Goal: Task Accomplishment & Management: Manage account settings

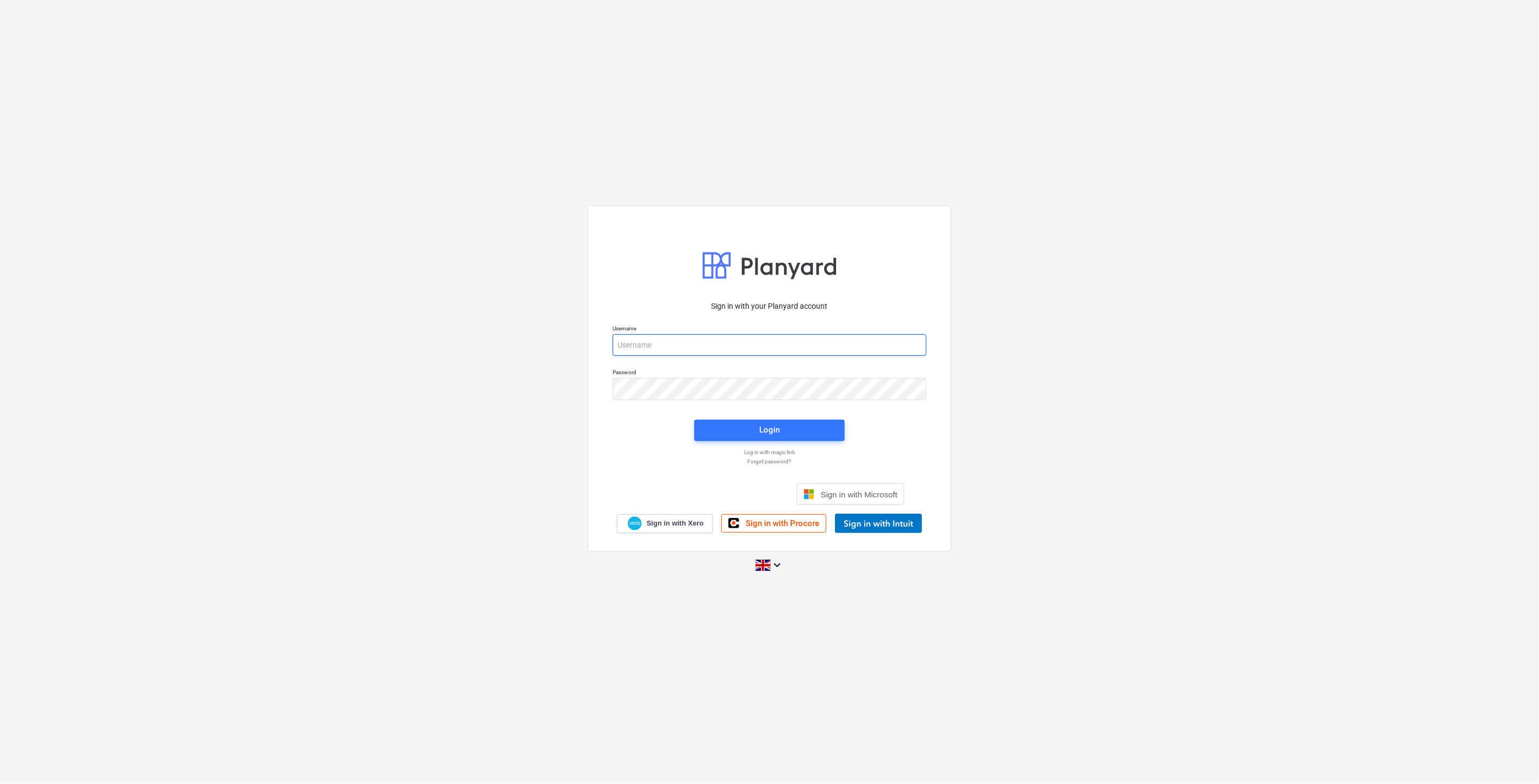
click at [695, 352] on input "email" at bounding box center [770, 345] width 313 height 22
type input "[EMAIL_ADDRESS][PERSON_NAME][DOMAIN_NAME]"
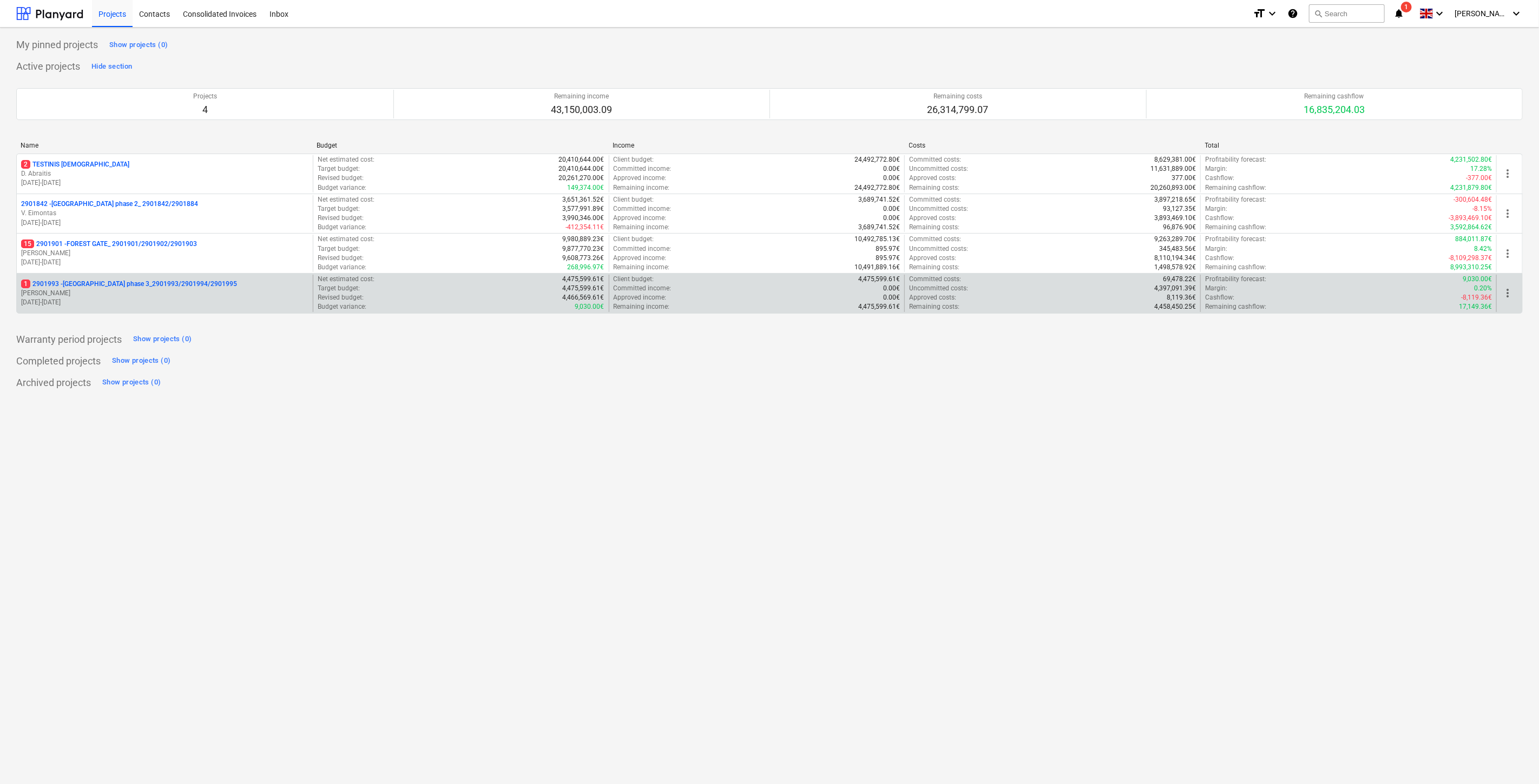
click at [164, 286] on p "1 2901993 - [GEOGRAPHIC_DATA] phase 3_2901993/2901994/2901995" at bounding box center [129, 283] width 216 height 9
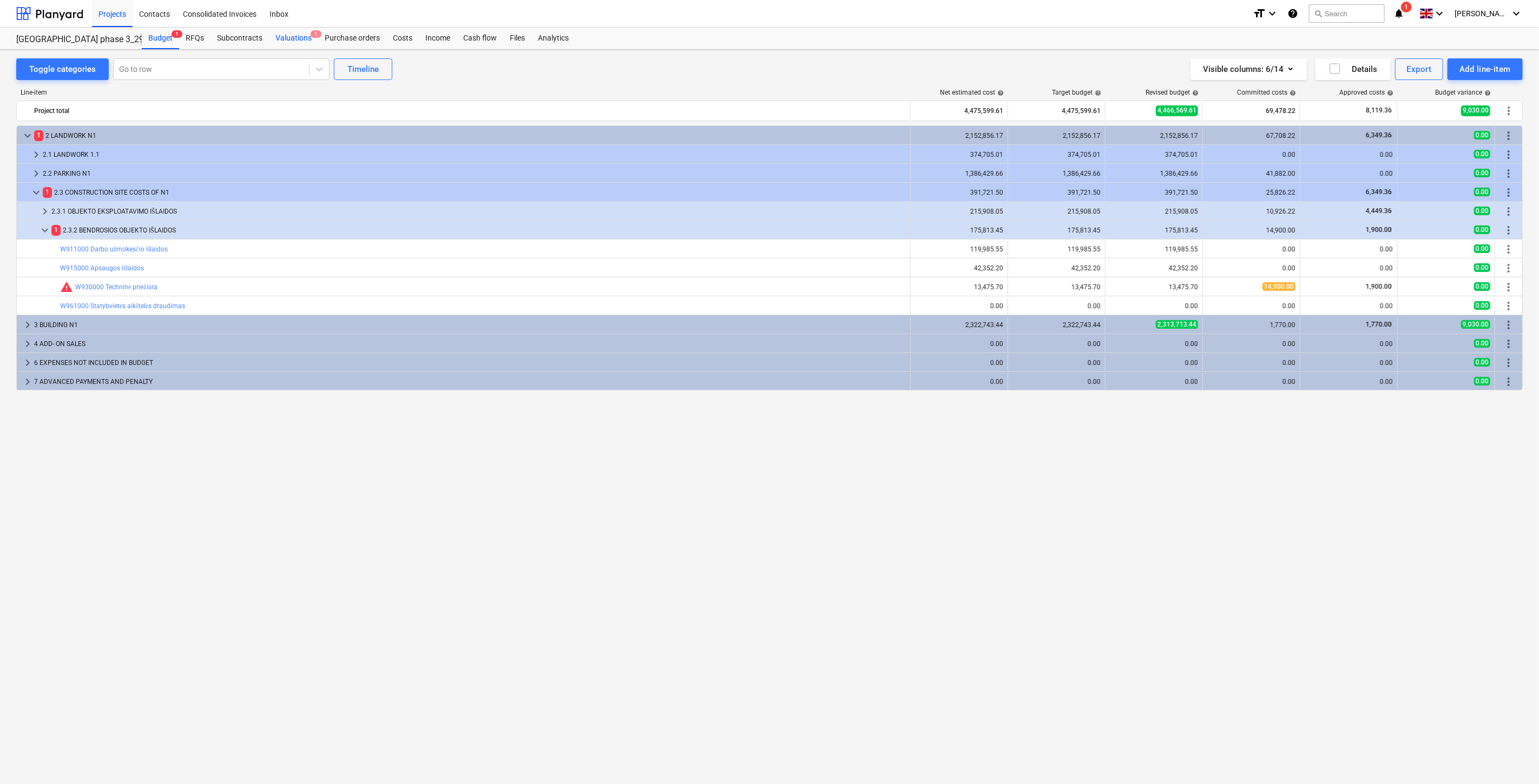
click at [300, 37] on div "Valuations 1" at bounding box center [294, 39] width 50 height 22
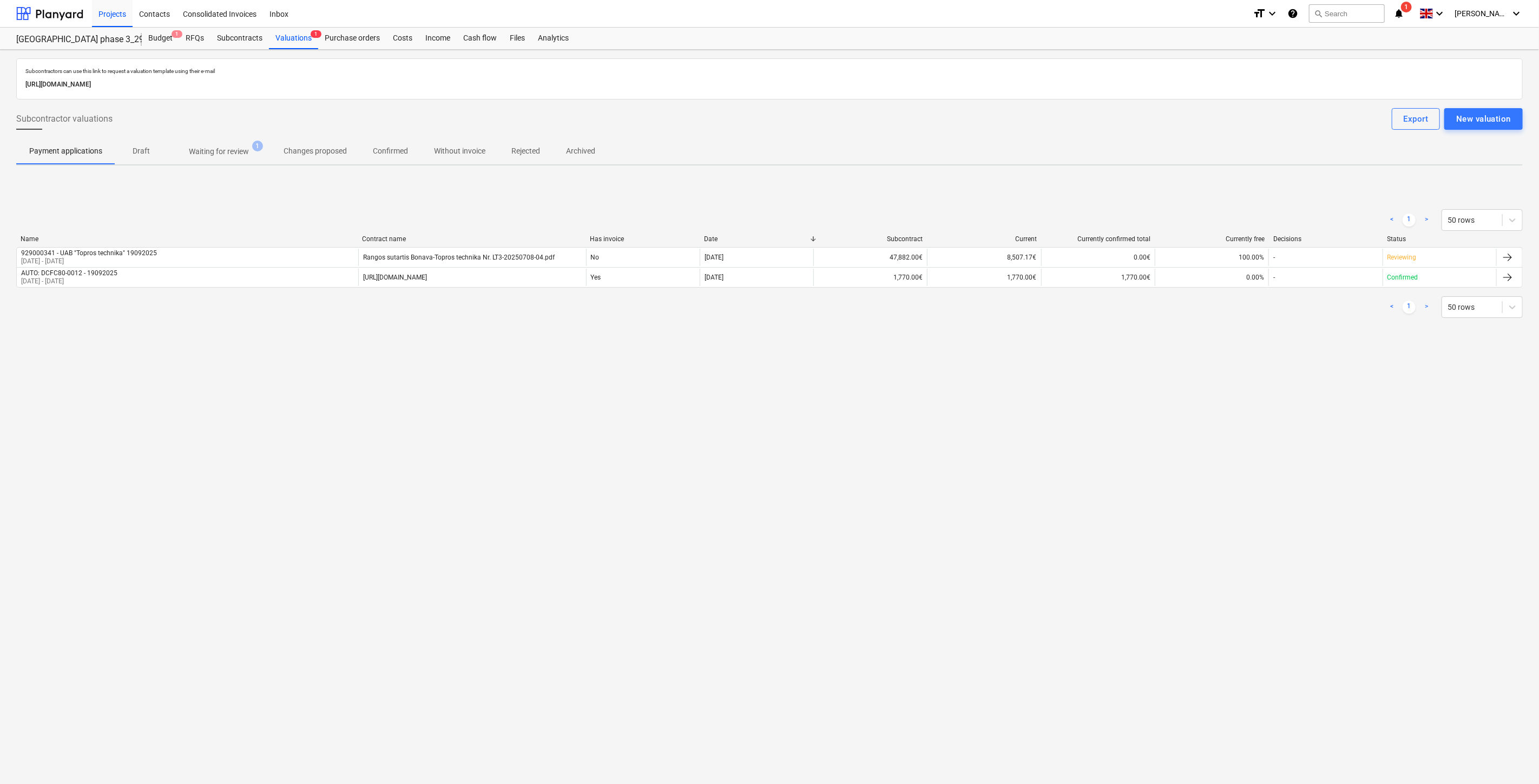
click at [252, 160] on span "Waiting for review 1" at bounding box center [219, 152] width 103 height 20
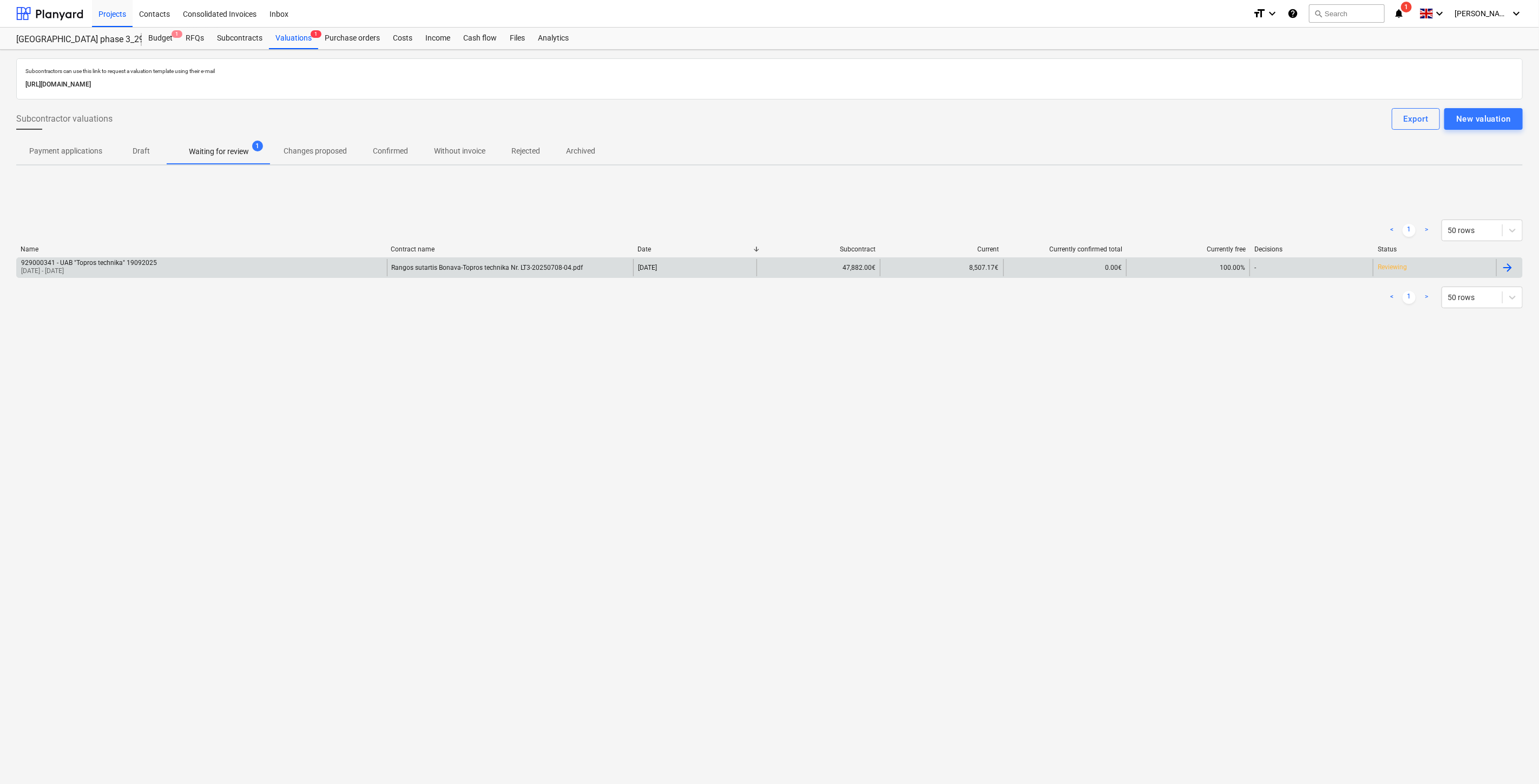
click at [329, 261] on div "929000341 - UAB "Topros technika" 19092025 [DATE] - [DATE]" at bounding box center [201, 267] width 370 height 17
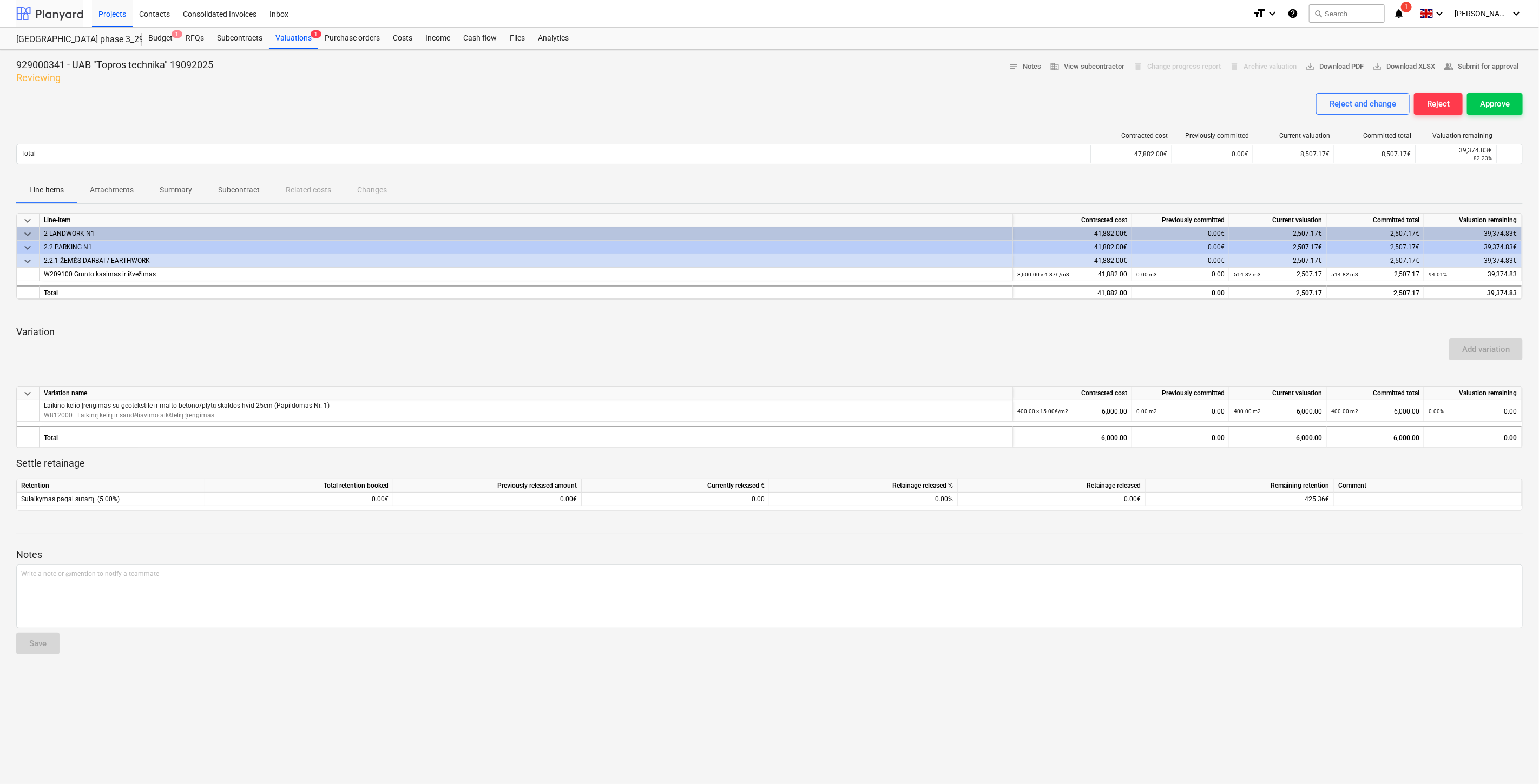
click at [49, 7] on div at bounding box center [50, 13] width 67 height 27
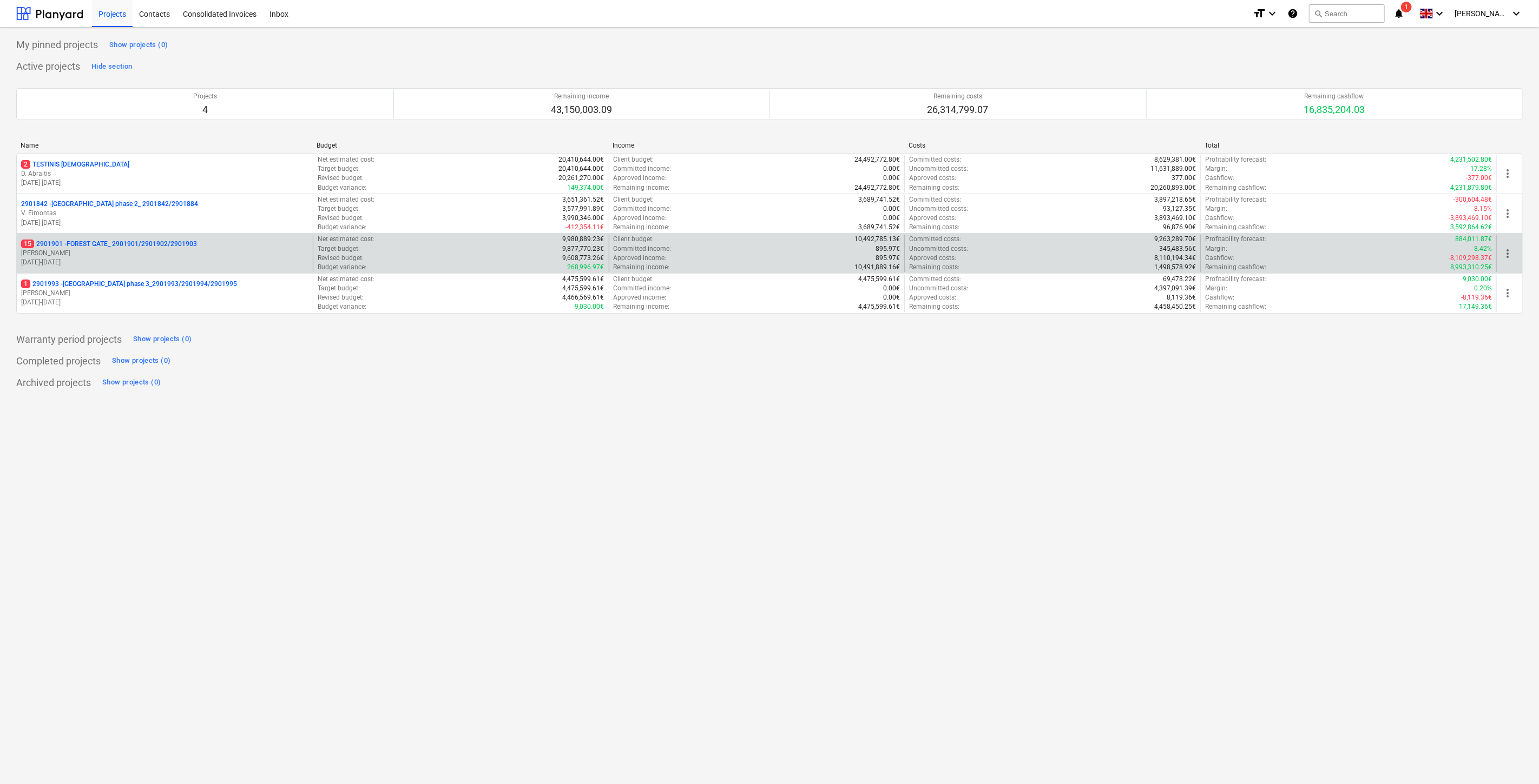
click at [85, 252] on p "[PERSON_NAME]" at bounding box center [165, 253] width 288 height 9
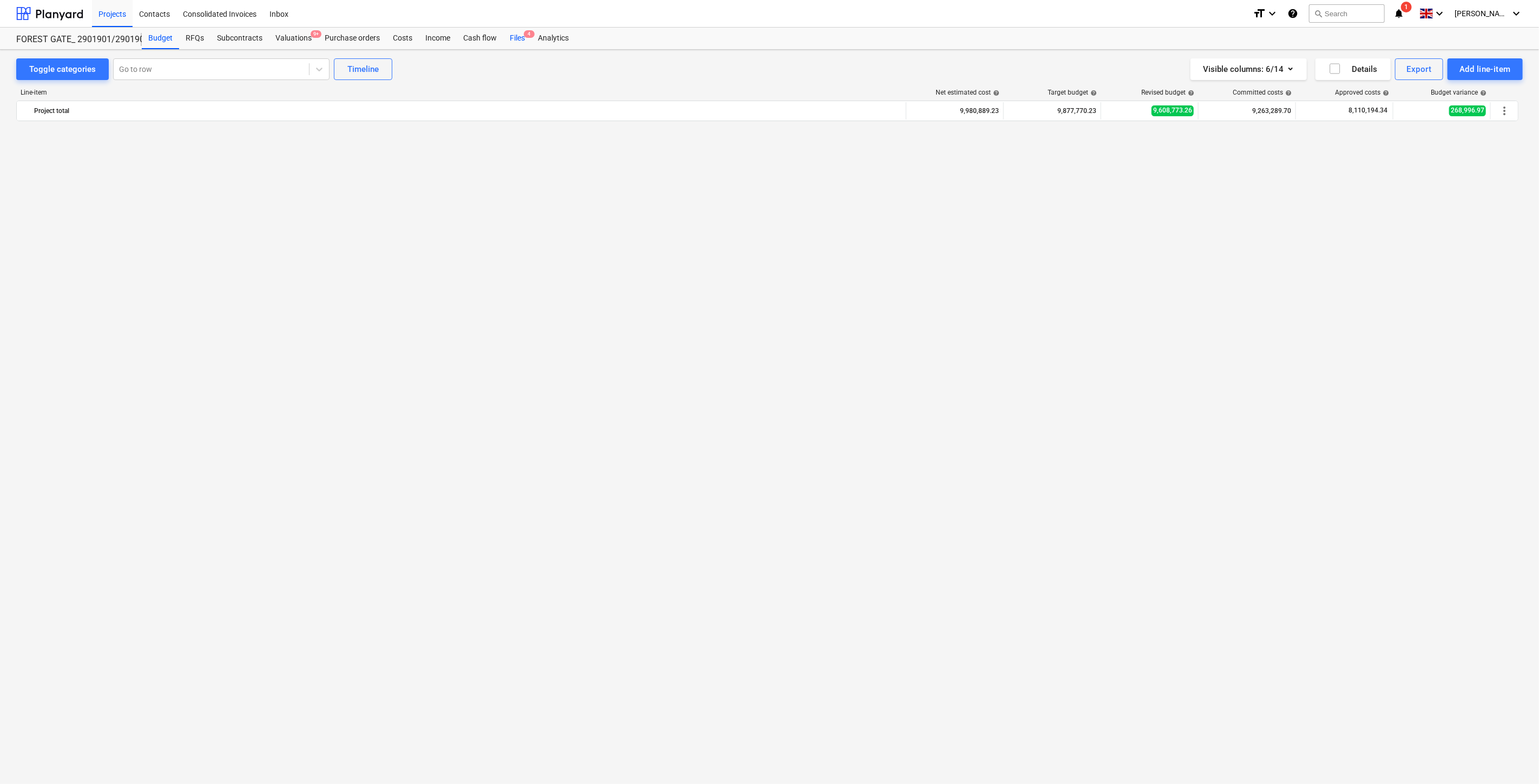
click at [517, 38] on div "Files 4" at bounding box center [517, 39] width 28 height 22
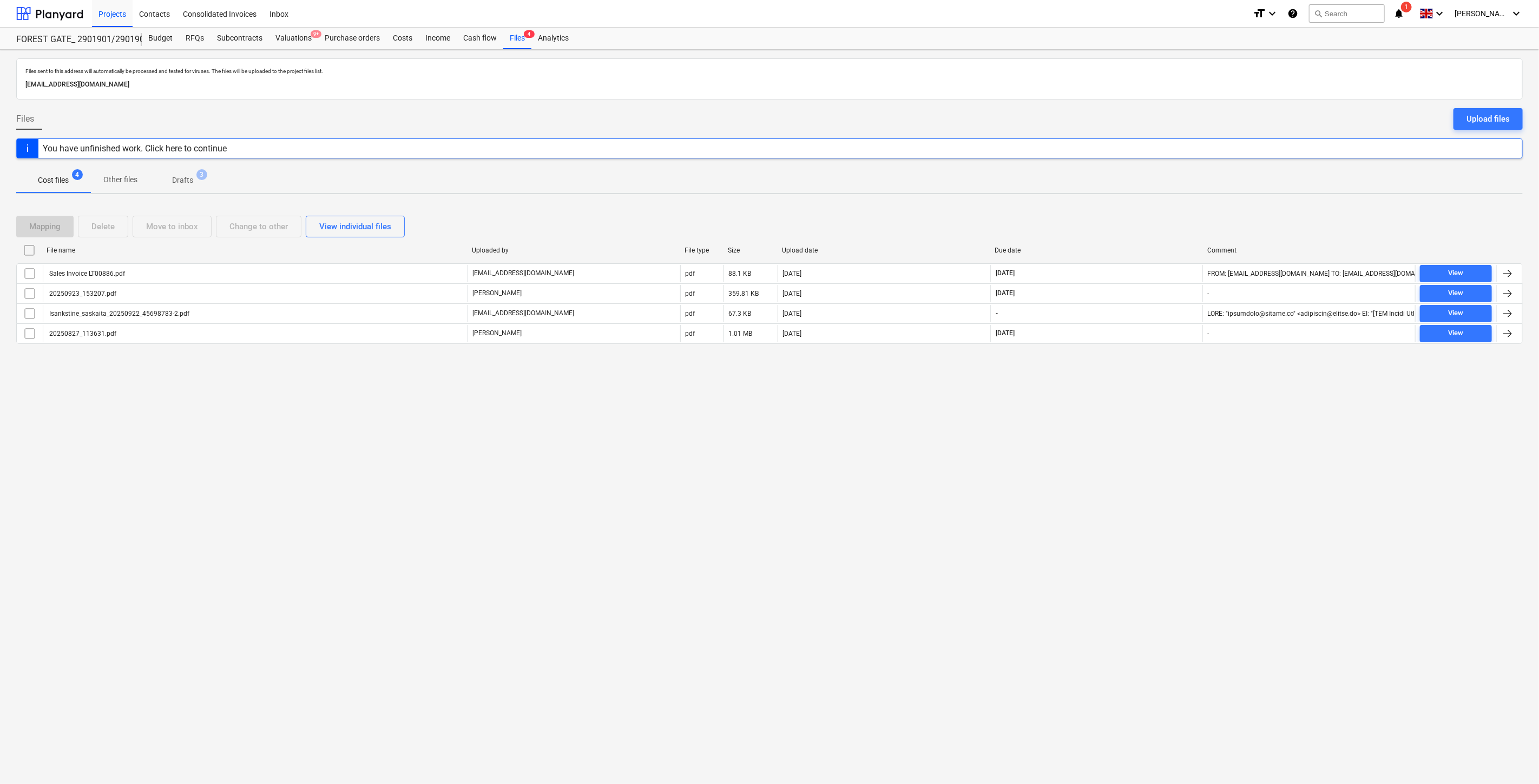
click at [1207, 471] on div "Files sent to this address will automatically be processed and tested for virus…" at bounding box center [770, 416] width 1539 height 734
drag, startPoint x: 1212, startPoint y: 459, endPoint x: 1212, endPoint y: 444, distance: 15.0
click at [1212, 454] on div "Files sent to this address will automatically be processed and tested for virus…" at bounding box center [770, 416] width 1539 height 734
drag, startPoint x: 1139, startPoint y: 221, endPoint x: 1149, endPoint y: 215, distance: 11.7
click at [1140, 220] on div "Mapping Delete Move to inbox Change to other View individual files" at bounding box center [769, 227] width 1506 height 22
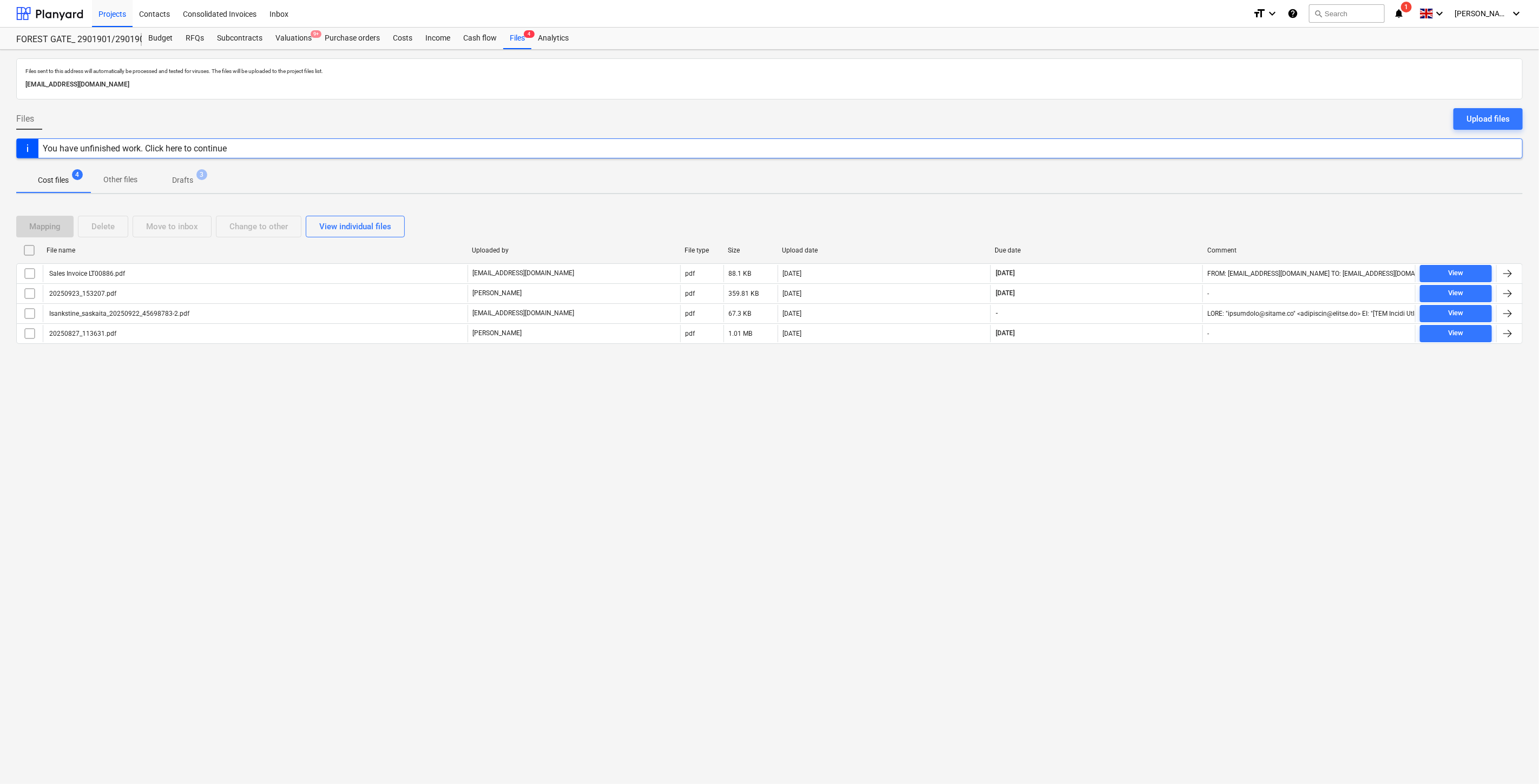
click at [1155, 211] on div "Mapping Delete Move to inbox Change to other View individual files File name Up…" at bounding box center [769, 284] width 1506 height 163
drag, startPoint x: 1166, startPoint y: 206, endPoint x: 1183, endPoint y: 198, distance: 18.8
click at [1169, 205] on div "Mapping Delete Move to inbox Change to other View individual files File name Up…" at bounding box center [769, 284] width 1506 height 163
click at [1183, 198] on div "Files sent to this address will automatically be processed and tested for virus…" at bounding box center [770, 416] width 1539 height 734
click at [1137, 226] on div "Mapping Delete Move to inbox Change to other View individual files" at bounding box center [769, 227] width 1506 height 22
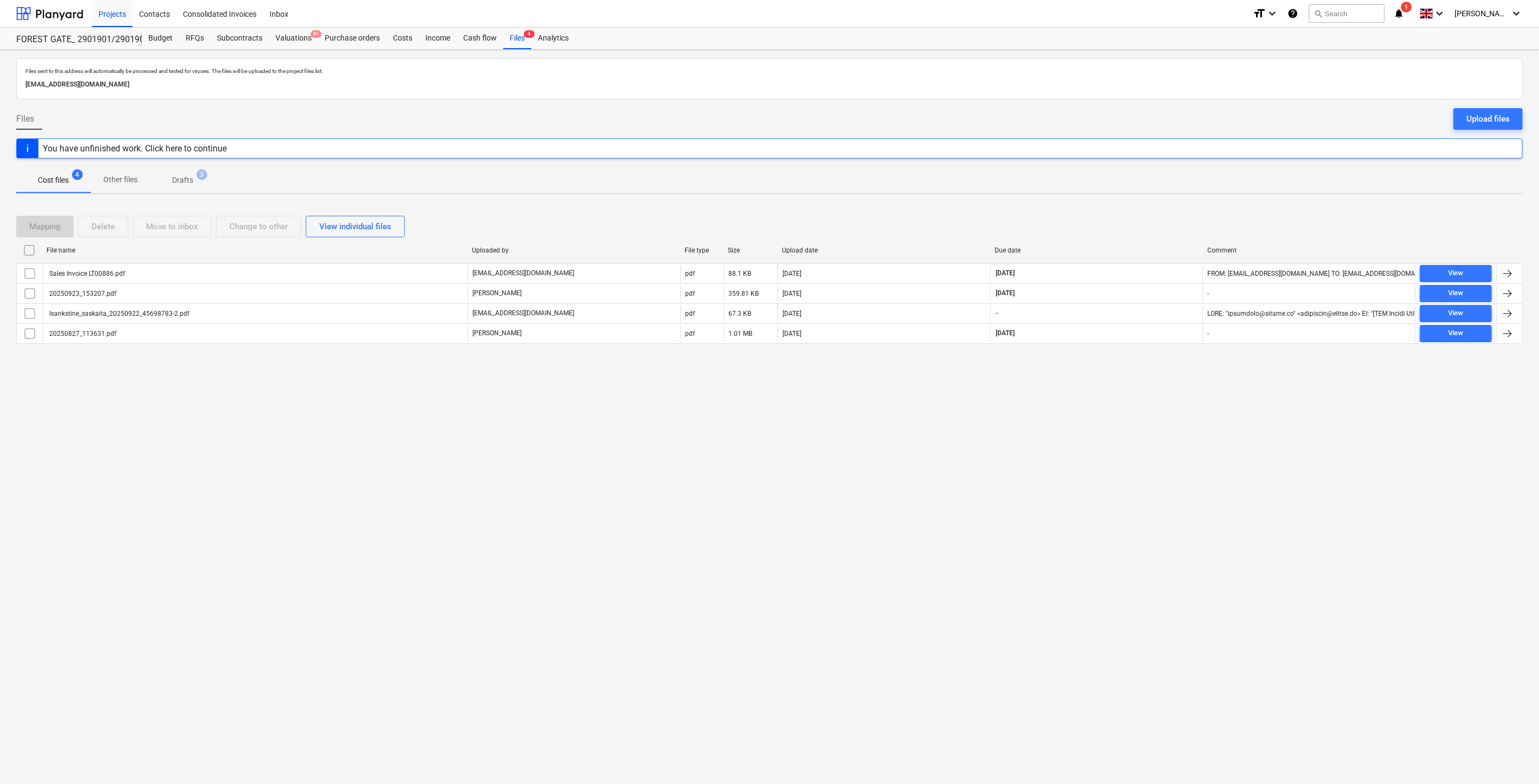
click at [1151, 217] on div "Mapping Delete Move to inbox Change to other View individual files" at bounding box center [769, 227] width 1506 height 22
click at [318, 40] on div "Purchase orders" at bounding box center [352, 39] width 68 height 22
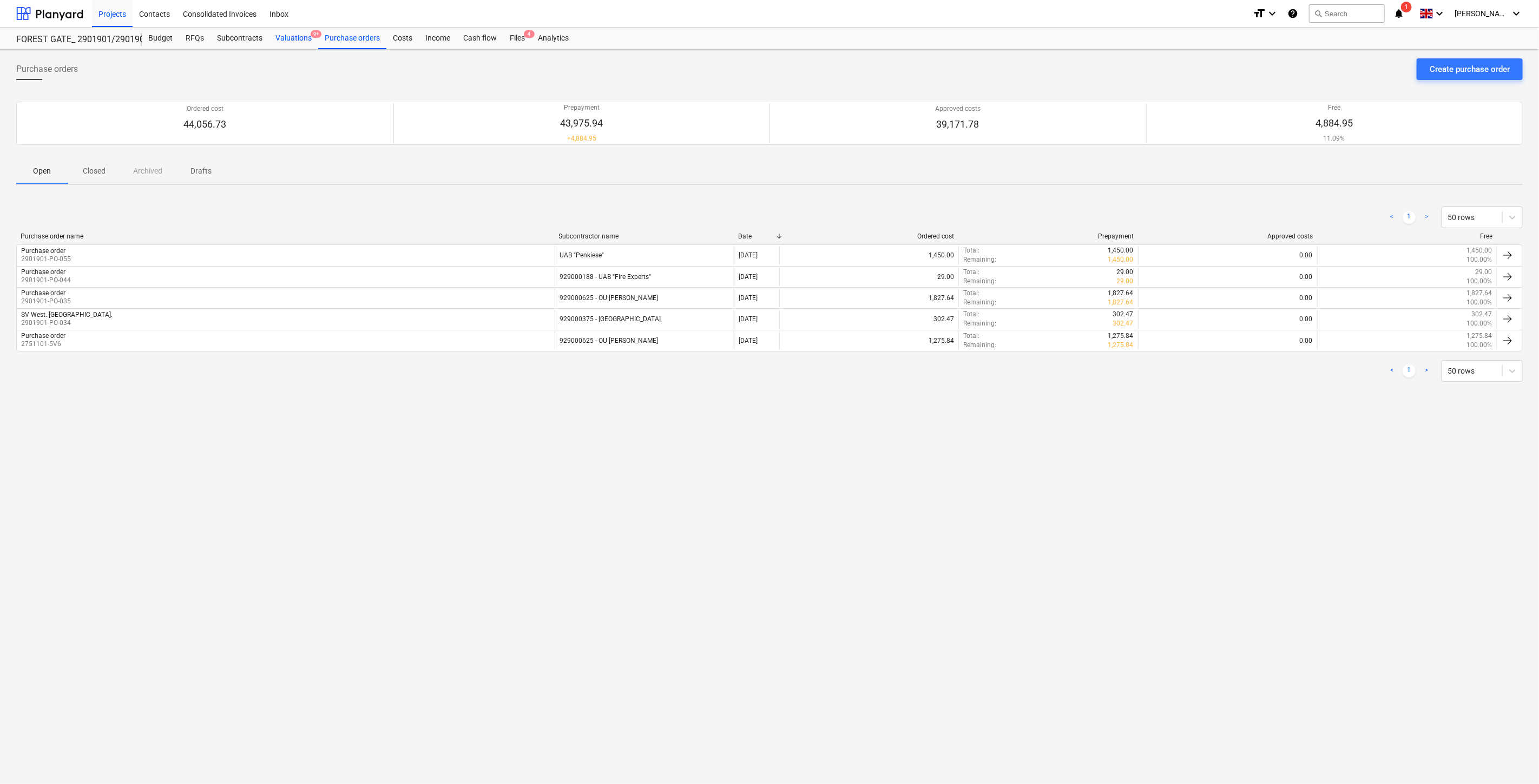
click at [297, 41] on div "Valuations 9+" at bounding box center [294, 39] width 50 height 22
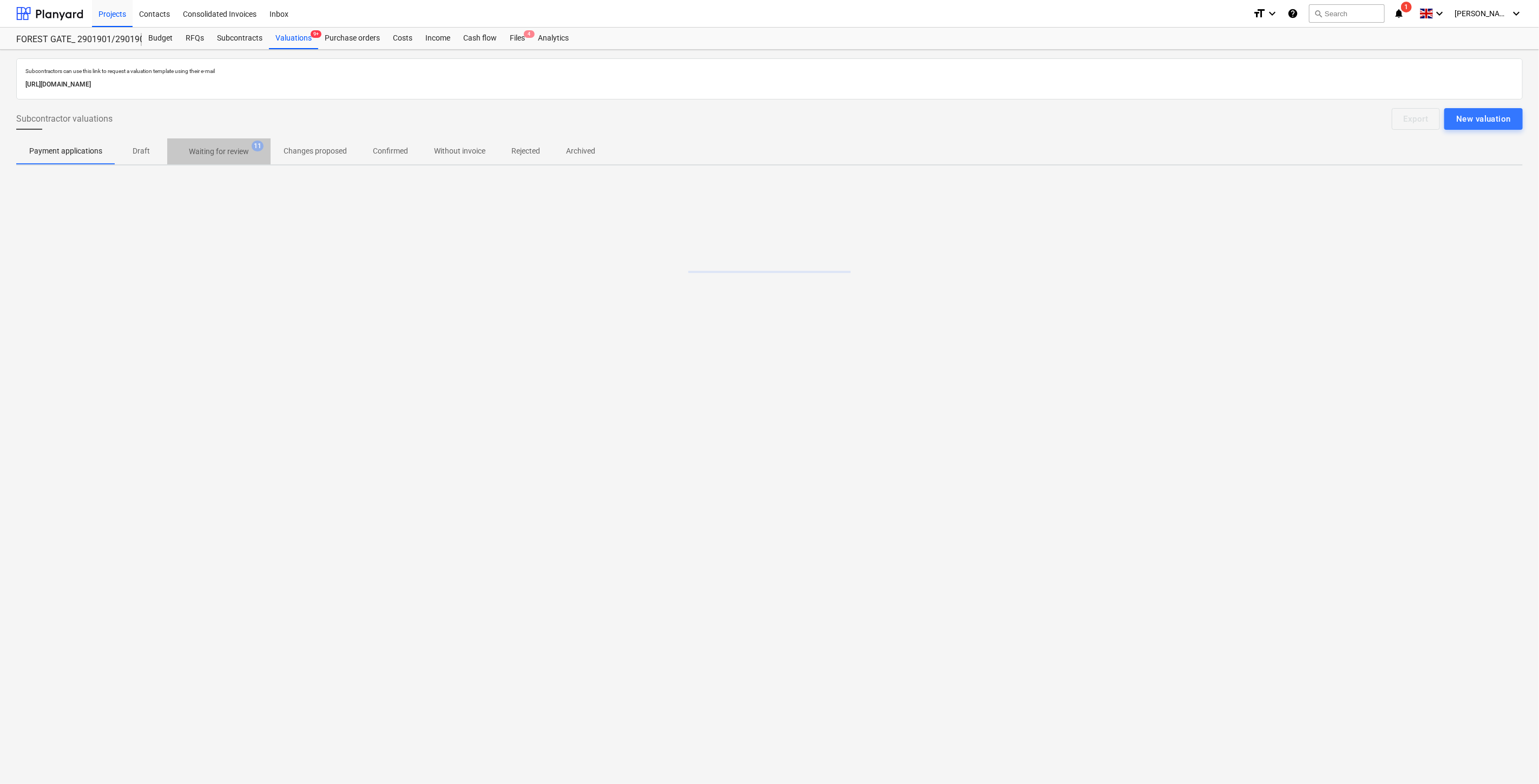
click at [230, 159] on span "Waiting for review 11" at bounding box center [219, 152] width 103 height 20
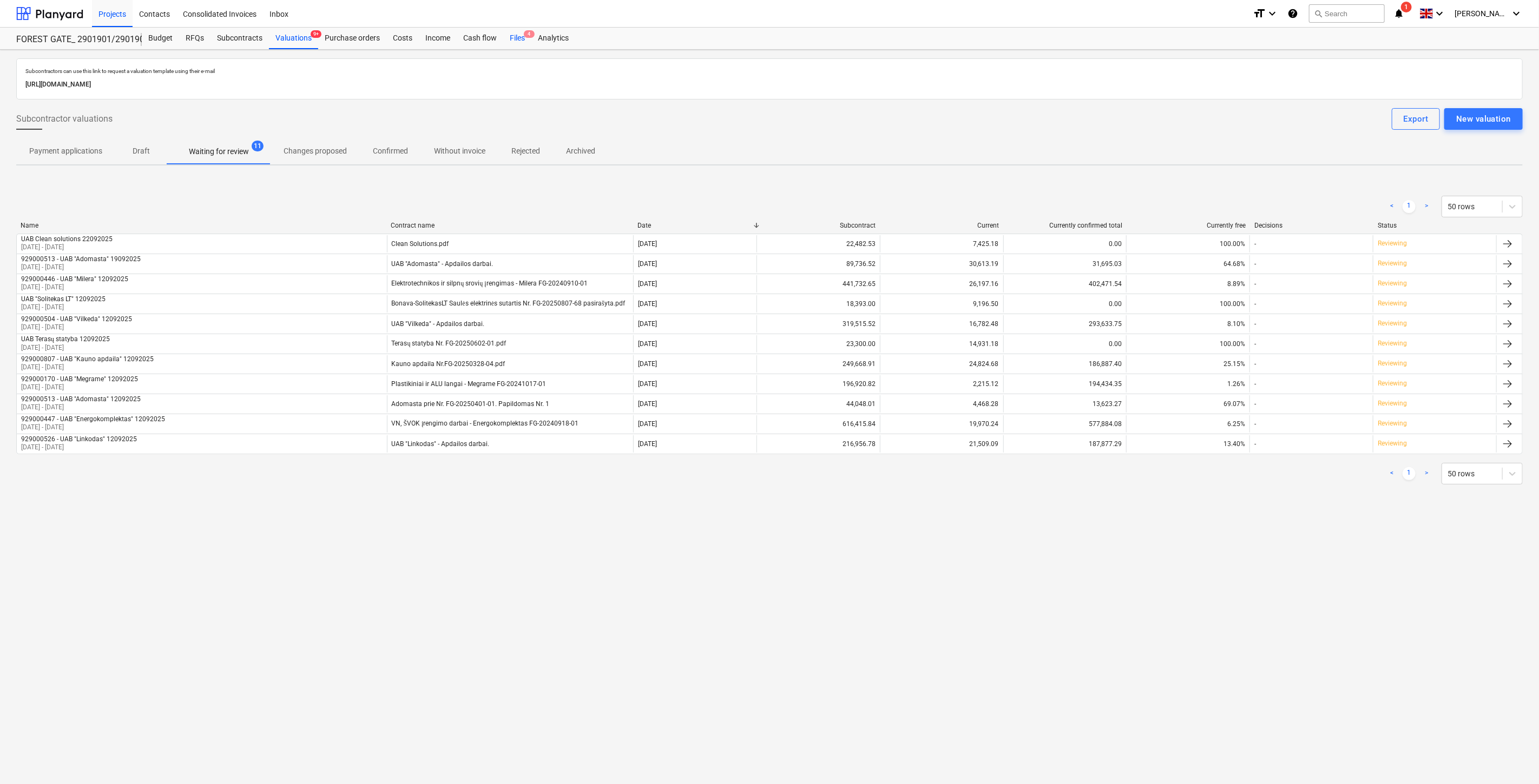
click at [513, 46] on div "Files 4" at bounding box center [517, 39] width 28 height 22
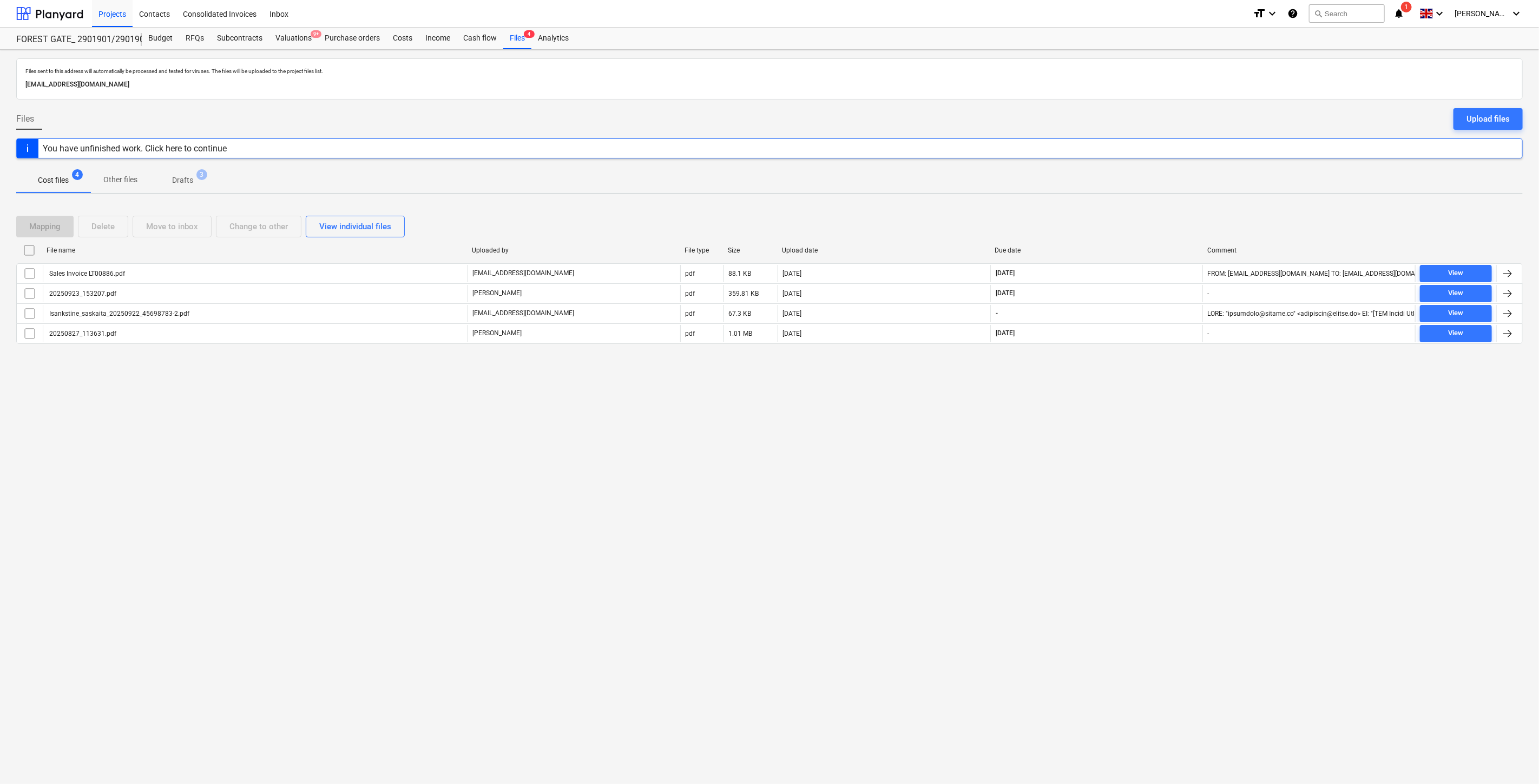
drag, startPoint x: 1108, startPoint y: 514, endPoint x: 1120, endPoint y: 484, distance: 32.3
click at [1108, 514] on div "Files sent to this address will automatically be processed and tested for virus…" at bounding box center [770, 416] width 1539 height 734
click at [1121, 484] on div "Files sent to this address will automatically be processed and tested for virus…" at bounding box center [770, 416] width 1539 height 734
click at [1141, 242] on div "Due date" at bounding box center [1096, 250] width 212 height 17
checkbox input "false"
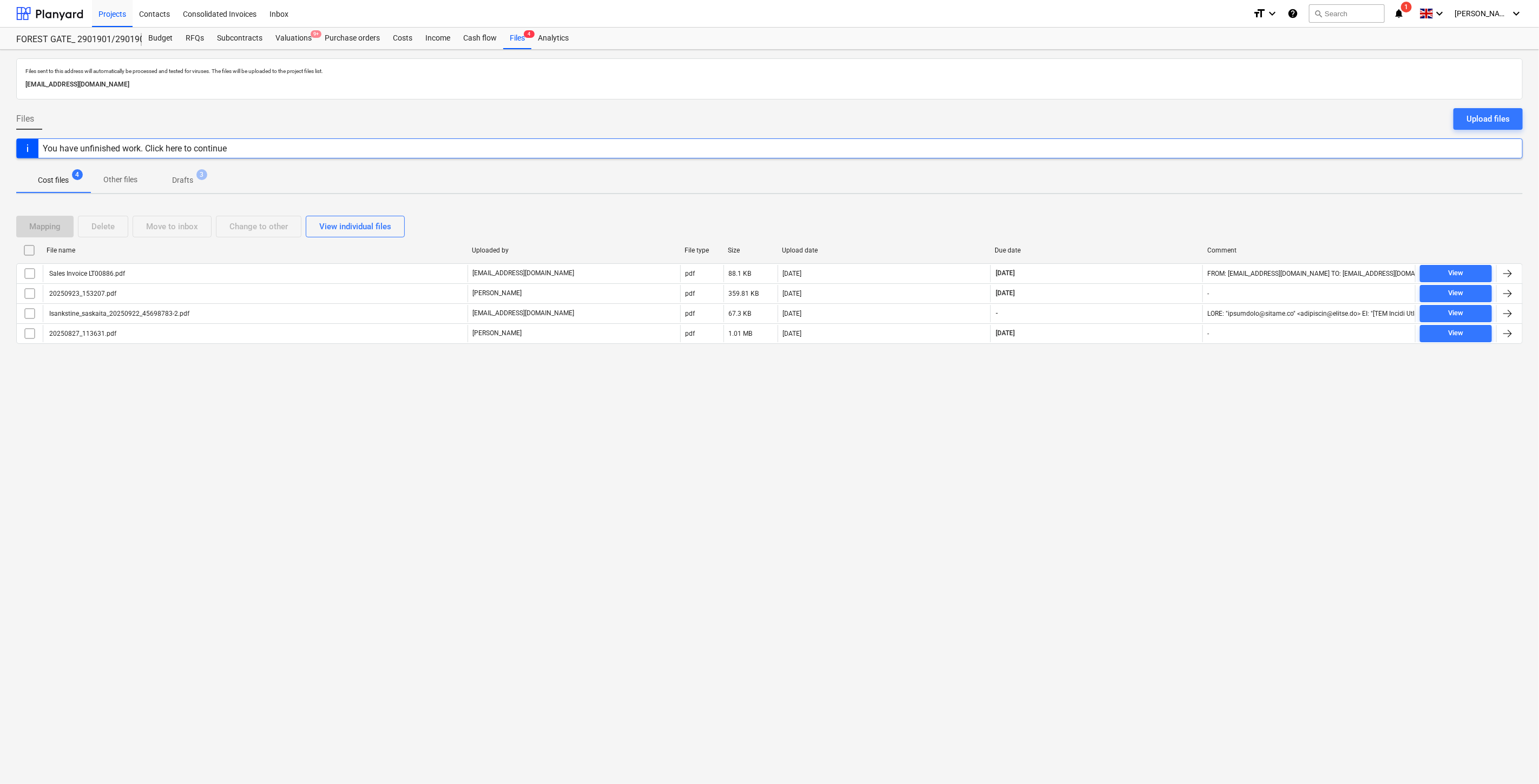
checkbox input "false"
click at [1149, 229] on div "Mapping Delete Move to inbox Change to other View individual files" at bounding box center [769, 227] width 1506 height 22
click at [1158, 222] on div "Mapping Delete Move to inbox Change to other View individual files" at bounding box center [769, 227] width 1506 height 22
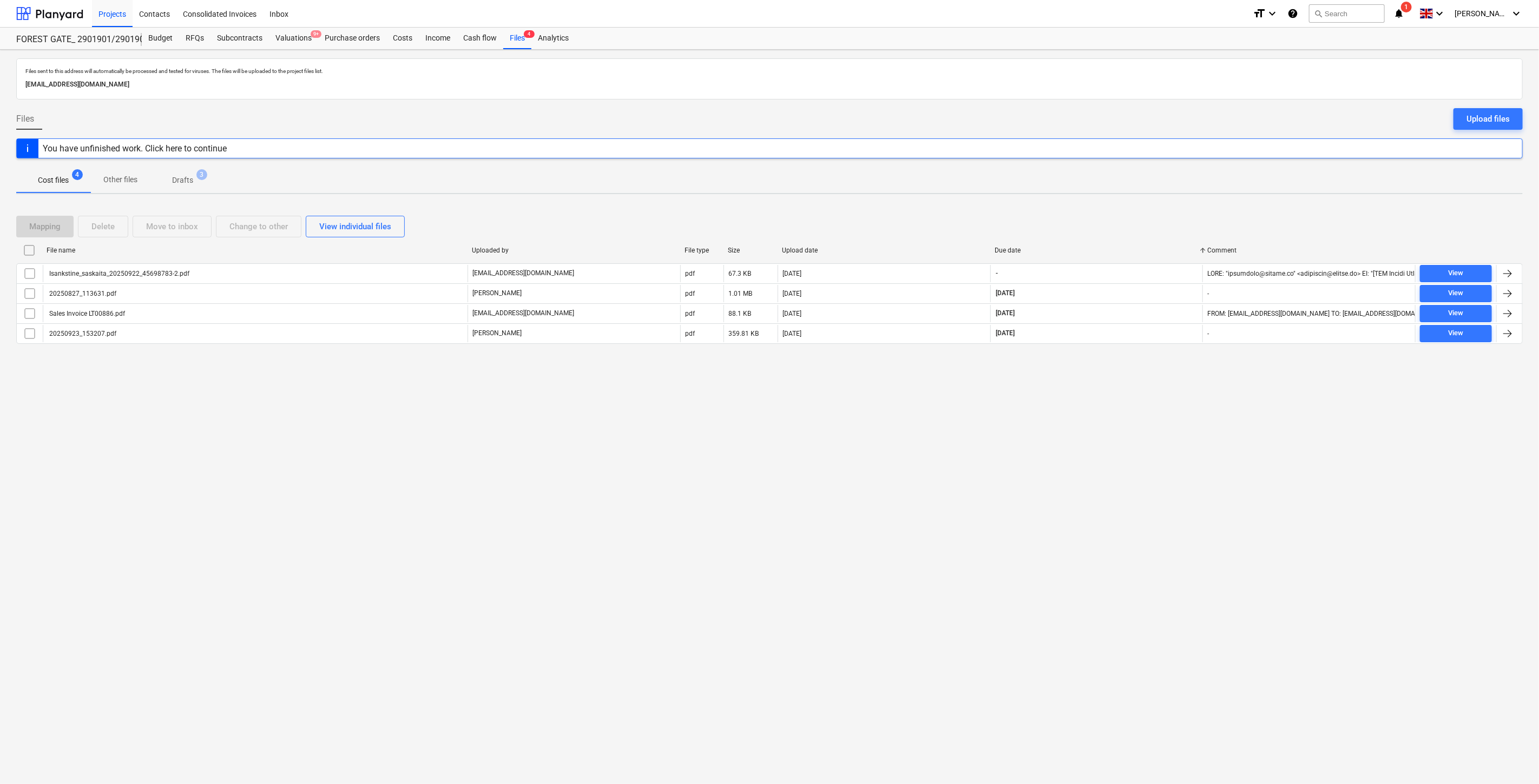
click at [1169, 210] on div "Mapping Delete Move to inbox Change to other View individual files File name Up…" at bounding box center [769, 284] width 1506 height 163
drag, startPoint x: 1115, startPoint y: 222, endPoint x: 1142, endPoint y: 203, distance: 33.0
click at [1116, 221] on div "Mapping Delete Move to inbox Change to other View individual files" at bounding box center [769, 227] width 1506 height 22
click at [1142, 203] on div "Mapping Delete Move to inbox Change to other View individual files File name Up…" at bounding box center [769, 284] width 1506 height 163
click at [1015, 247] on div "Due date" at bounding box center [1097, 251] width 204 height 8
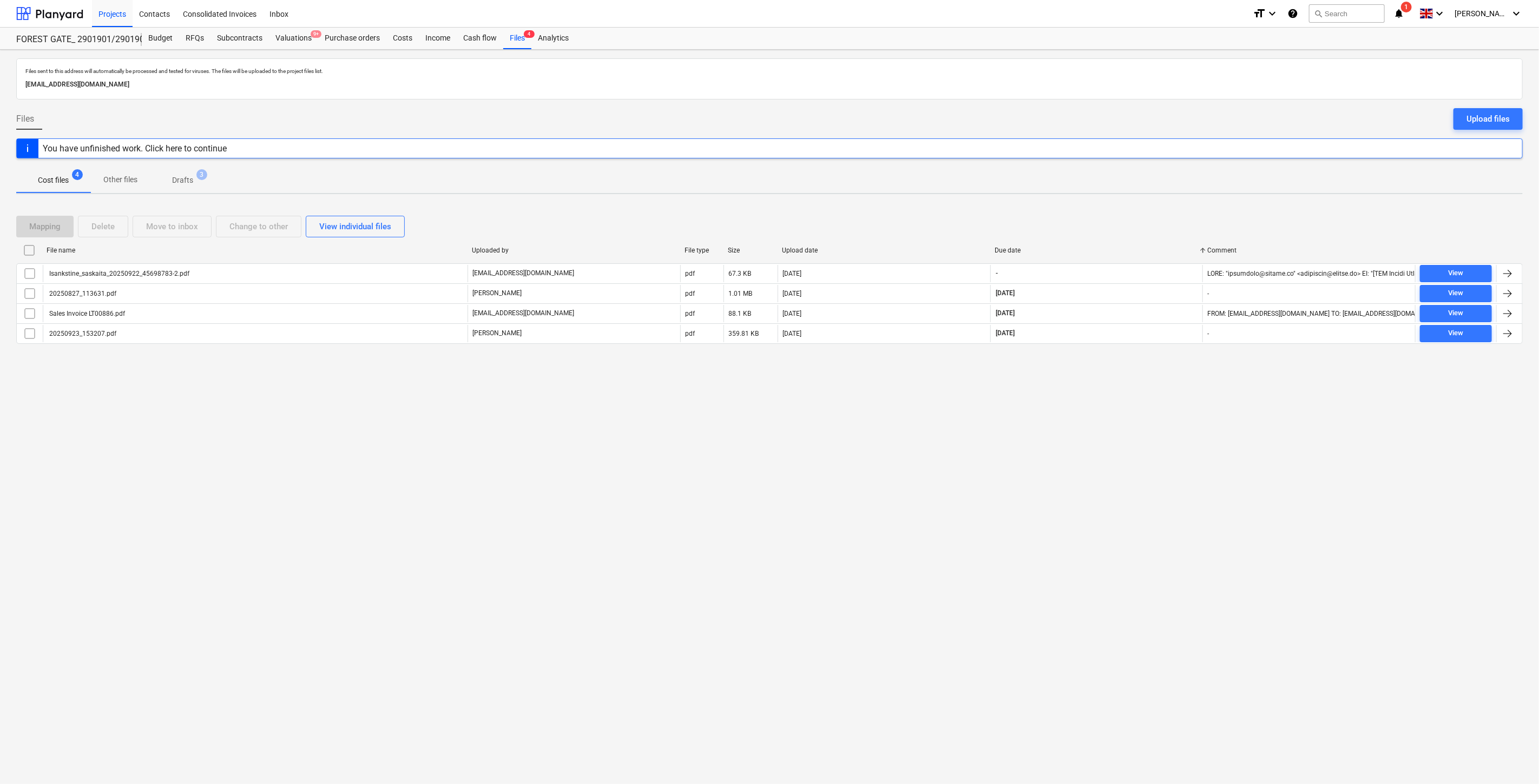
checkbox input "false"
drag, startPoint x: 1090, startPoint y: 440, endPoint x: 1096, endPoint y: 434, distance: 8.5
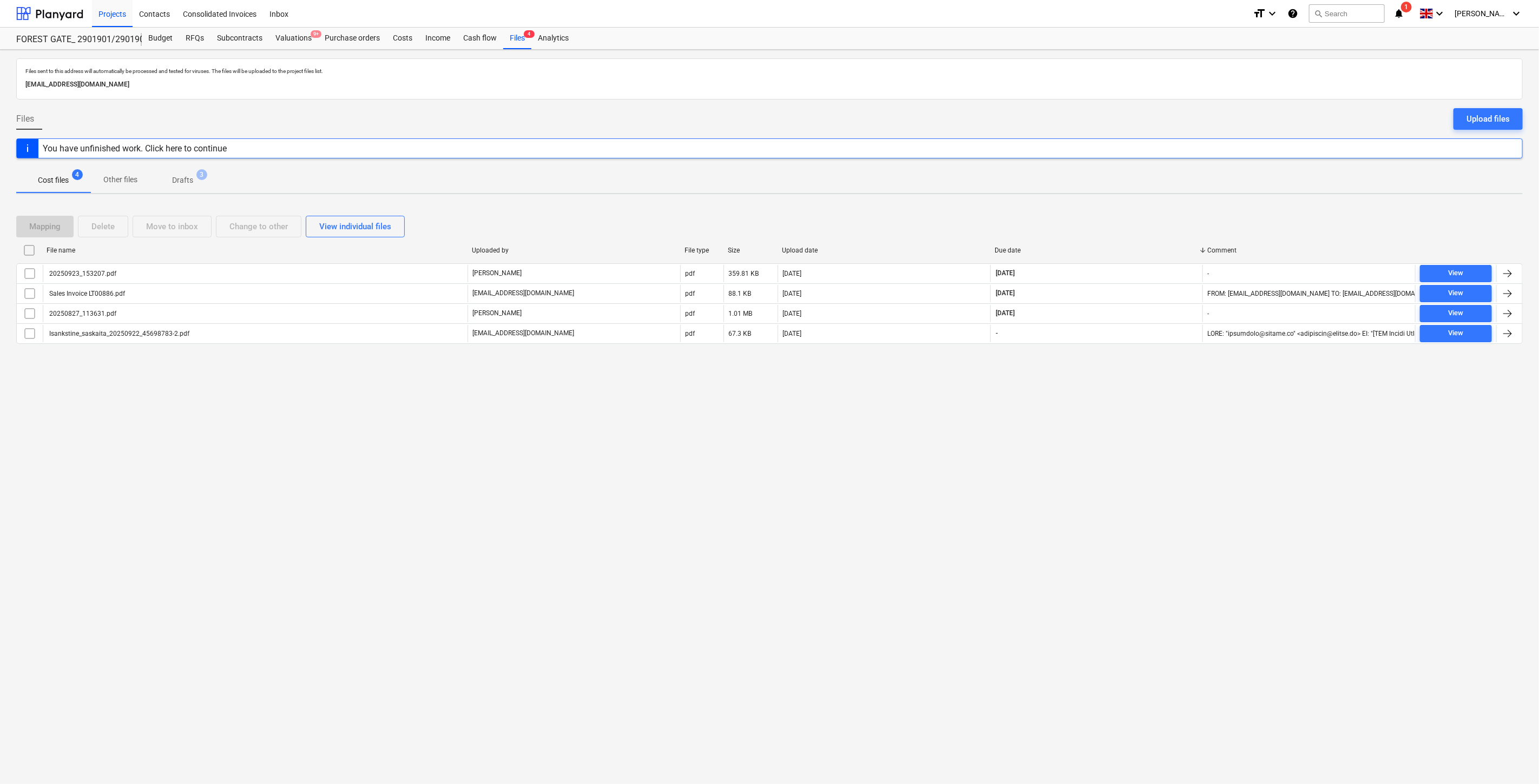
click at [1091, 440] on div "Files sent to this address will automatically be processed and tested for virus…" at bounding box center [770, 416] width 1539 height 734
click at [1112, 416] on div "Files sent to this address will automatically be processed and tested for virus…" at bounding box center [770, 416] width 1539 height 734
click at [1124, 406] on div "Files sent to this address will automatically be processed and tested for virus…" at bounding box center [770, 416] width 1539 height 734
click at [1132, 398] on div "Files sent to this address will automatically be processed and tested for virus…" at bounding box center [770, 416] width 1539 height 734
click at [294, 44] on div "Valuations 9+" at bounding box center [294, 39] width 50 height 22
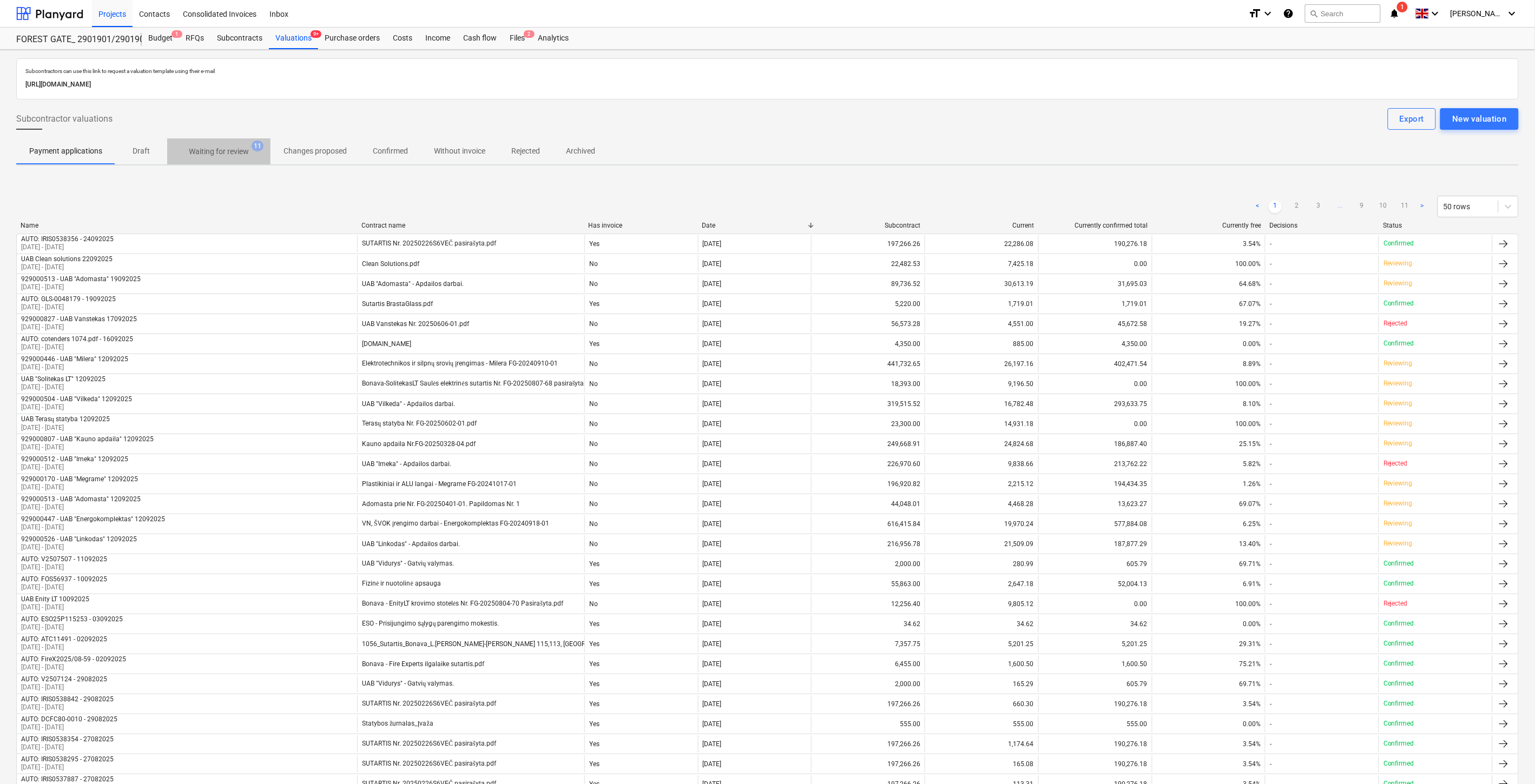
click at [209, 153] on p "Waiting for review" at bounding box center [218, 151] width 60 height 11
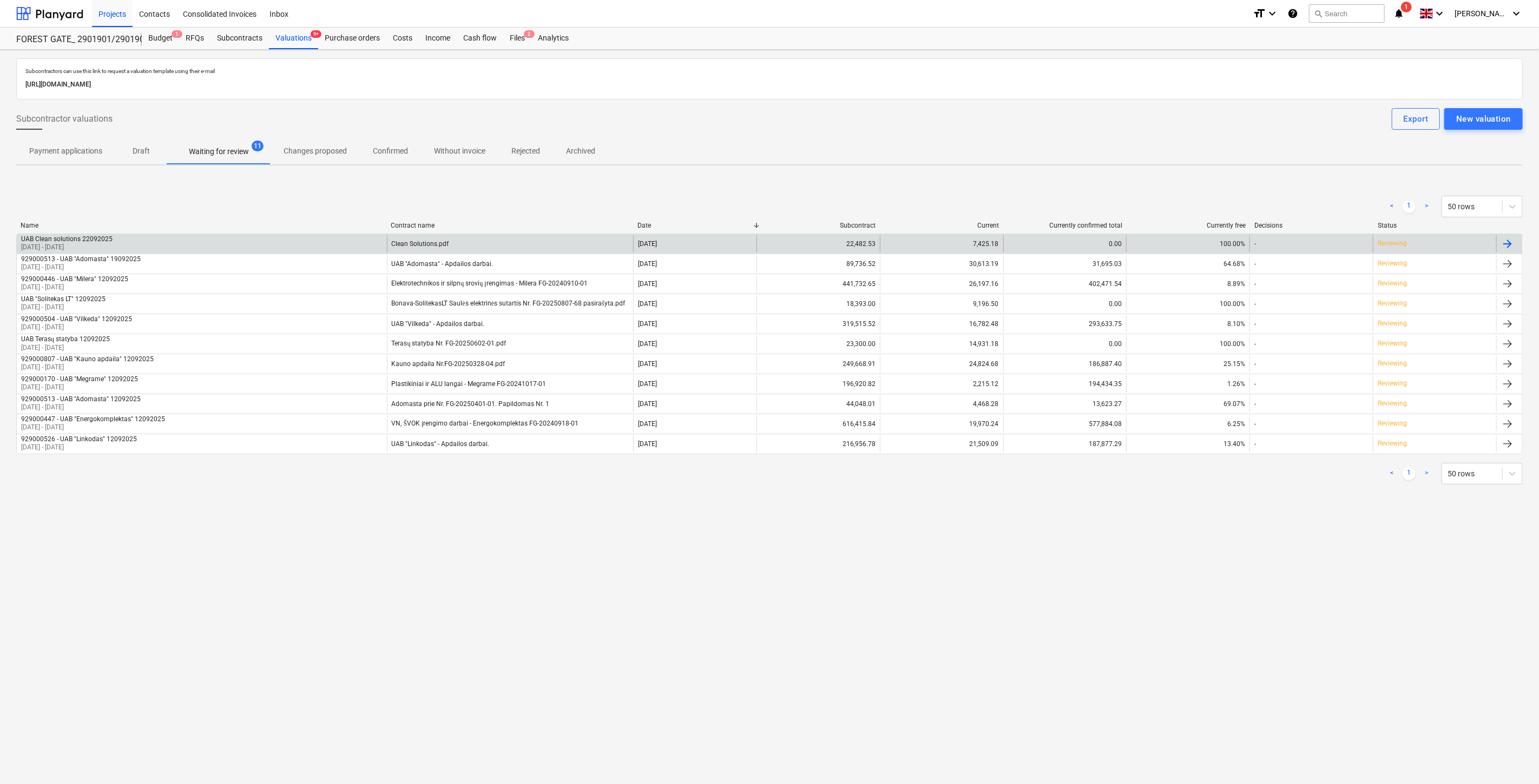
click at [744, 241] on div "[DATE]" at bounding box center [694, 243] width 123 height 17
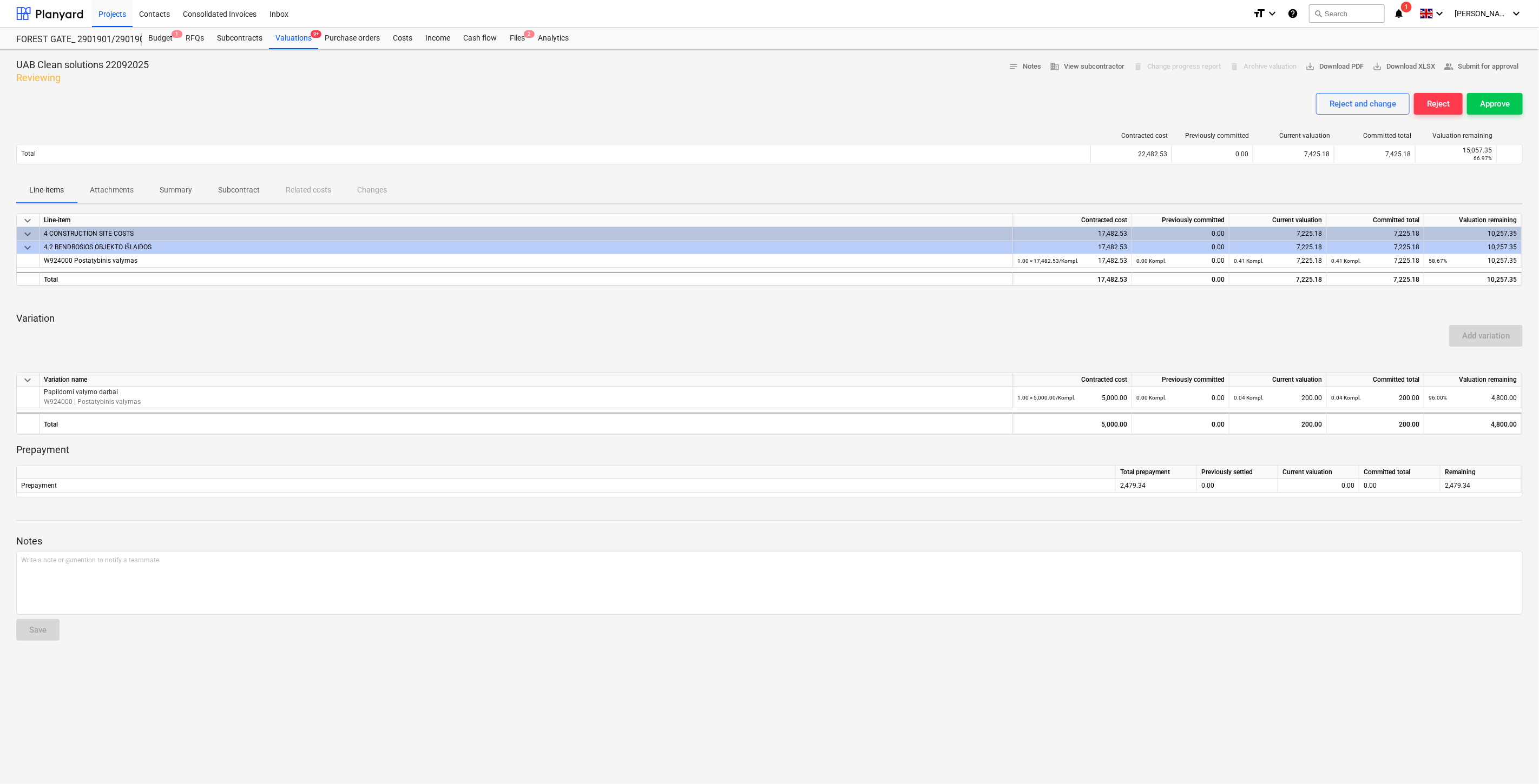
drag, startPoint x: 902, startPoint y: 346, endPoint x: 944, endPoint y: 327, distance: 46.1
click at [914, 341] on div "Add variation" at bounding box center [770, 336] width 1515 height 31
click at [944, 327] on div "Add variation" at bounding box center [770, 336] width 1515 height 31
drag, startPoint x: 1324, startPoint y: 258, endPoint x: 1285, endPoint y: 259, distance: 39.0
click at [1285, 259] on div "0.41 Kompl. 7,225.18" at bounding box center [1278, 261] width 97 height 14
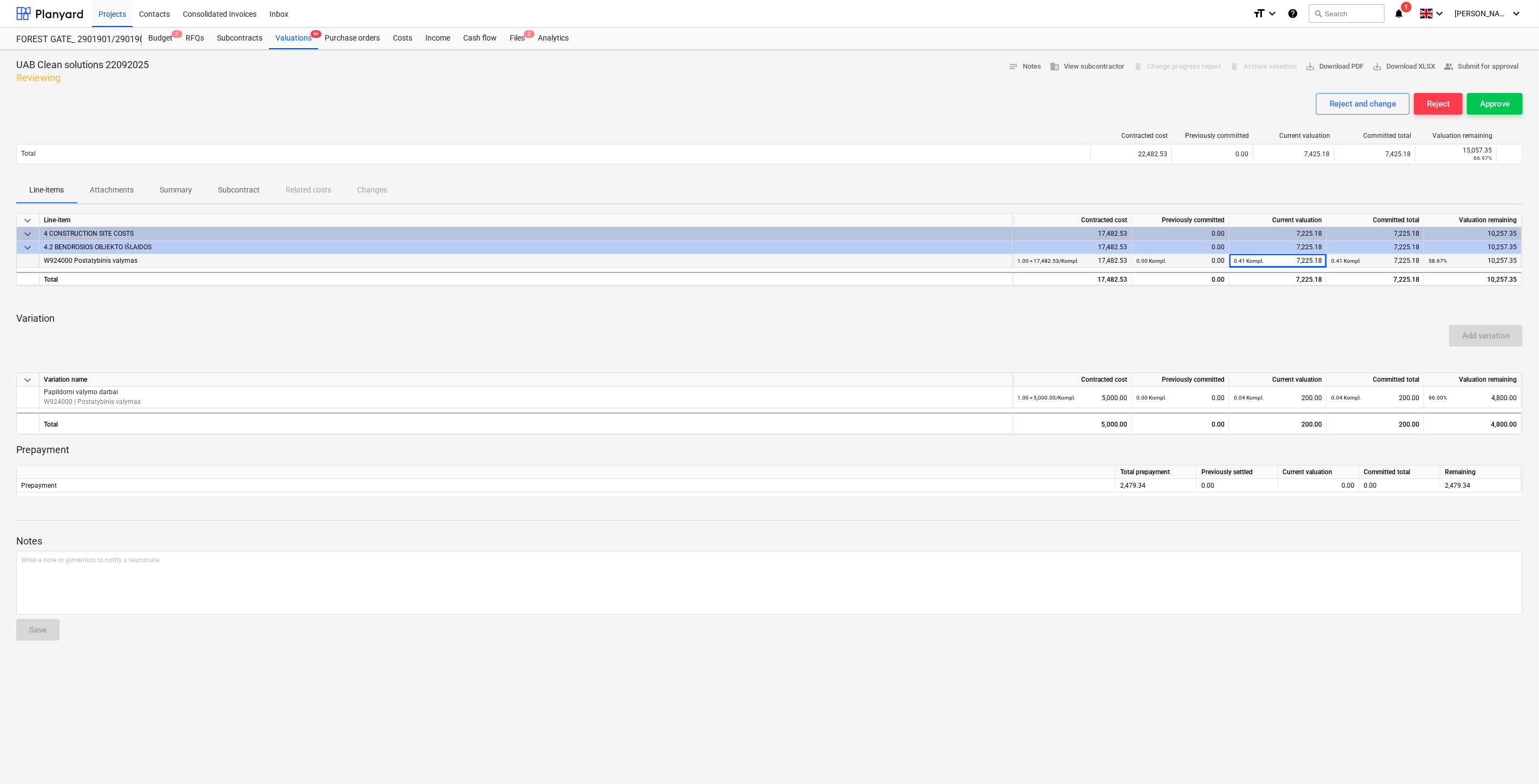
click at [1322, 258] on div "0.41 Kompl. 7,225.18" at bounding box center [1278, 261] width 97 height 14
click at [1316, 301] on div at bounding box center [769, 298] width 1506 height 9
drag, startPoint x: 1295, startPoint y: 263, endPoint x: 1321, endPoint y: 262, distance: 26.0
click at [1321, 262] on div "0.41 Kompl. 7,225.18" at bounding box center [1277, 261] width 88 height 14
click at [1326, 260] on div "0.41 Kompl. 7,225.18" at bounding box center [1278, 261] width 97 height 14
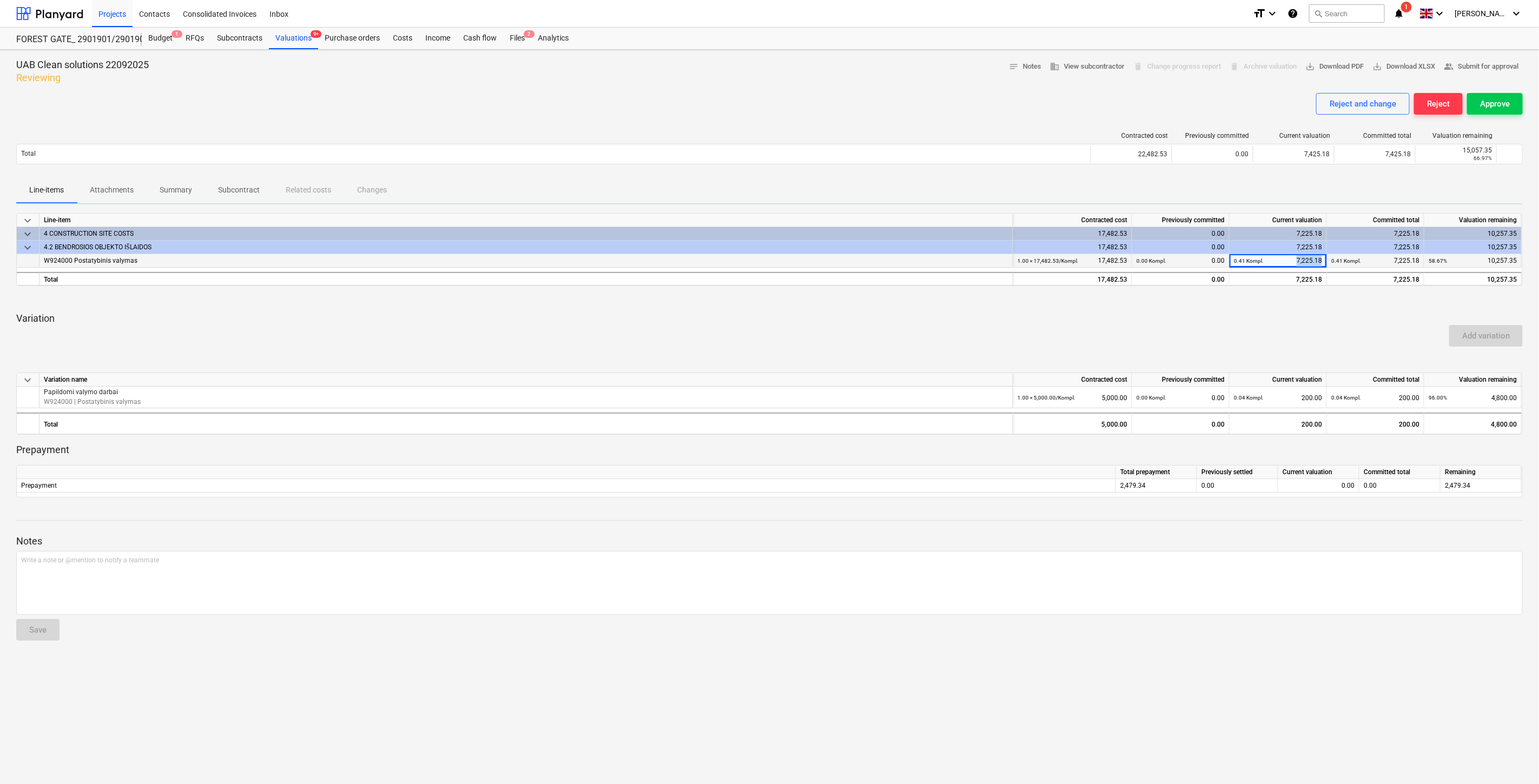
drag, startPoint x: 1324, startPoint y: 260, endPoint x: 1297, endPoint y: 260, distance: 27.0
click at [1297, 260] on div "0.41 Kompl. 7,225.18" at bounding box center [1278, 261] width 97 height 14
click at [1322, 303] on div "keyboard_arrow_down Line-item Contracted cost Previously committed Current valu…" at bounding box center [769, 355] width 1506 height 284
click at [293, 27] on div "Projects Contacts Consolidated Invoices Inbox format_size keyboard_arrow_down h…" at bounding box center [770, 14] width 1539 height 28
click at [294, 34] on div "Valuations 9+" at bounding box center [294, 39] width 50 height 22
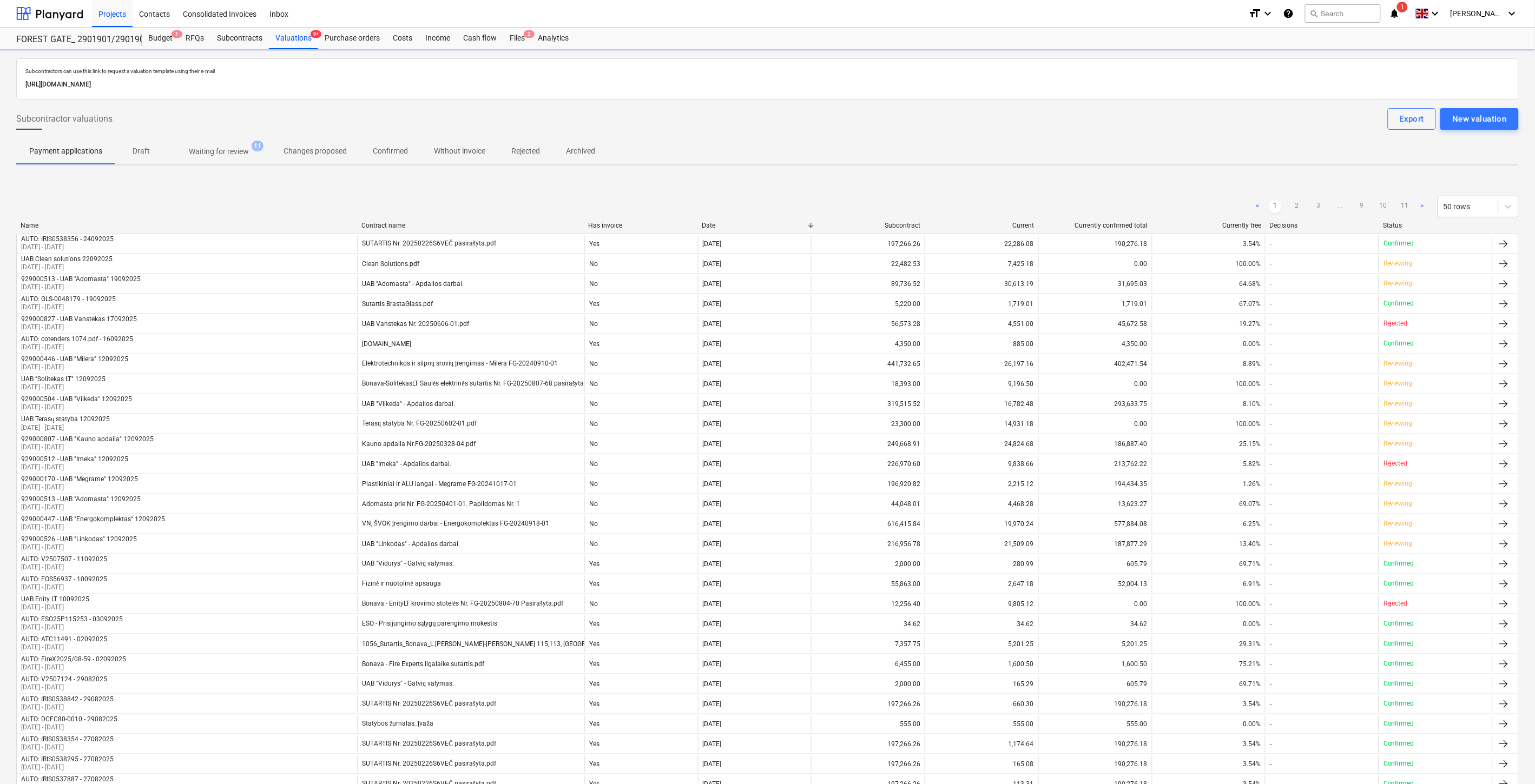
click at [222, 159] on span "Waiting for review 11" at bounding box center [219, 152] width 103 height 20
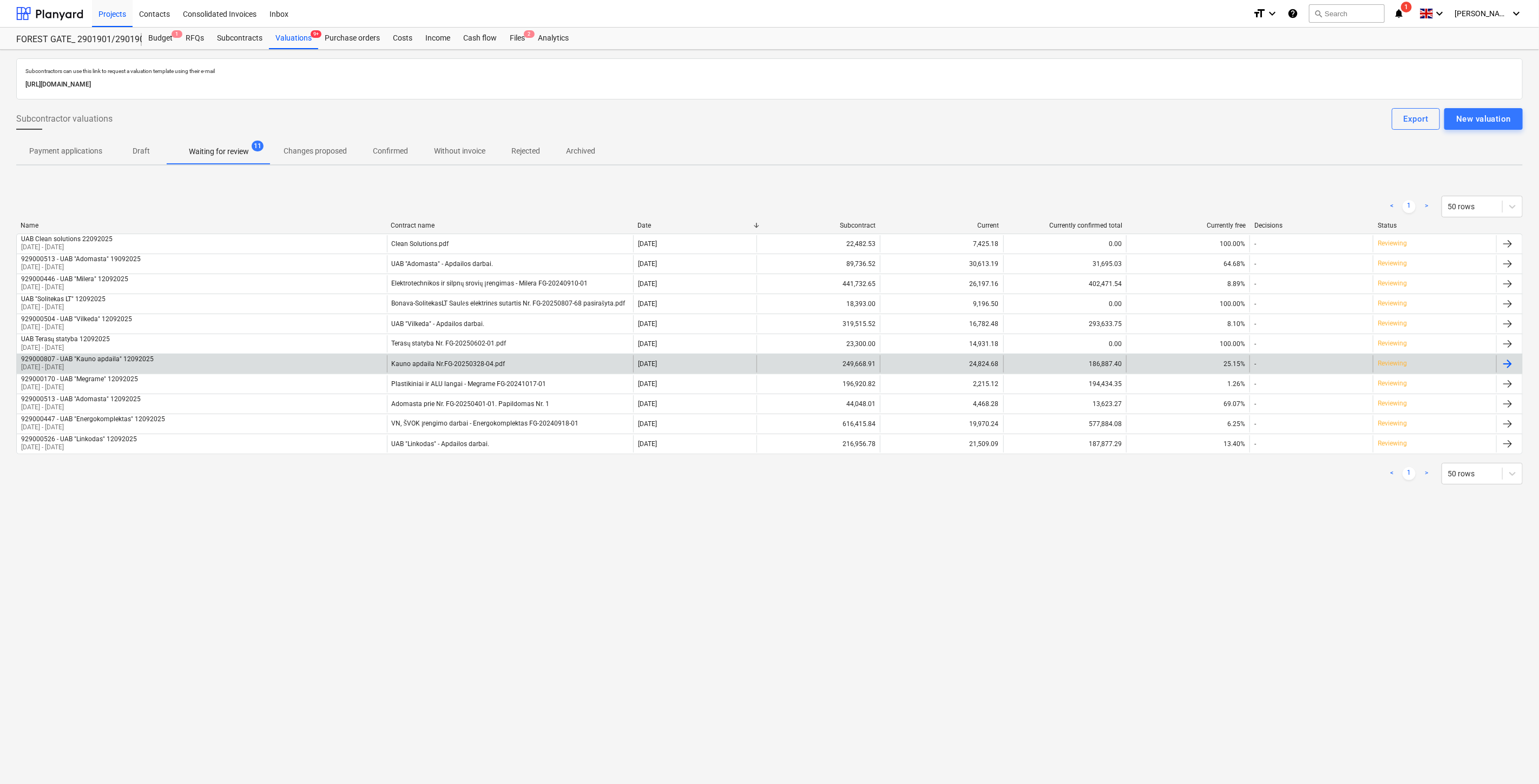
click at [491, 359] on div "Kauno apdaila Nr.FG-20250328-04.pdf" at bounding box center [510, 363] width 247 height 17
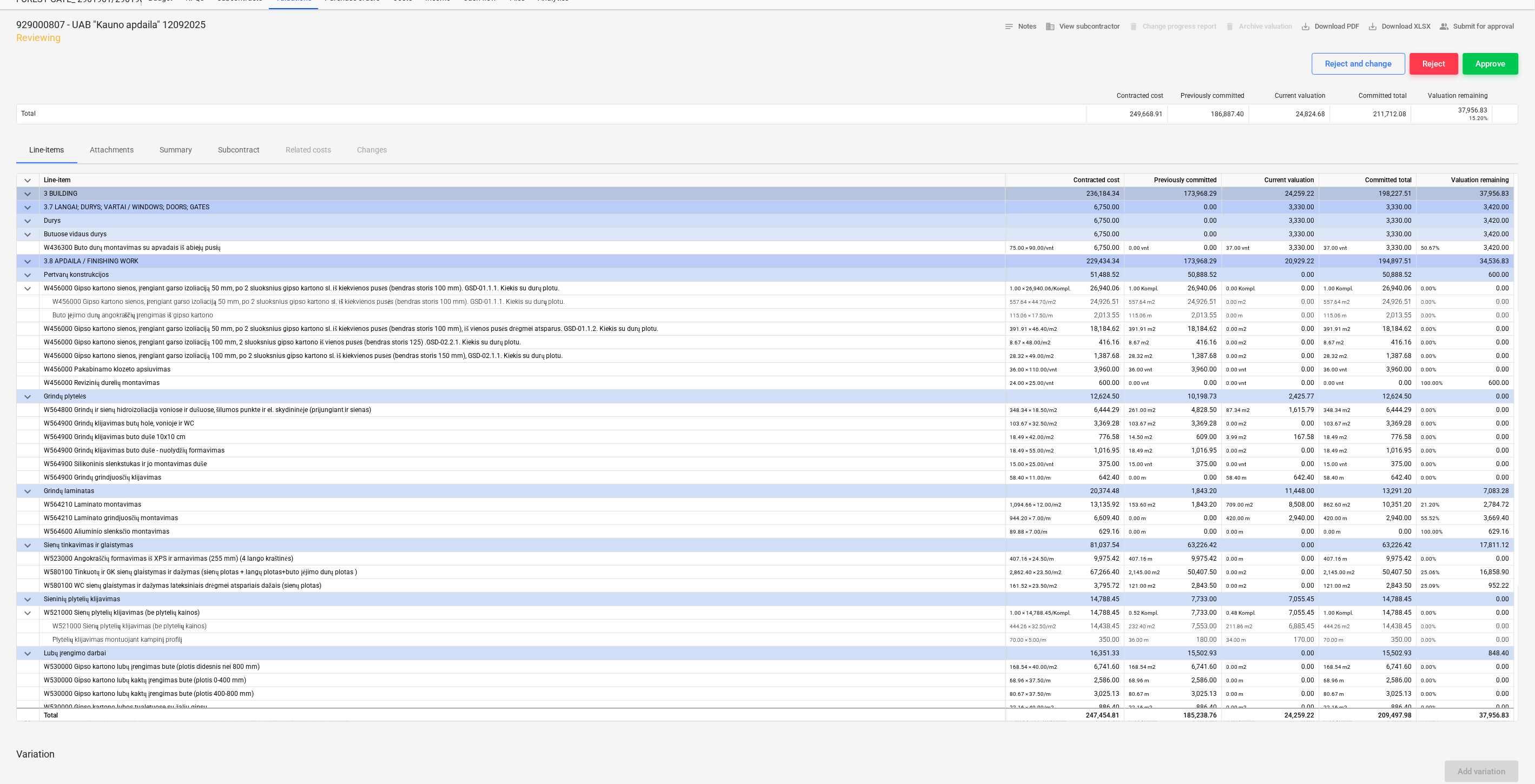
scroll to position [120, 0]
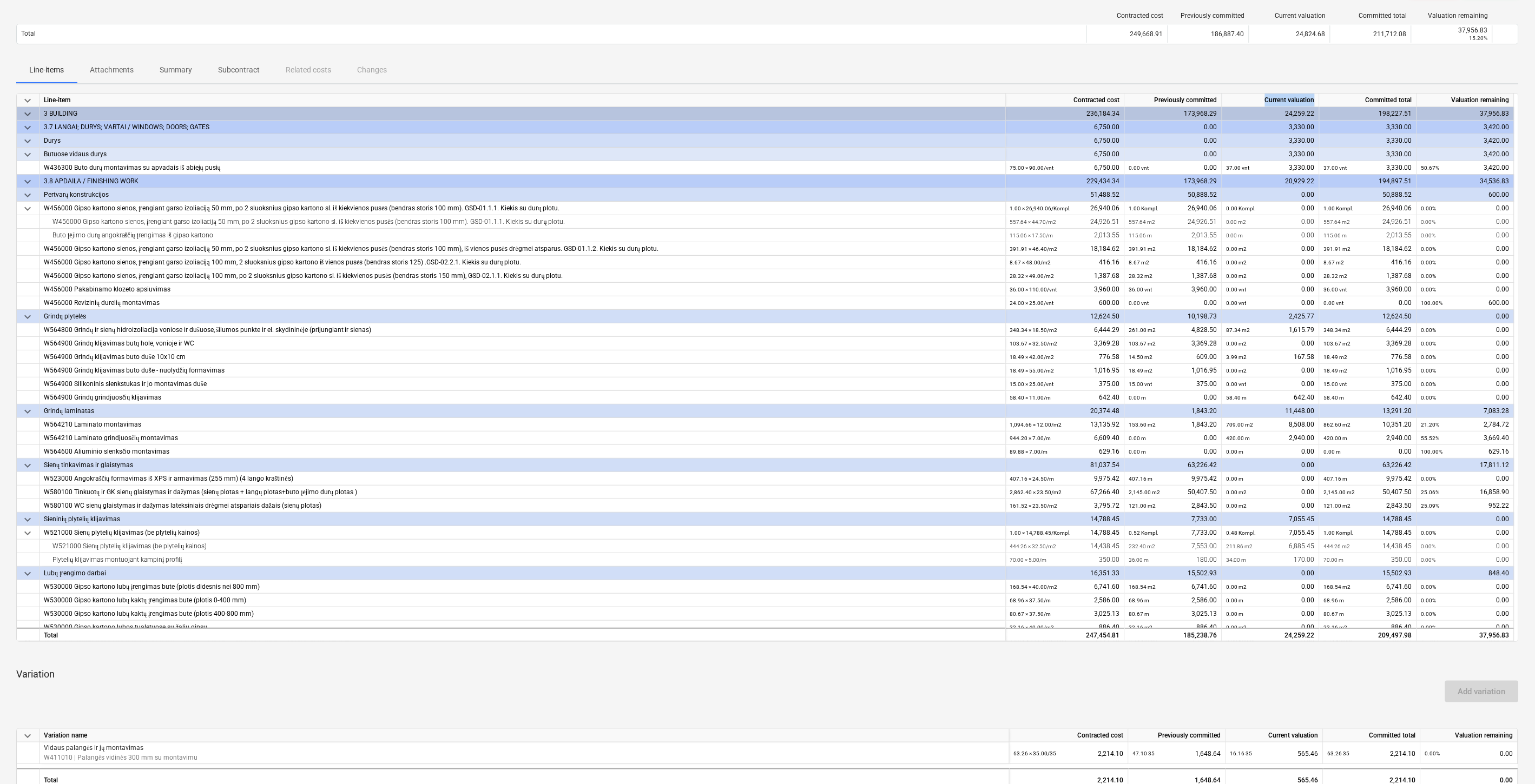
drag, startPoint x: 1259, startPoint y: 100, endPoint x: 1318, endPoint y: 93, distance: 59.4
click at [1318, 93] on div "Current valuation" at bounding box center [1271, 100] width 97 height 14
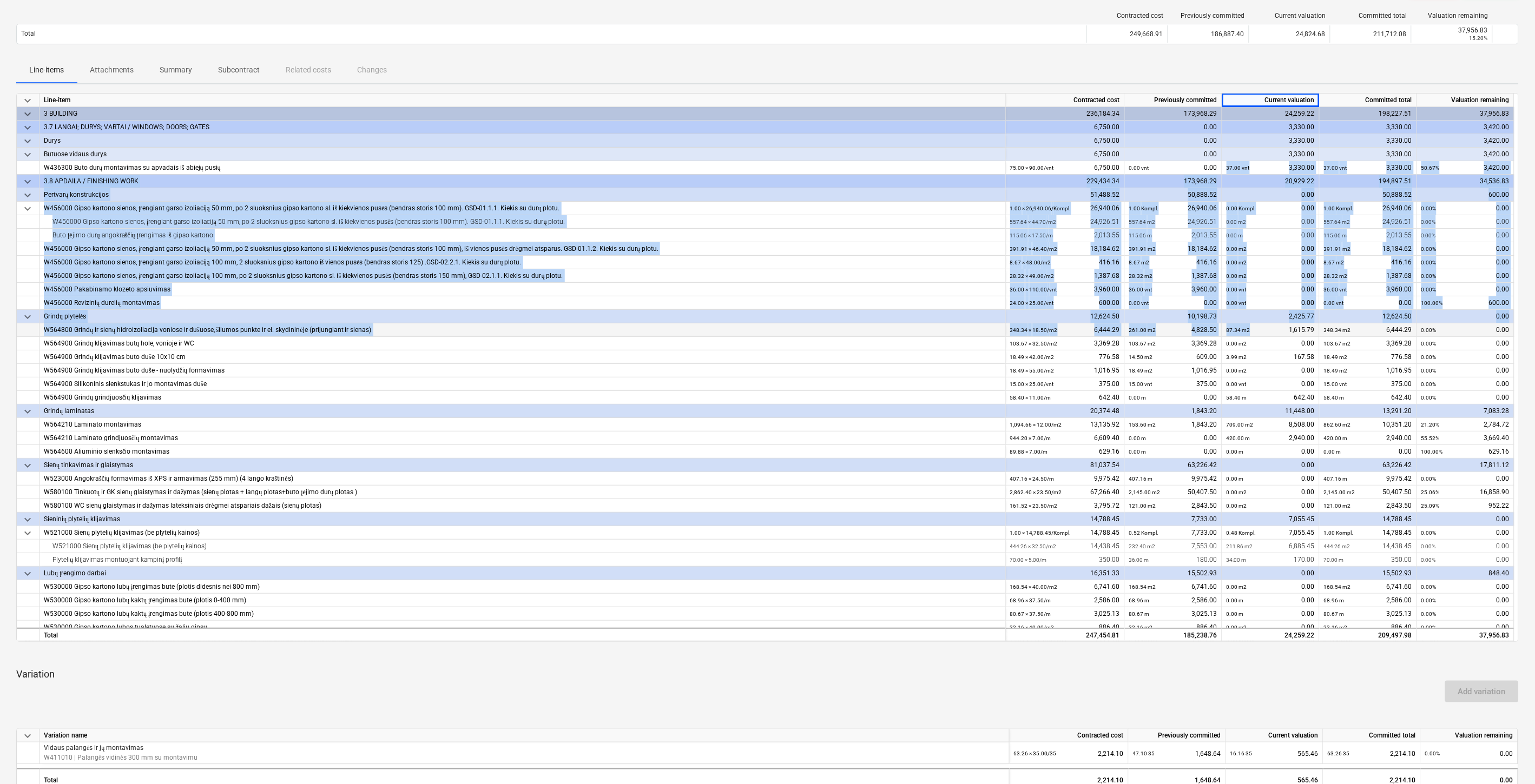
drag, startPoint x: 1227, startPoint y: 167, endPoint x: 1283, endPoint y: 325, distance: 167.6
click at [1283, 325] on div "keyboard_arrow_down Line-item Contracted cost Previously committed Current valu…" at bounding box center [767, 368] width 1502 height 549
click at [1265, 227] on div "0.00 m2 0.00" at bounding box center [1270, 222] width 88 height 14
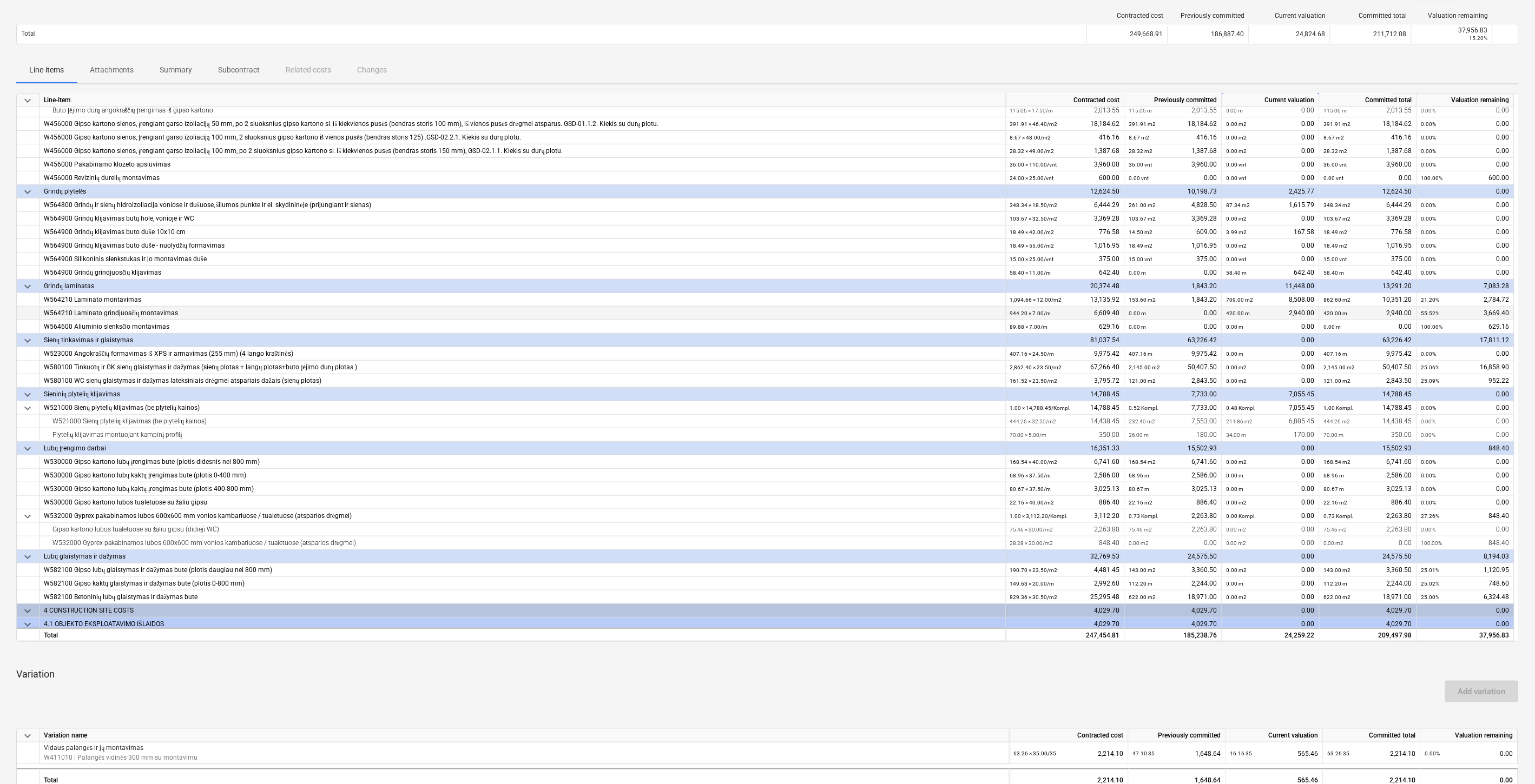
scroll to position [180, 0]
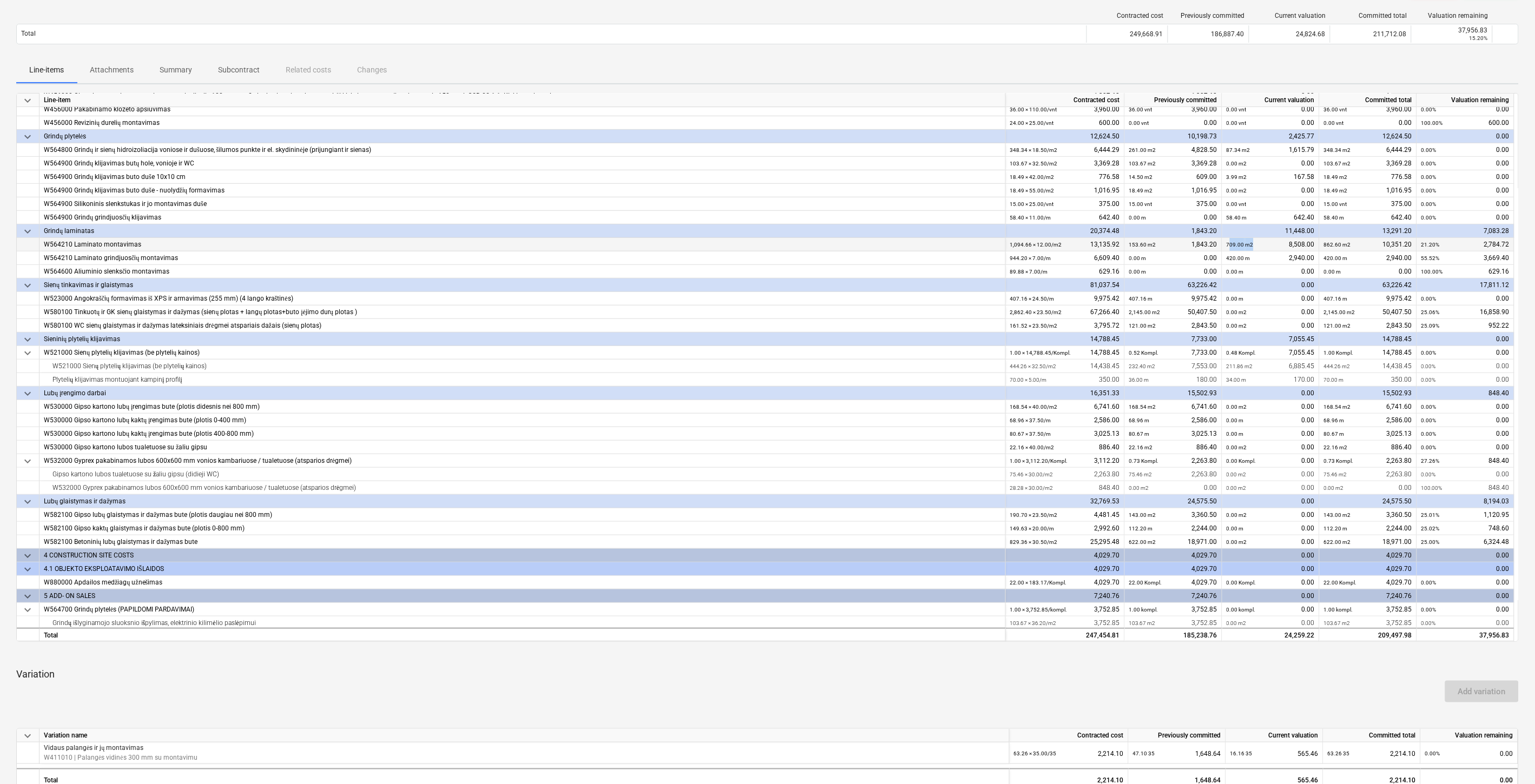
drag, startPoint x: 1256, startPoint y: 241, endPoint x: 1240, endPoint y: 240, distance: 16.0
click at [1230, 244] on div "709.00 m2 8,508.00" at bounding box center [1270, 245] width 88 height 14
click at [1262, 238] on div "709.00 m2 8,508.00" at bounding box center [1270, 245] width 88 height 14
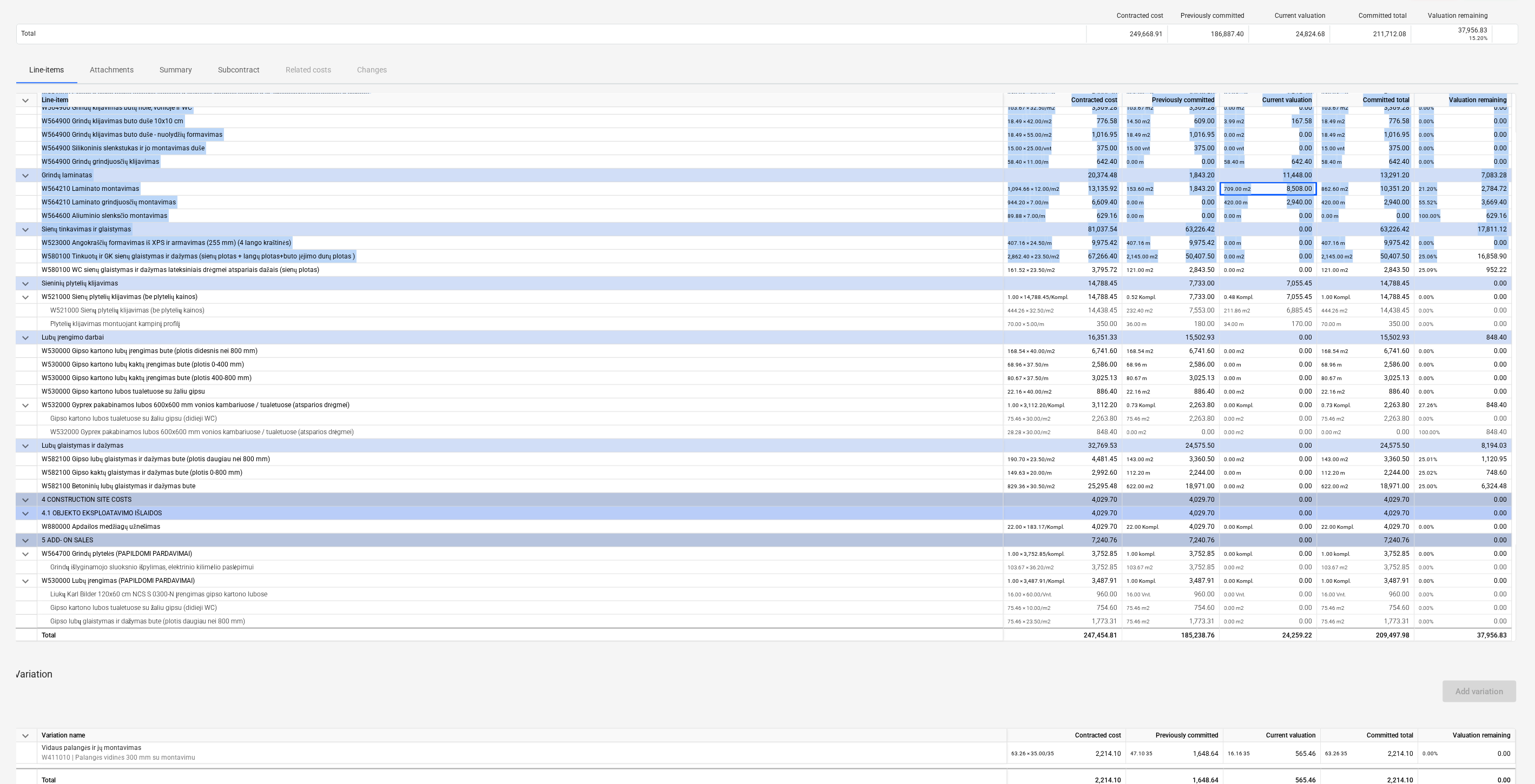
scroll to position [0, 4]
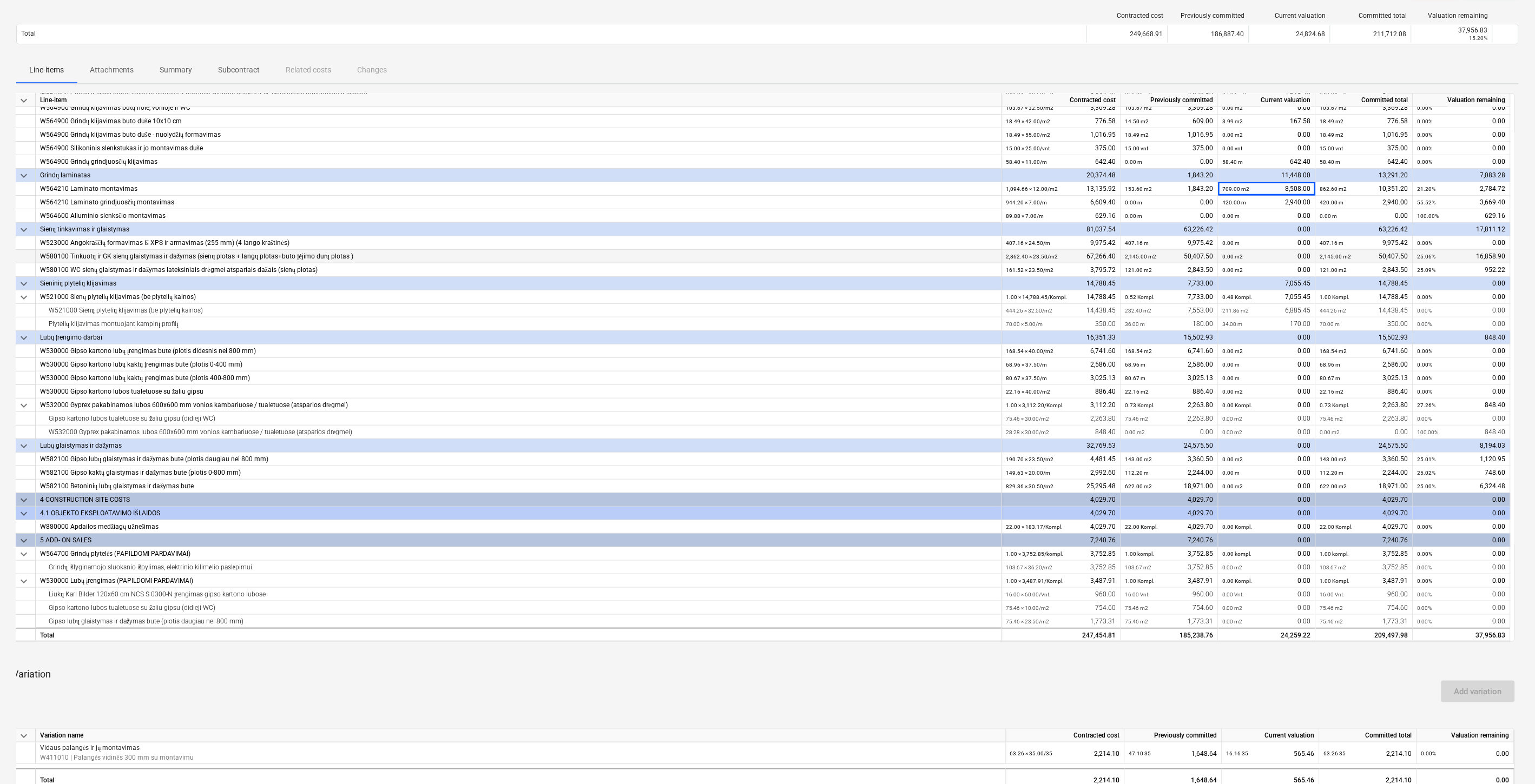
click at [1505, 257] on div "25.06% 16,858.90" at bounding box center [1462, 257] width 97 height 14
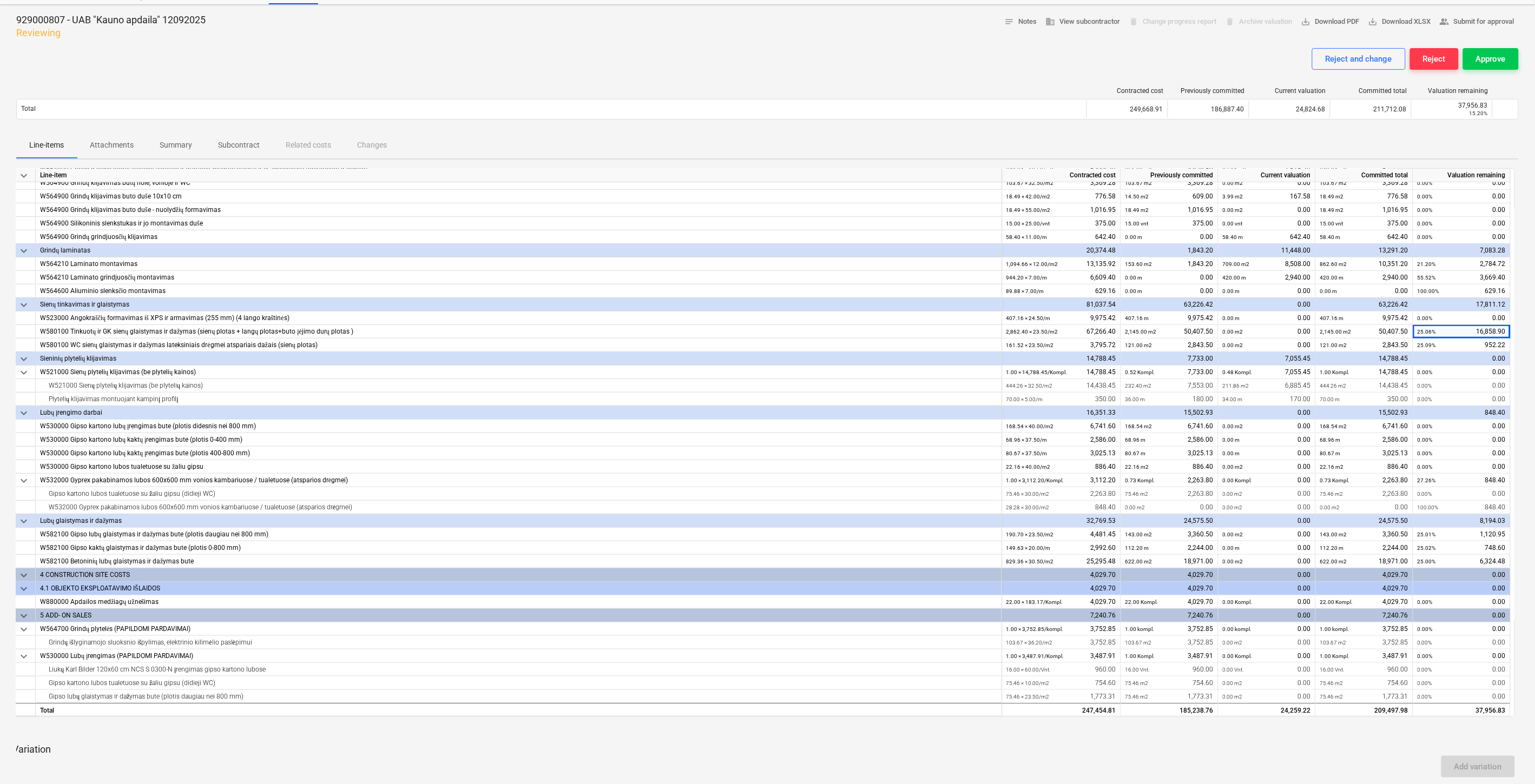
scroll to position [0, 0]
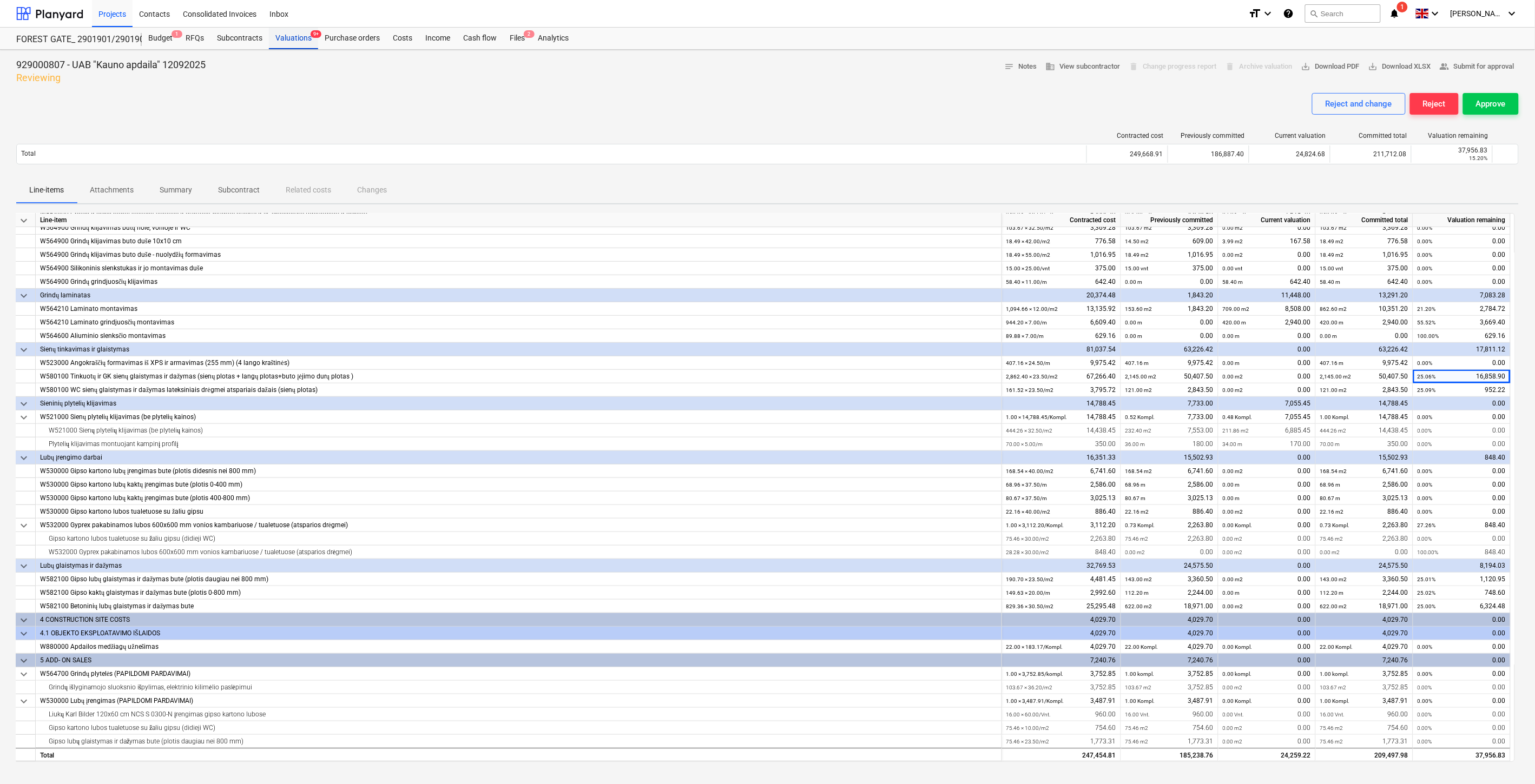
click at [295, 35] on div "Valuations 9+" at bounding box center [294, 39] width 50 height 22
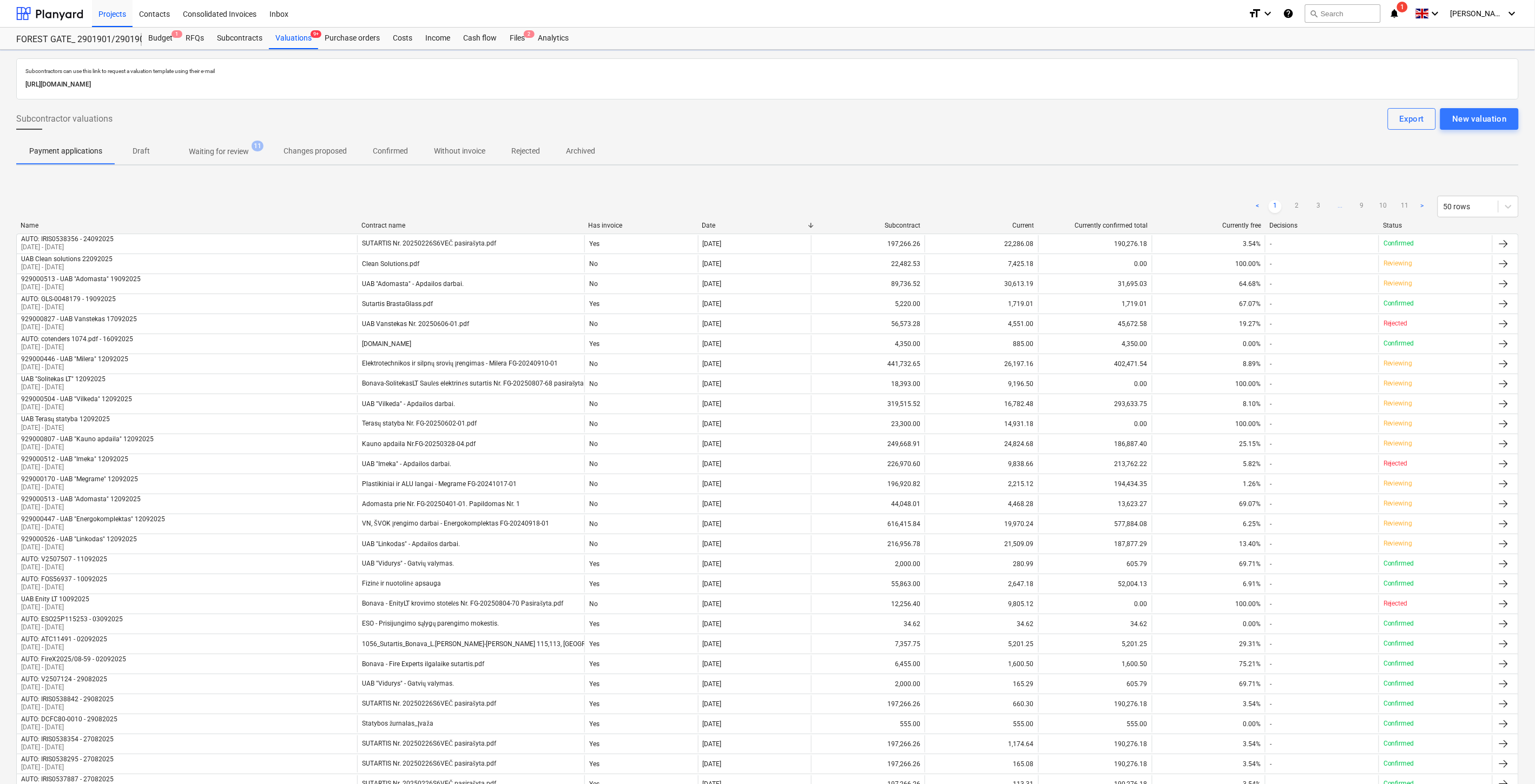
click at [252, 153] on span "Waiting for review 11" at bounding box center [219, 151] width 77 height 11
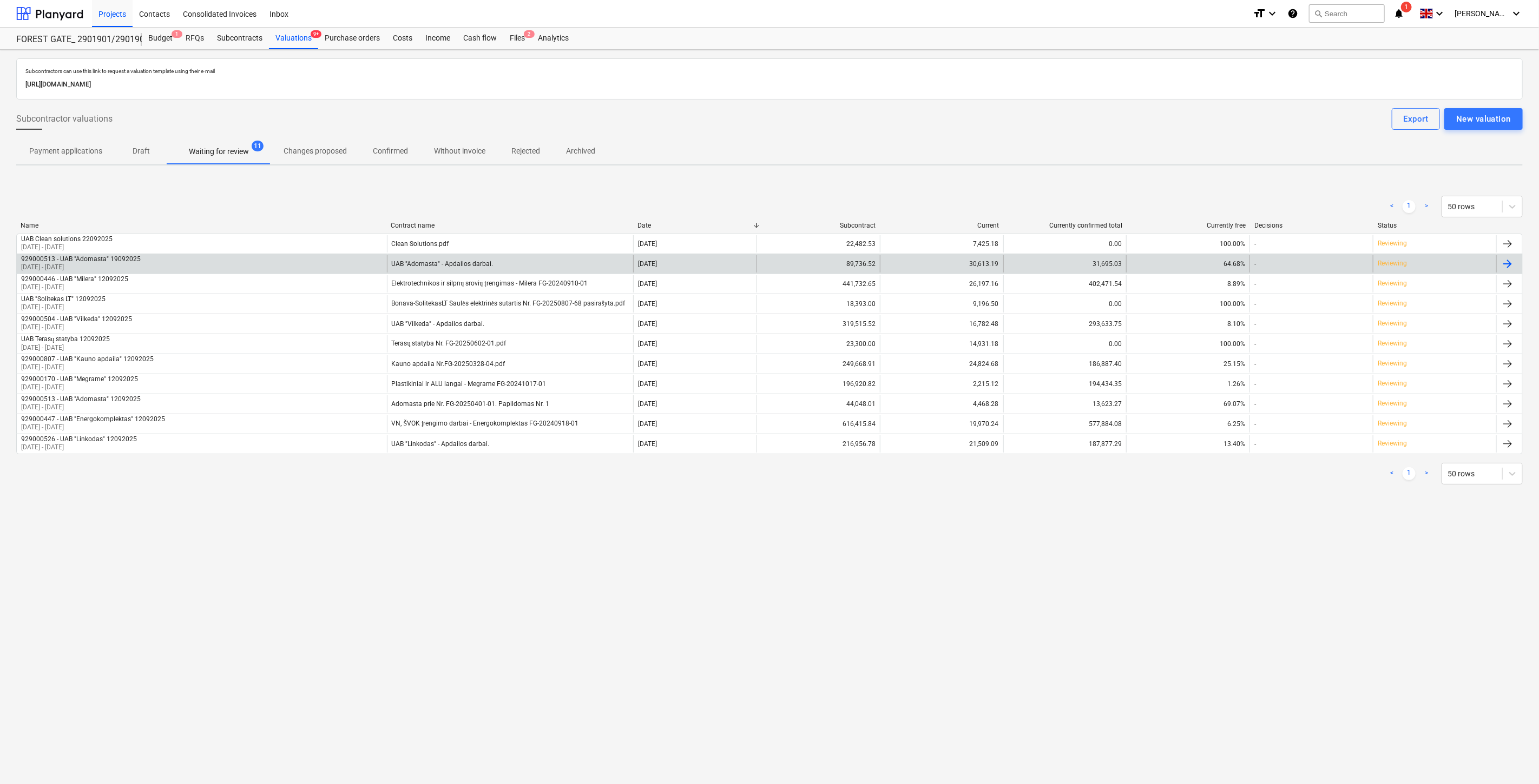
click at [1044, 269] on div "31,695.03" at bounding box center [1065, 264] width 123 height 17
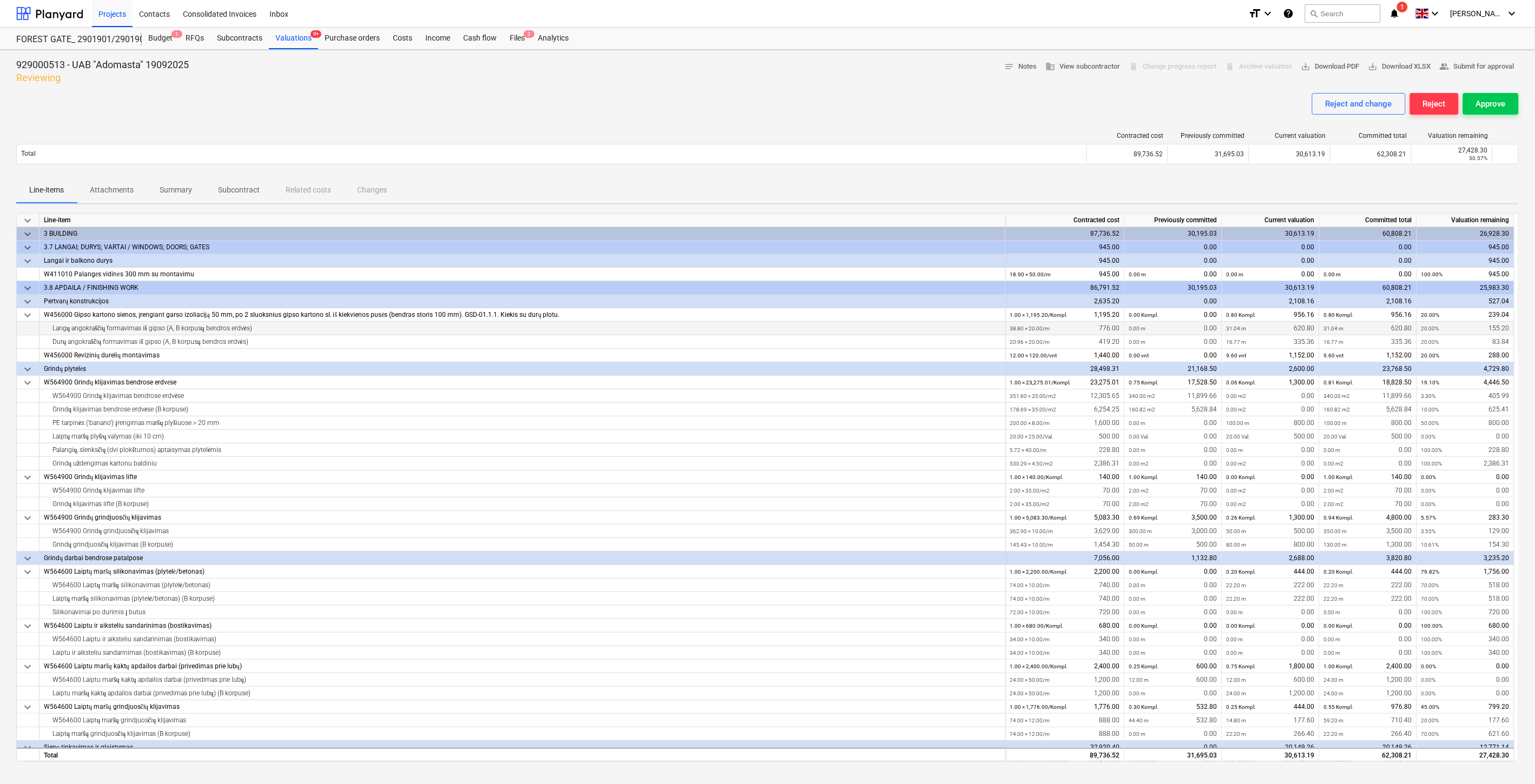
drag, startPoint x: 287, startPoint y: 326, endPoint x: 168, endPoint y: 333, distance: 119.2
click at [168, 333] on div "Langų angokraščių formavimas iš gipso (A, B korpusų bendros erdvės)" at bounding box center [522, 329] width 957 height 14
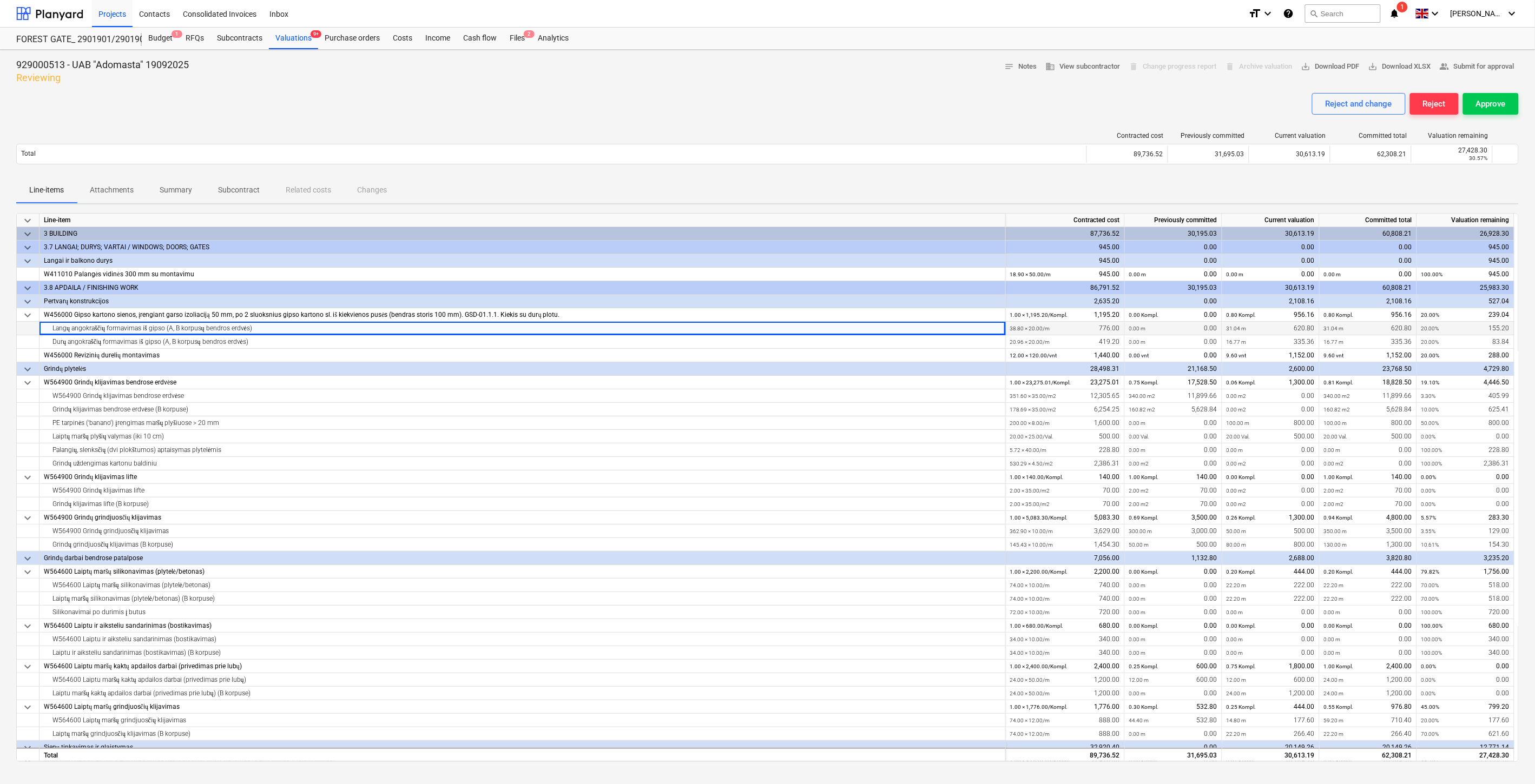
click at [286, 323] on div "Langų angokraščių formavimas iš gipso (A, B korpusų bendros erdvės)" at bounding box center [522, 329] width 957 height 14
click at [1318, 71] on span "save_alt Download PDF" at bounding box center [1330, 66] width 59 height 13
click at [281, 46] on div "Valuations 9+" at bounding box center [294, 39] width 50 height 22
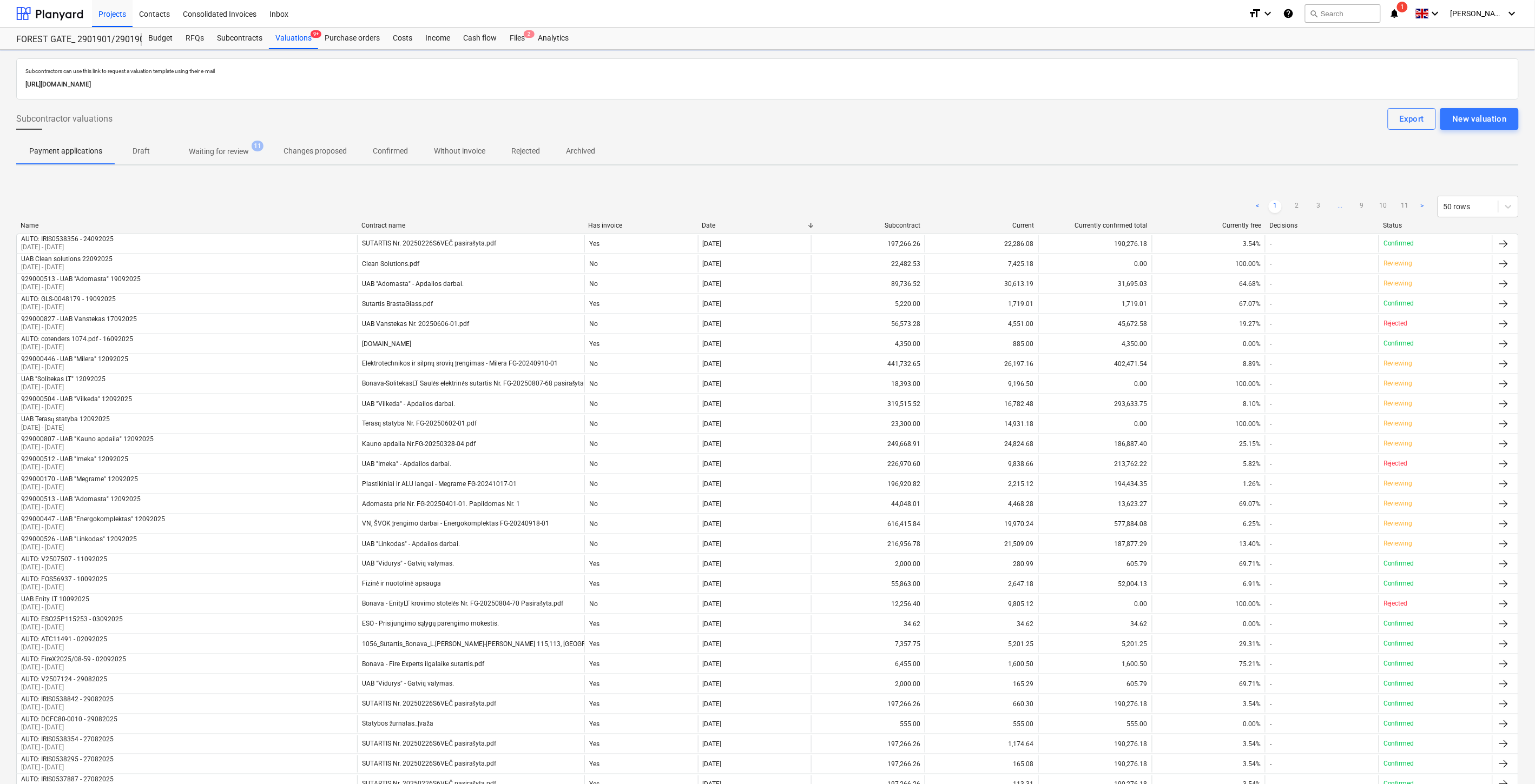
click at [242, 147] on p "Waiting for review" at bounding box center [218, 151] width 60 height 11
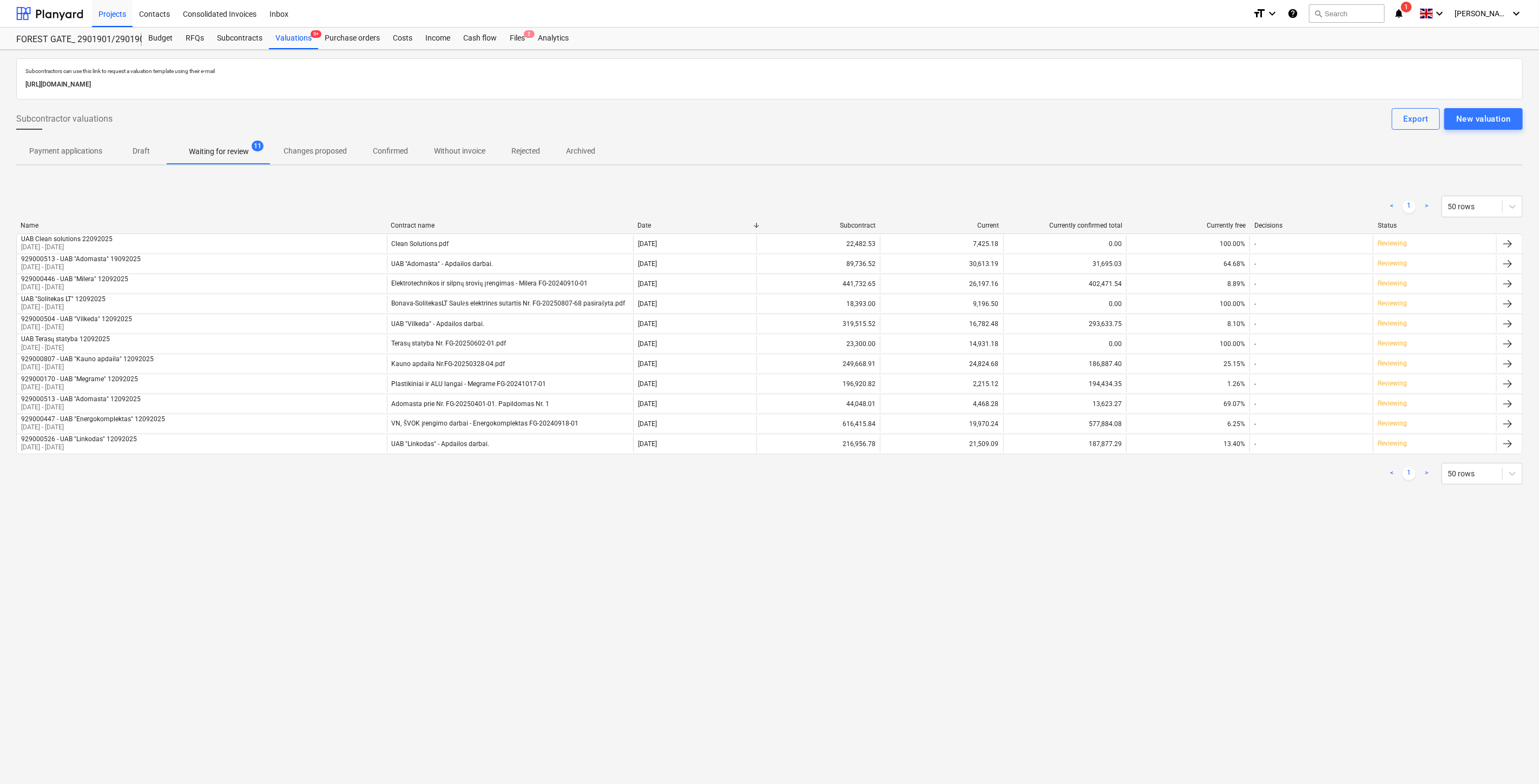
click at [554, 667] on div "Subcontractors can use this link to request a valuation template using their e-…" at bounding box center [770, 416] width 1539 height 734
drag, startPoint x: 513, startPoint y: 36, endPoint x: 576, endPoint y: 0, distance: 72.6
click at [513, 36] on div "Files 2" at bounding box center [517, 39] width 28 height 22
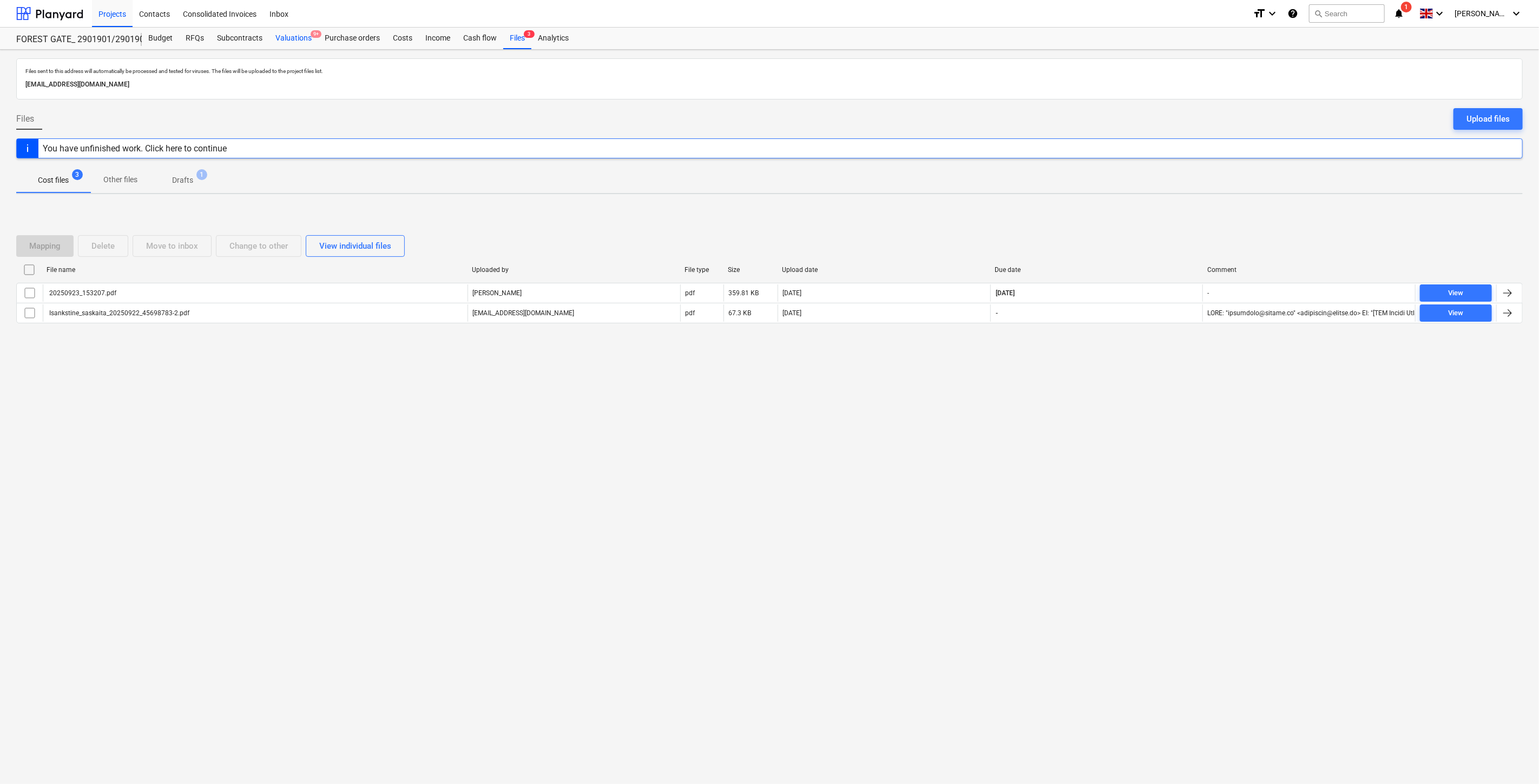
click at [297, 37] on div "Valuations 9+" at bounding box center [294, 39] width 50 height 22
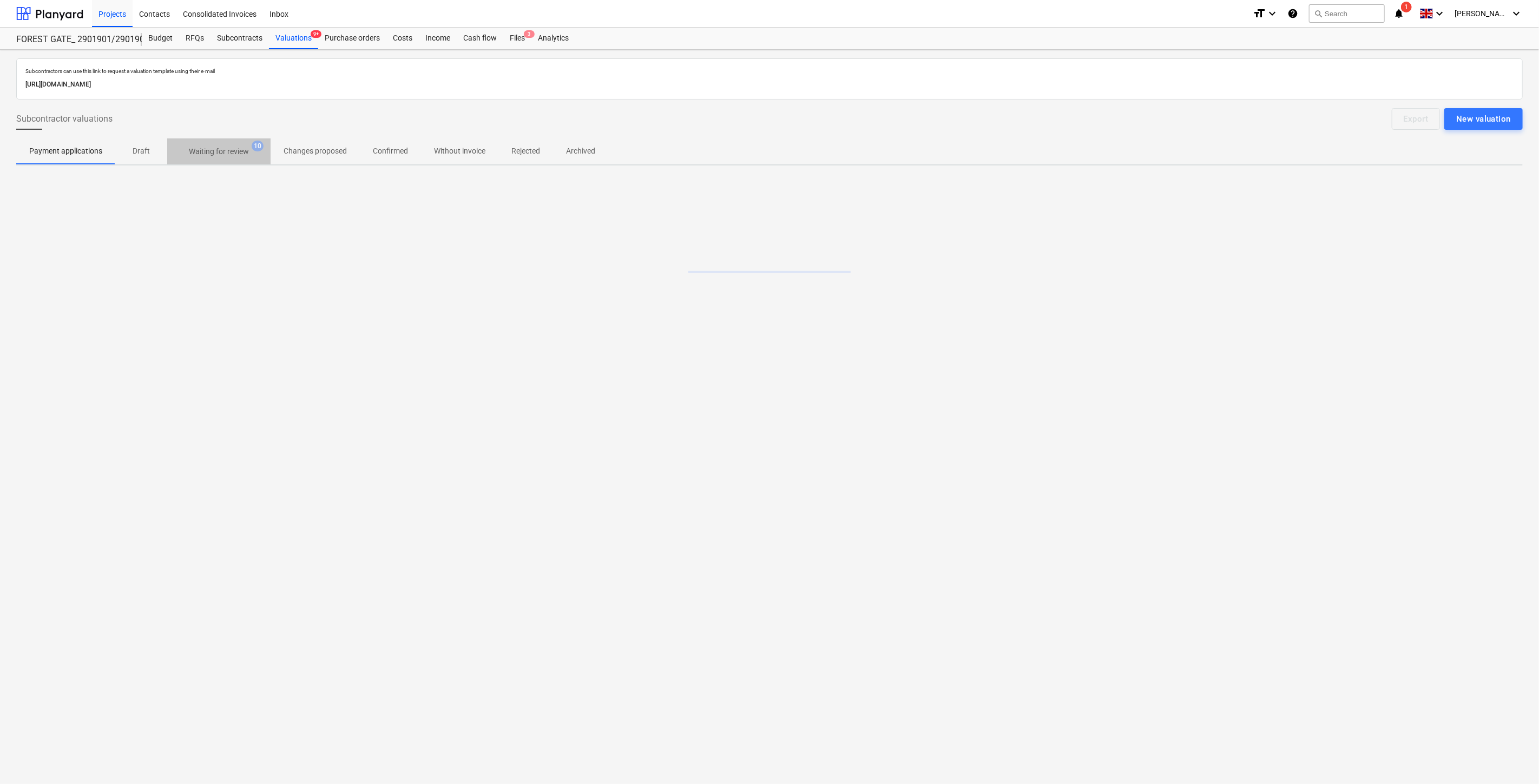
click at [239, 152] on p "Waiting for review" at bounding box center [218, 151] width 60 height 11
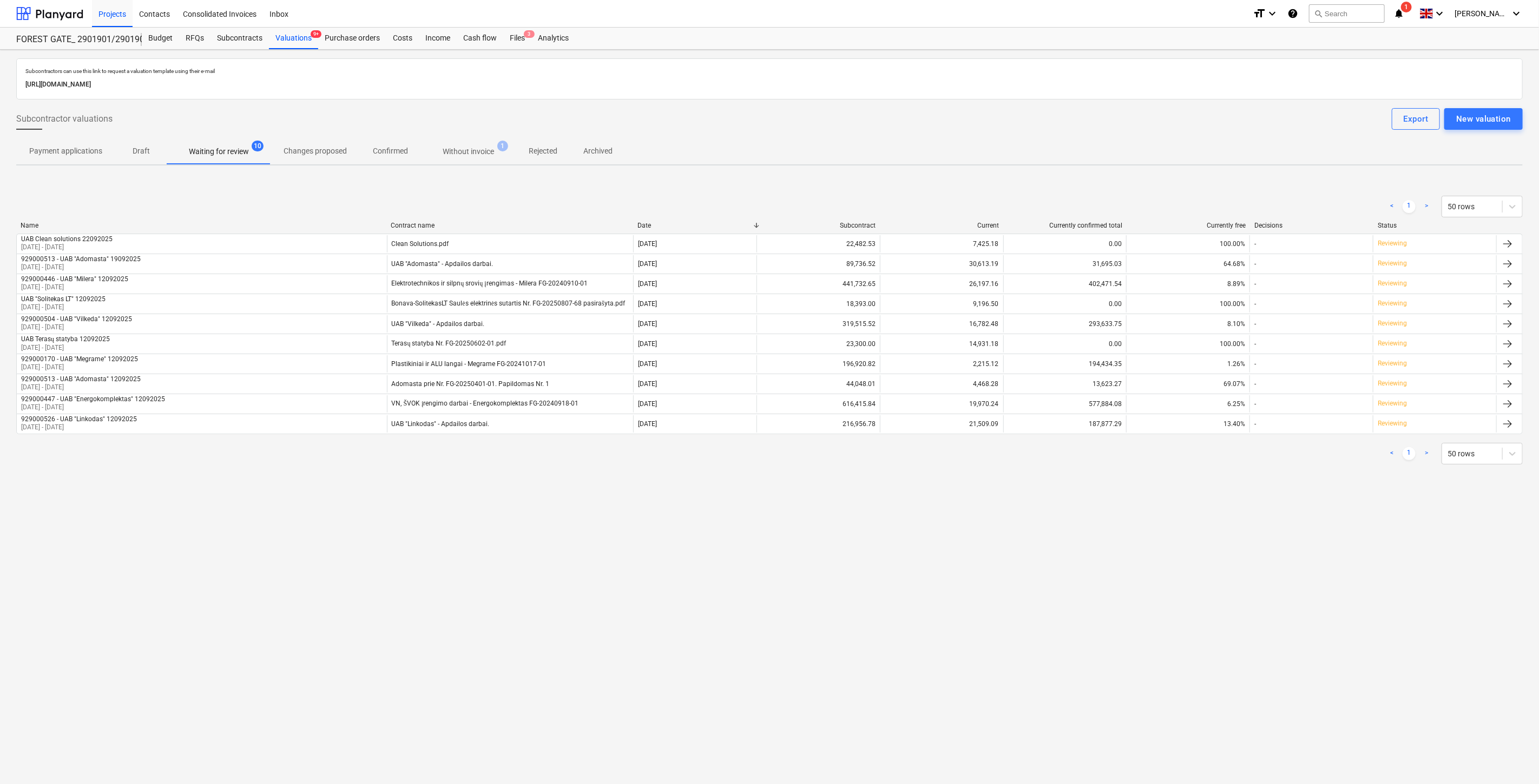
click at [455, 151] on p "Without invoice" at bounding box center [468, 151] width 52 height 11
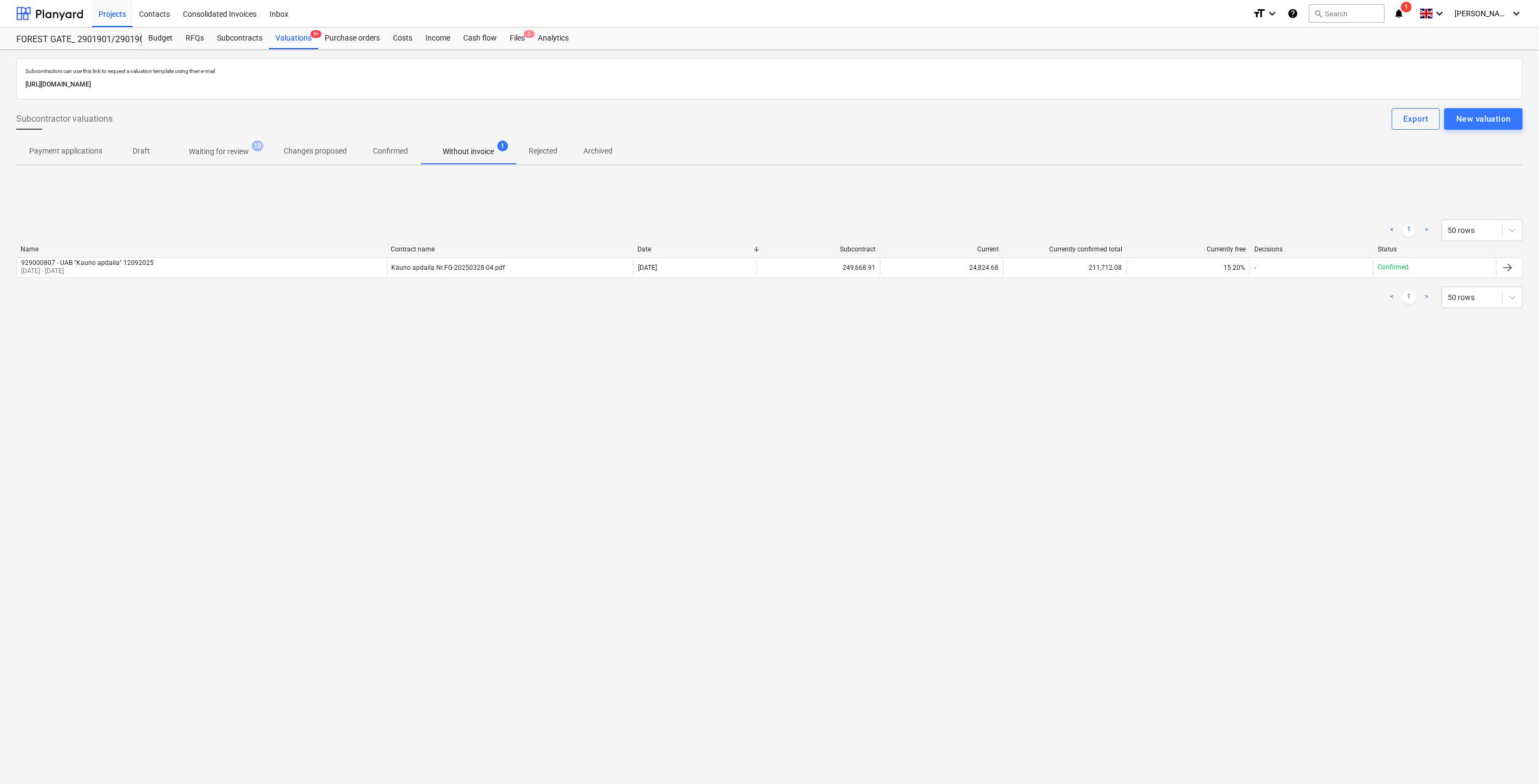
click at [251, 156] on span "Waiting for review 10" at bounding box center [219, 151] width 77 height 11
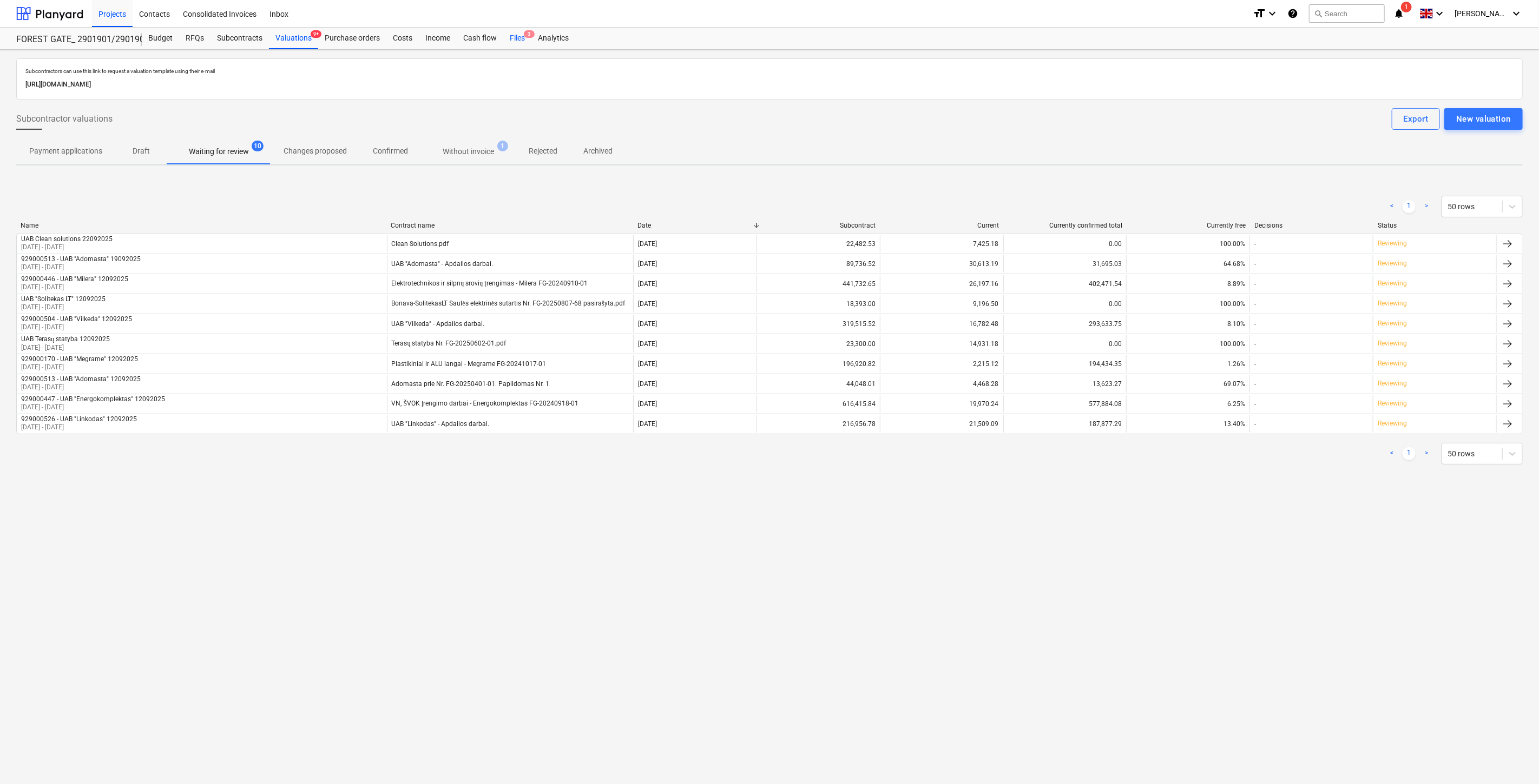
click at [514, 33] on div "Files 3" at bounding box center [517, 39] width 28 height 22
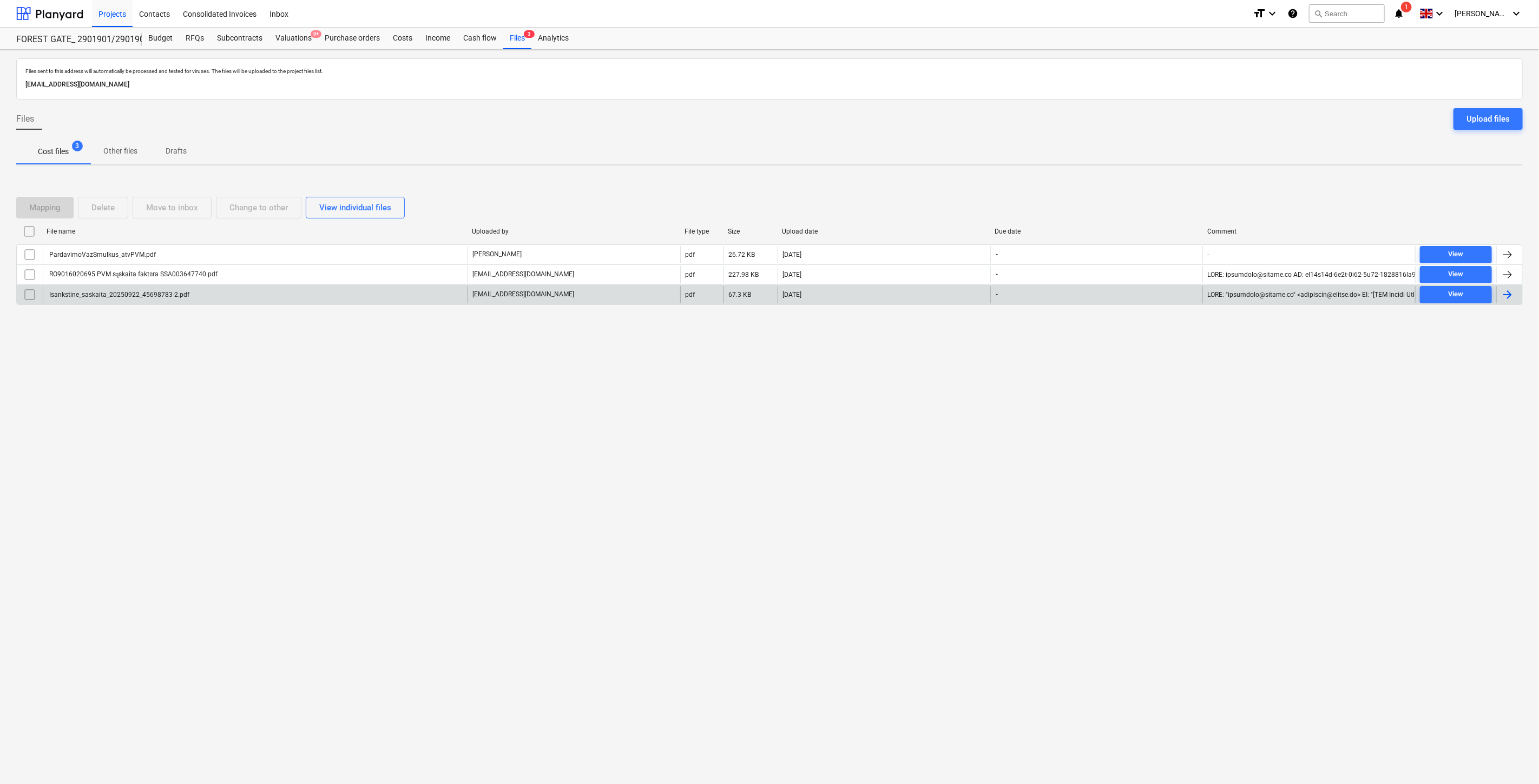
click at [247, 297] on div "Isankstine_saskaita_20250922_45698783-2.pdf" at bounding box center [255, 294] width 424 height 17
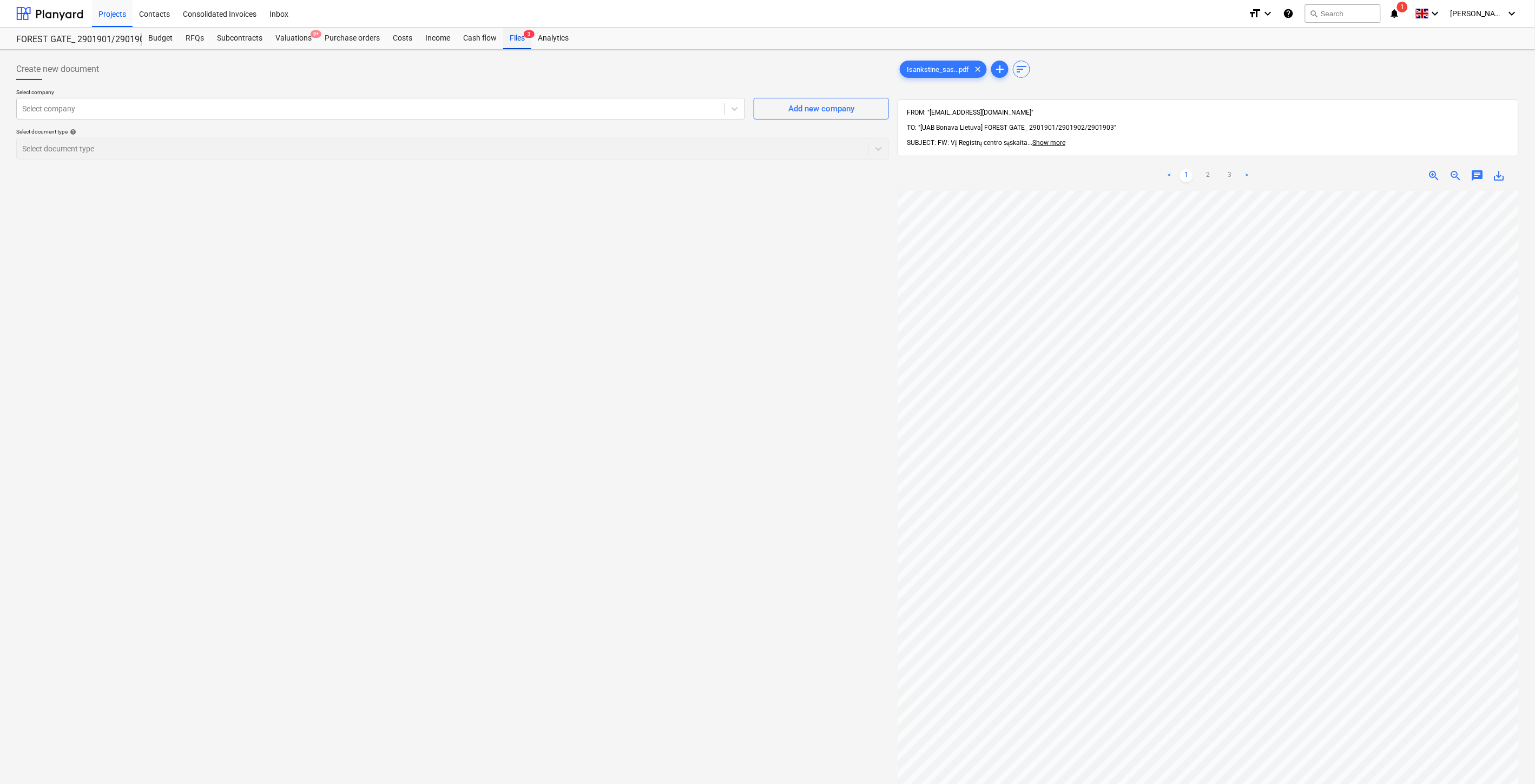
click at [521, 39] on div "Files 3" at bounding box center [517, 39] width 28 height 22
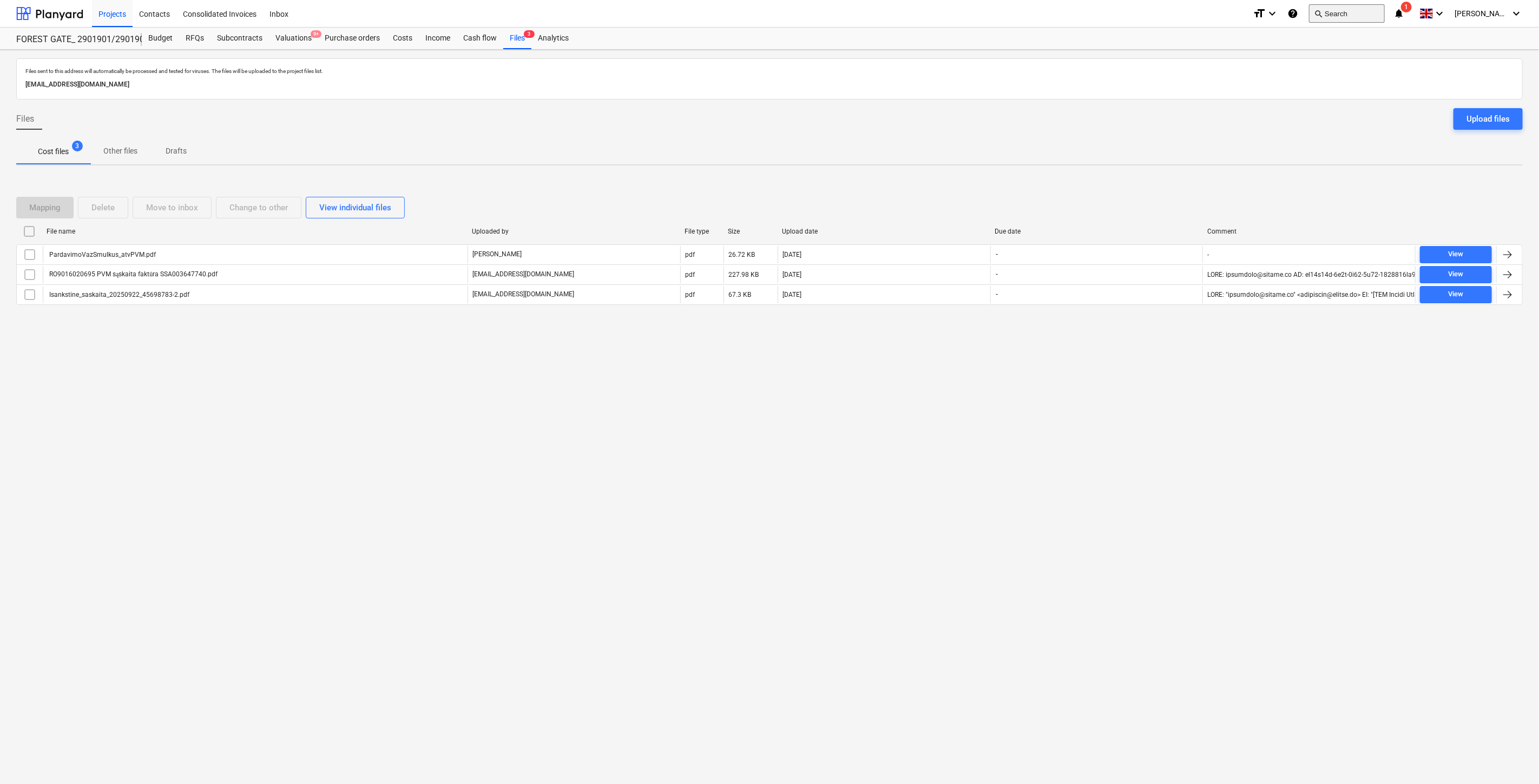
click at [1354, 19] on button "search Search" at bounding box center [1347, 13] width 75 height 19
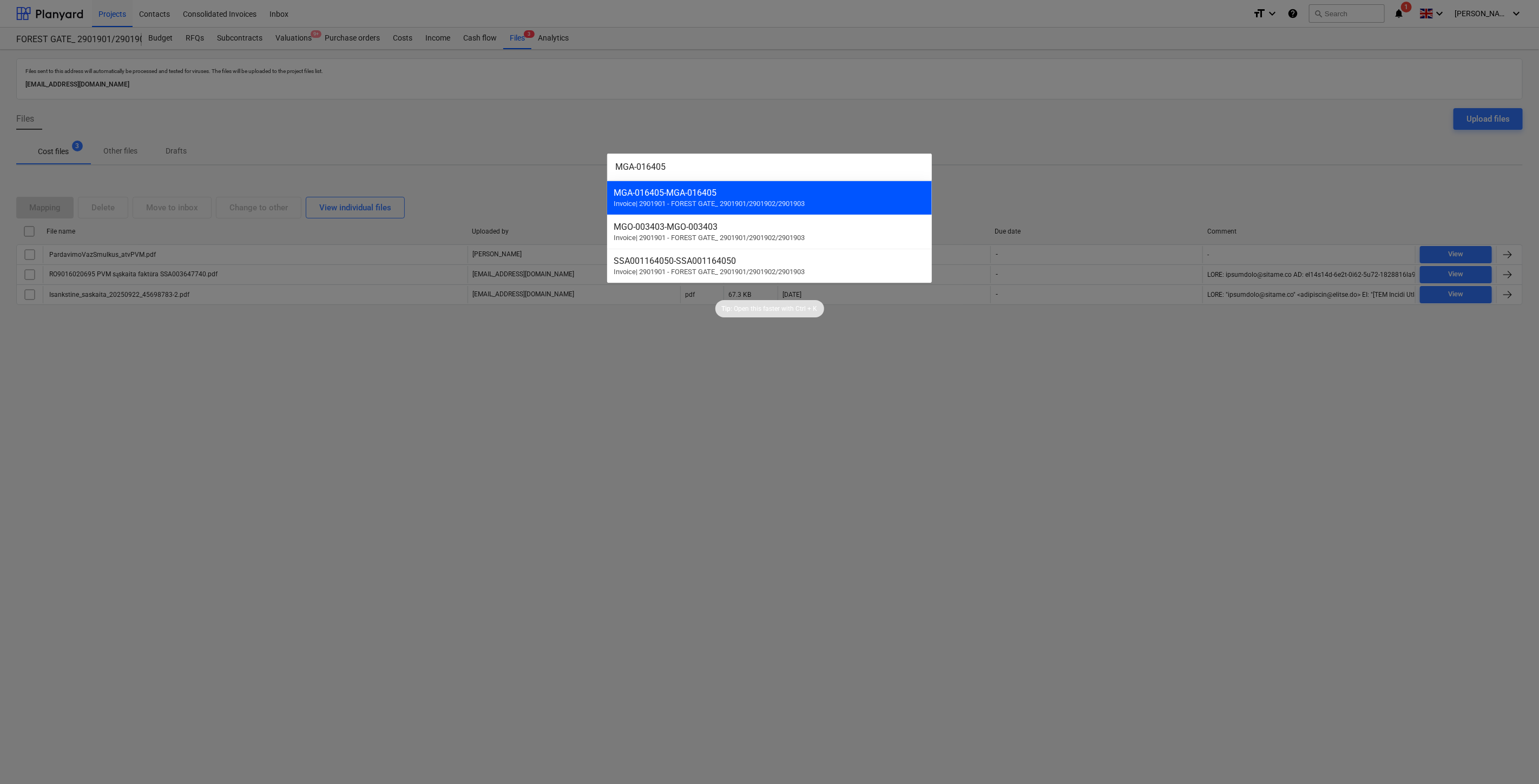
type input "MGA-016405"
click at [766, 199] on div "MGA-016405 - MGA-016405 Invoice | 2901901 - FOREST GATE_ 2901901/2901902/2901903" at bounding box center [769, 197] width 324 height 34
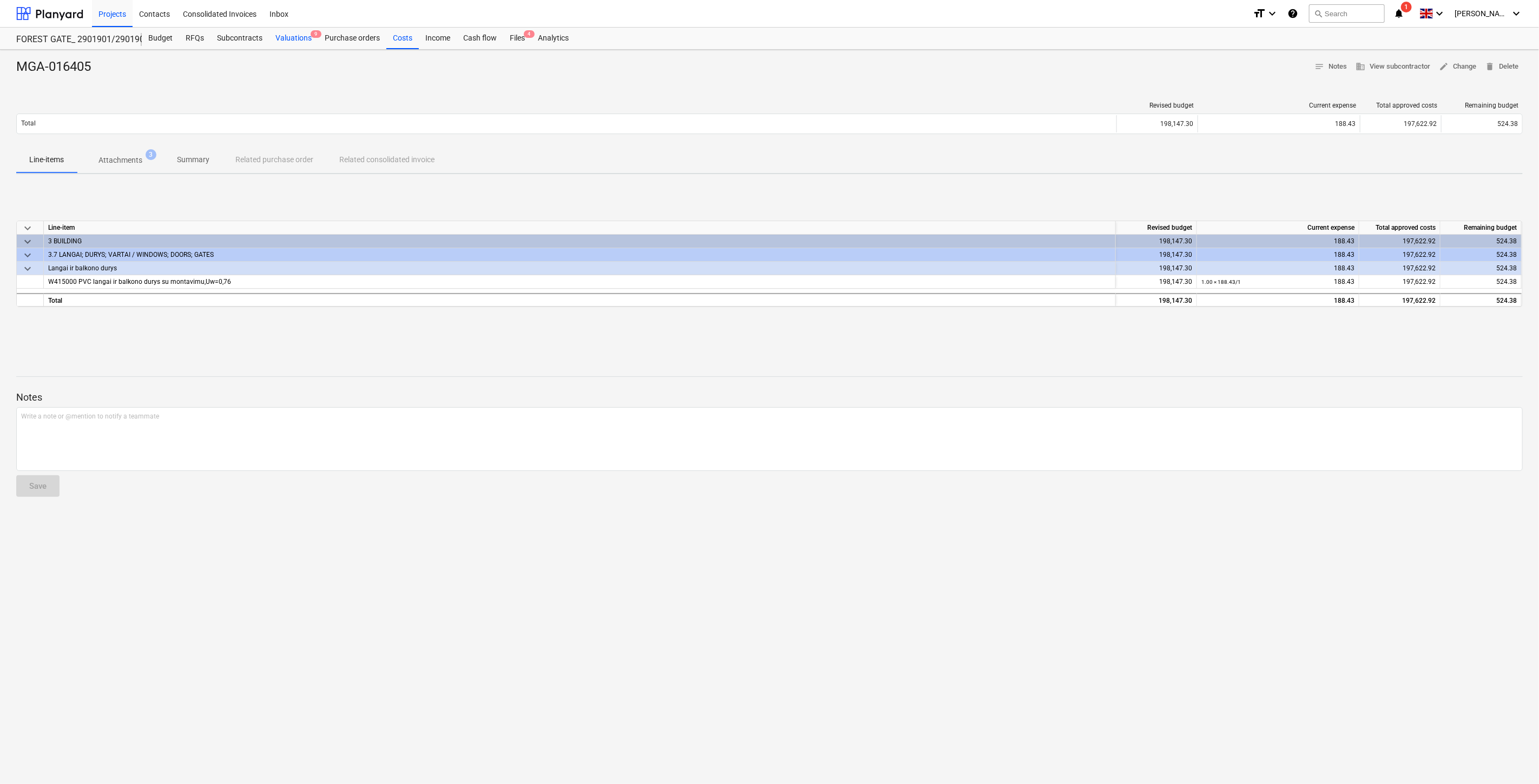
click at [304, 29] on div "Valuations 9" at bounding box center [294, 39] width 50 height 22
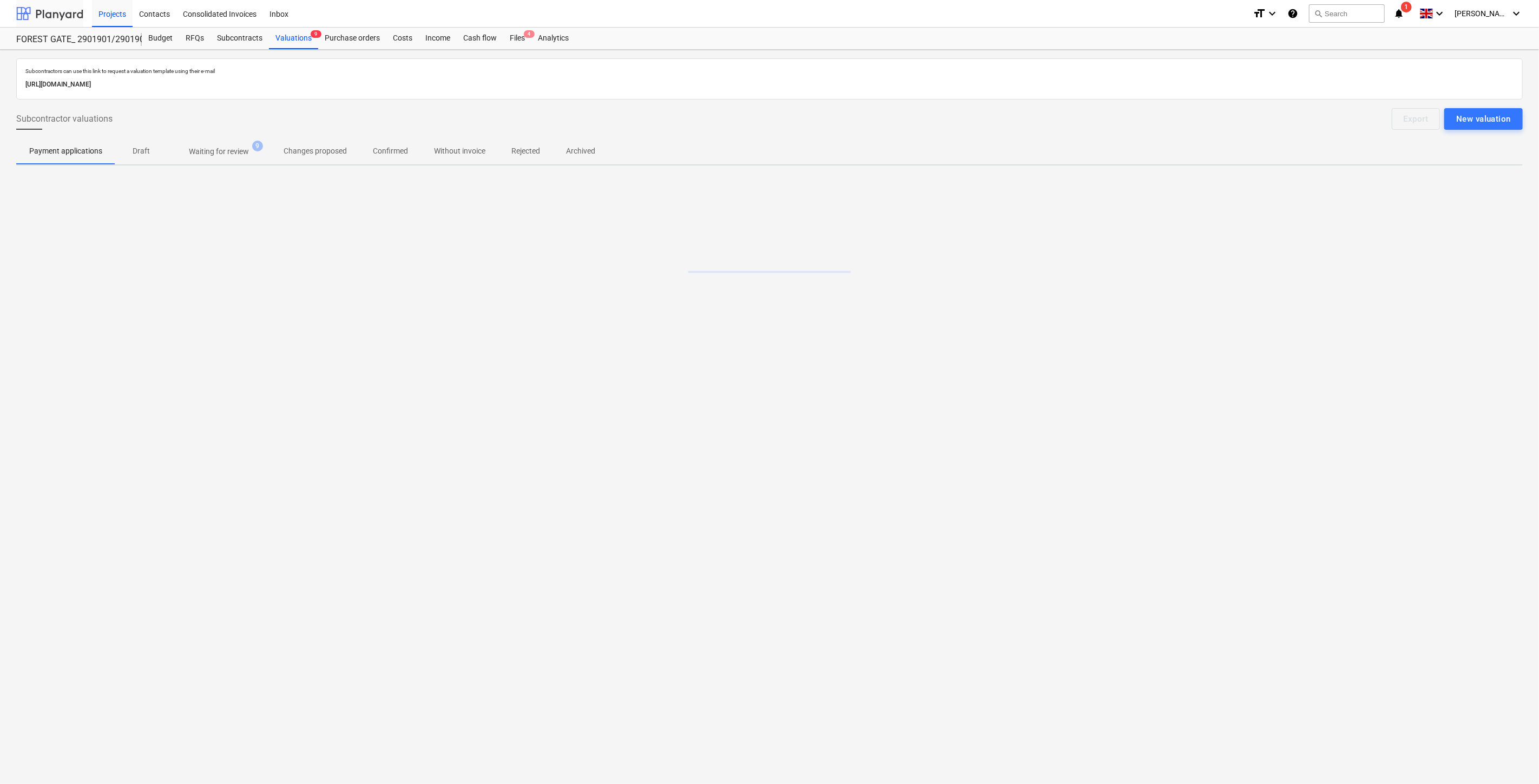
click at [50, 13] on div at bounding box center [50, 13] width 67 height 27
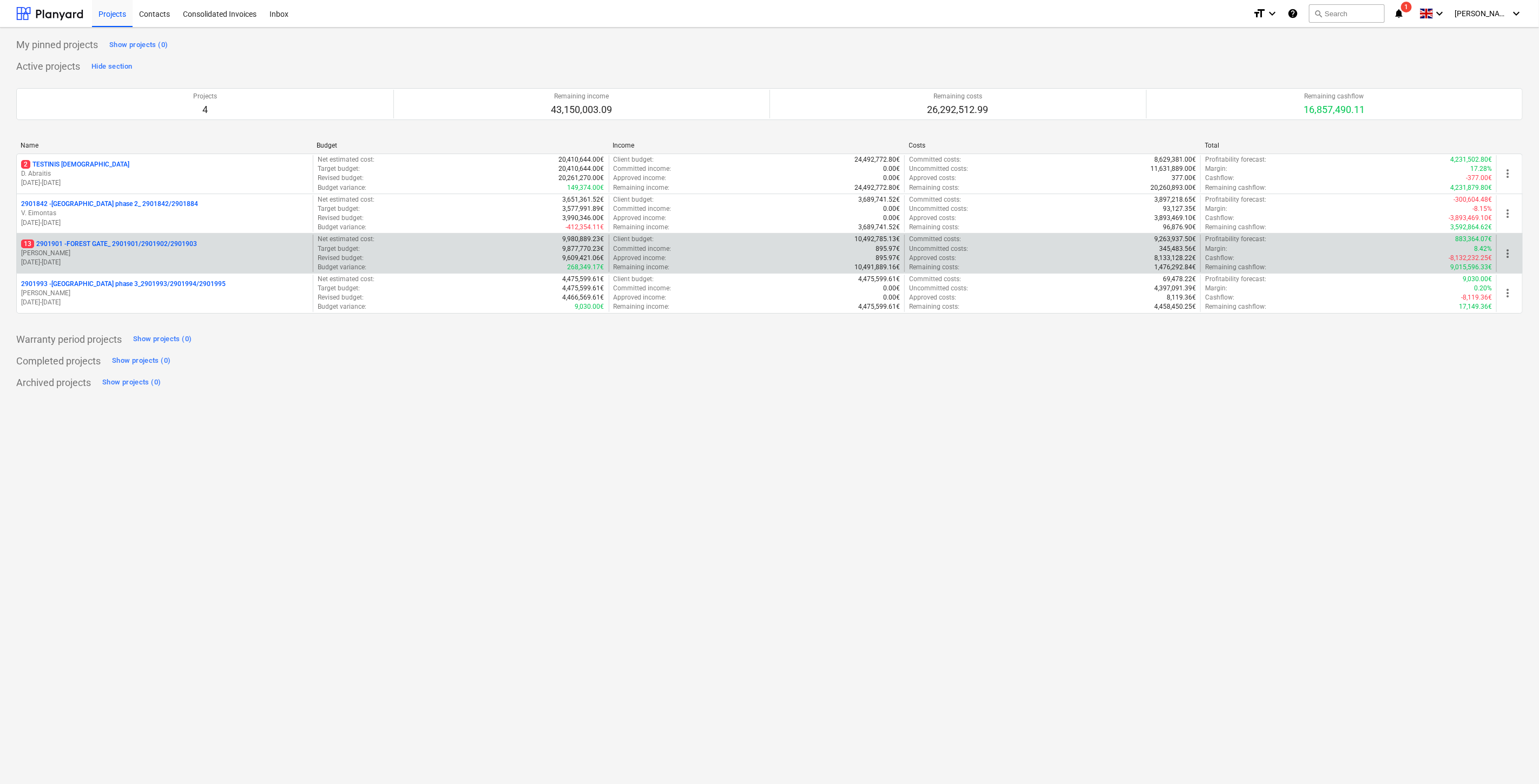
click at [81, 244] on p "13 2901901 - FOREST GATE_ 2901901/2901902/2901903" at bounding box center [108, 244] width 176 height 9
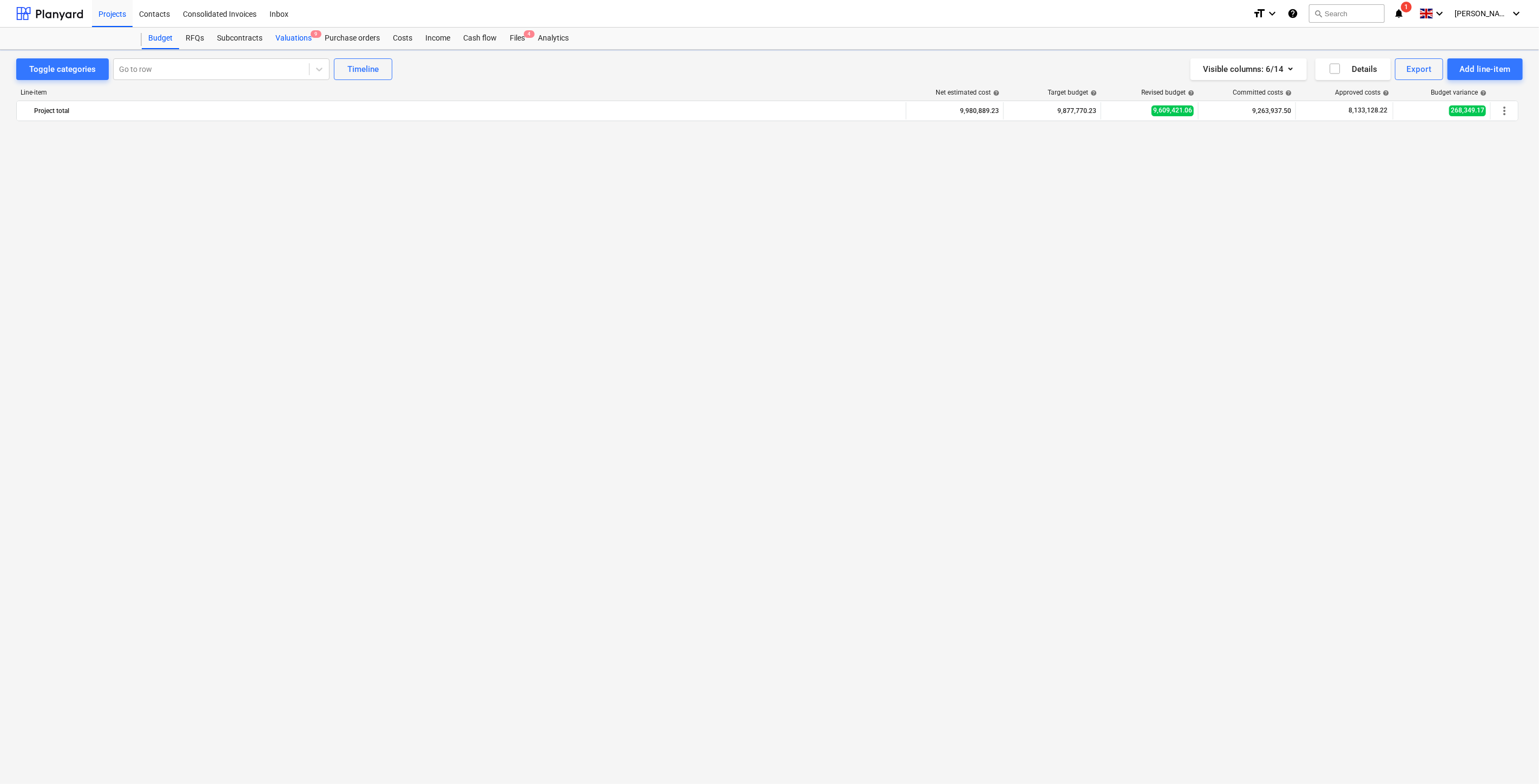
click at [299, 44] on div "Valuations 9" at bounding box center [294, 39] width 50 height 22
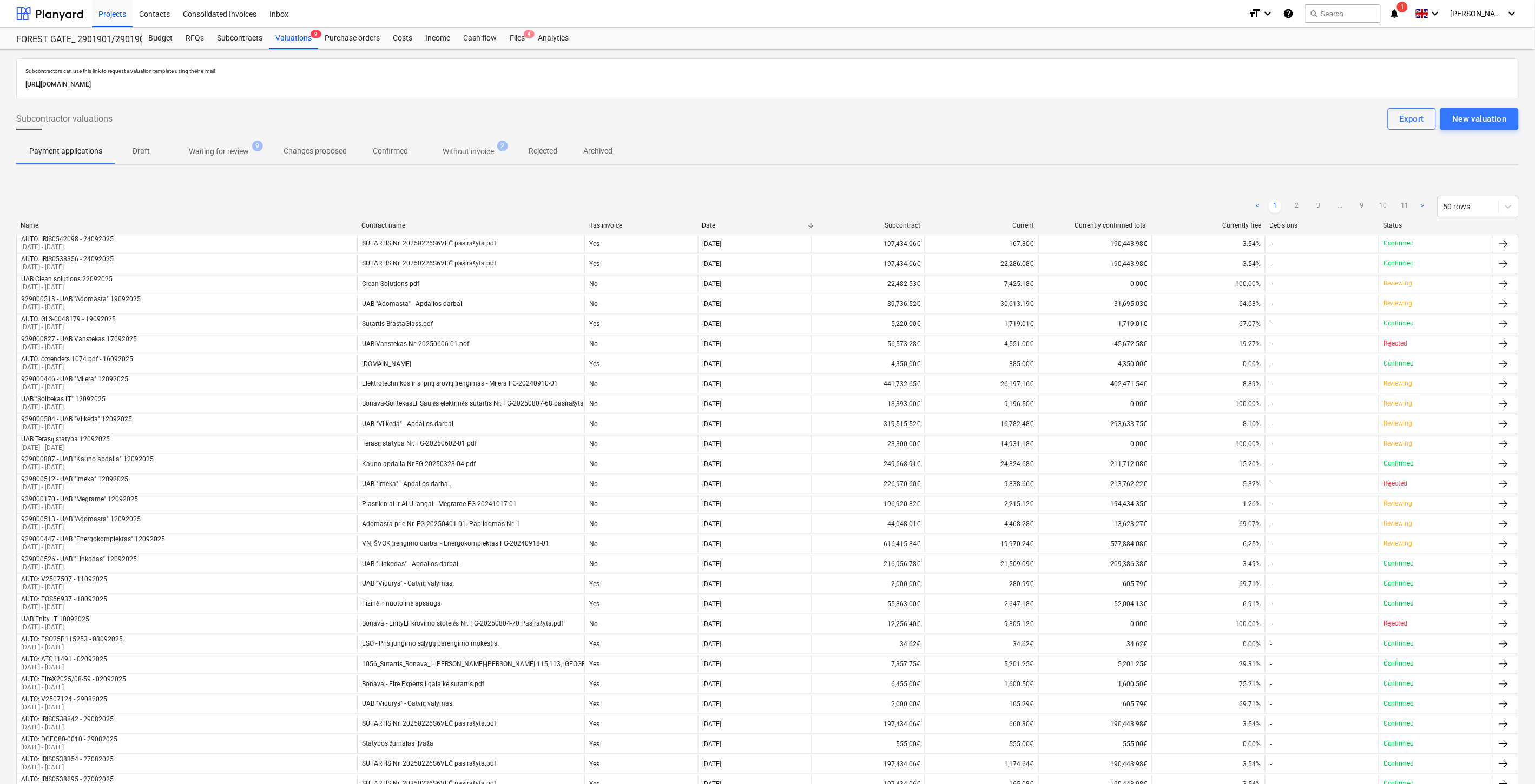
click at [1025, 120] on div "Subcontractor valuations Export New valuation" at bounding box center [767, 119] width 1502 height 22
drag, startPoint x: 1066, startPoint y: 104, endPoint x: 880, endPoint y: 114, distance: 186.3
click at [1065, 104] on div "Subcontractors can use this link to request a valuation template using their e-…" at bounding box center [767, 672] width 1502 height 1228
click at [501, 156] on span "Without invoice 2" at bounding box center [468, 151] width 68 height 11
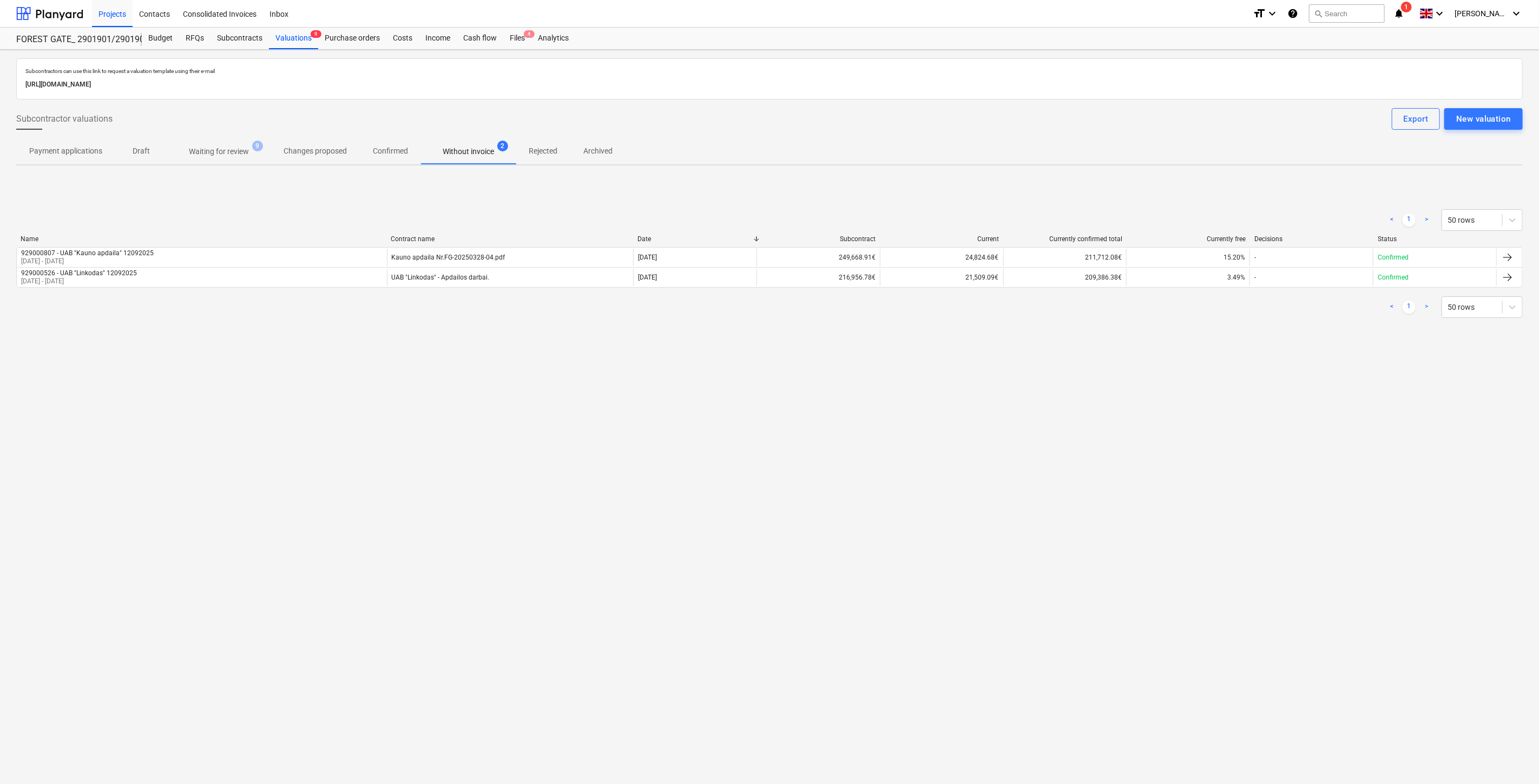
click at [672, 411] on div "Subcontractors can use this link to request a valuation template using their e-…" at bounding box center [770, 416] width 1539 height 734
click at [722, 382] on div "Subcontractors can use this link to request a valuation template using their e-…" at bounding box center [770, 416] width 1539 height 734
drag, startPoint x: 828, startPoint y: 449, endPoint x: 786, endPoint y: 460, distance: 43.4
click at [828, 449] on div "Subcontractors can use this link to request a valuation template using their e-…" at bounding box center [770, 416] width 1539 height 734
click at [507, 40] on div "Files 4" at bounding box center [517, 39] width 28 height 22
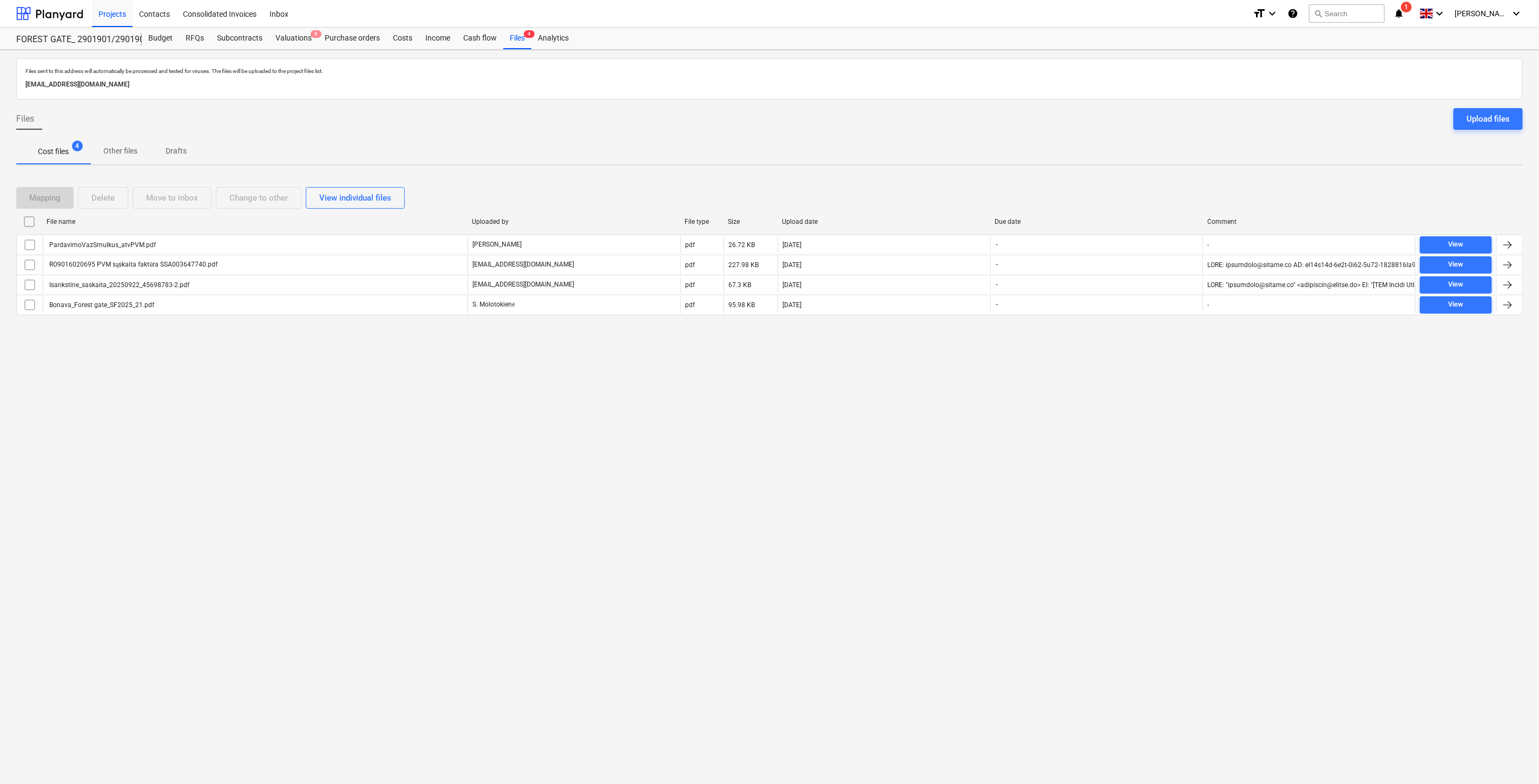
drag, startPoint x: 1111, startPoint y: 465, endPoint x: 1131, endPoint y: 436, distance: 35.2
click at [1114, 461] on div "Files sent to this address will automatically be processed and tested for virus…" at bounding box center [770, 416] width 1539 height 734
click at [1131, 436] on div "Files sent to this address will automatically be processed and tested for virus…" at bounding box center [770, 416] width 1539 height 734
click at [1129, 477] on div "Files sent to this address will automatically be processed and tested for virus…" at bounding box center [770, 416] width 1539 height 734
click at [1139, 455] on div "Files sent to this address will automatically be processed and tested for virus…" at bounding box center [770, 416] width 1539 height 734
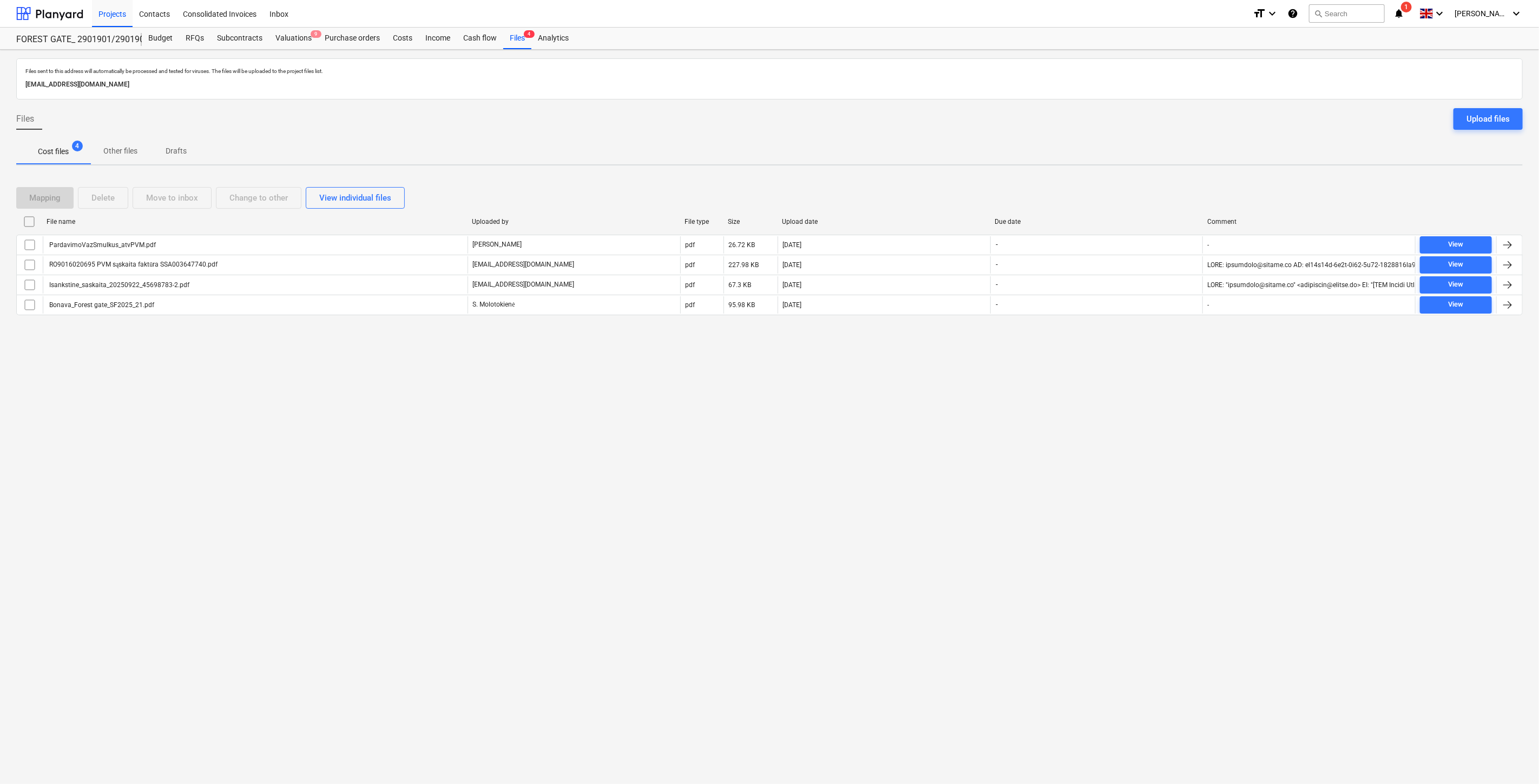
drag, startPoint x: 89, startPoint y: 423, endPoint x: 458, endPoint y: 395, distance: 370.1
click at [92, 423] on div "Files sent to this address will automatically be processed and tested for virus…" at bounding box center [770, 416] width 1539 height 734
drag, startPoint x: 51, startPoint y: 19, endPoint x: 56, endPoint y: 22, distance: 5.8
click at [51, 19] on div at bounding box center [50, 13] width 67 height 27
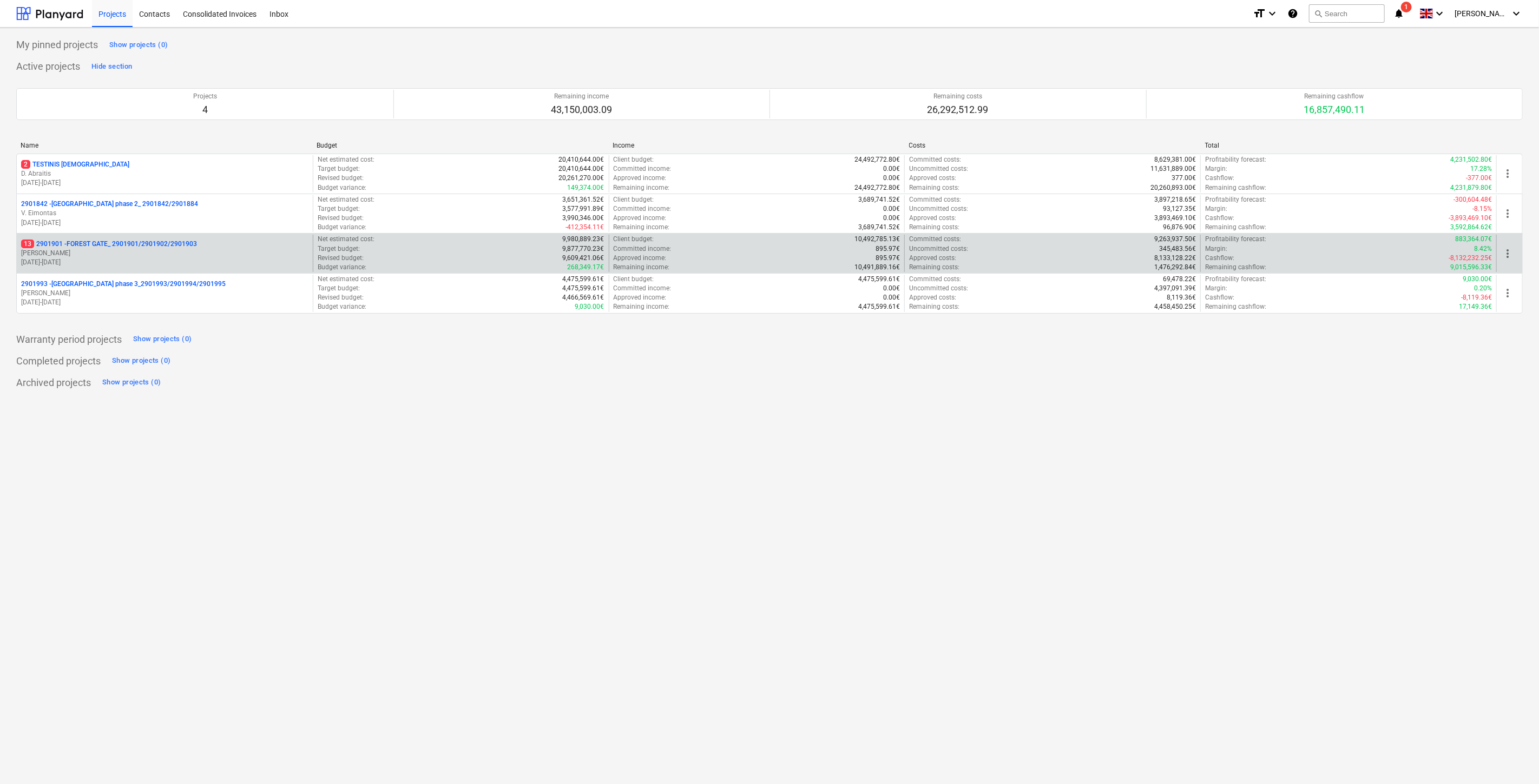
click at [133, 244] on p "13 2901901 - FOREST GATE_ 2901901/2901902/2901903" at bounding box center [108, 244] width 176 height 9
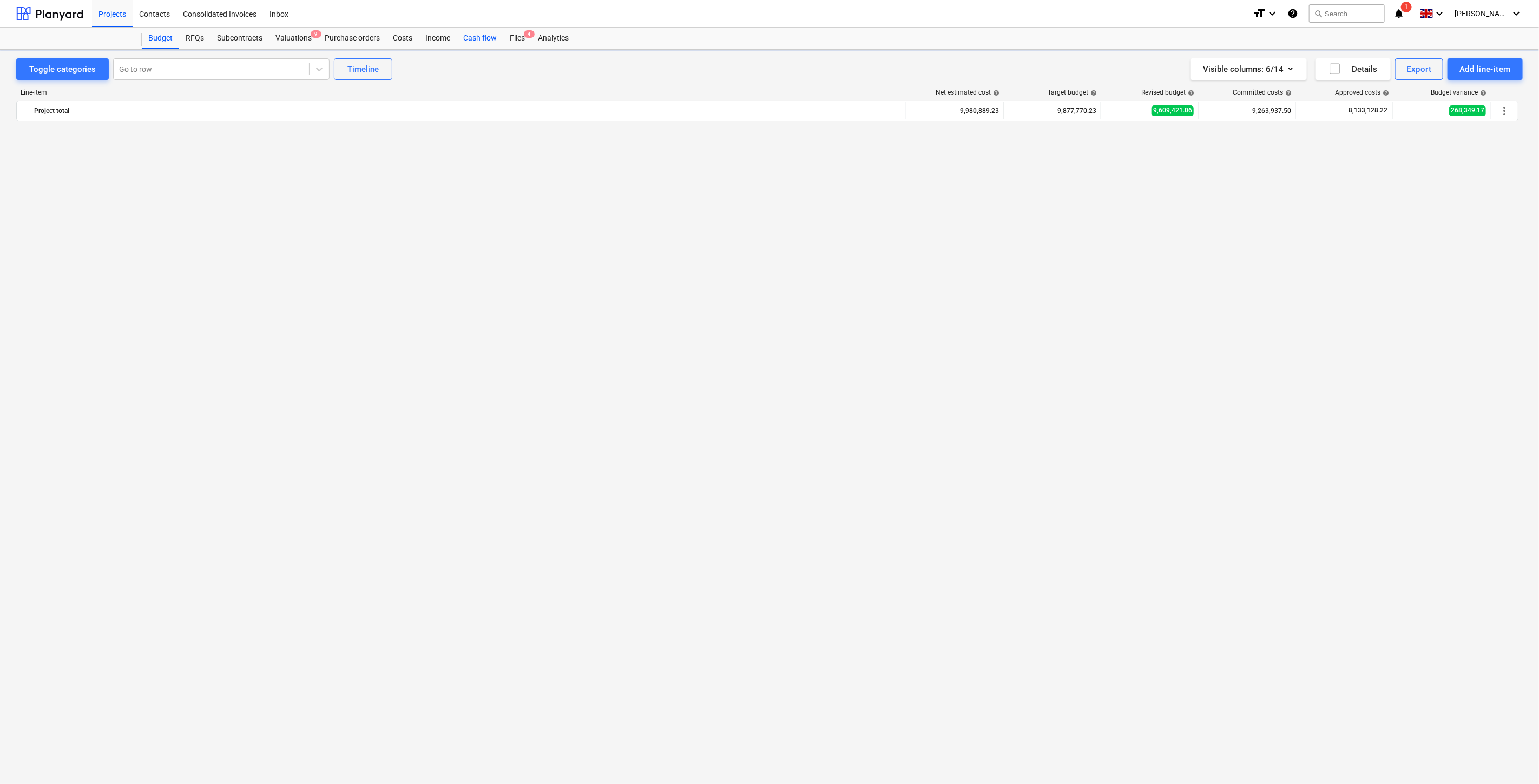
scroll to position [1242, 0]
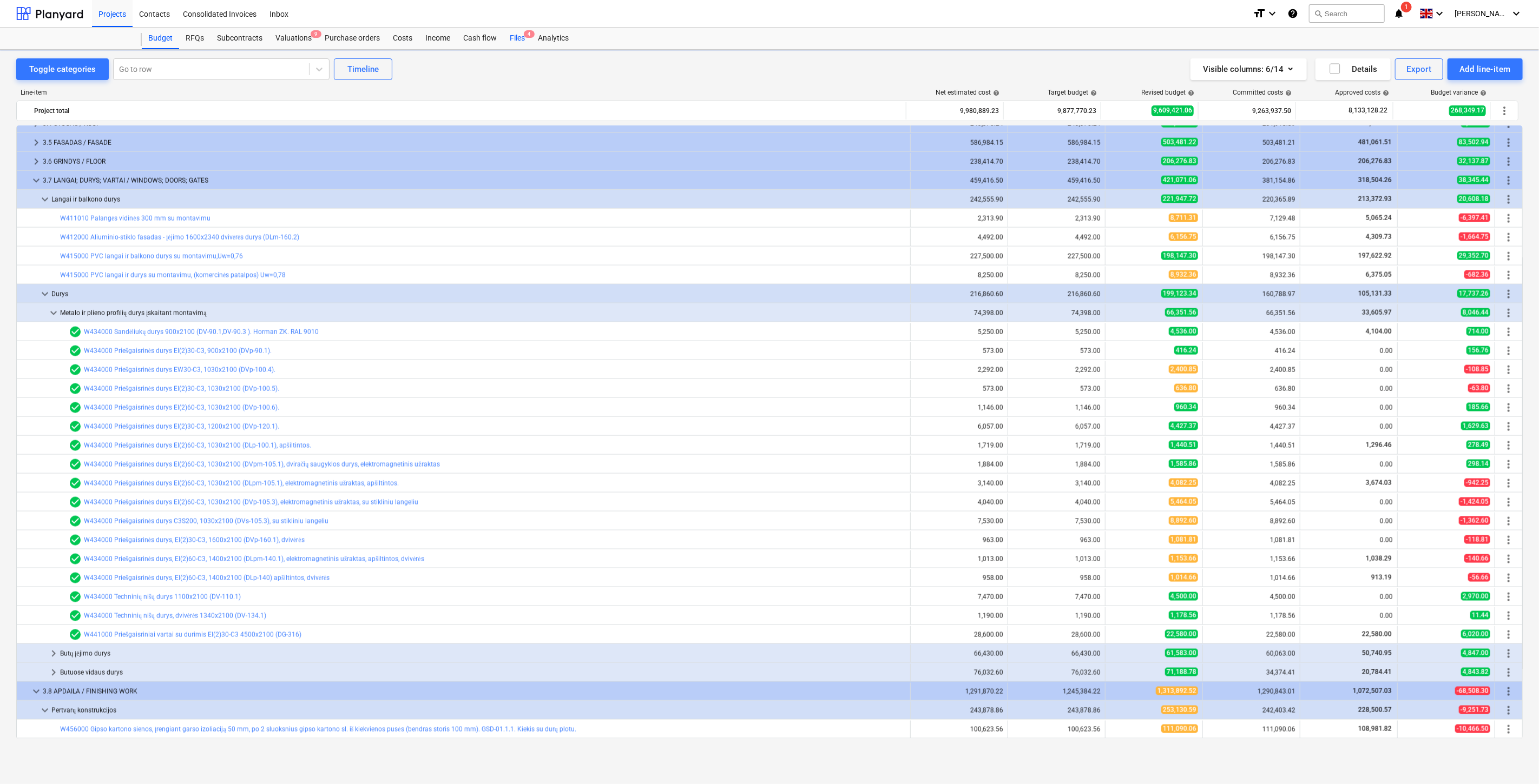
click at [515, 36] on div "Files 4" at bounding box center [517, 39] width 28 height 22
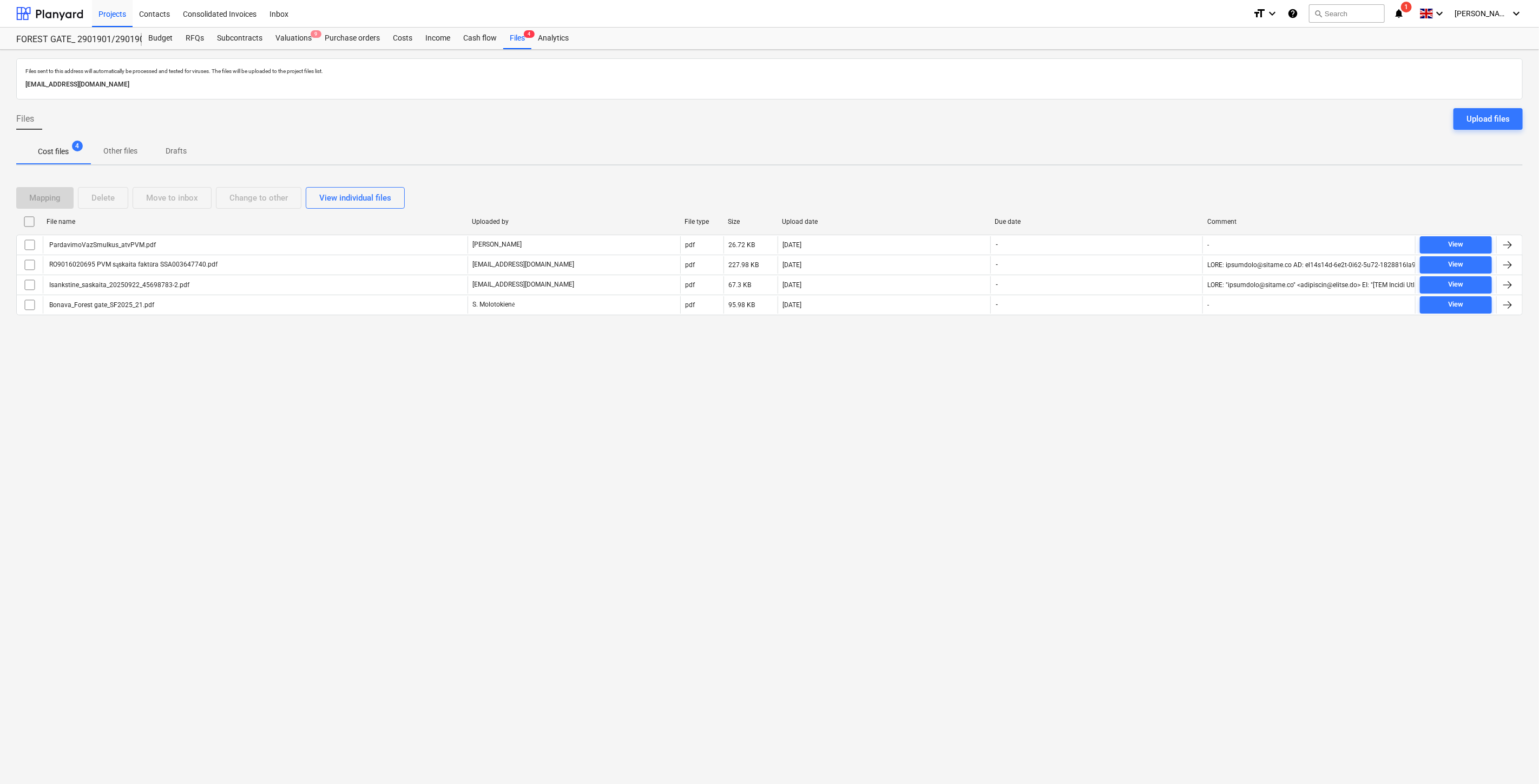
click at [964, 558] on div "Files sent to this address will automatically be processed and tested for virus…" at bounding box center [770, 416] width 1539 height 734
click at [1013, 499] on div "Files sent to this address will automatically be processed and tested for virus…" at bounding box center [770, 416] width 1539 height 734
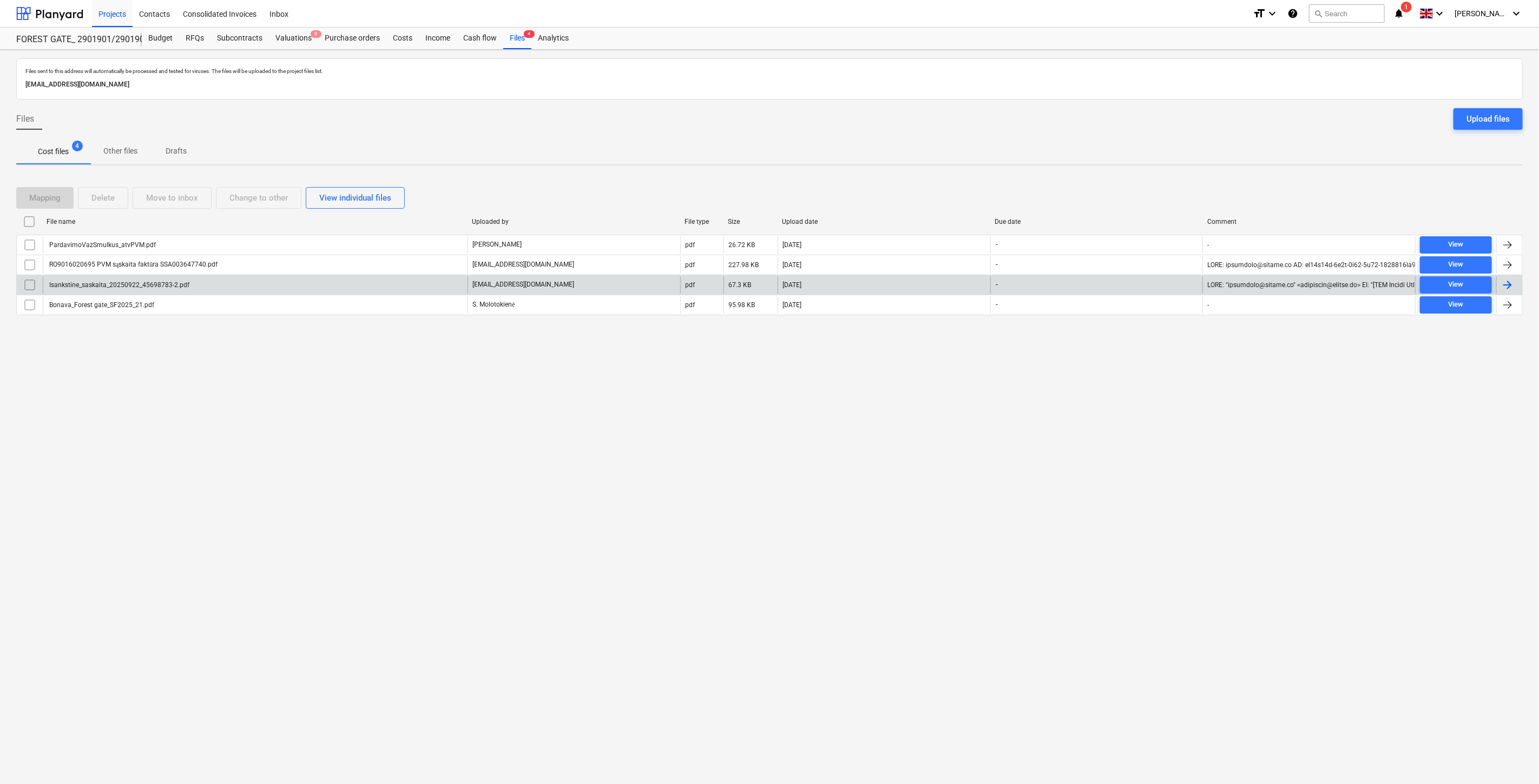
click at [209, 287] on div "Isankstine_saskaita_20250922_45698783-2.pdf" at bounding box center [255, 284] width 424 height 17
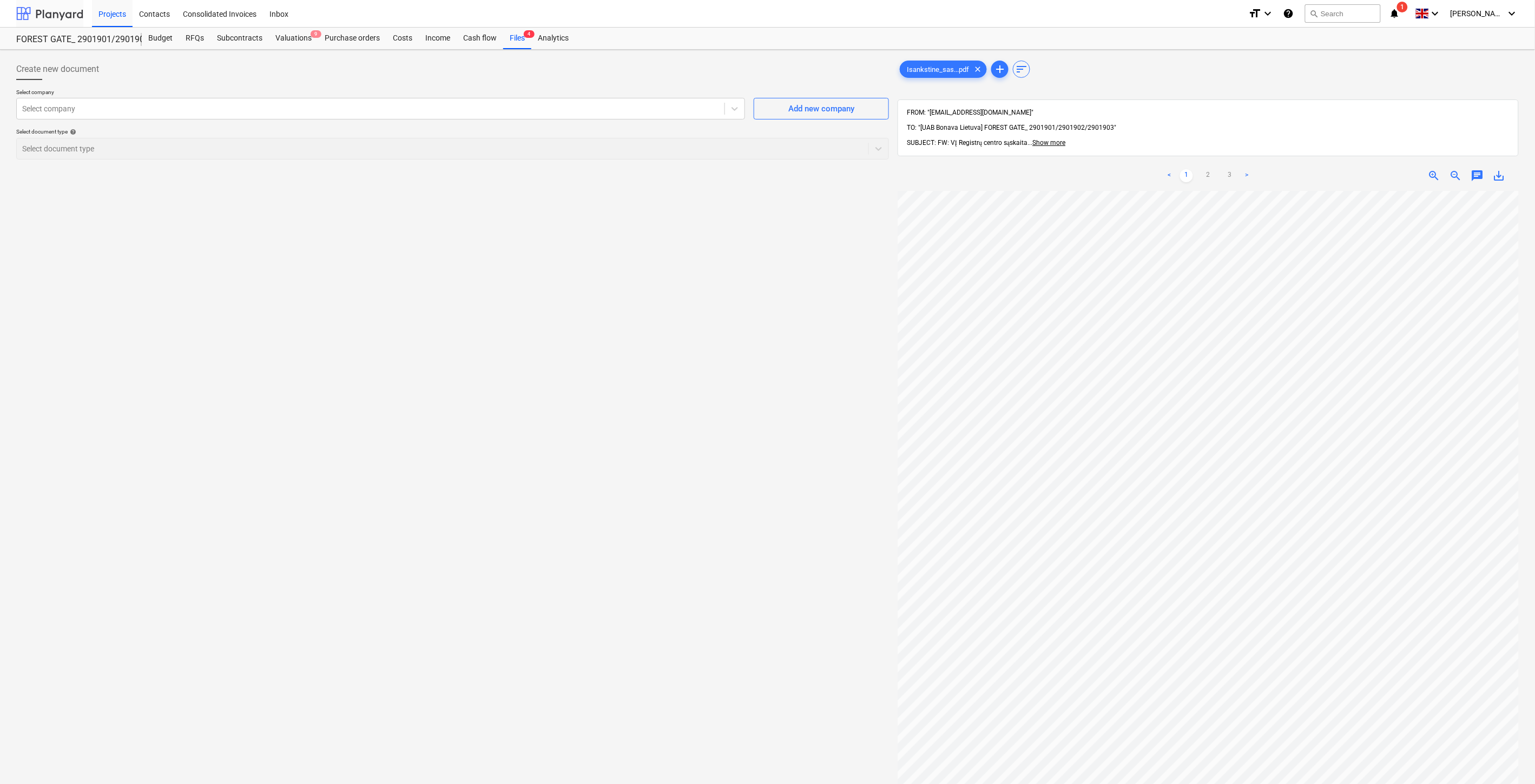
click at [58, 11] on div at bounding box center [50, 13] width 67 height 27
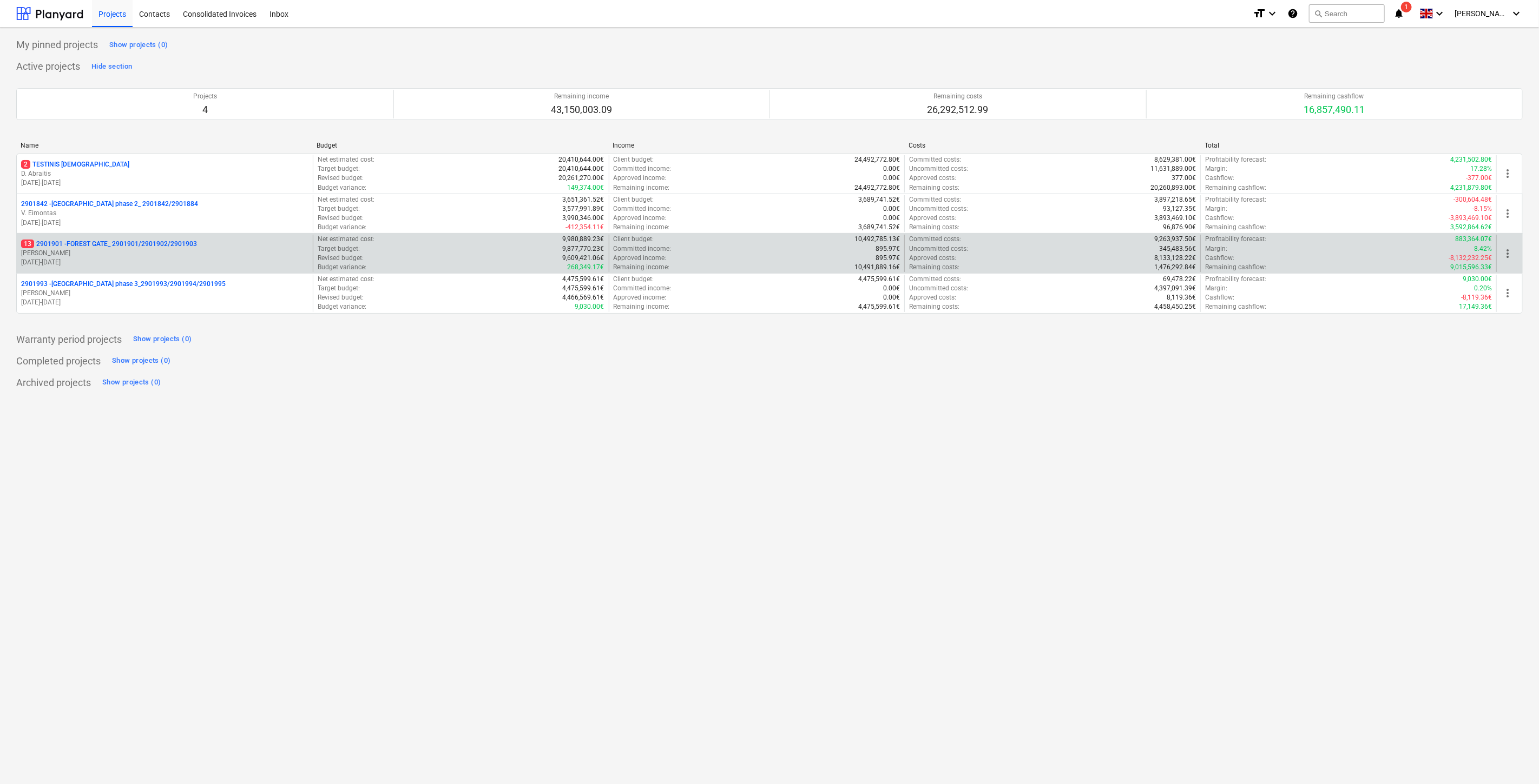
click at [231, 246] on div "13 2901901 - FOREST GATE_ 2901901/2901902/2901903" at bounding box center [165, 244] width 288 height 9
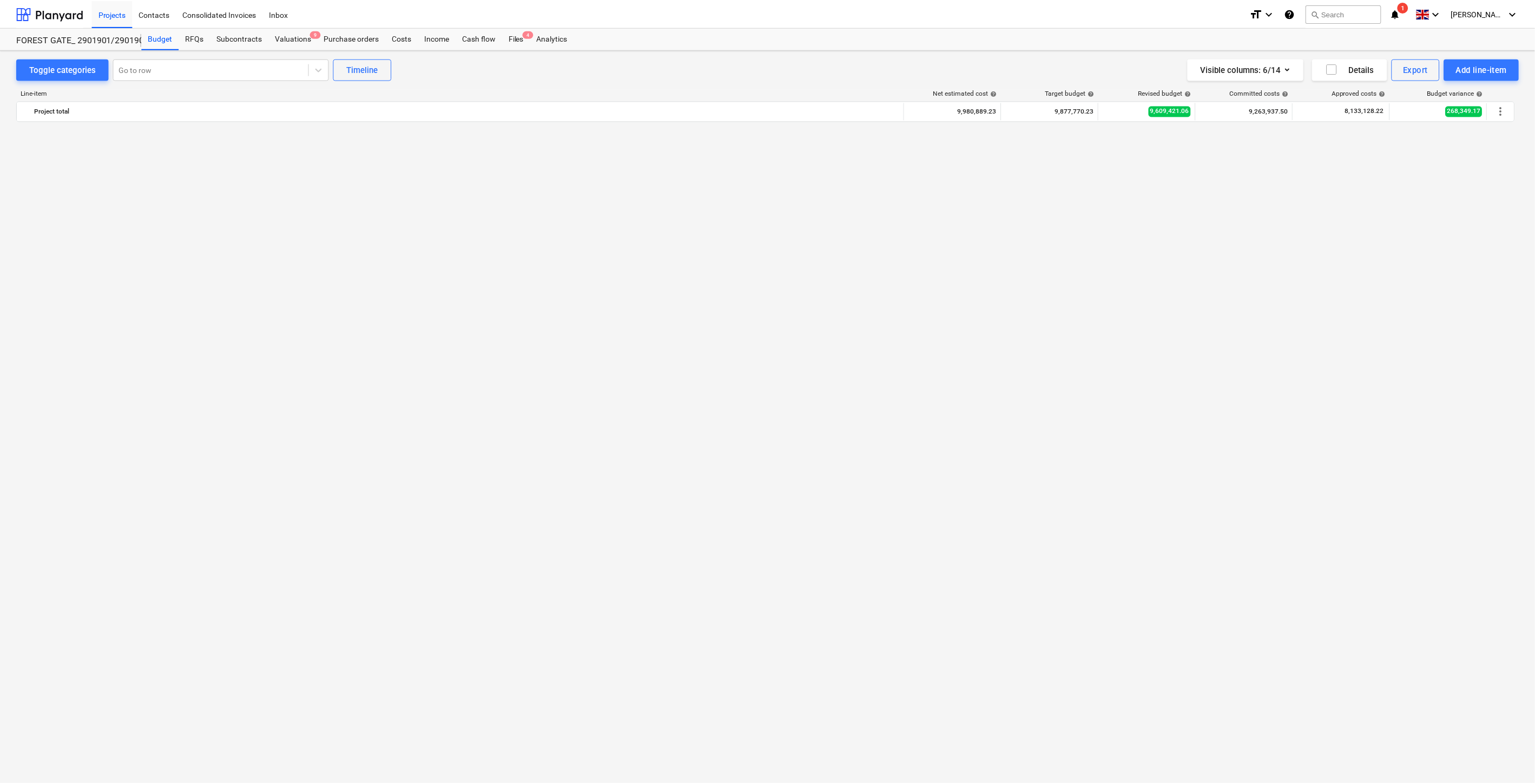
scroll to position [1242, 0]
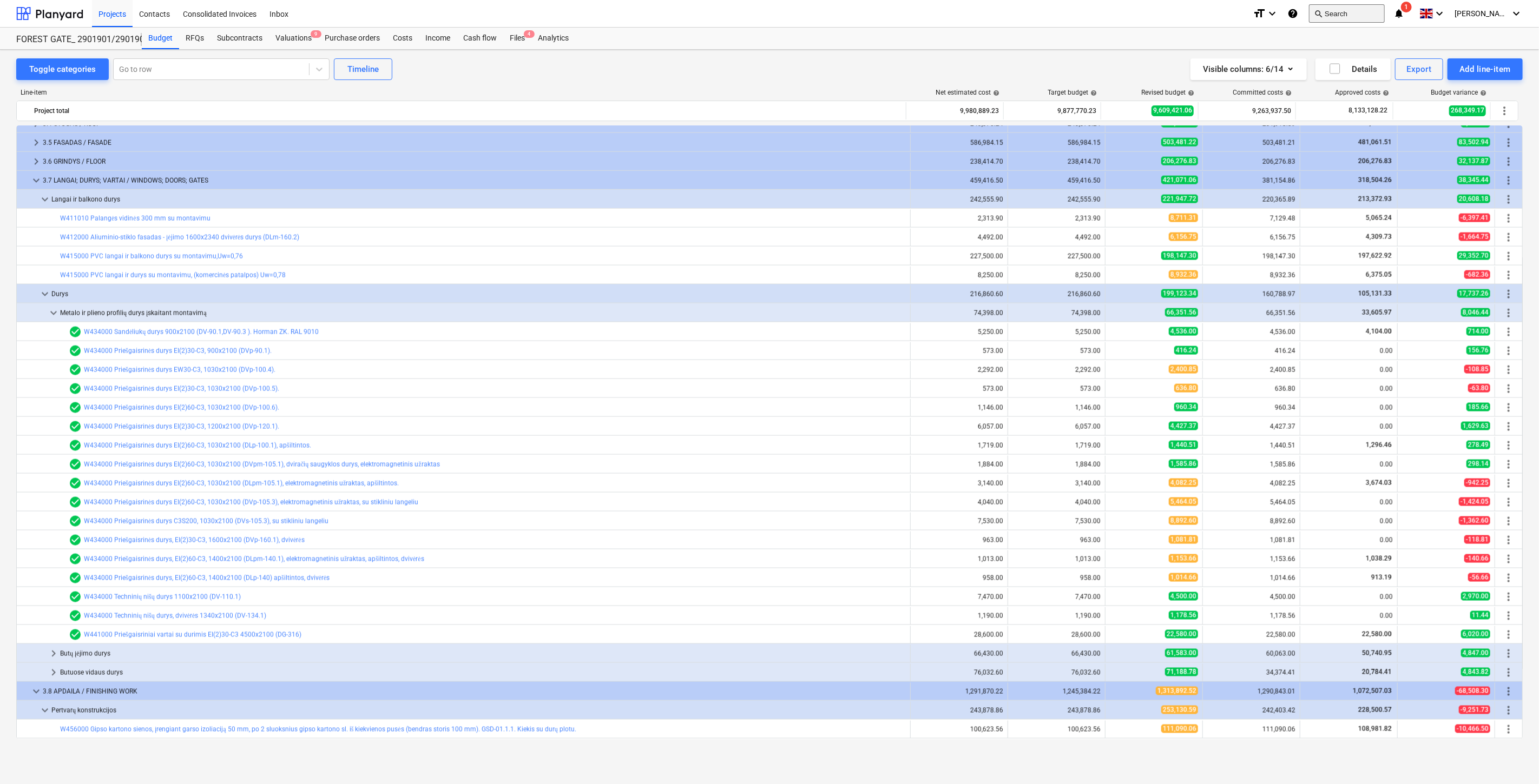
click at [1362, 14] on button "search Search" at bounding box center [1347, 13] width 75 height 19
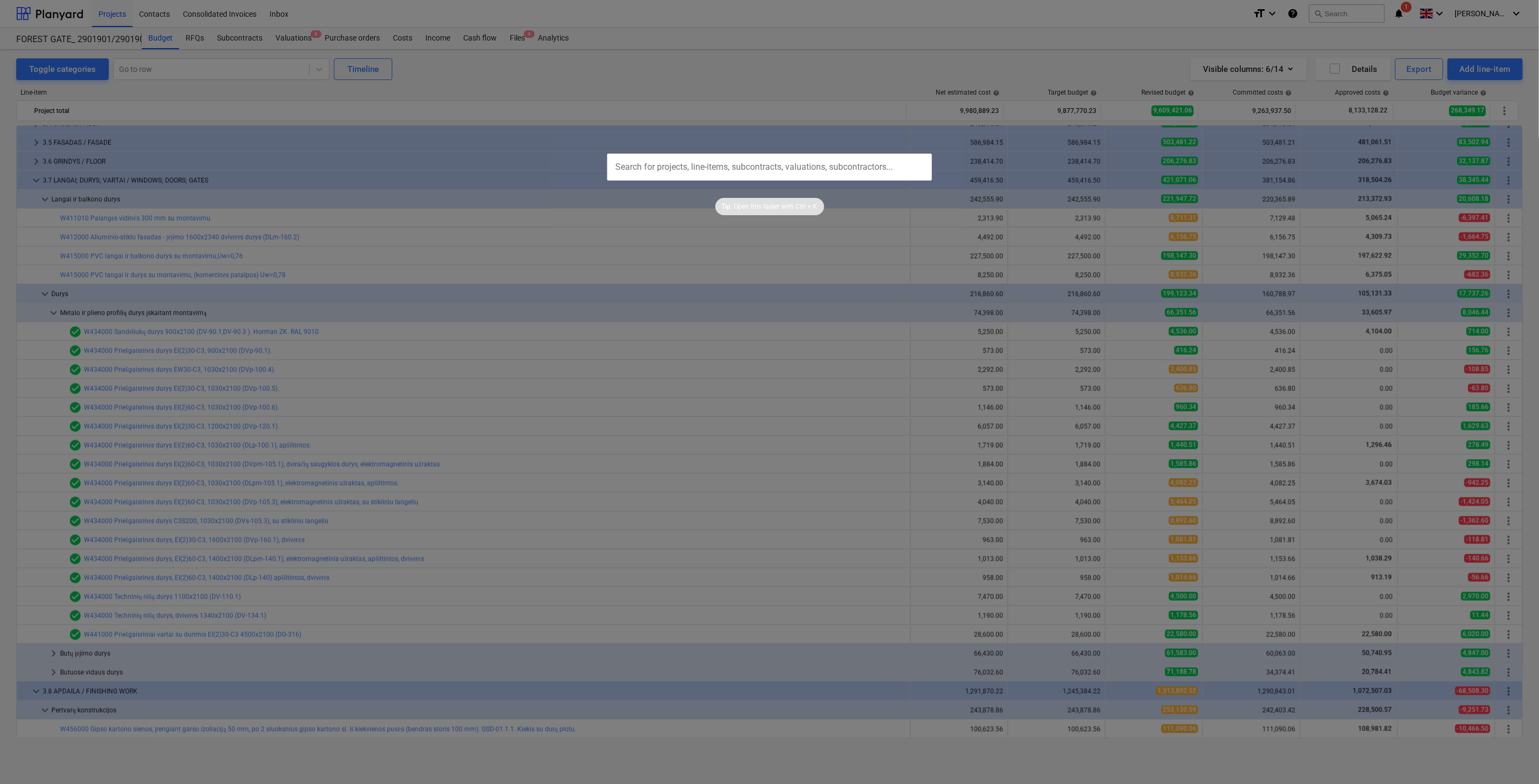
type input "MGA-016405"
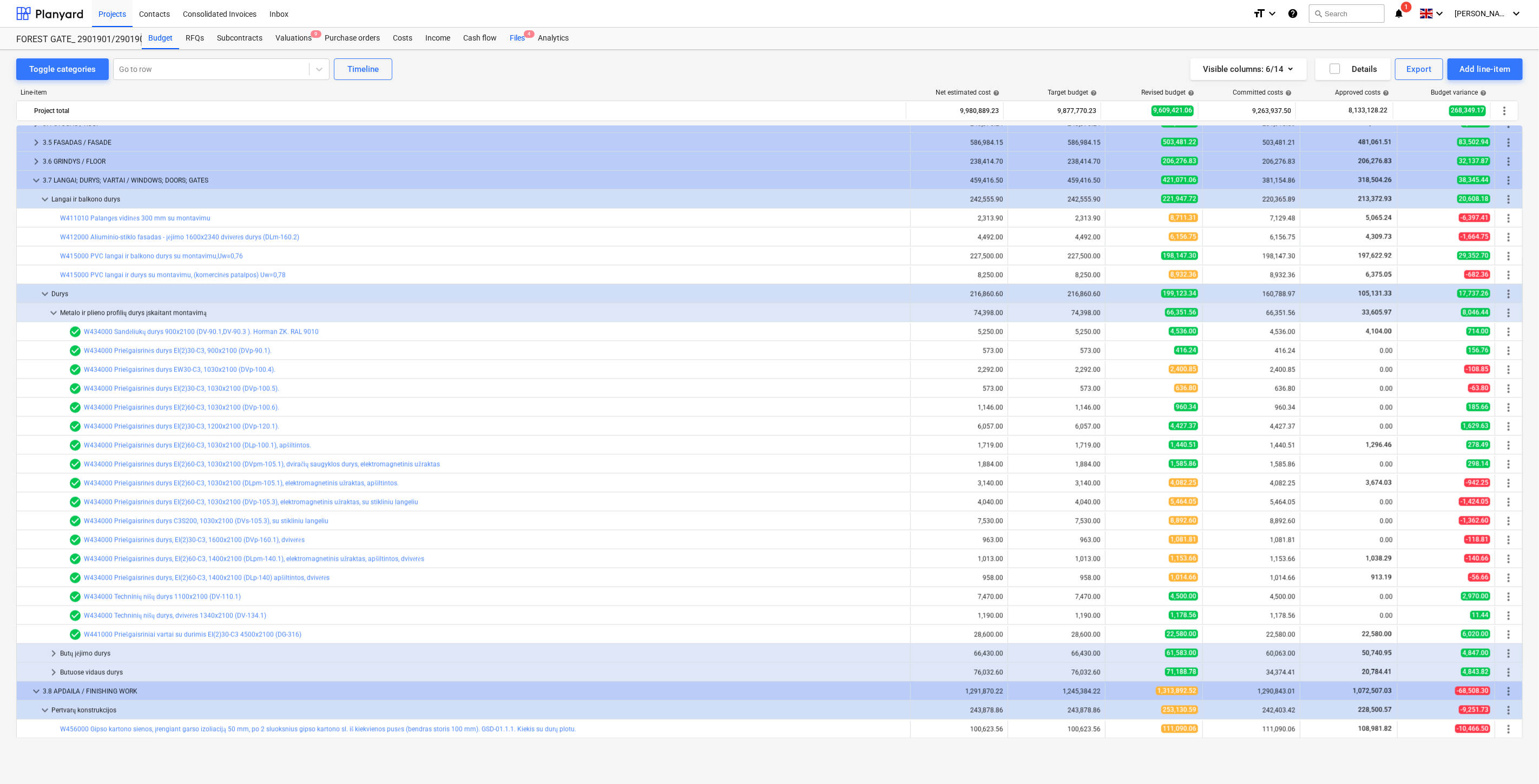
click at [524, 42] on div "Files 4" at bounding box center [517, 39] width 28 height 22
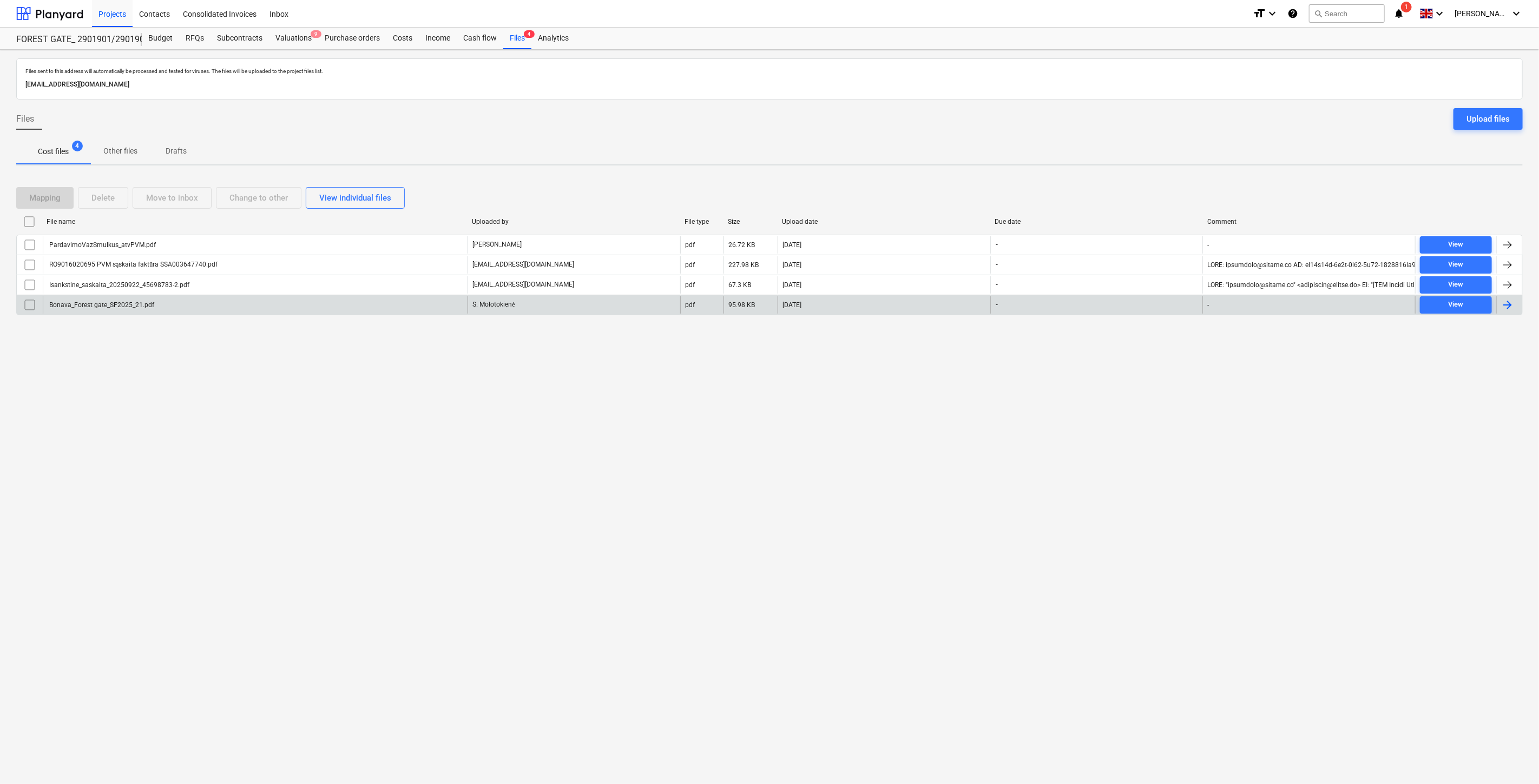
click at [260, 301] on div "Bonava_Forest gate_SF2025_21.pdf" at bounding box center [255, 304] width 424 height 17
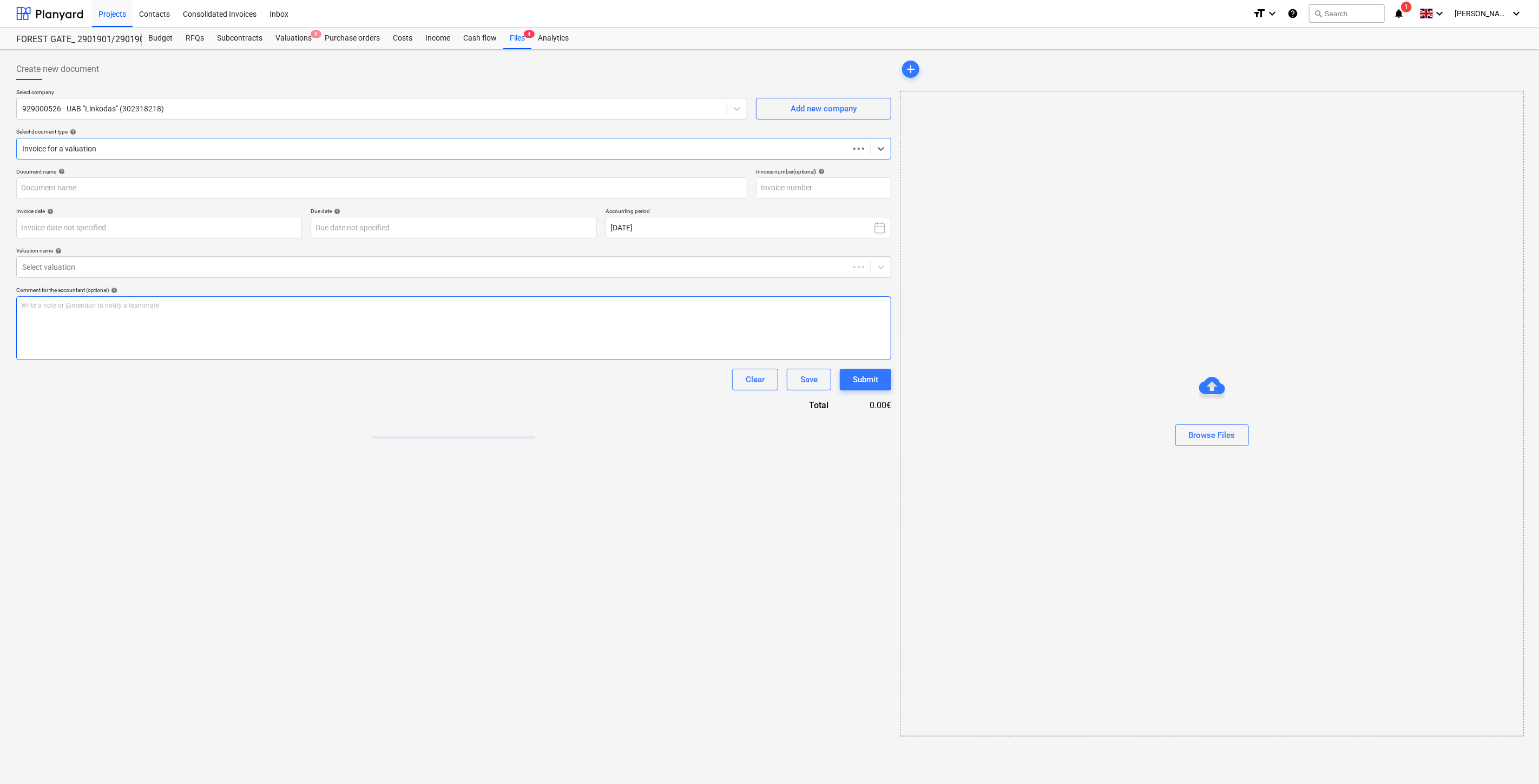
type input "Bonava_Forest gate_SF2025_21.pdf"
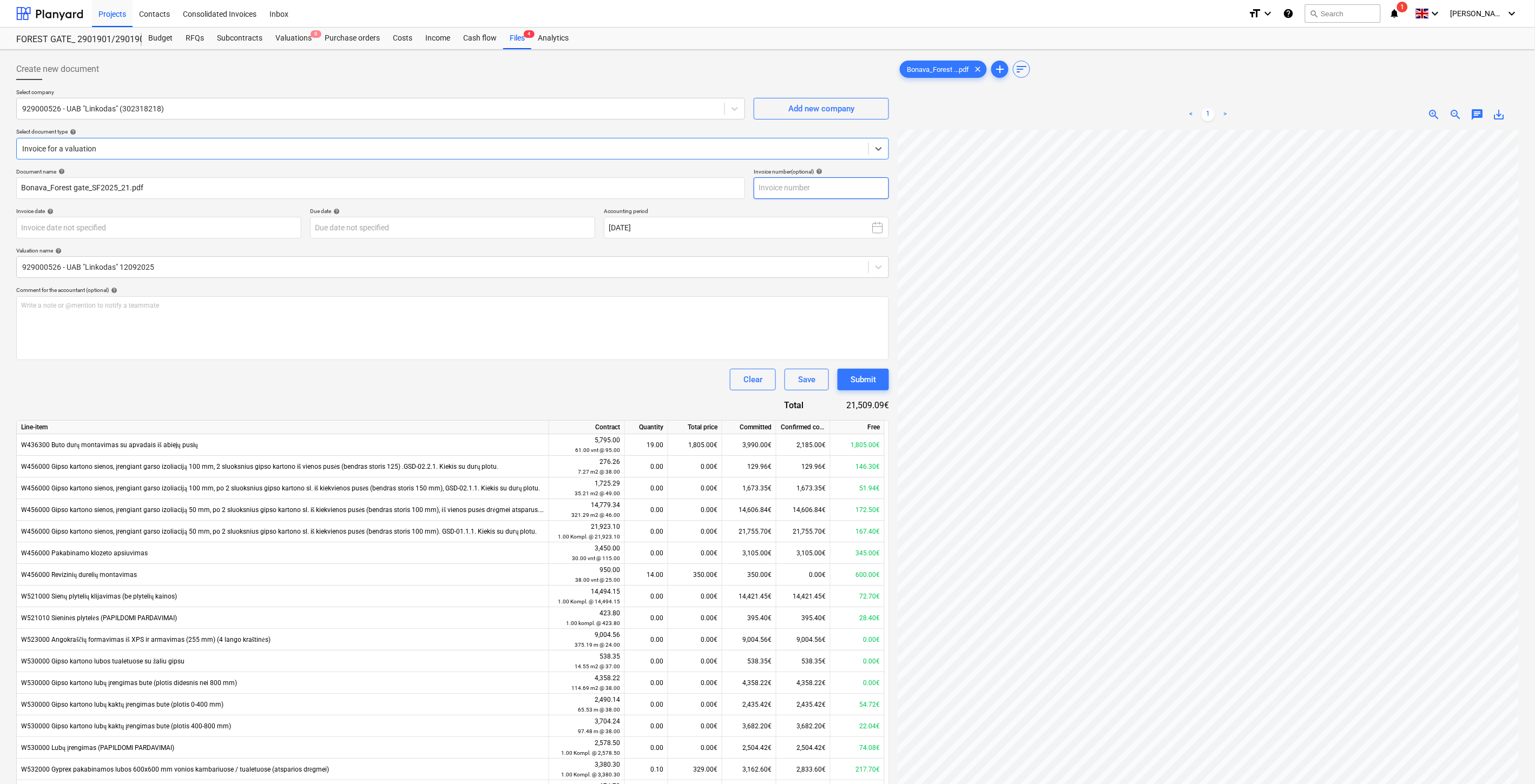
click at [806, 191] on input "text" at bounding box center [821, 188] width 135 height 22
type input "LINK2025/21"
click at [192, 215] on p "Invoice date help" at bounding box center [159, 212] width 286 height 9
click at [191, 226] on body "Projects Contacts Consolidated Invoices Inbox format_size keyboard_arrow_down h…" at bounding box center [768, 392] width 1535 height 784
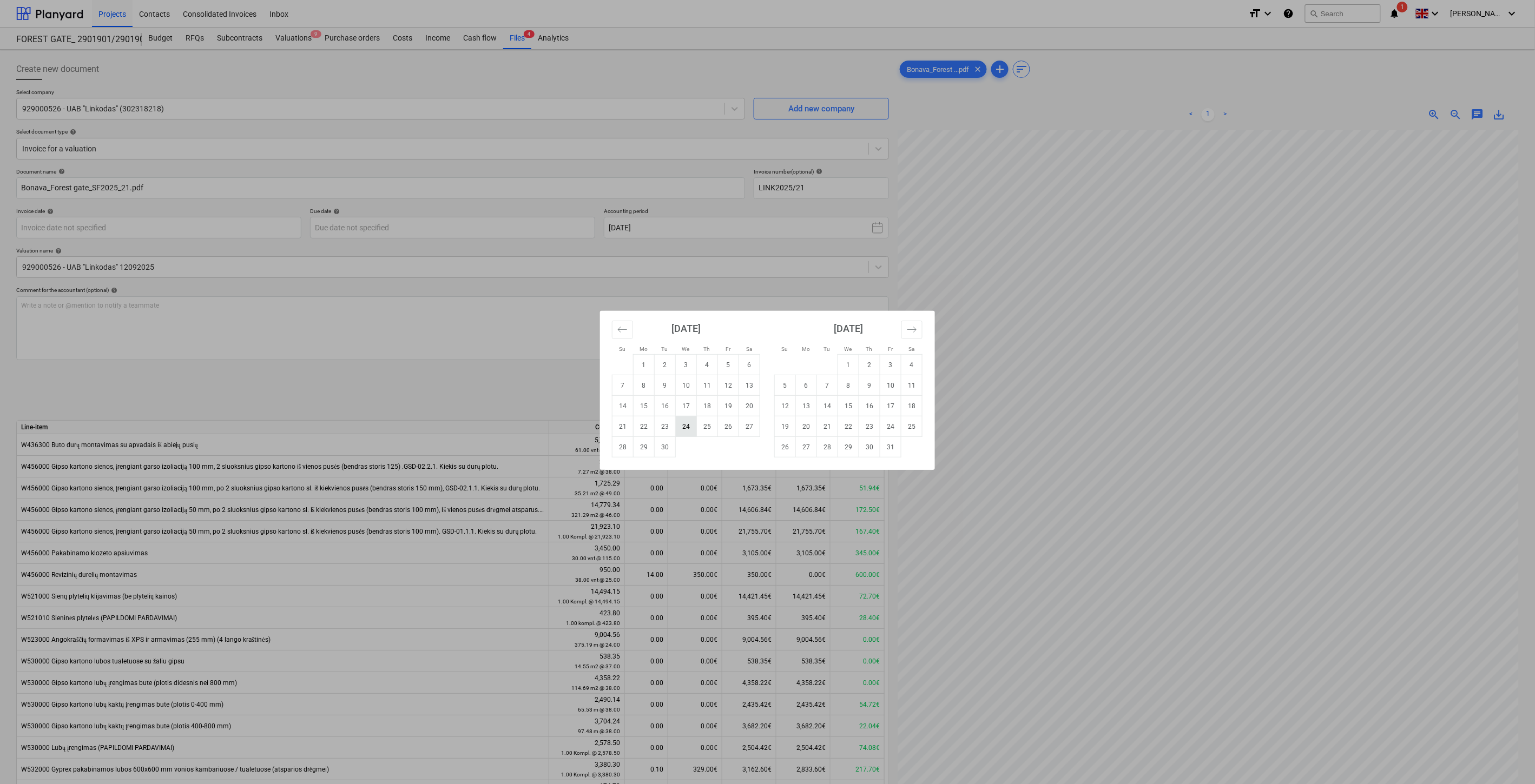
click at [680, 428] on td "24" at bounding box center [685, 426] width 21 height 21
type input "[DATE]"
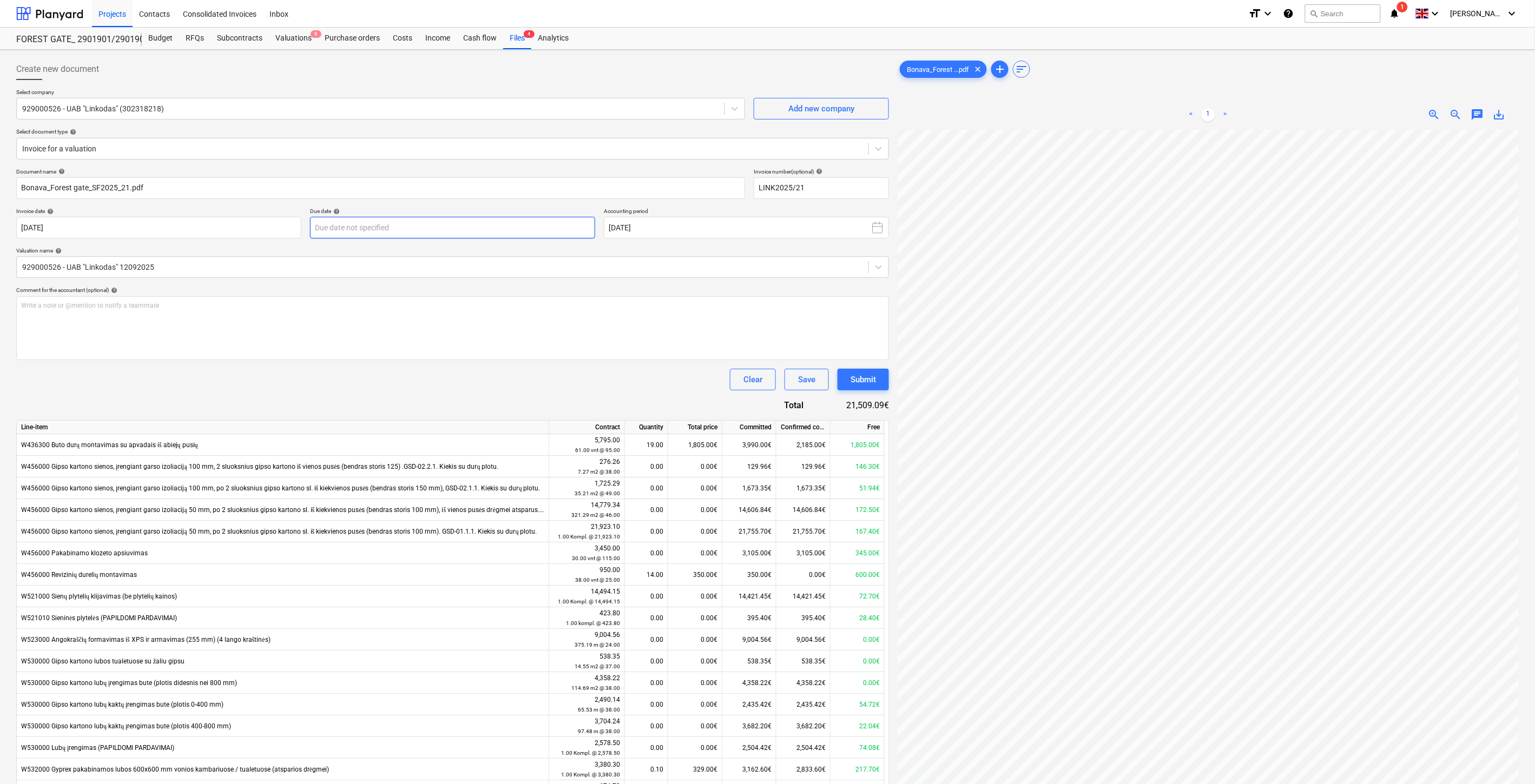
click at [505, 223] on body "Projects Contacts Consolidated Invoices Inbox format_size keyboard_arrow_down h…" at bounding box center [768, 392] width 1535 height 784
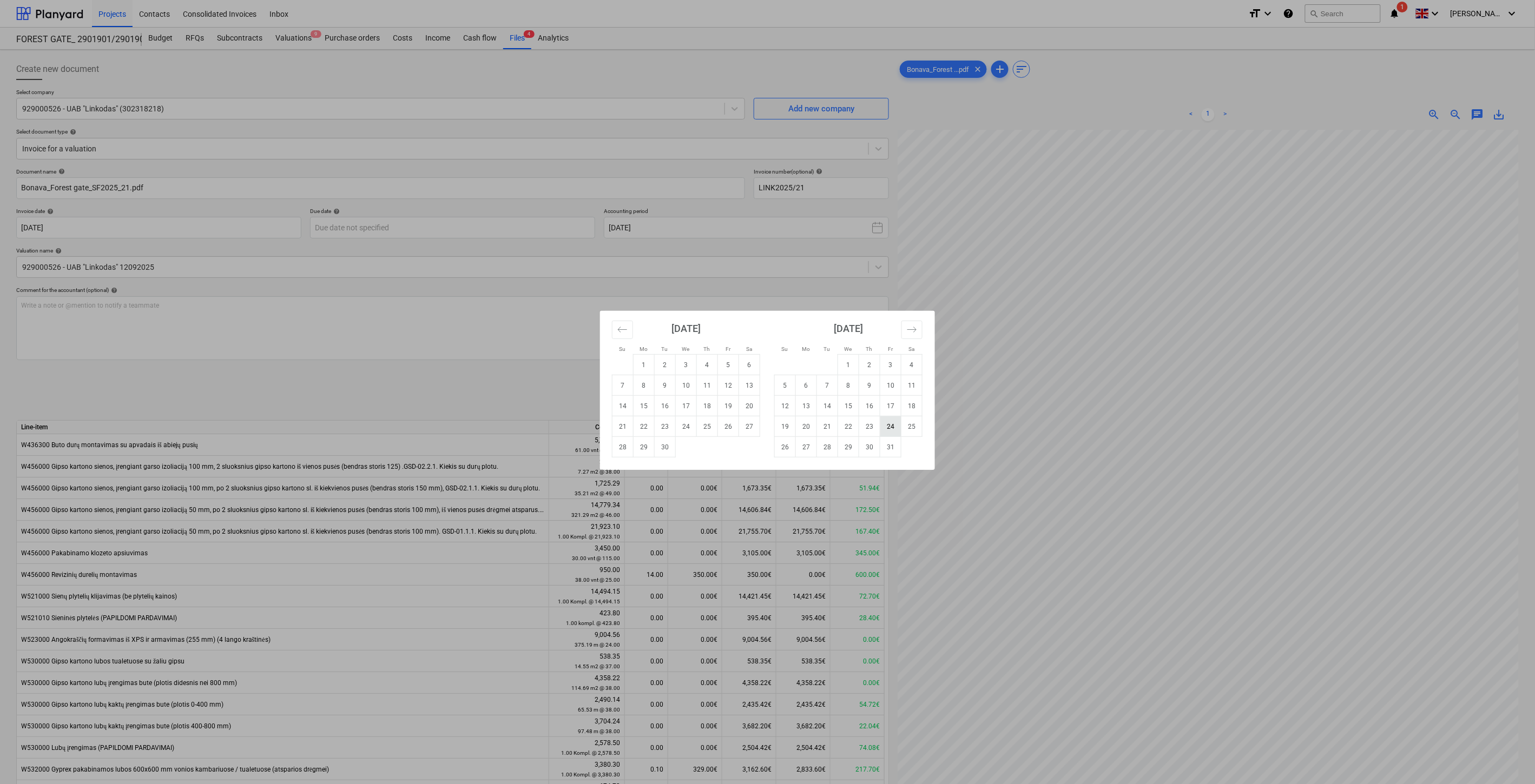
click at [883, 427] on td "24" at bounding box center [890, 426] width 21 height 21
type input "[DATE]"
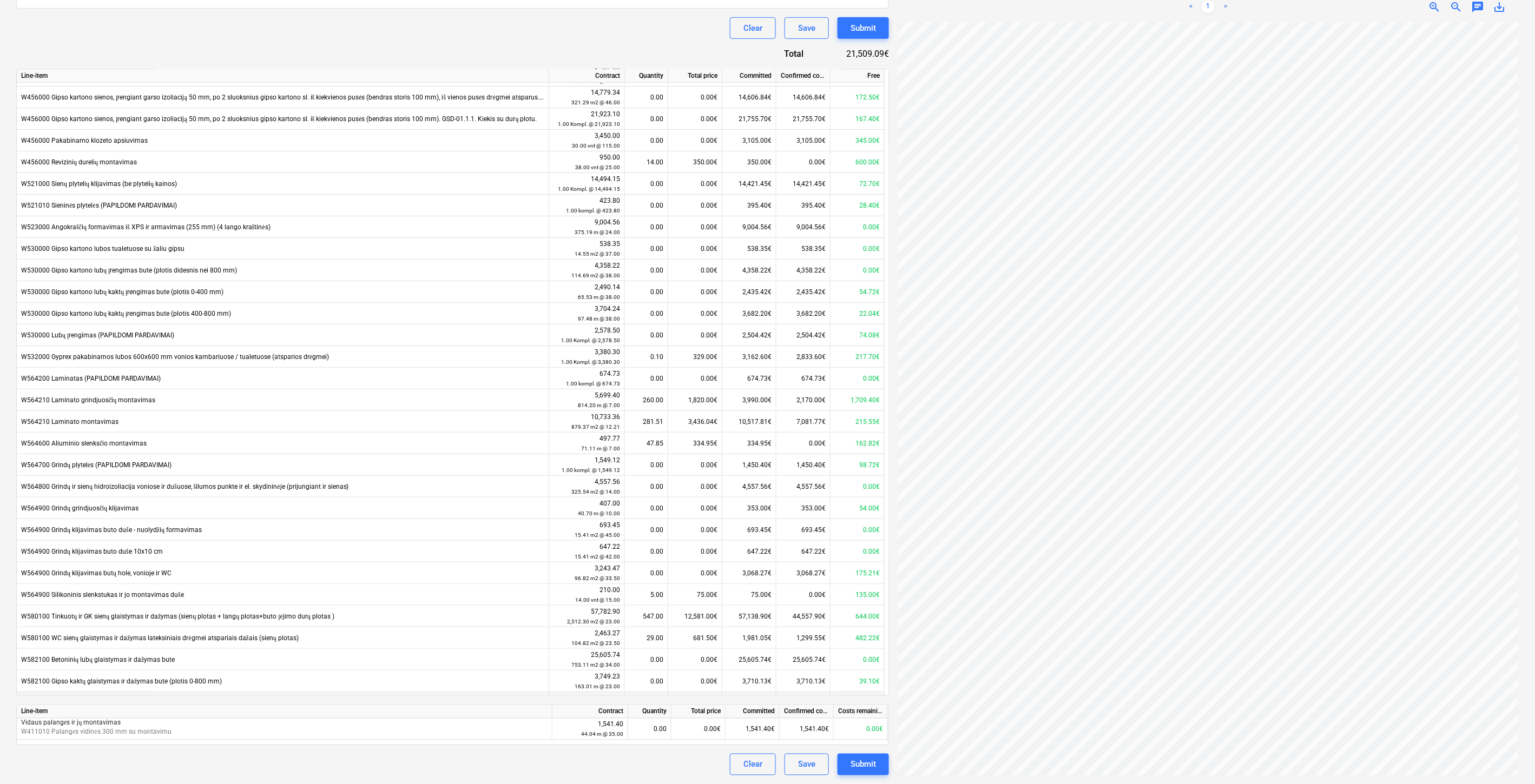
scroll to position [101, 0]
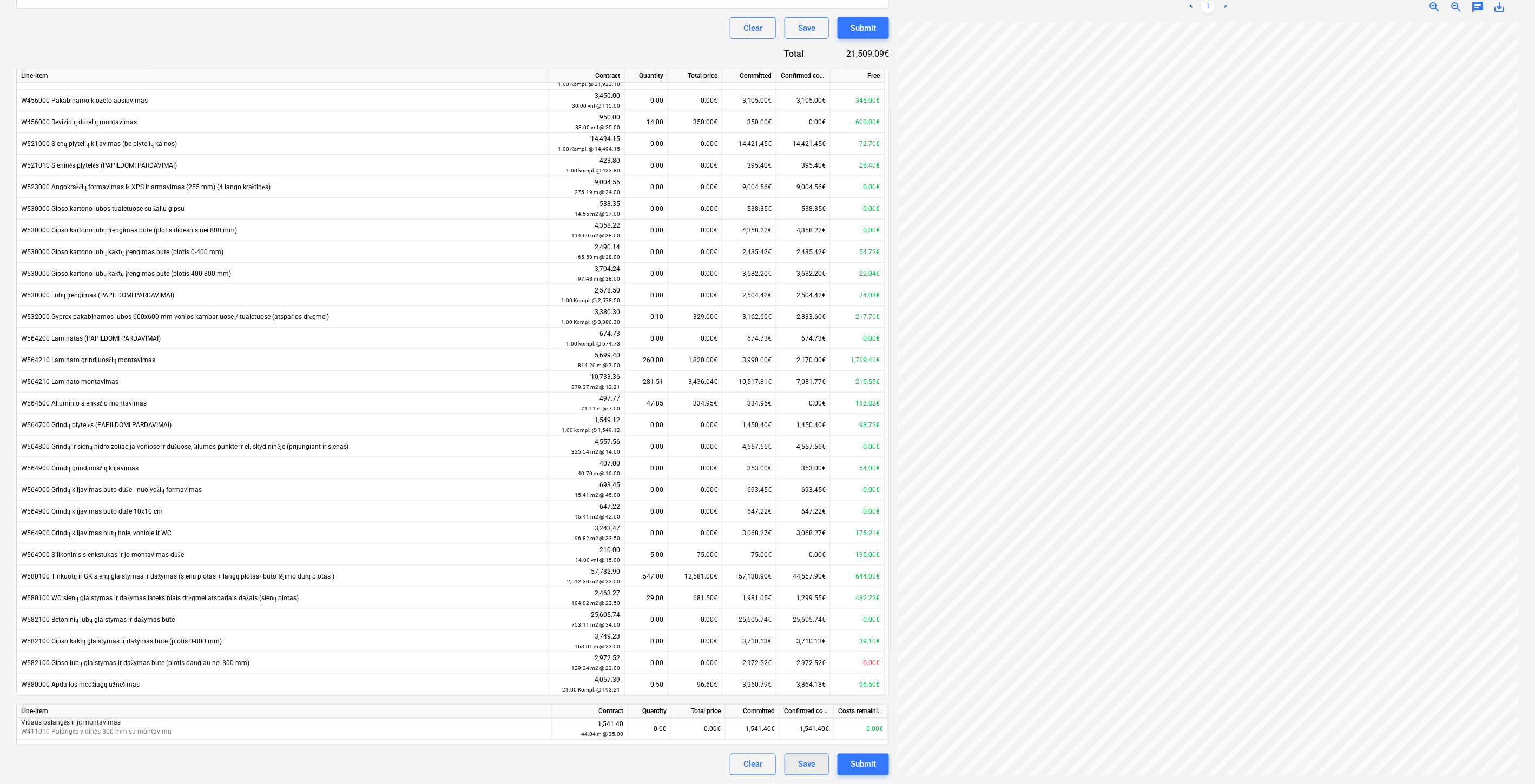
click at [812, 768] on div "Save" at bounding box center [806, 764] width 17 height 14
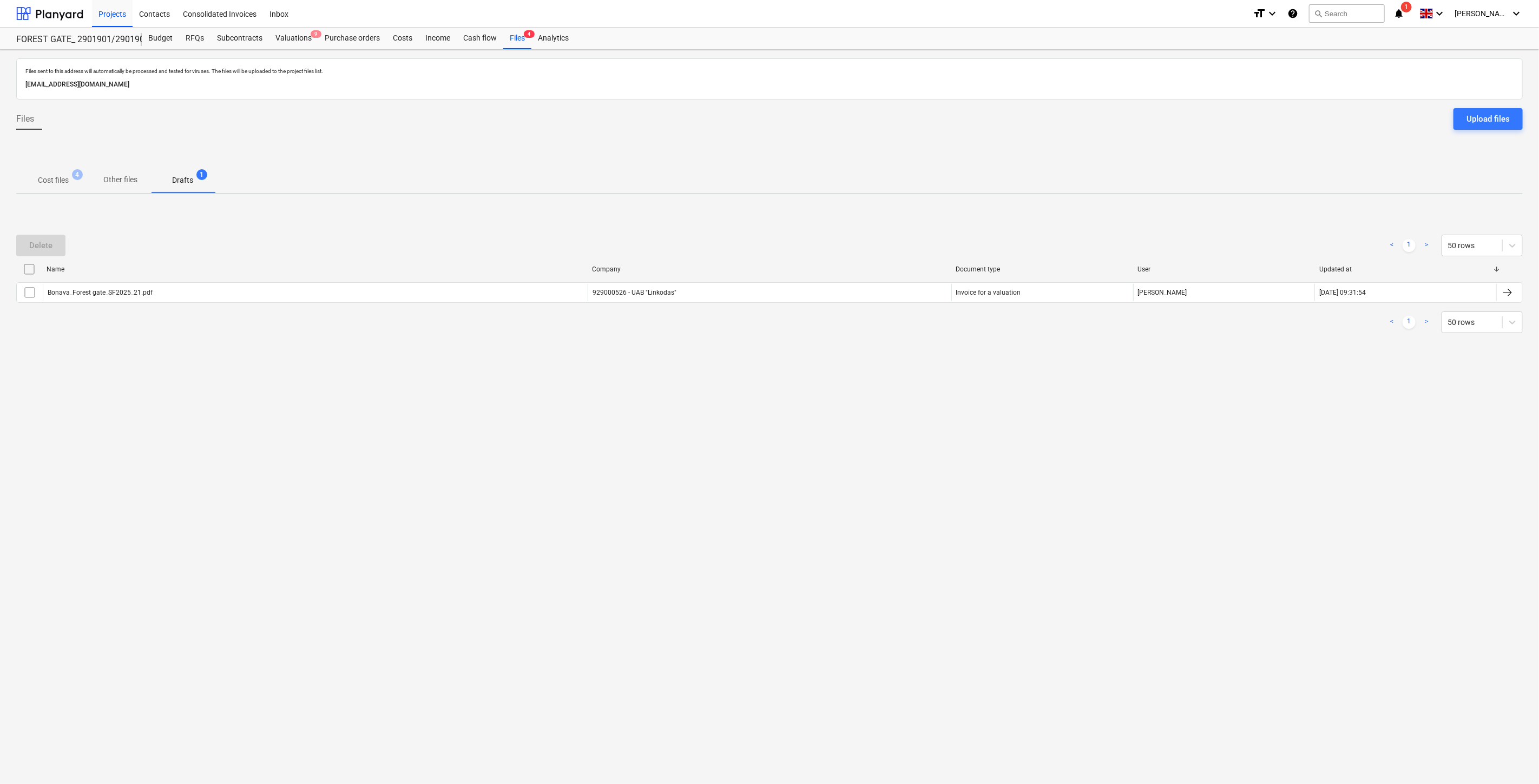
click at [51, 179] on p "Cost files" at bounding box center [53, 179] width 31 height 11
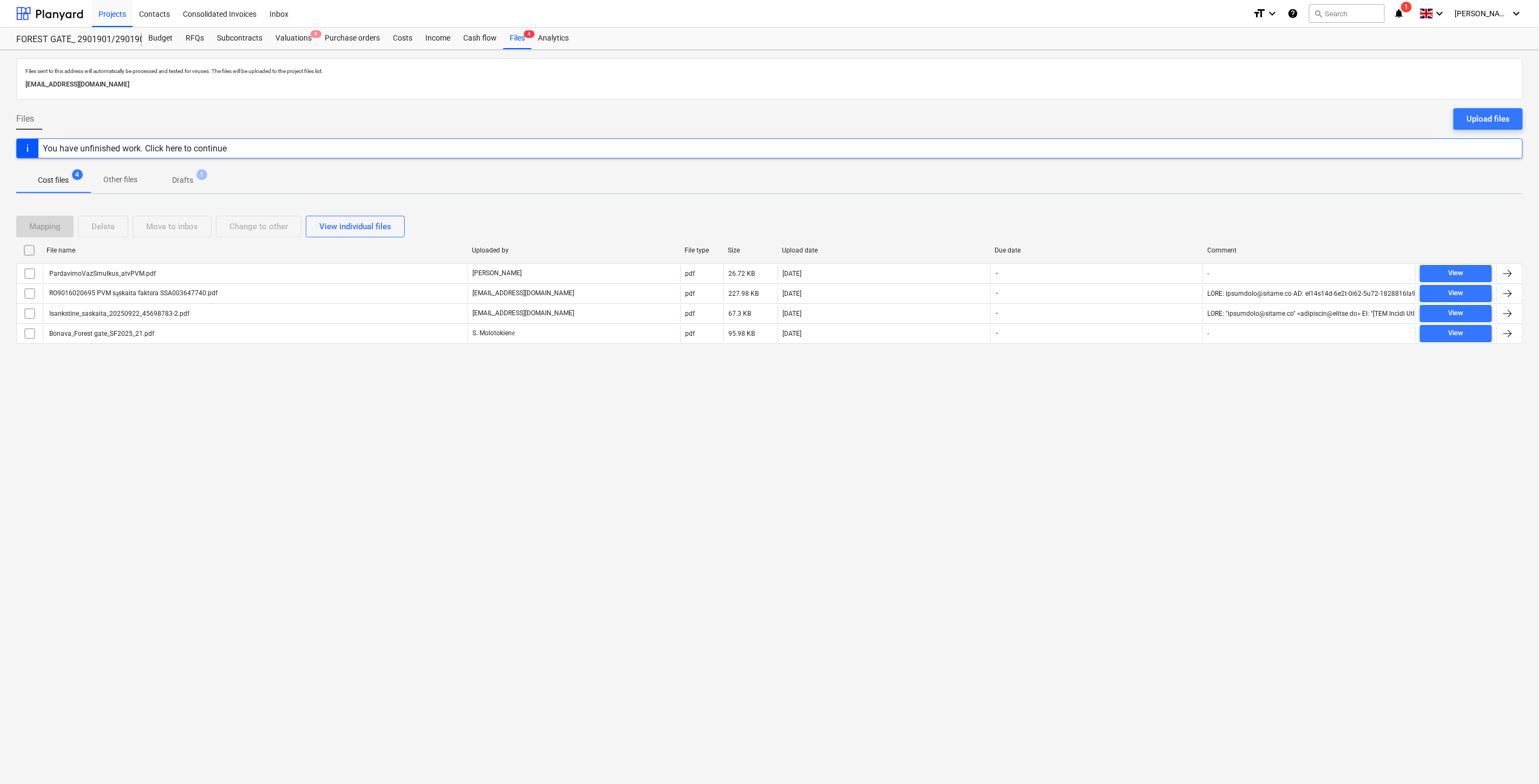
drag, startPoint x: 801, startPoint y: 495, endPoint x: 867, endPoint y: 466, distance: 72.1
click at [802, 495] on div "Files sent to this address will automatically be processed and tested for virus…" at bounding box center [770, 416] width 1539 height 734
drag, startPoint x: 873, startPoint y: 462, endPoint x: 853, endPoint y: 436, distance: 32.8
click at [873, 462] on div "Files sent to this address will automatically be processed and tested for virus…" at bounding box center [770, 416] width 1539 height 734
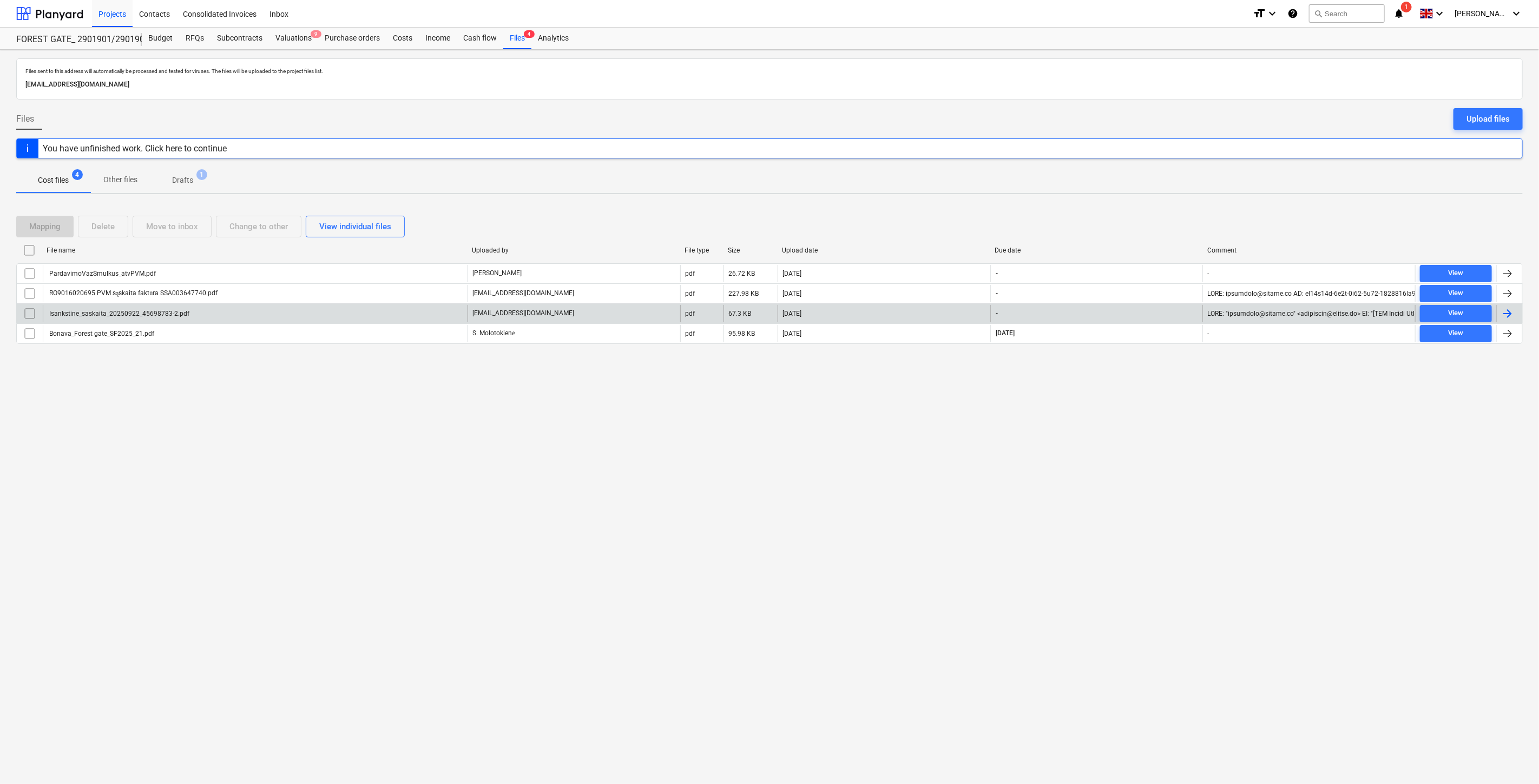
click at [574, 317] on div "[EMAIL_ADDRESS][DOMAIN_NAME]" at bounding box center [573, 313] width 212 height 17
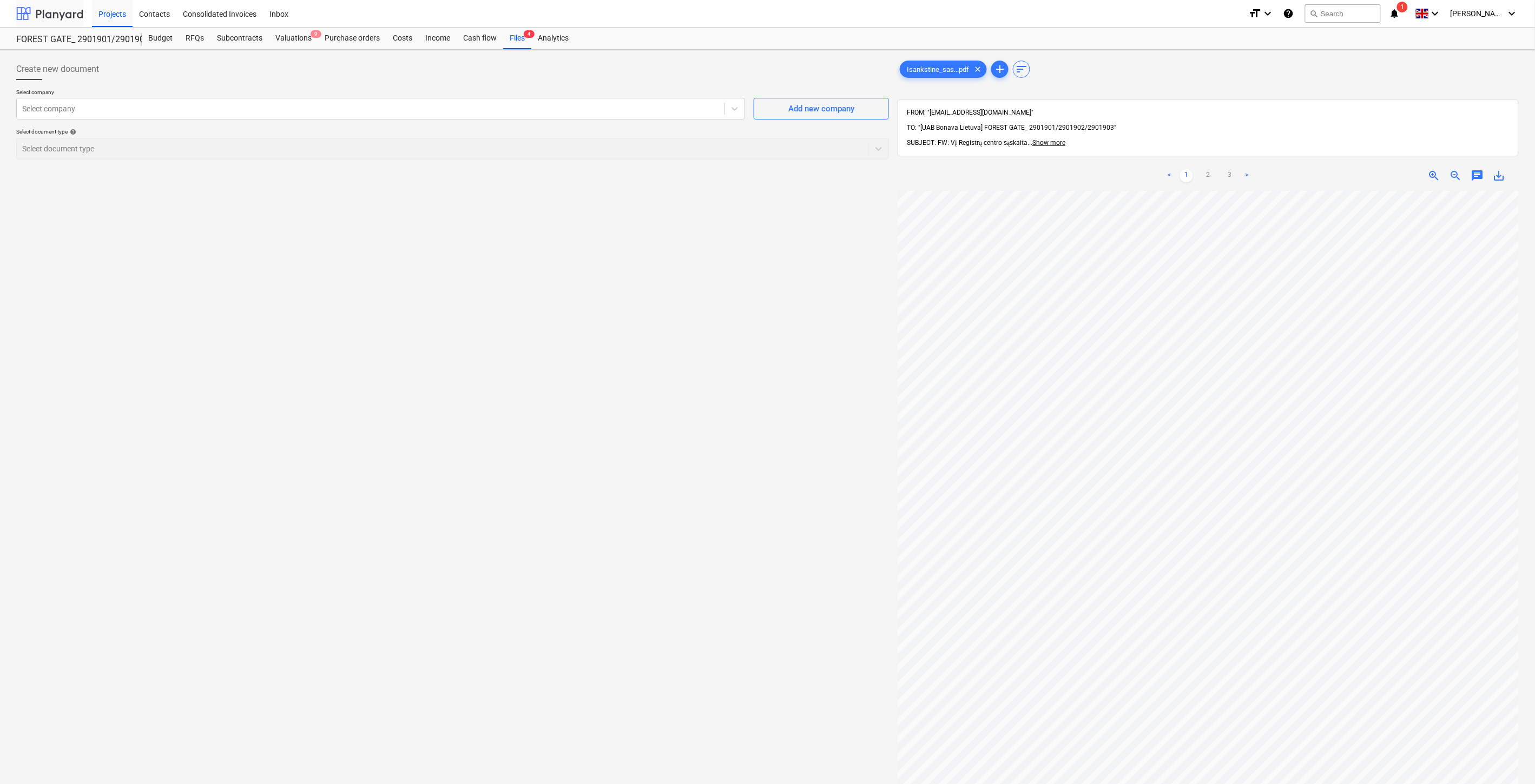
click at [43, 7] on div at bounding box center [50, 13] width 67 height 27
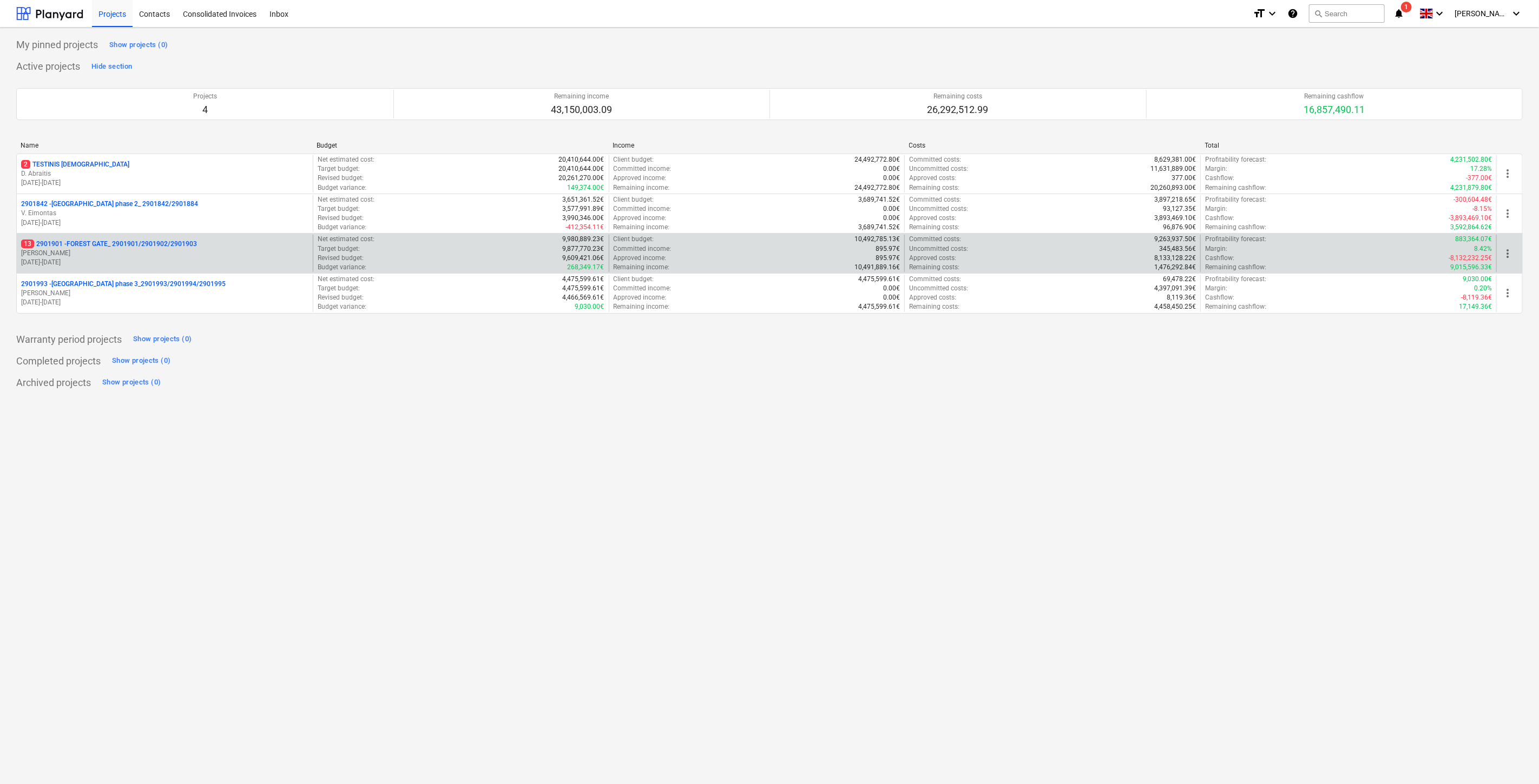
click at [213, 253] on p "[PERSON_NAME]" at bounding box center [165, 253] width 288 height 9
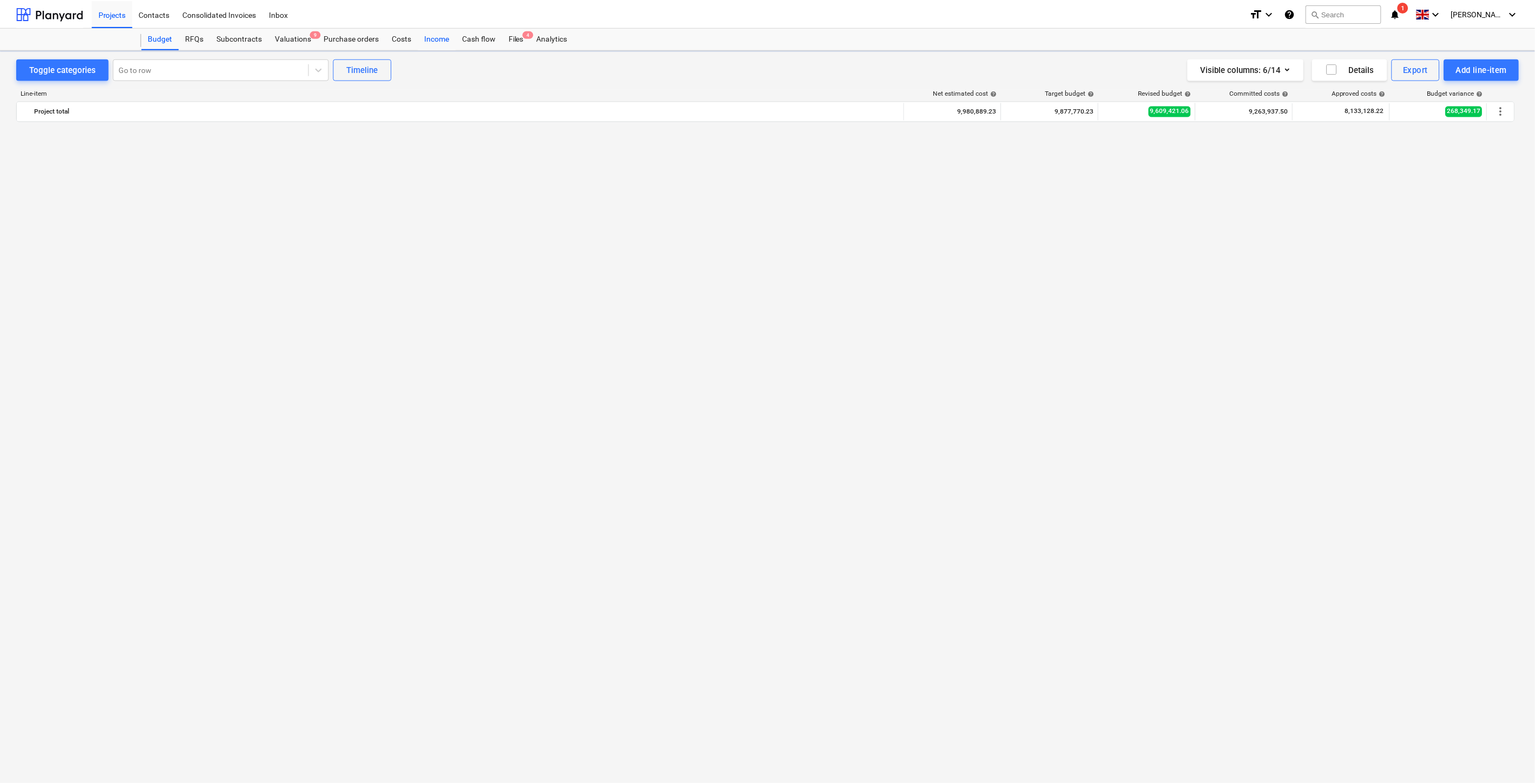
scroll to position [1242, 0]
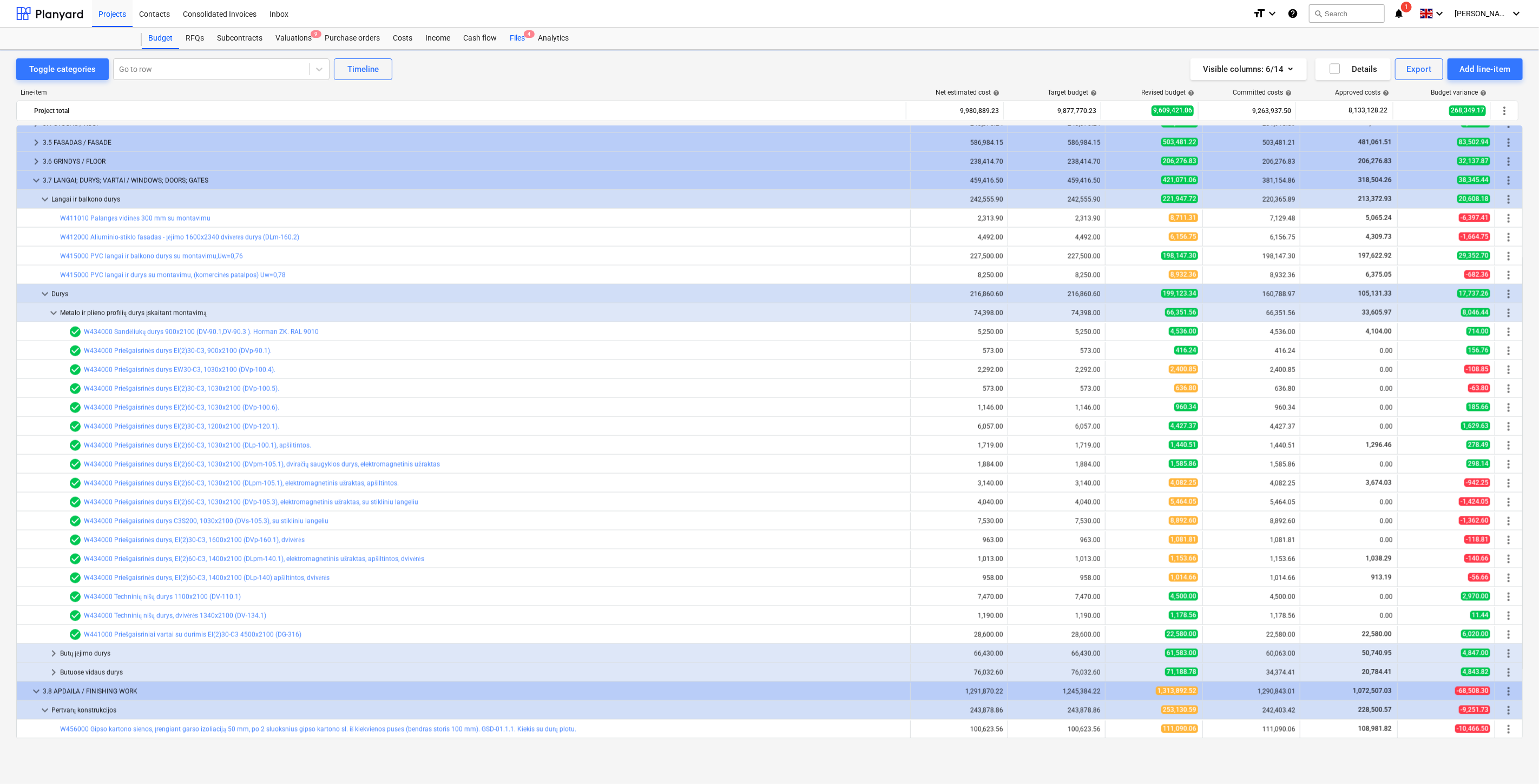
click at [513, 36] on div "Files 4" at bounding box center [517, 39] width 28 height 22
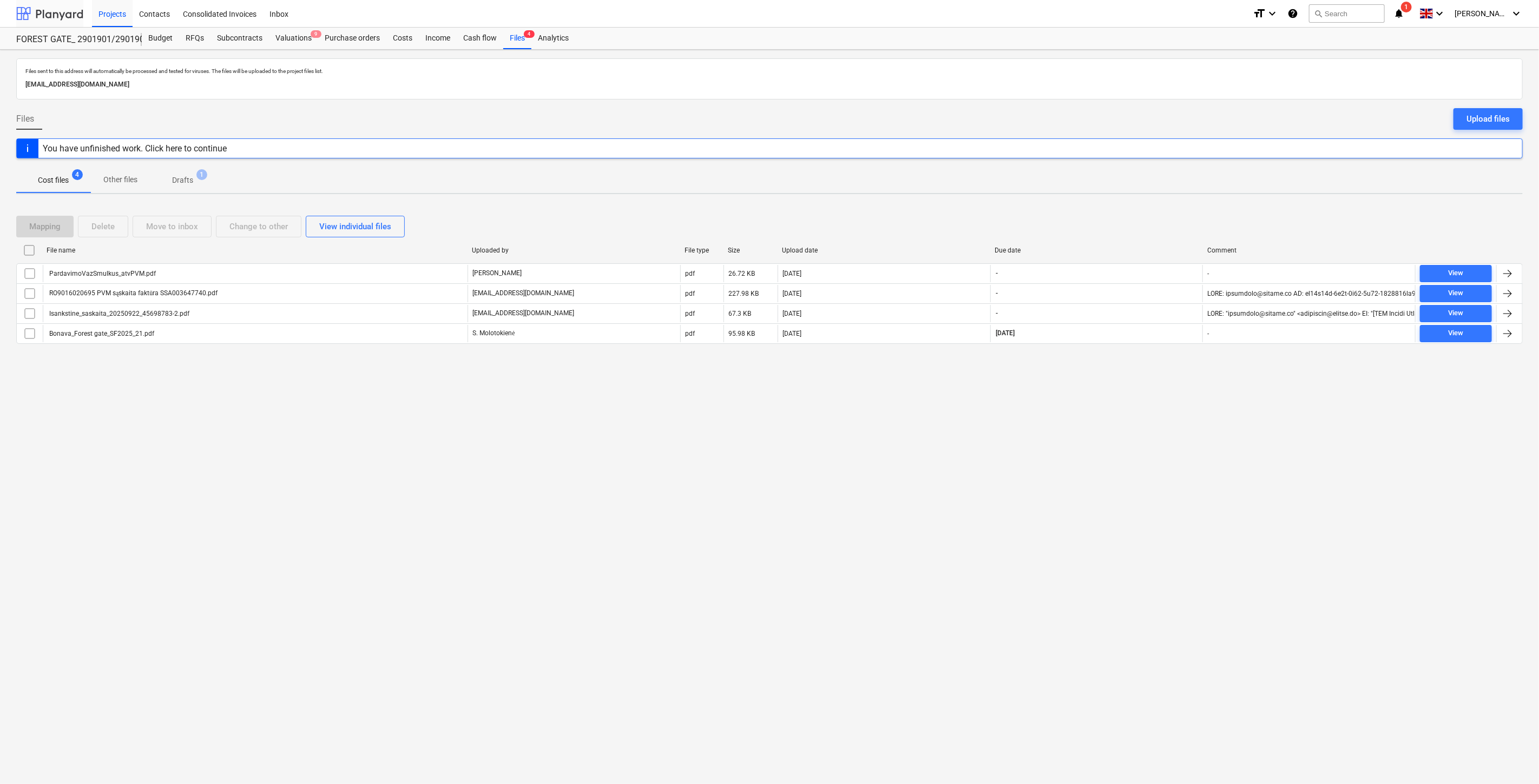
click at [66, 11] on div at bounding box center [50, 13] width 67 height 27
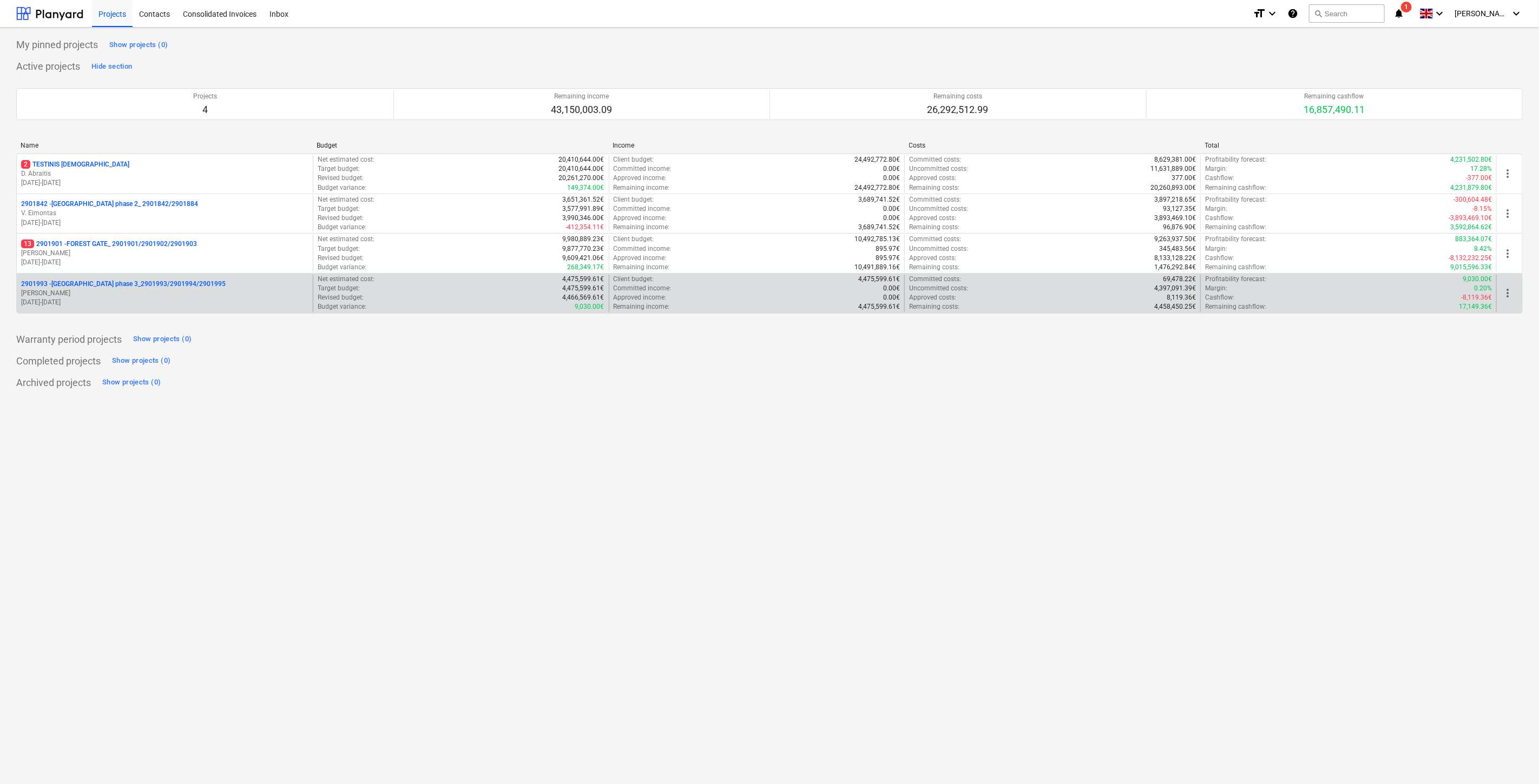
click at [144, 281] on p "2901993 - [GEOGRAPHIC_DATA] phase 3_2901993/2901994/2901995" at bounding box center [123, 283] width 204 height 9
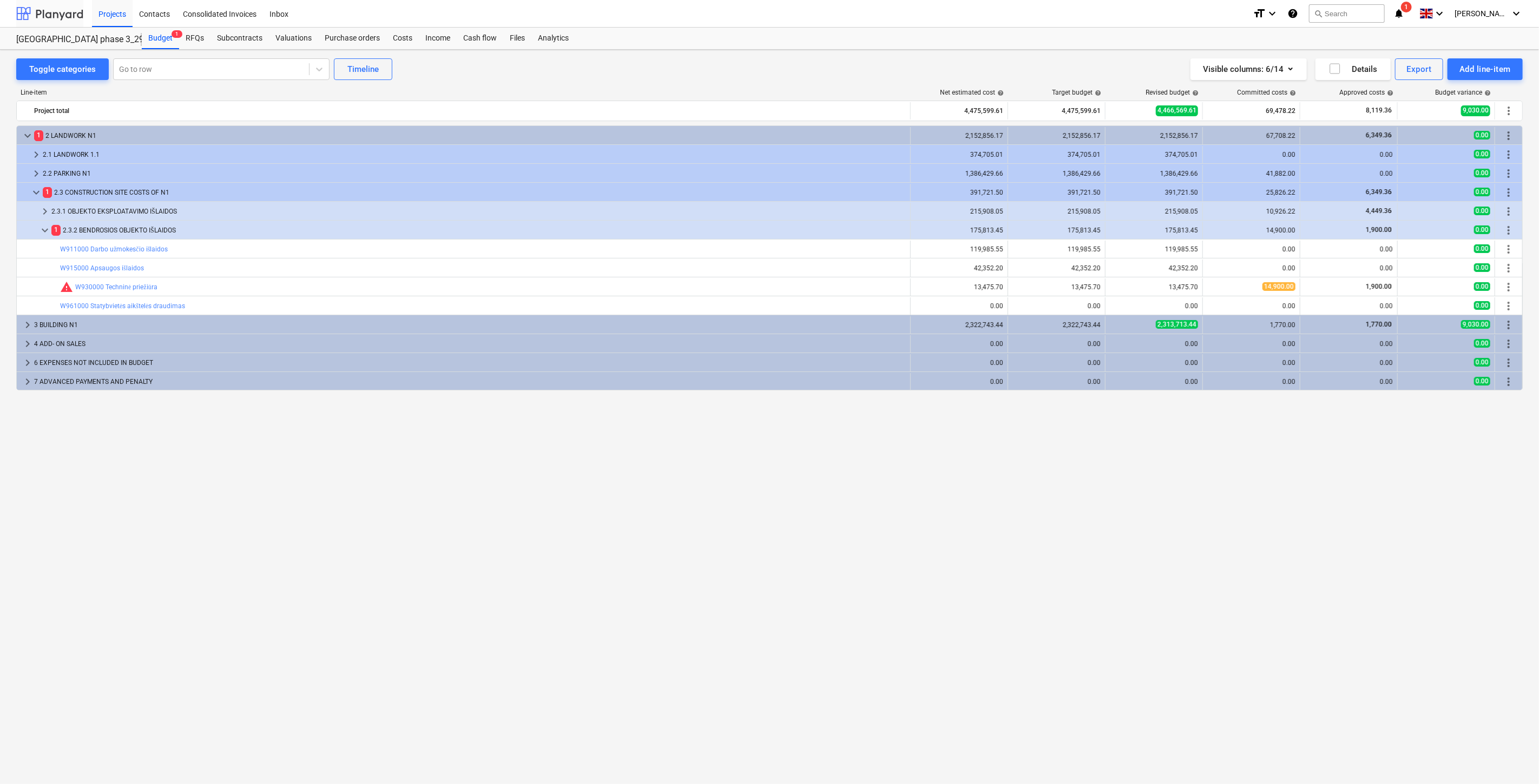
click at [53, 16] on div at bounding box center [50, 13] width 67 height 27
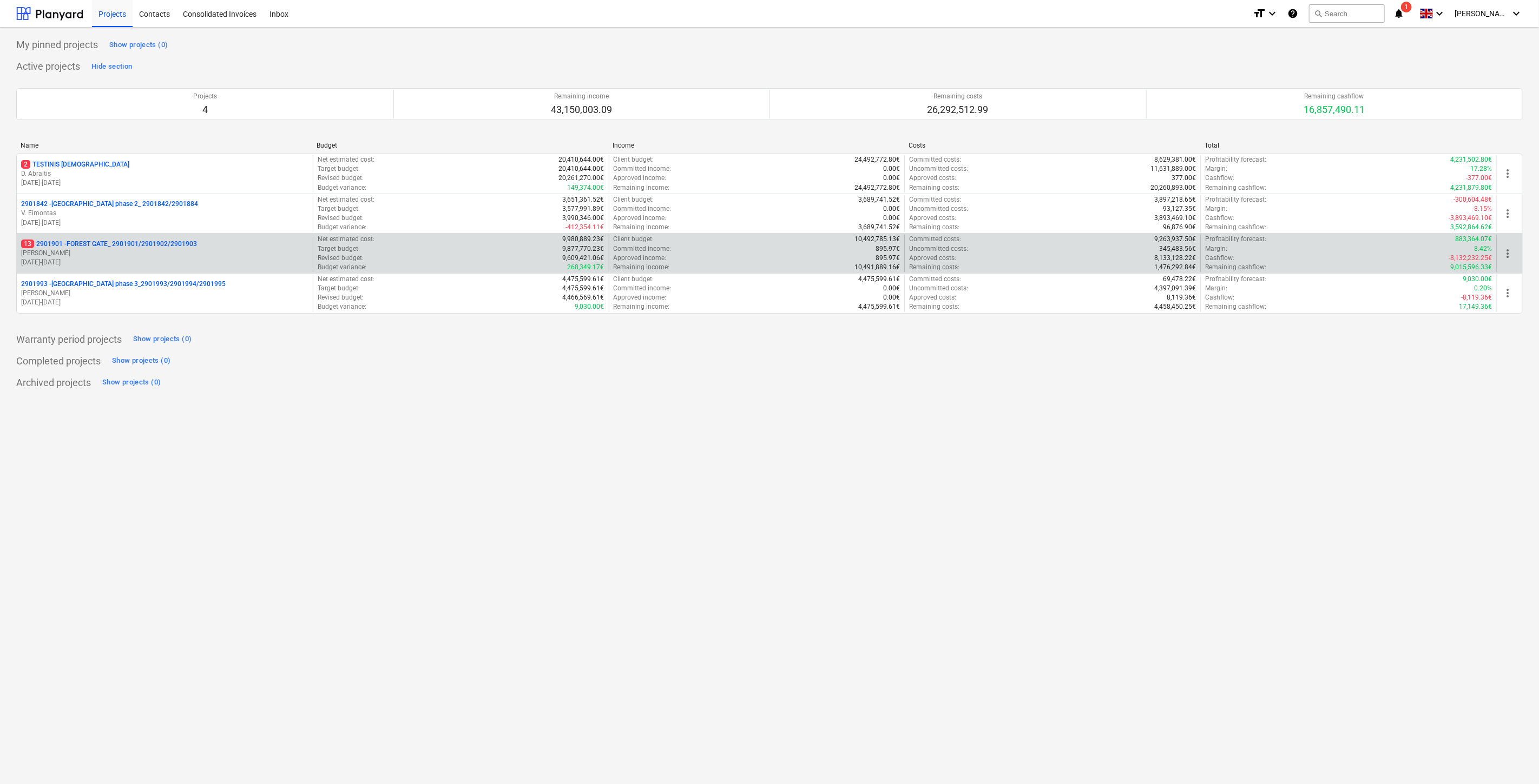
click at [141, 242] on p "13 2901901 - FOREST GATE_ 2901901/2901902/2901903" at bounding box center [108, 244] width 176 height 9
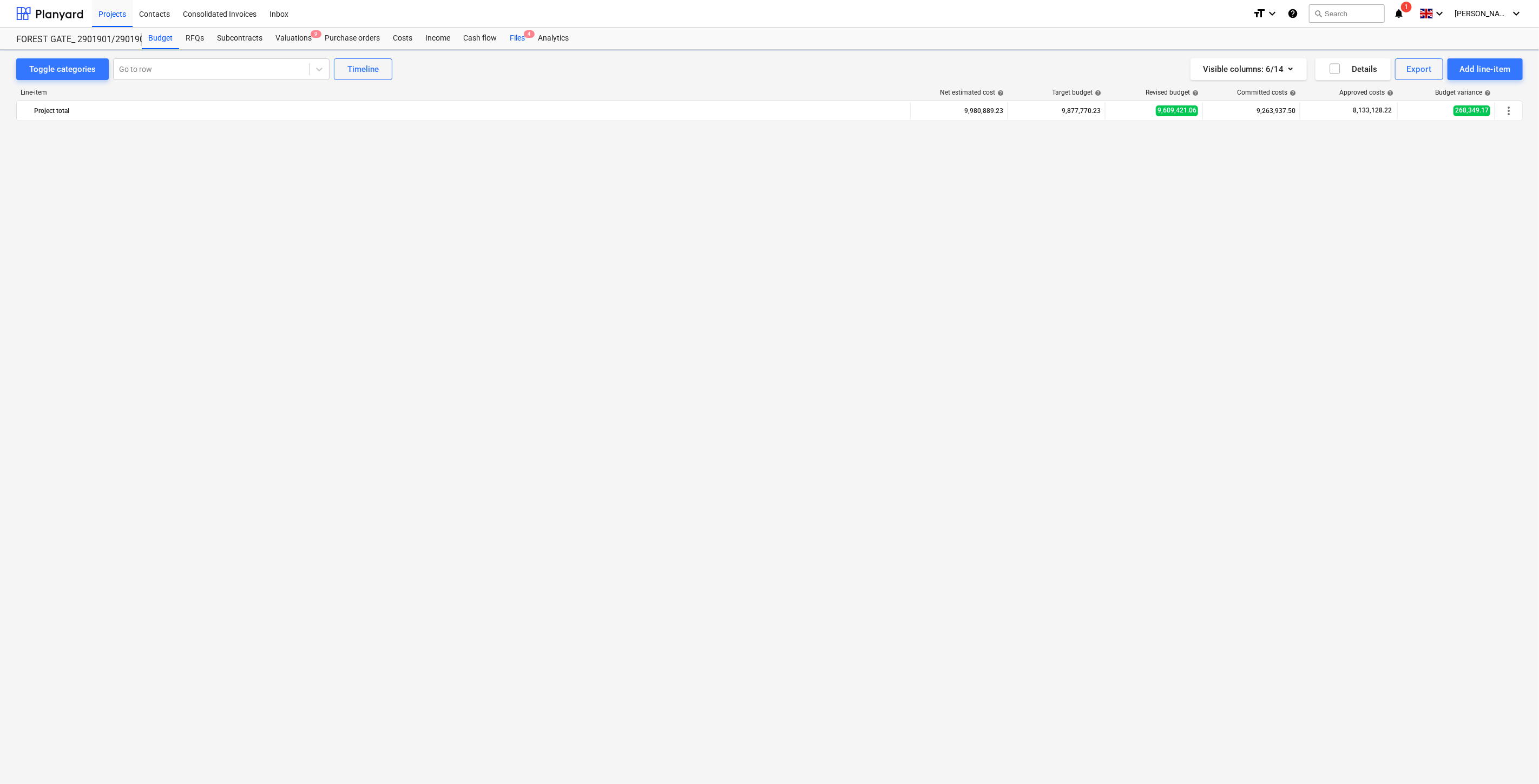
click at [516, 41] on div "Files 4" at bounding box center [517, 39] width 28 height 22
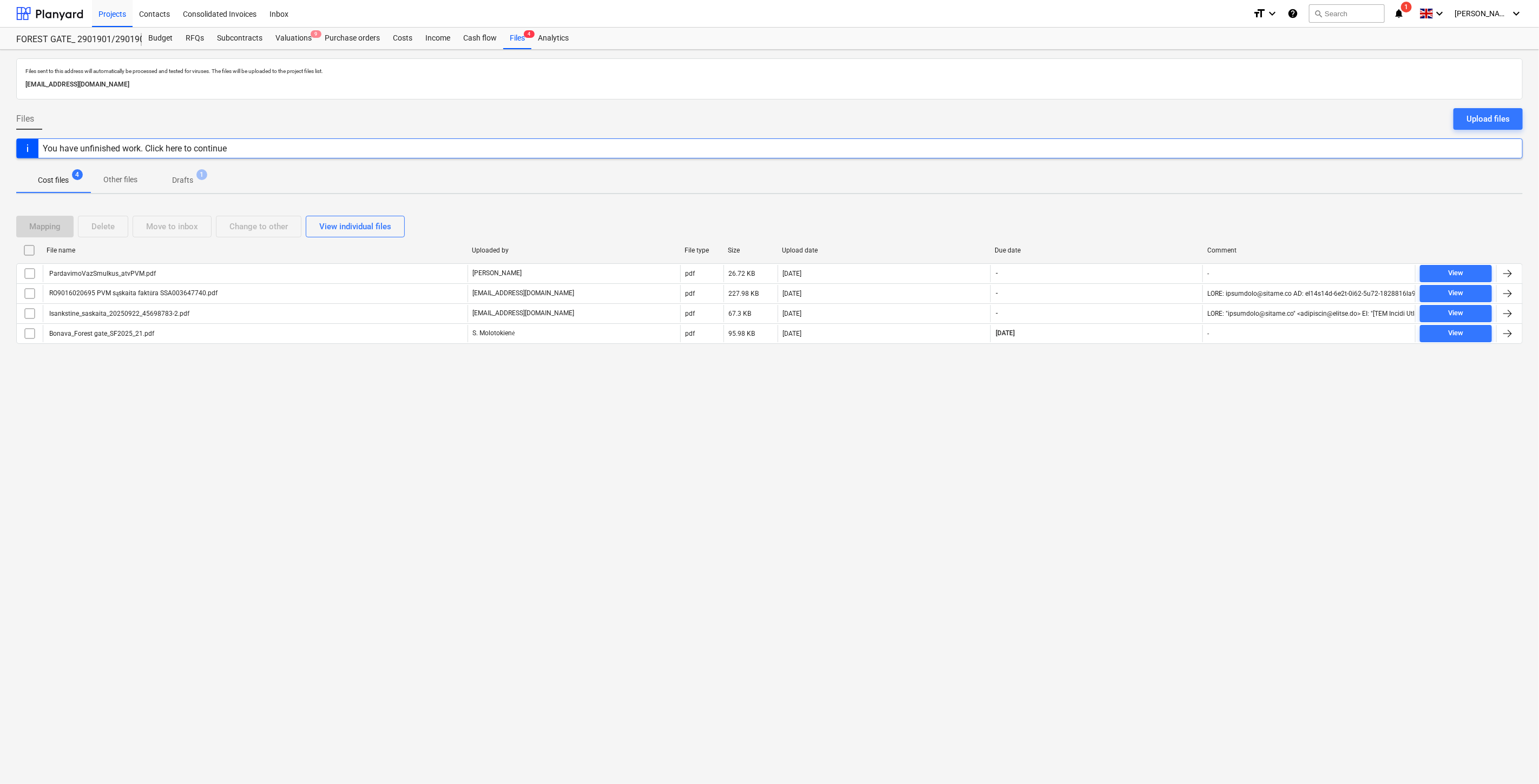
click at [847, 420] on div "Files sent to this address will automatically be processed and tested for virus…" at bounding box center [770, 416] width 1539 height 734
click at [859, 412] on div "Files sent to this address will automatically be processed and tested for virus…" at bounding box center [770, 416] width 1539 height 734
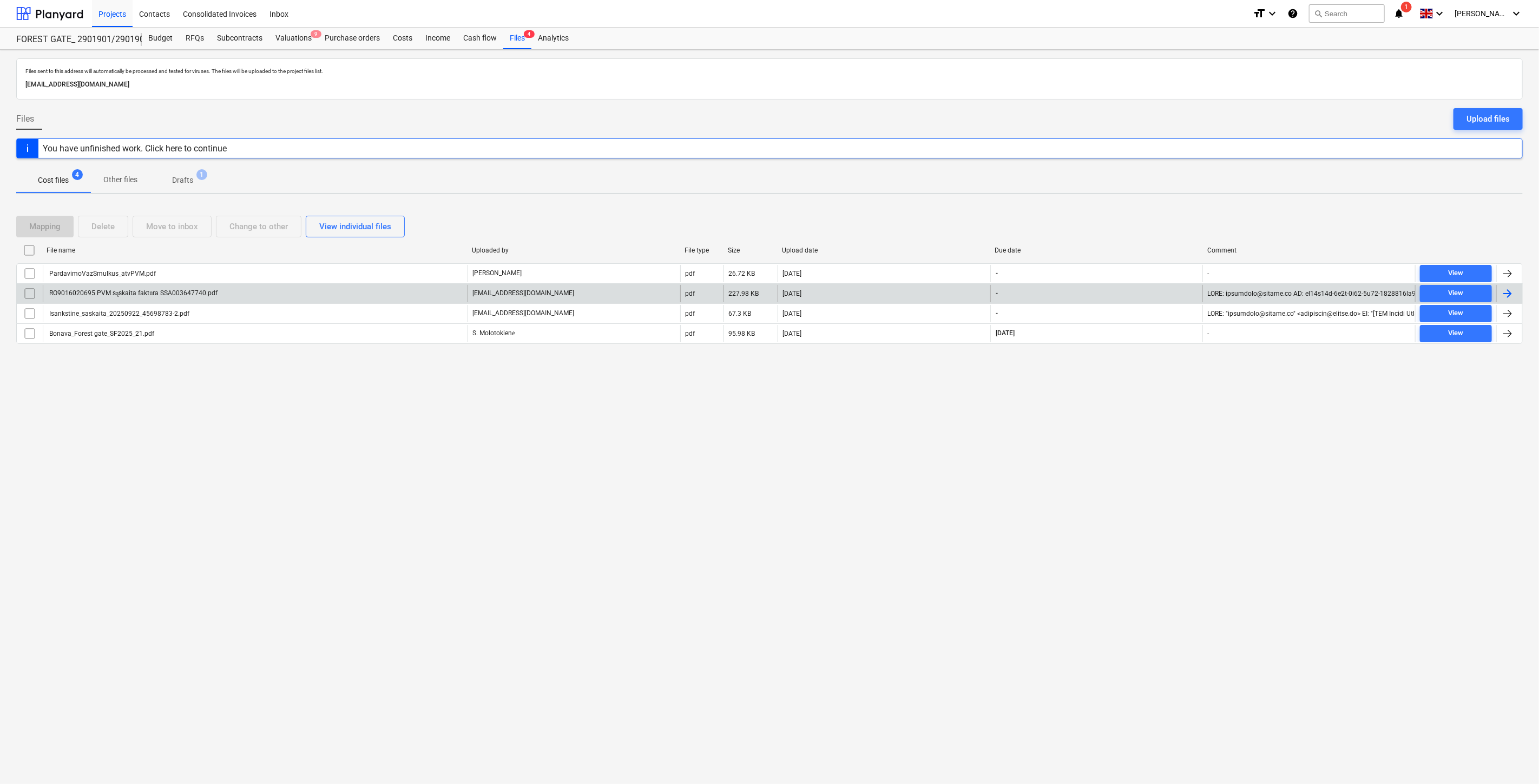
click at [223, 295] on div "RO9016020695 PVM sąskaita faktūra SSA003647740.pdf" at bounding box center [255, 293] width 424 height 17
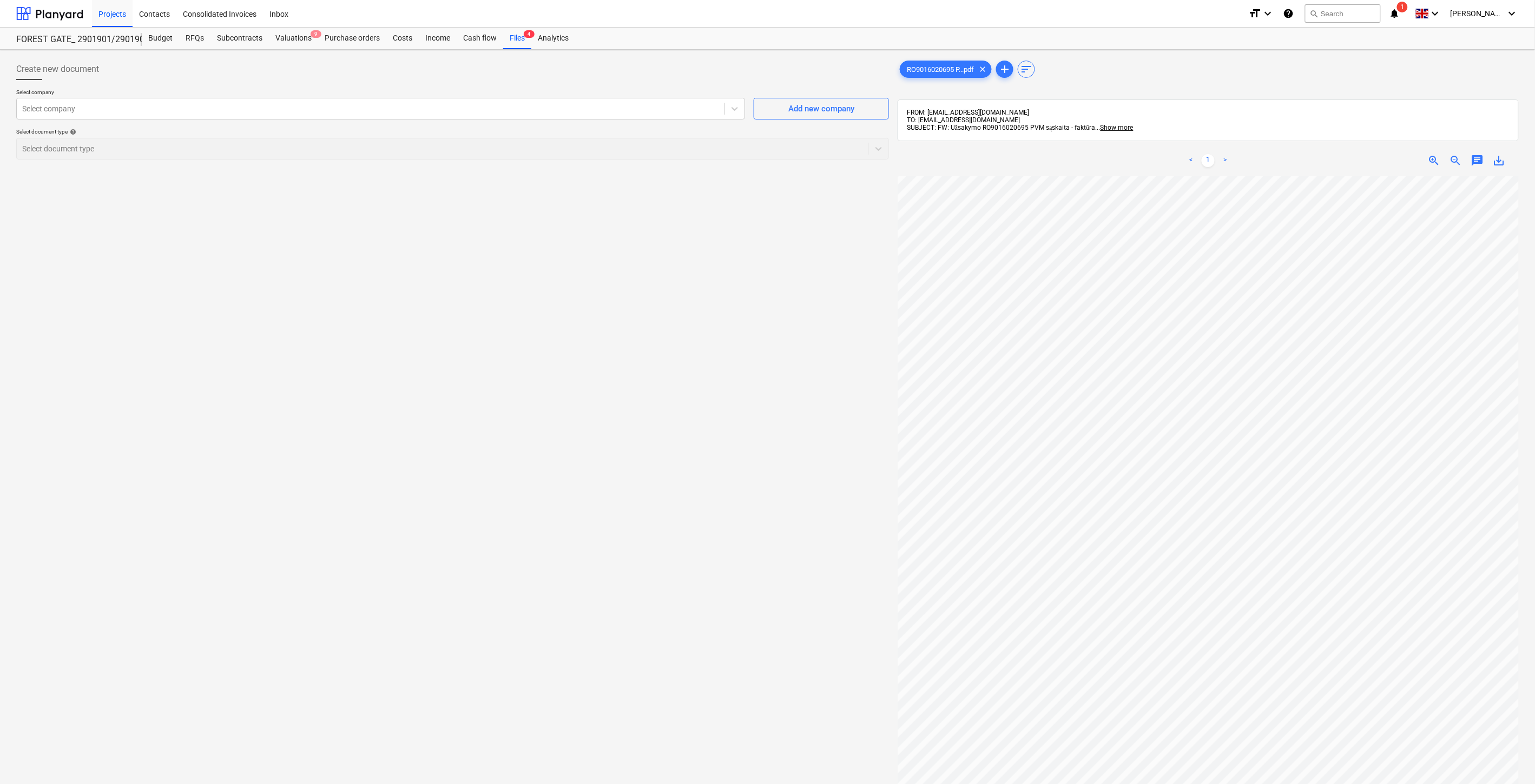
scroll to position [152, 0]
click at [548, 111] on div at bounding box center [370, 108] width 697 height 11
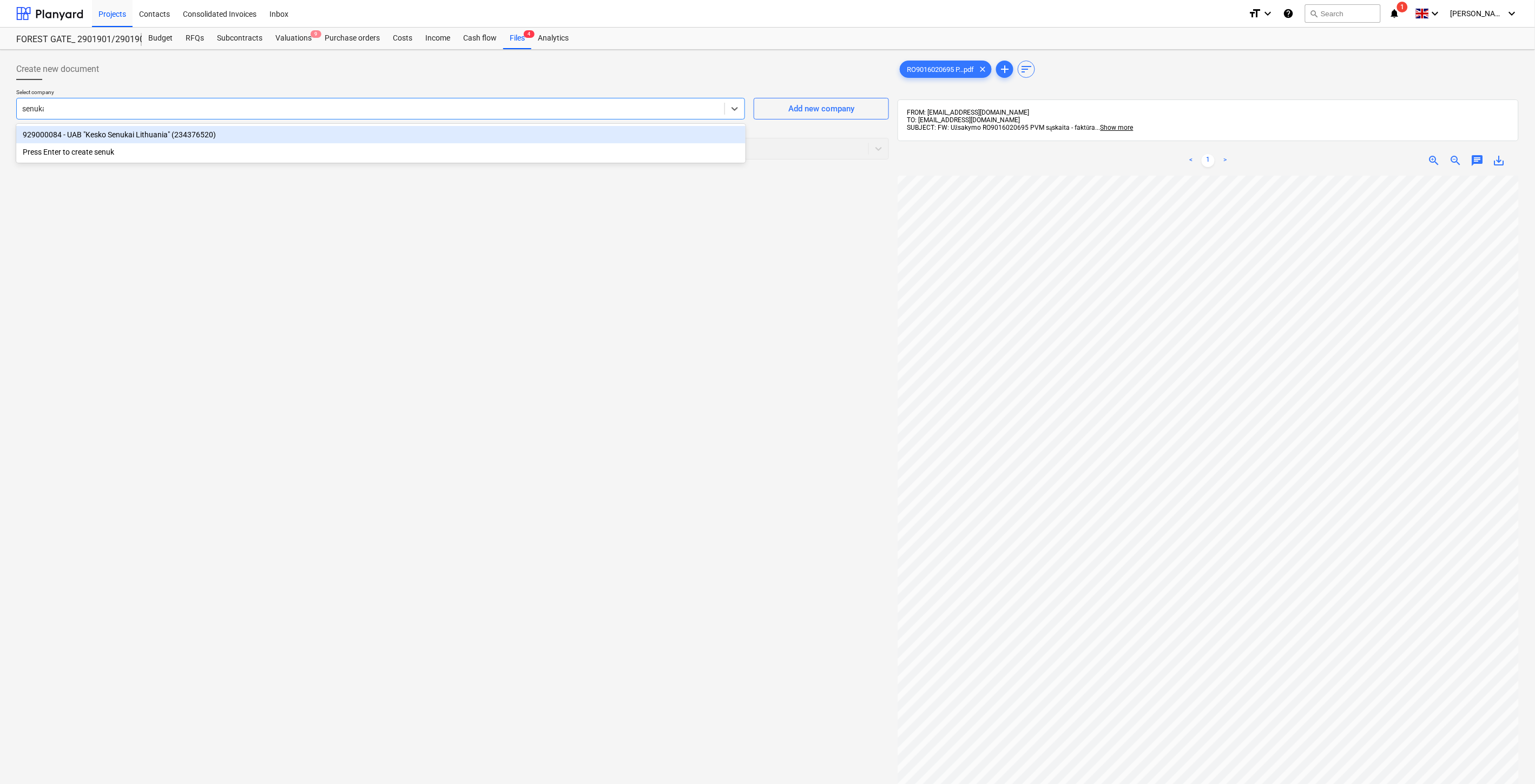
type input "senukai"
click at [466, 138] on div "929000084 - UAB "Kesko Senukai Lithuania" (234376520)" at bounding box center [380, 134] width 729 height 17
click at [459, 154] on div at bounding box center [442, 149] width 841 height 11
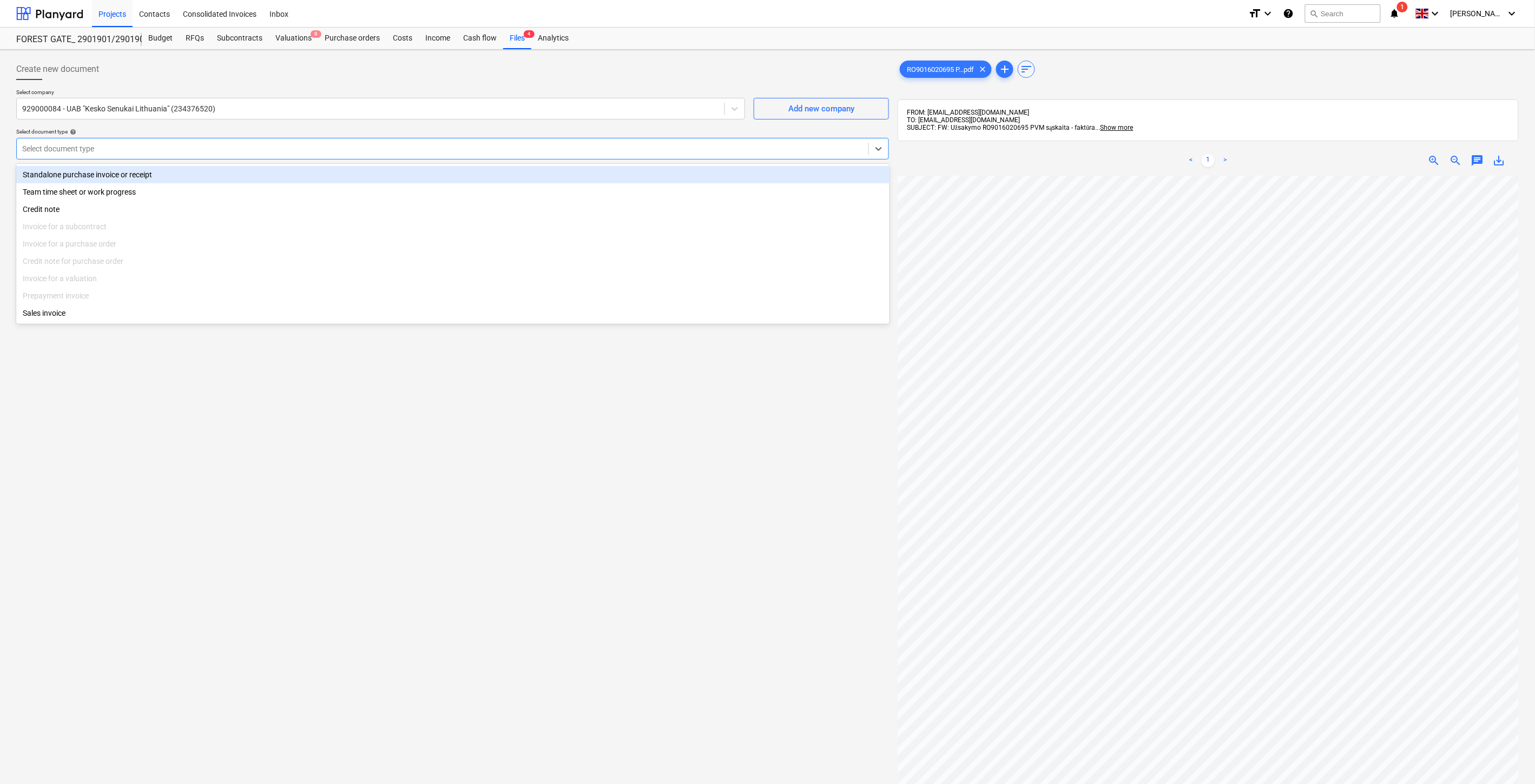
click at [385, 177] on div "Standalone purchase invoice or receipt" at bounding box center [452, 174] width 874 height 17
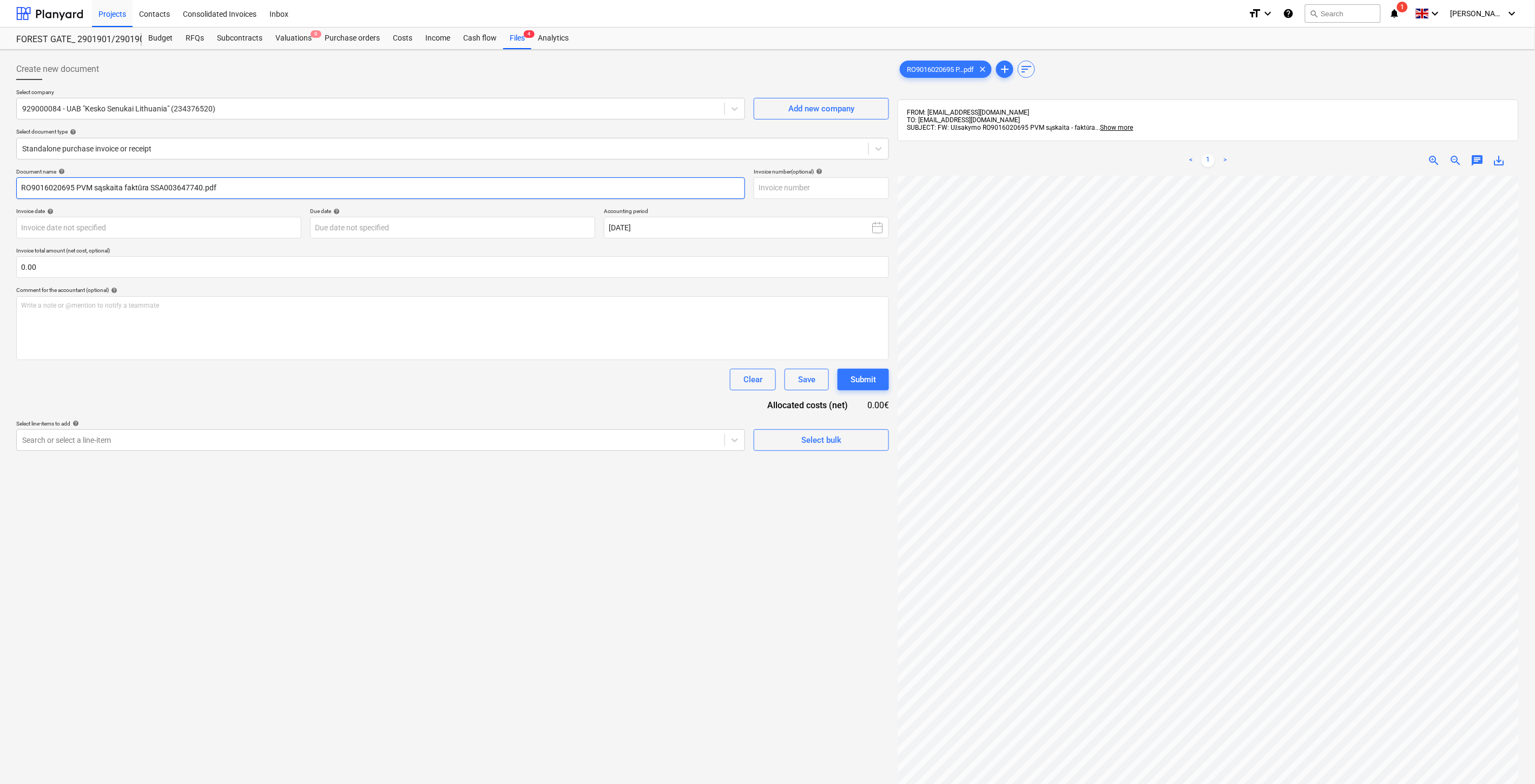
click at [198, 187] on input "RO9016020695 PVM sąskaita faktūra SSA003647740.pdf" at bounding box center [380, 188] width 729 height 22
drag, startPoint x: 201, startPoint y: 187, endPoint x: 151, endPoint y: 189, distance: 50.0
click at [151, 189] on input "RO9016020695 PVM sąskaita faktūra SSA003647740.pdf" at bounding box center [380, 188] width 729 height 22
click at [778, 192] on input "text" at bounding box center [821, 188] width 135 height 22
paste input "SSA003647740"
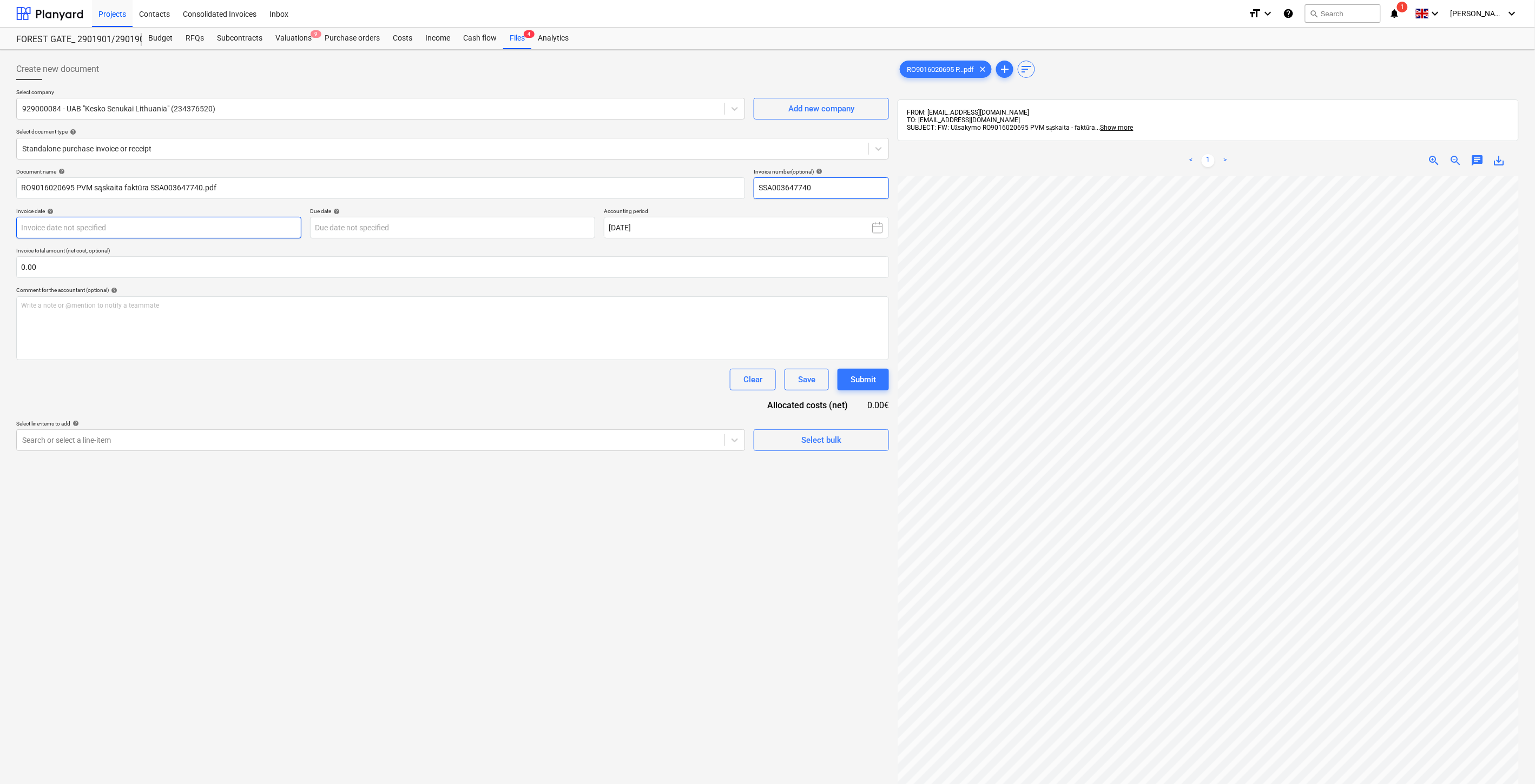
type input "SSA003647740"
click at [165, 228] on body "Projects Contacts Consolidated Invoices Inbox format_size keyboard_arrow_down h…" at bounding box center [768, 392] width 1535 height 784
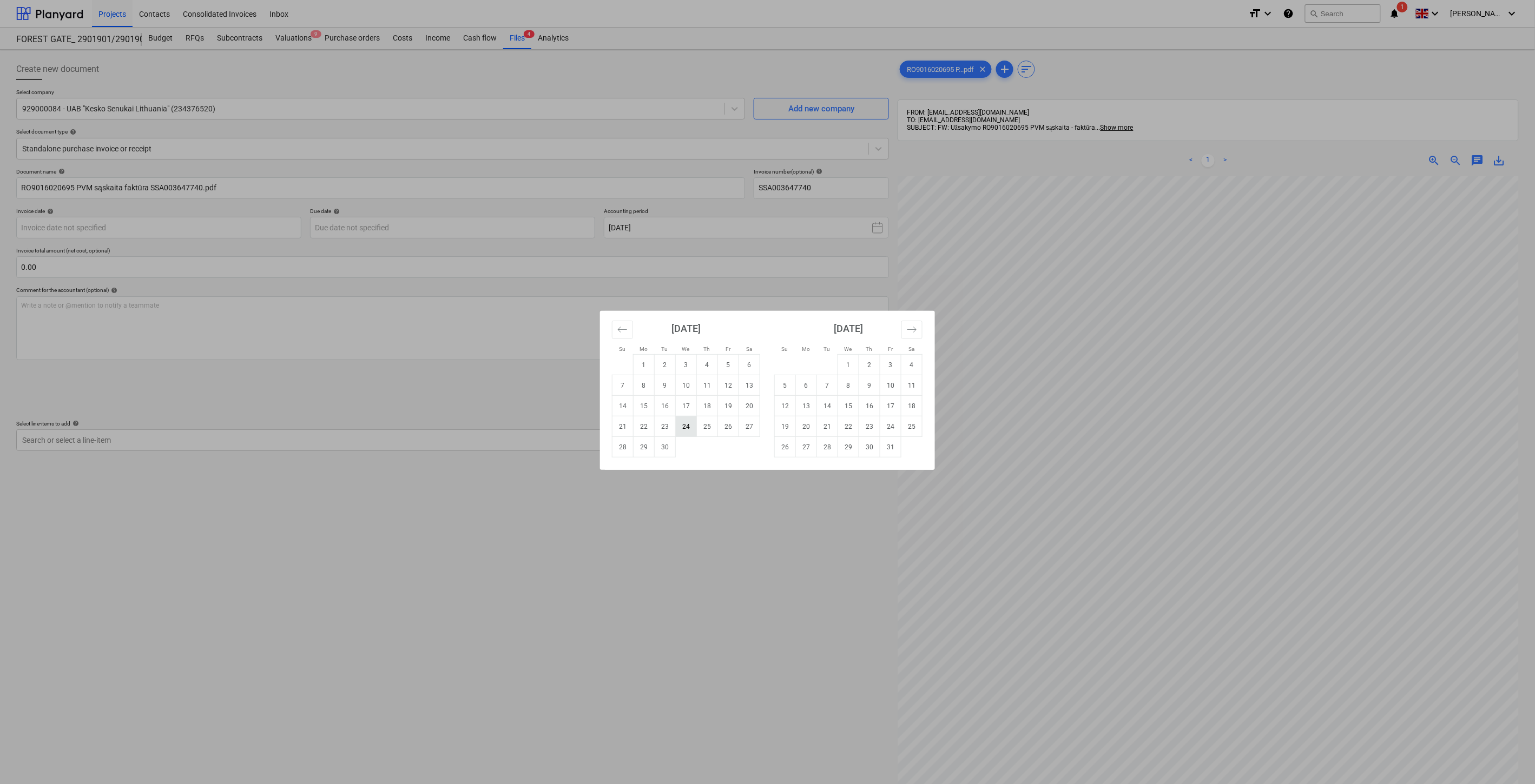
click at [683, 426] on td "24" at bounding box center [685, 426] width 21 height 21
type input "[DATE]"
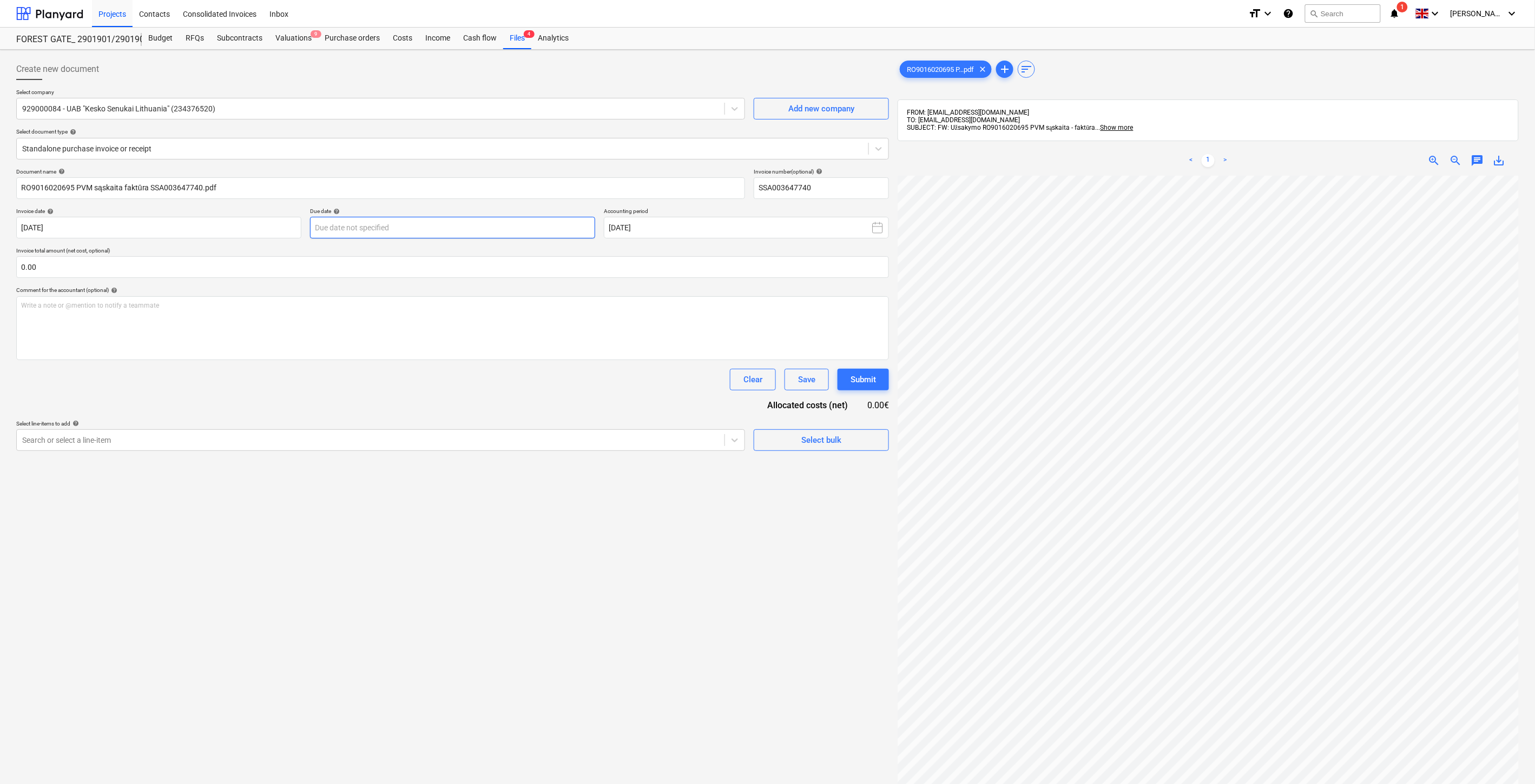
click at [490, 227] on body "Projects Contacts Consolidated Invoices Inbox format_size keyboard_arrow_down h…" at bounding box center [768, 392] width 1535 height 784
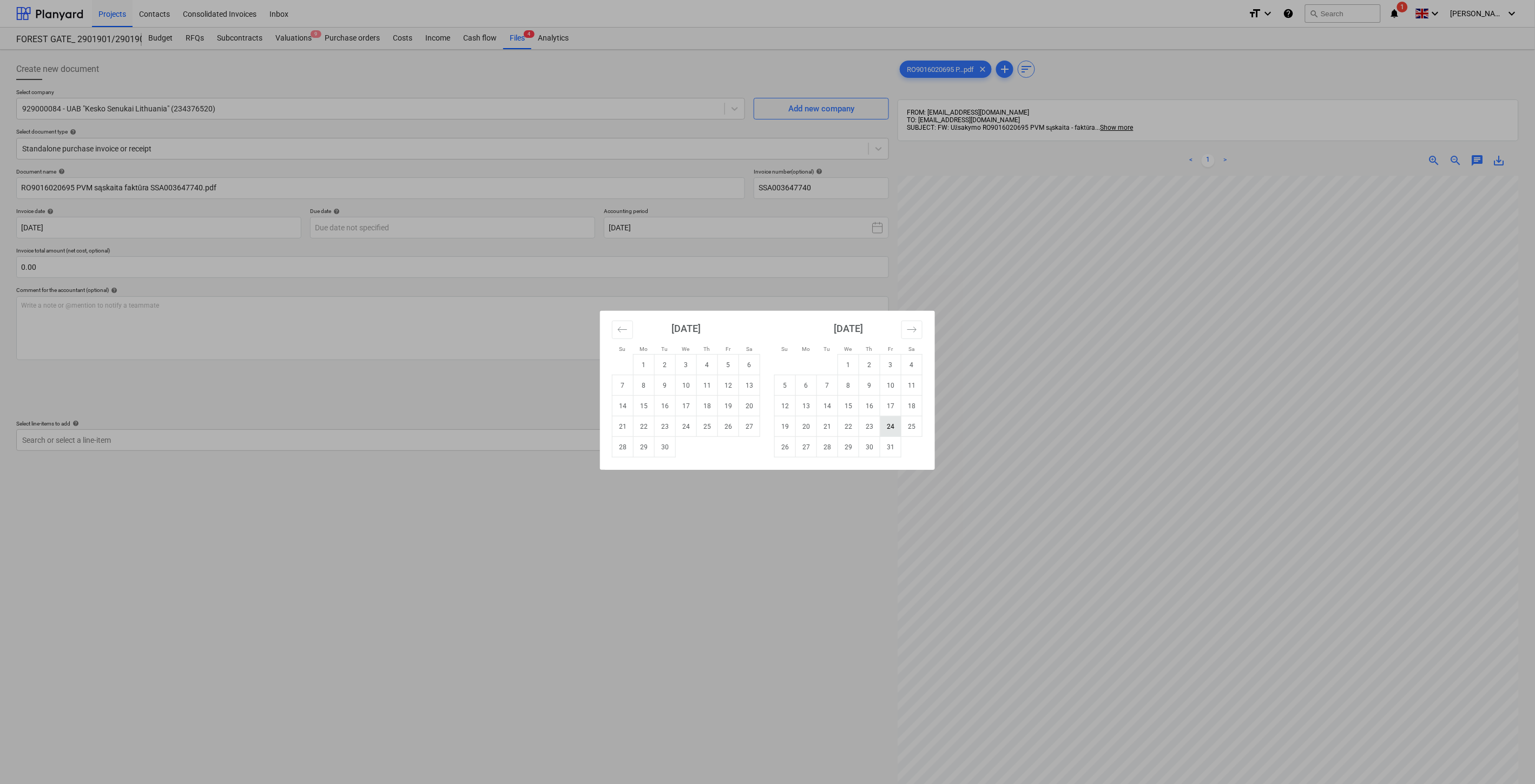
click at [883, 427] on td "24" at bounding box center [890, 426] width 21 height 21
type input "[DATE]"
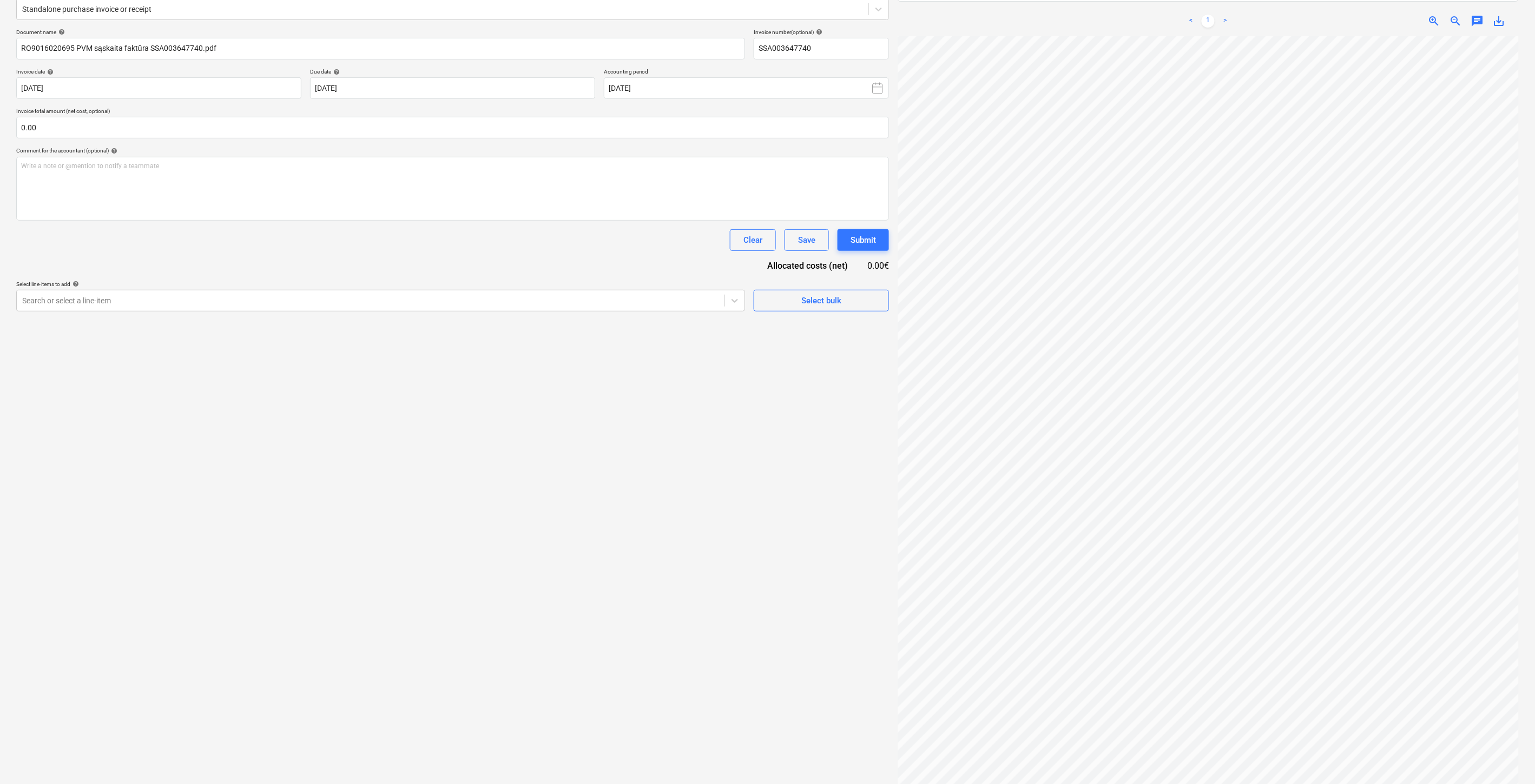
scroll to position [154, 0]
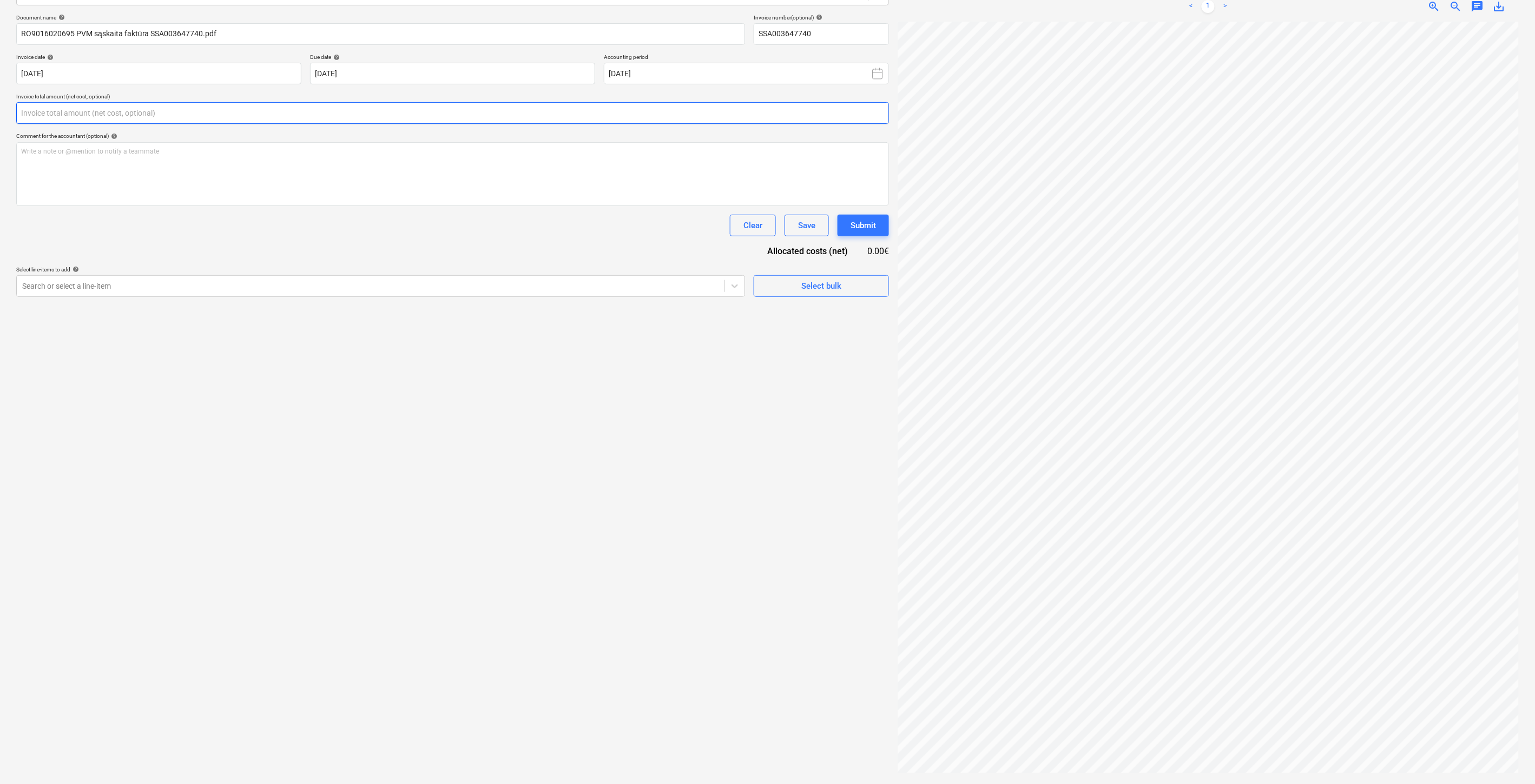
click at [278, 115] on input "text" at bounding box center [452, 113] width 873 height 22
type input "70.93"
click at [282, 306] on div "Search or select a line-item" at bounding box center [371, 312] width 708 height 15
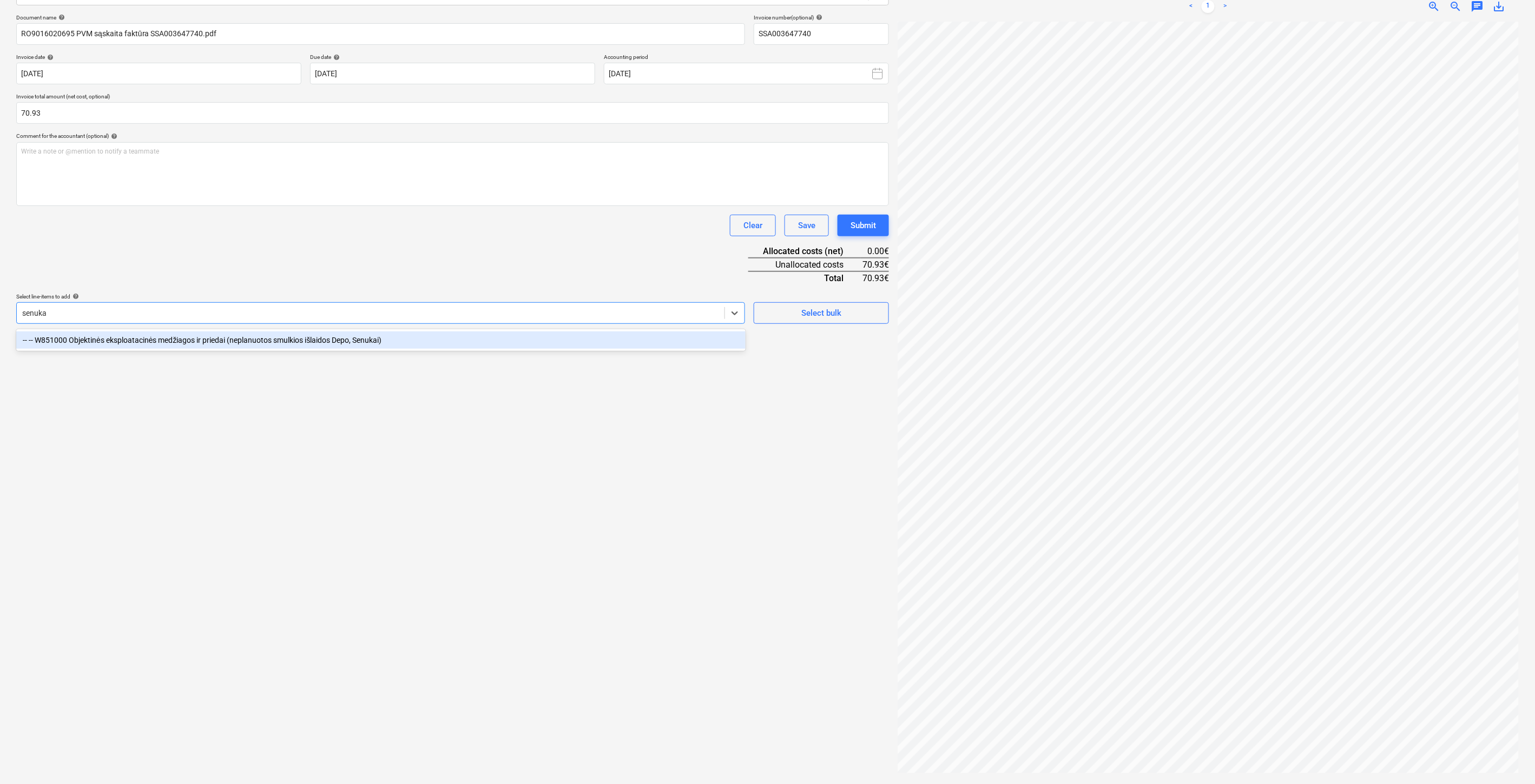
type input "senukai"
click at [300, 335] on div "-- -- W851000 Objektinės eksploatacinės medžiagos ir priedai (neplanuotos smulk…" at bounding box center [380, 339] width 729 height 17
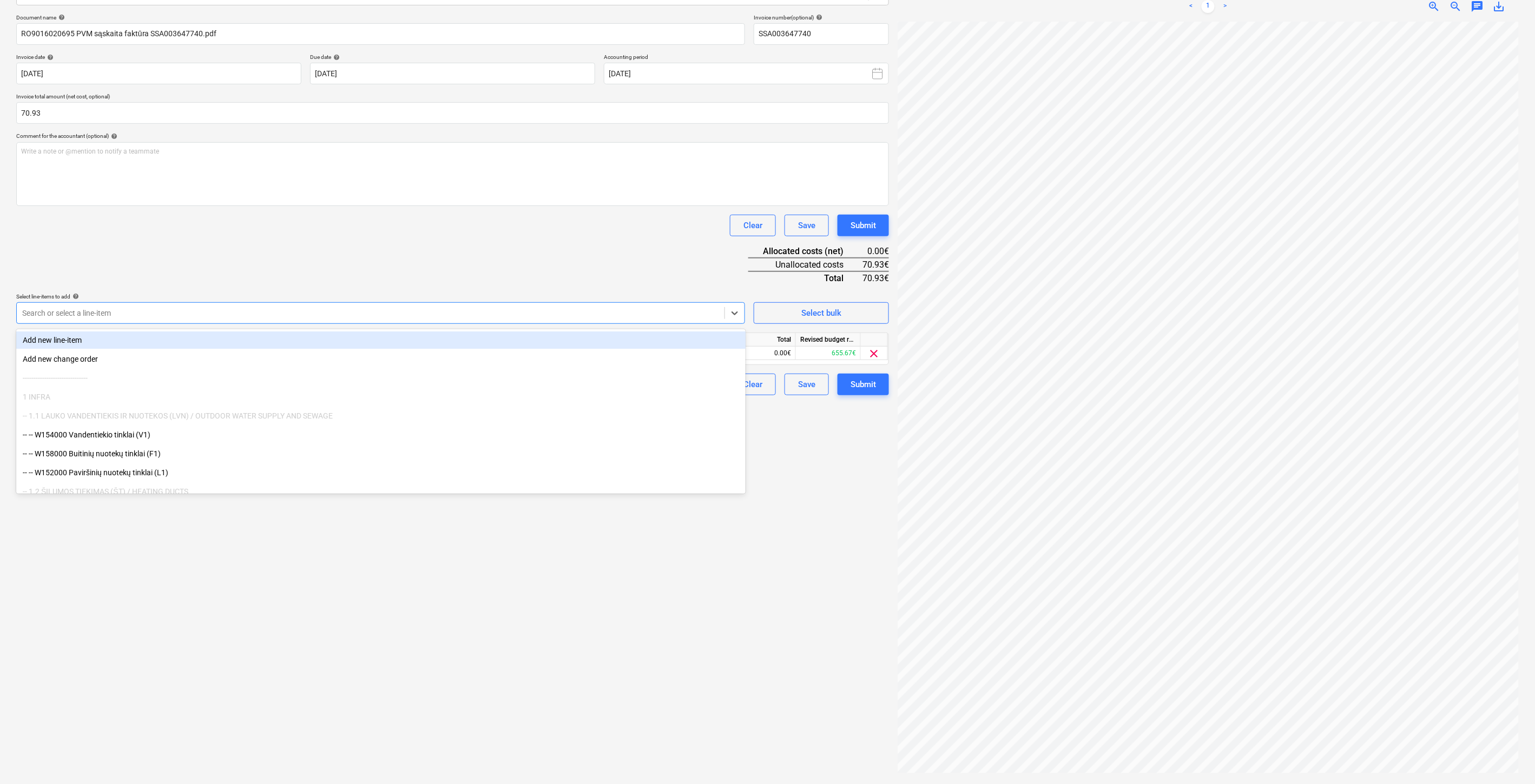
drag, startPoint x: 374, startPoint y: 250, endPoint x: 405, endPoint y: 260, distance: 32.6
click at [378, 250] on div "Document name help RO9016020695 PVM sąskaita faktūra SSA003647740.pdf Invoice n…" at bounding box center [452, 204] width 873 height 382
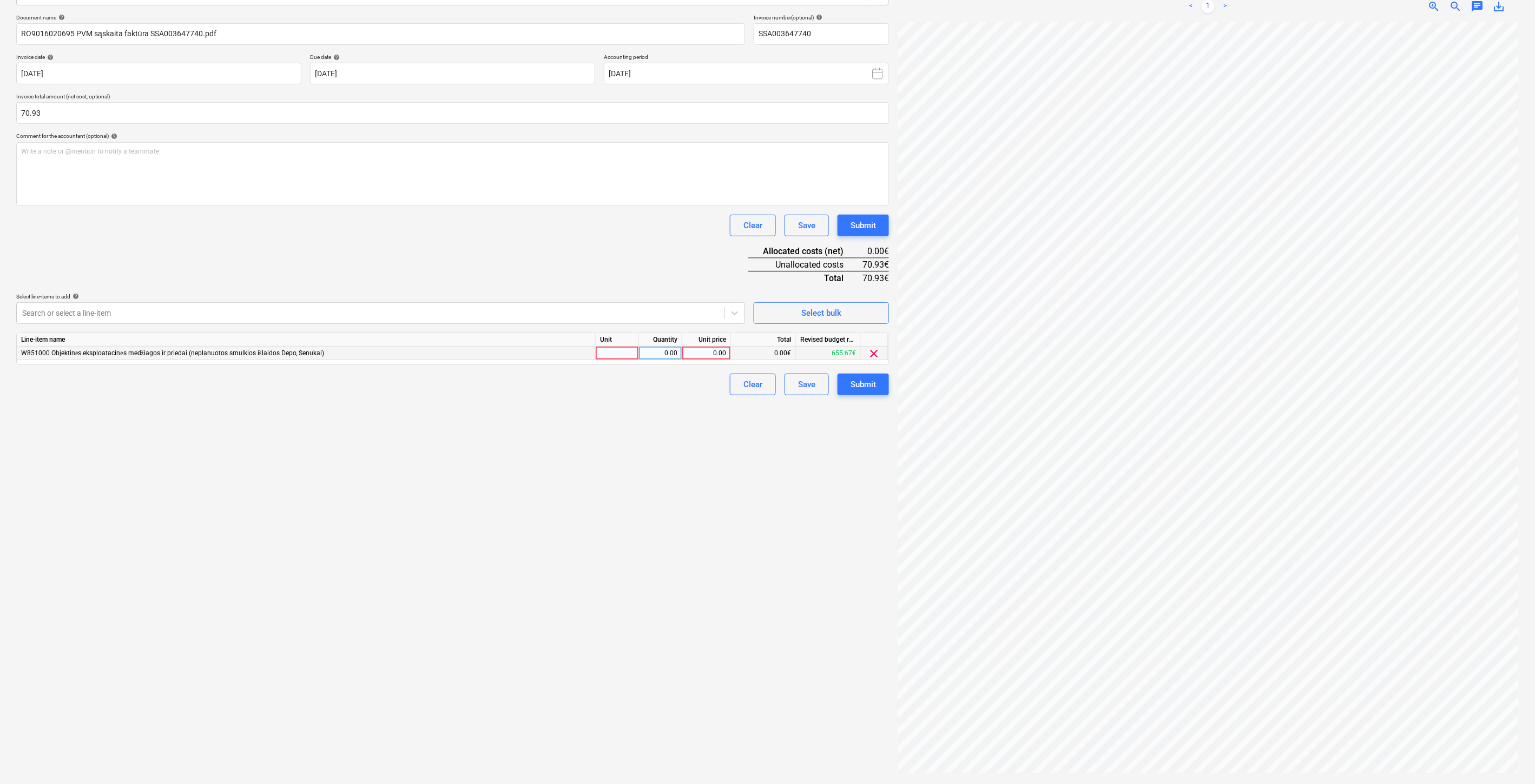
click at [623, 352] on div at bounding box center [618, 354] width 44 height 14
click at [648, 353] on div "0.00" at bounding box center [660, 354] width 34 height 14
click at [696, 354] on div "0.00" at bounding box center [706, 354] width 40 height 14
type input "70.93"
click at [689, 230] on div "Clear Save Submit" at bounding box center [452, 226] width 873 height 22
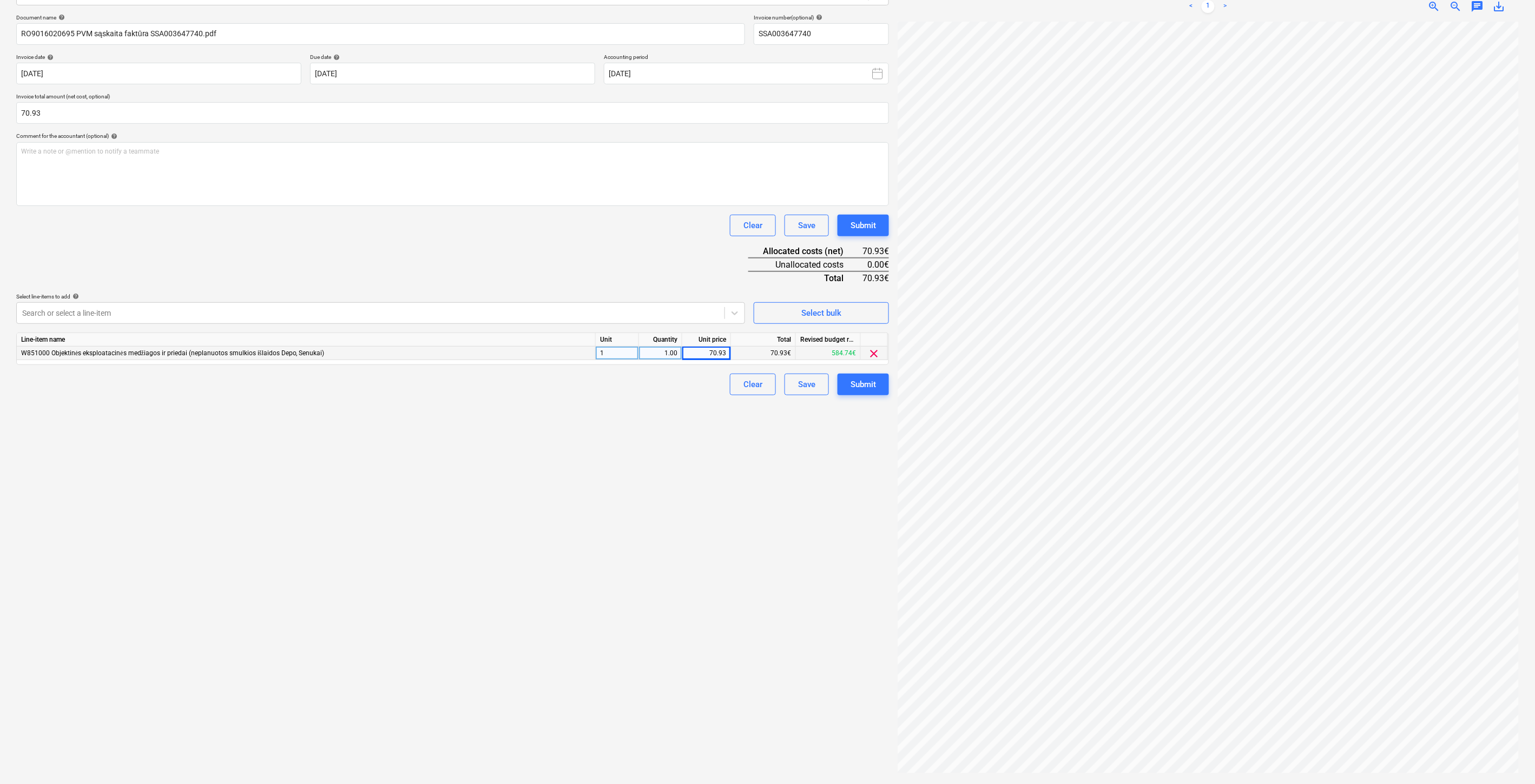
click at [819, 395] on div "Create new document Select company 929000084 - UAB "Kesko Senukai [GEOGRAPHIC_D…" at bounding box center [452, 340] width 882 height 880
click at [810, 388] on div "Save" at bounding box center [806, 385] width 17 height 14
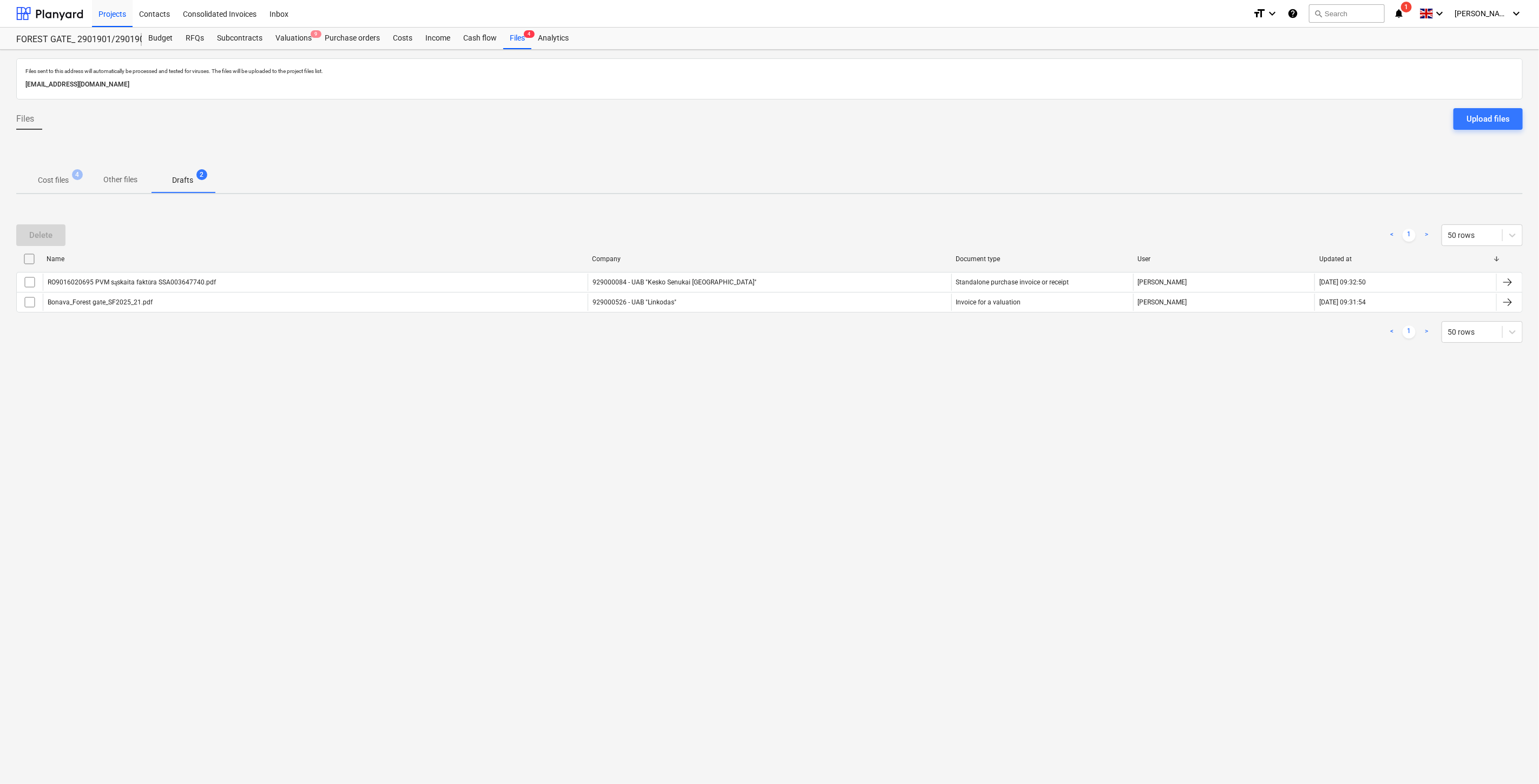
click at [62, 178] on p "Cost files" at bounding box center [53, 179] width 31 height 11
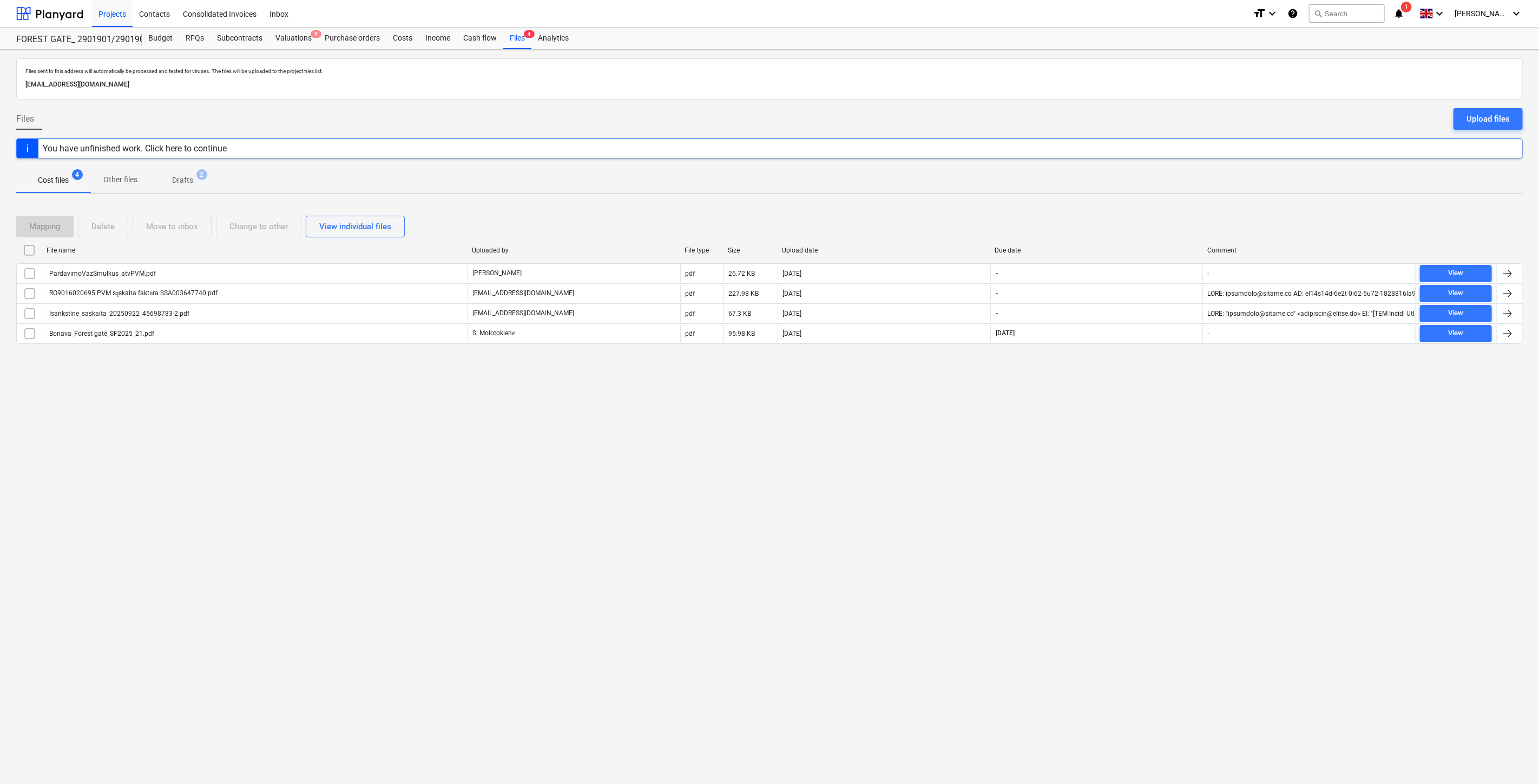
click at [1154, 470] on div "Files sent to this address will automatically be processed and tested for virus…" at bounding box center [770, 416] width 1539 height 734
click at [1155, 436] on div "Files sent to this address will automatically be processed and tested for virus…" at bounding box center [770, 416] width 1539 height 734
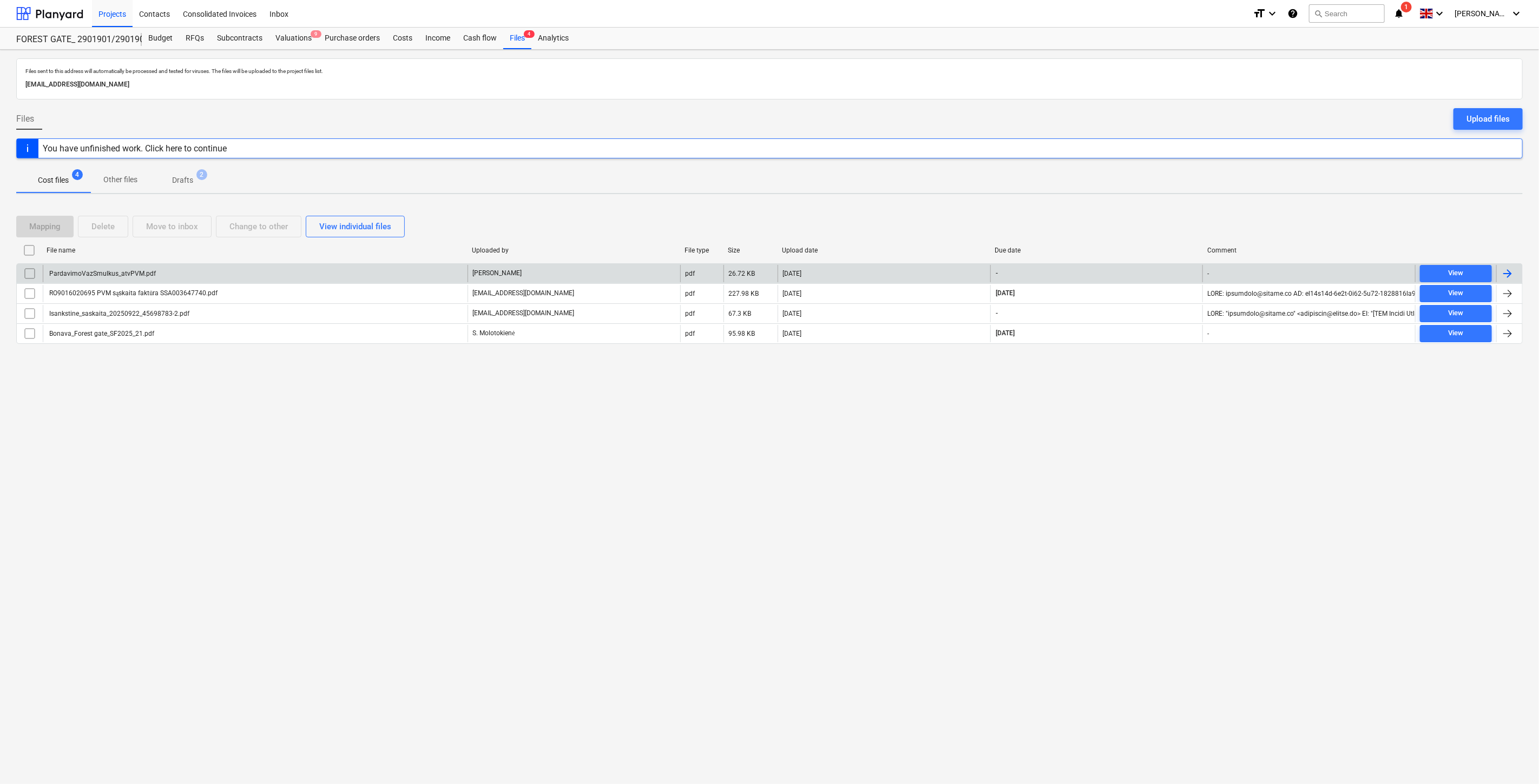
click at [368, 273] on div "PardavimoVazSmulkus_atvPVM.pdf" at bounding box center [255, 273] width 424 height 17
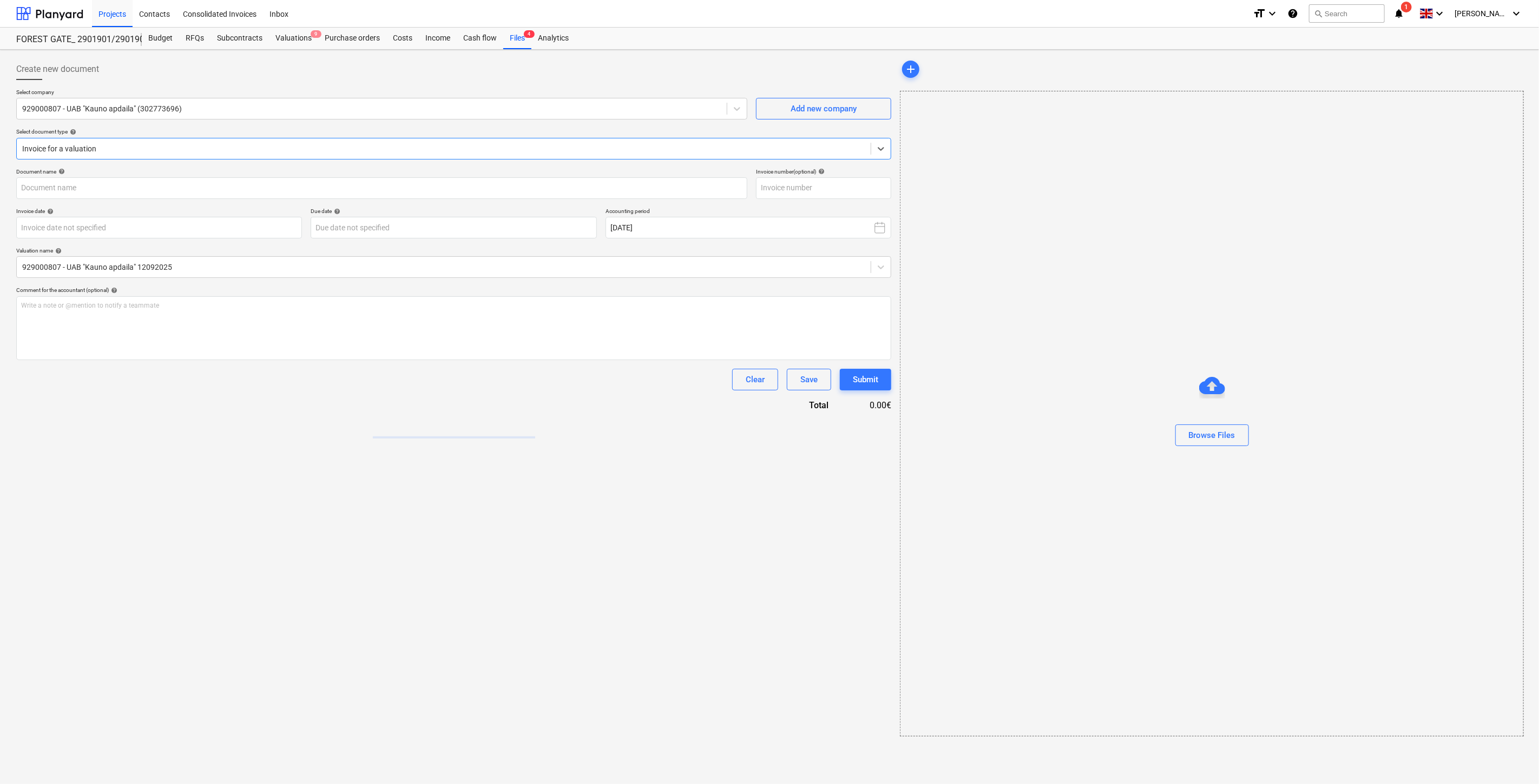
type input "PardavimoVazSmulkus_atvPVM.pdf"
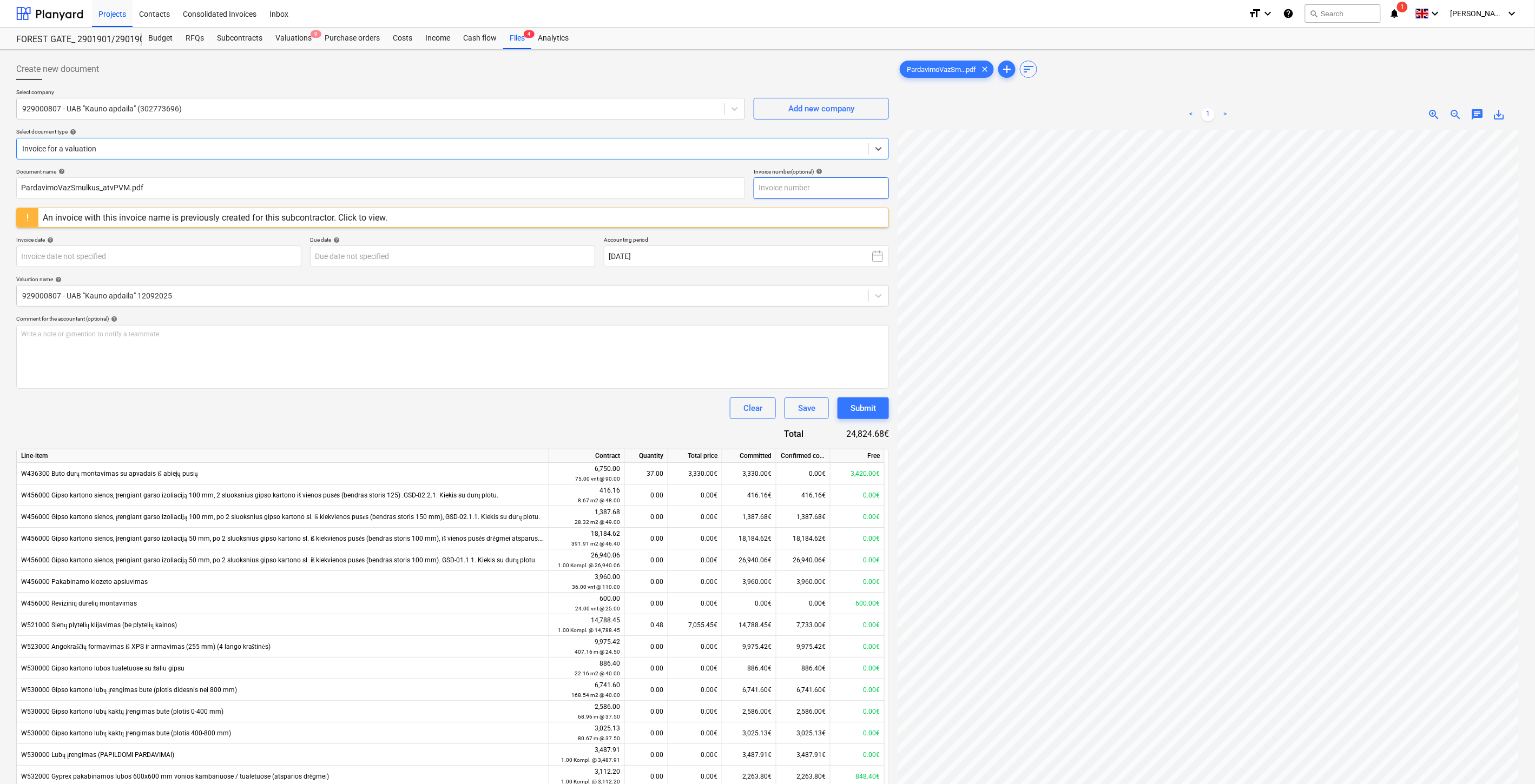
click at [809, 195] on input "text" at bounding box center [821, 188] width 135 height 22
type input "KAP2534"
click at [245, 263] on body "Projects Contacts Consolidated Invoices Inbox format_size keyboard_arrow_down h…" at bounding box center [768, 392] width 1535 height 784
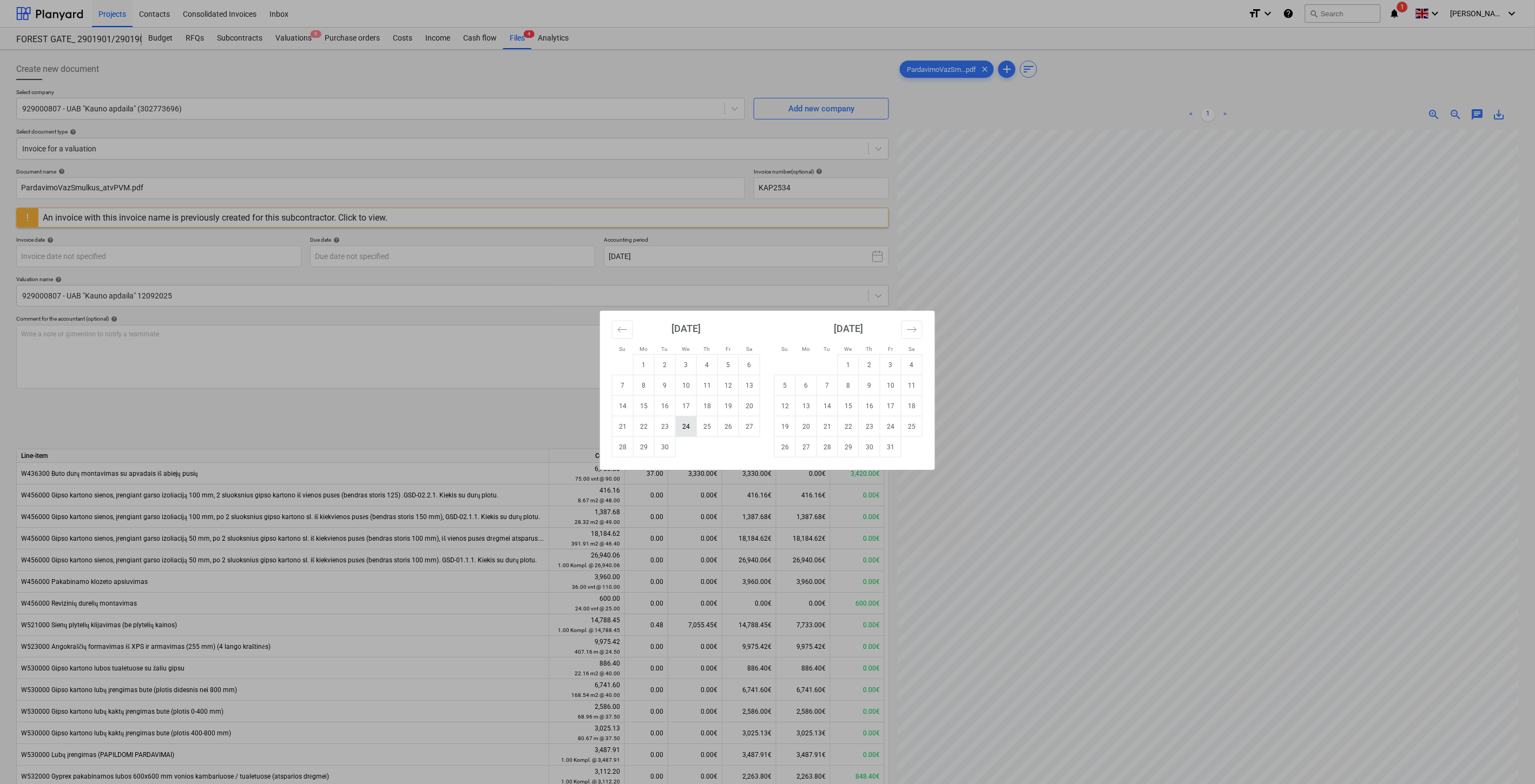
click at [689, 424] on td "24" at bounding box center [685, 426] width 21 height 21
type input "[DATE]"
click at [447, 263] on body "Projects Contacts Consolidated Invoices Inbox format_size keyboard_arrow_down h…" at bounding box center [768, 392] width 1535 height 784
click at [891, 425] on td "24" at bounding box center [890, 426] width 21 height 21
type input "[DATE]"
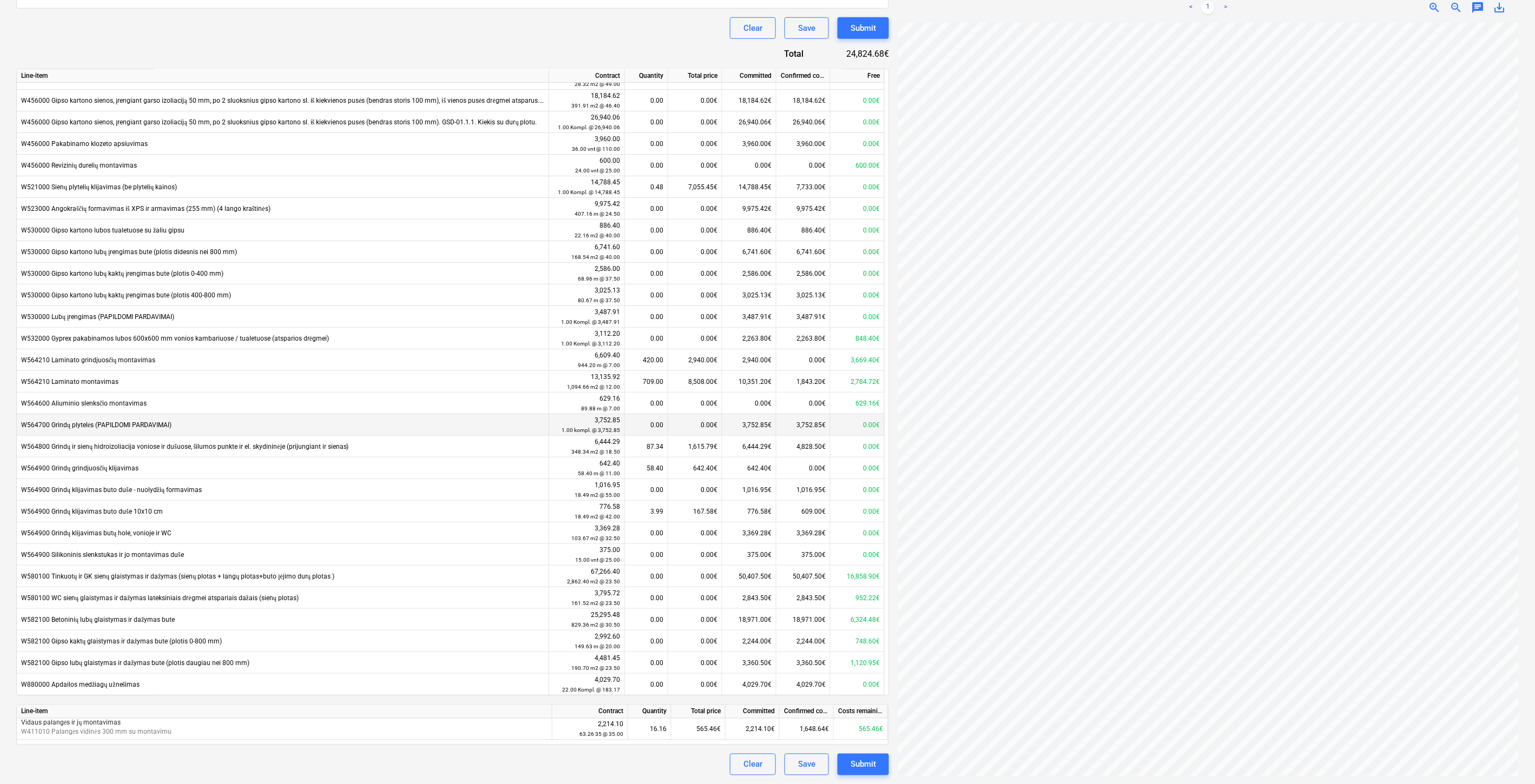
scroll to position [382, 0]
click at [805, 768] on div "Save" at bounding box center [806, 764] width 17 height 14
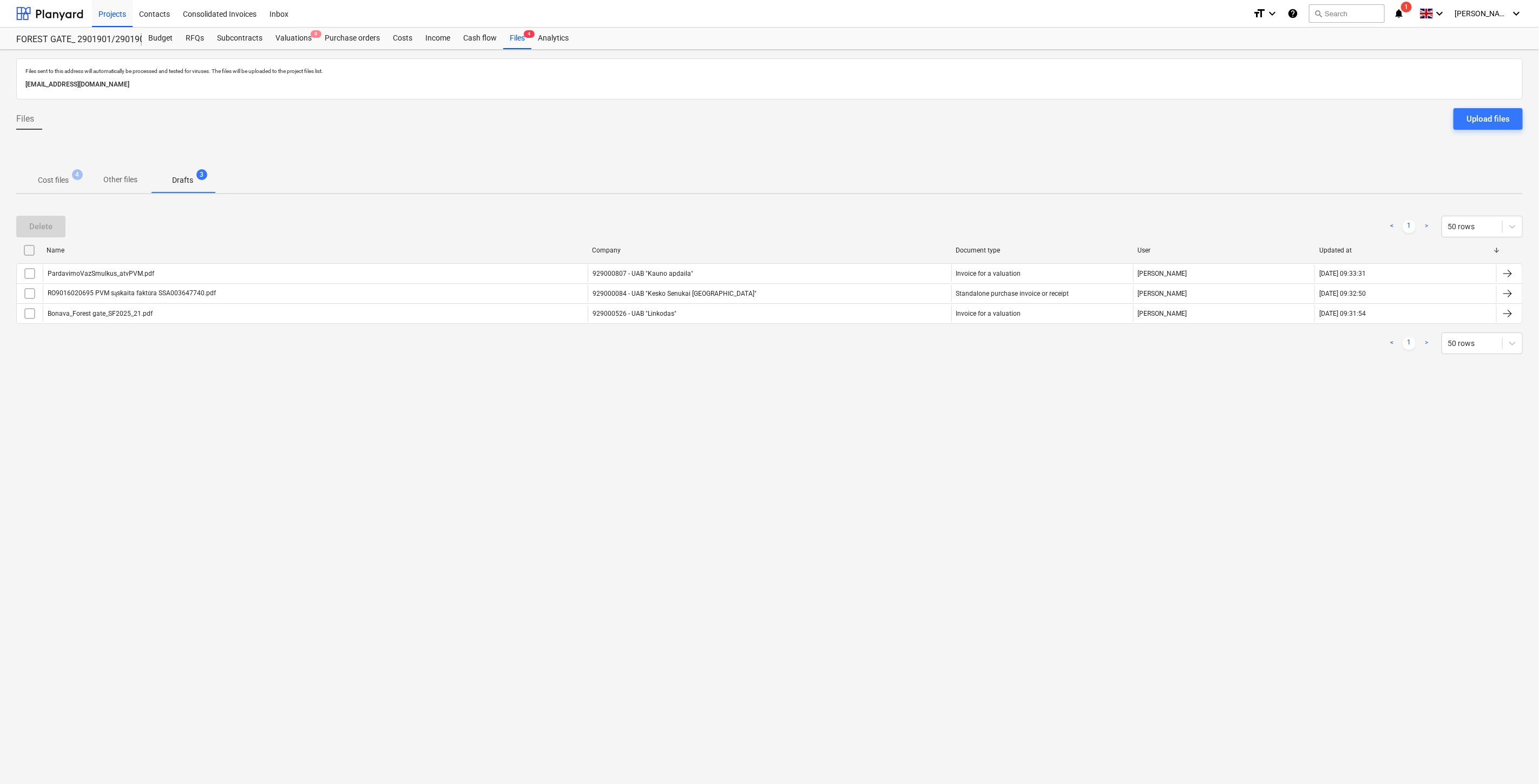
click at [63, 180] on p "Cost files" at bounding box center [53, 179] width 31 height 11
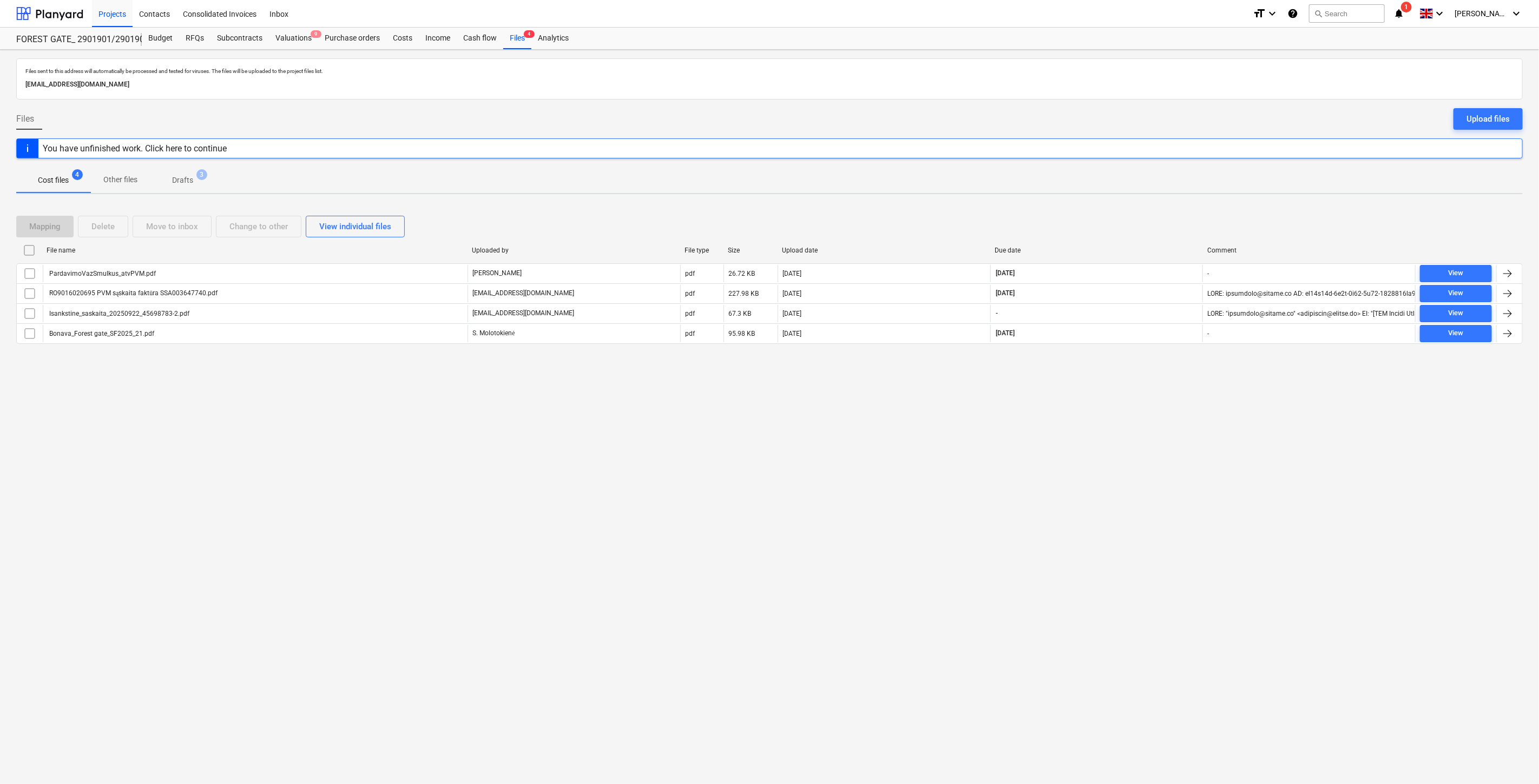
click at [1119, 220] on div "Mapping Delete Move to inbox Change to other View individual files" at bounding box center [769, 227] width 1506 height 22
click at [1133, 213] on div "Mapping Delete Move to inbox Change to other View individual files" at bounding box center [769, 226] width 1506 height 31
click at [1145, 208] on div "Mapping Delete Move to inbox Change to other View individual files File name Up…" at bounding box center [769, 284] width 1506 height 163
click at [1151, 205] on div "Mapping Delete Move to inbox Change to other View individual files File name Up…" at bounding box center [769, 284] width 1506 height 163
drag, startPoint x: 1111, startPoint y: 224, endPoint x: 1133, endPoint y: 215, distance: 23.8
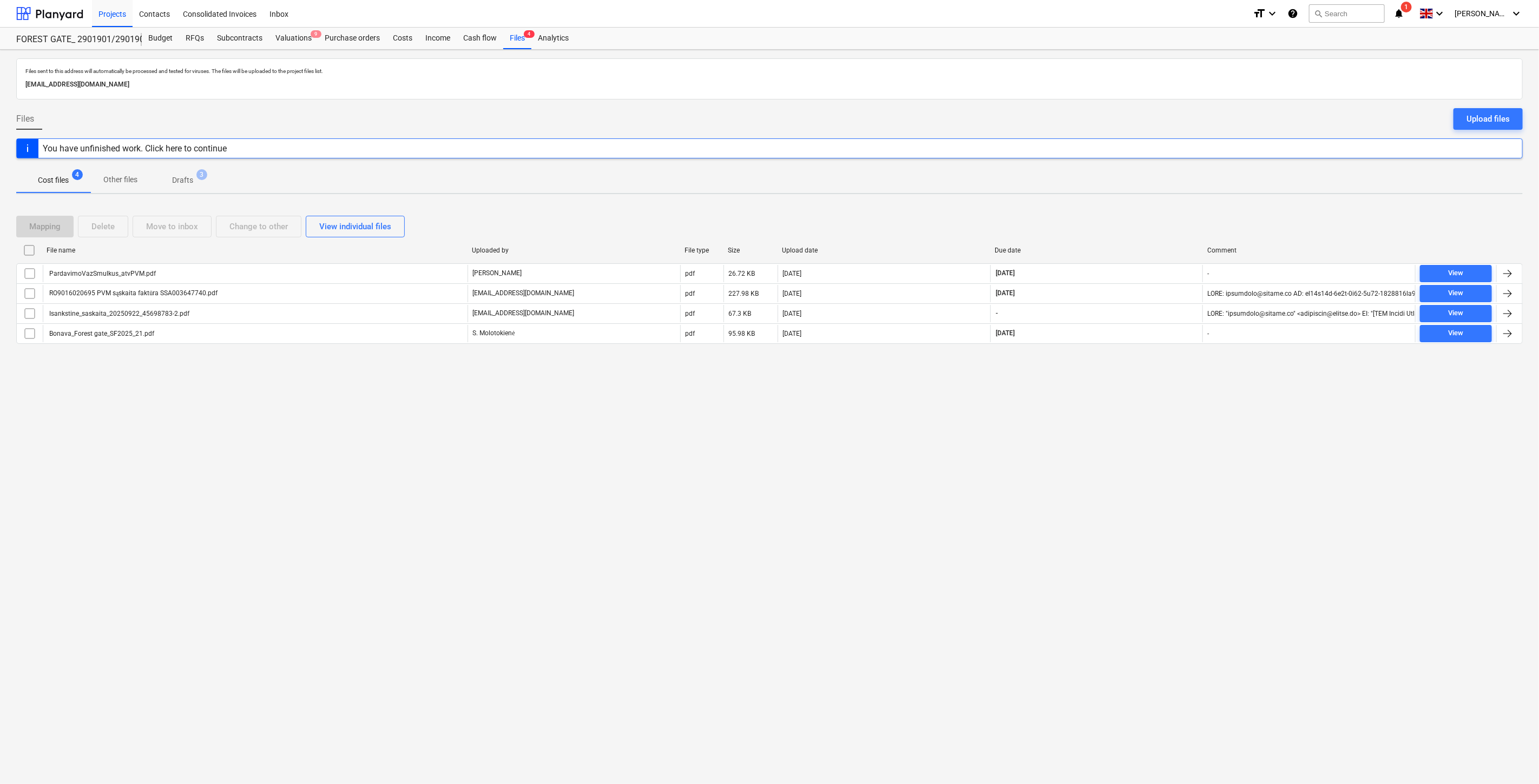
click at [1117, 222] on div "Mapping Delete Move to inbox Change to other View individual files" at bounding box center [769, 227] width 1506 height 22
drag, startPoint x: 1133, startPoint y: 215, endPoint x: 940, endPoint y: 221, distance: 193.1
click at [1132, 215] on div "Mapping Delete Move to inbox Change to other View individual files" at bounding box center [769, 226] width 1506 height 31
click at [1132, 233] on div "Mapping Delete Move to inbox Change to other View individual files" at bounding box center [769, 227] width 1506 height 22
click at [1140, 228] on div "Mapping Delete Move to inbox Change to other View individual files" at bounding box center [769, 227] width 1506 height 22
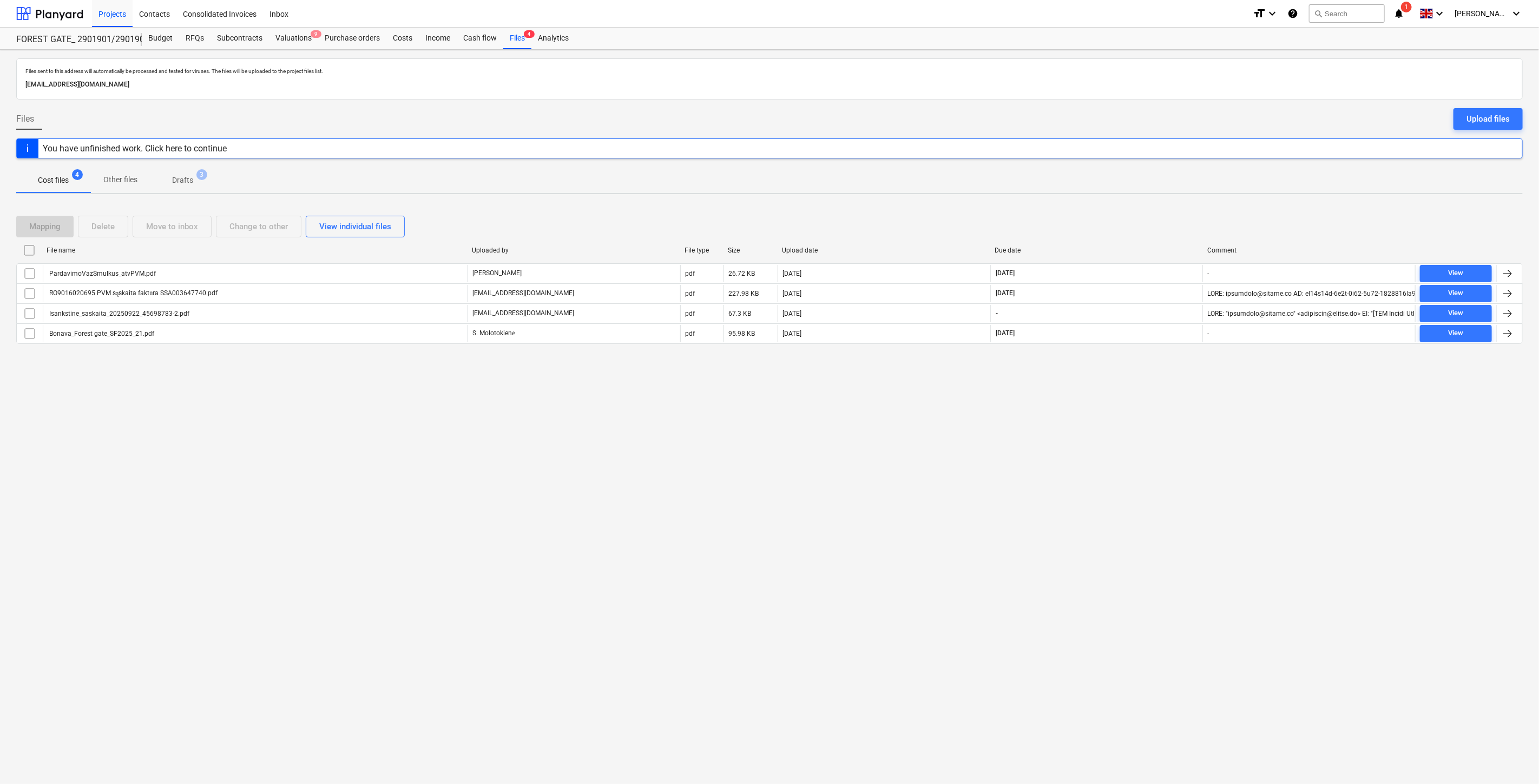
click at [1151, 218] on div "Mapping Delete Move to inbox Change to other View individual files" at bounding box center [769, 227] width 1506 height 22
click at [1160, 209] on div "Mapping Delete Move to inbox Change to other View individual files File name Up…" at bounding box center [769, 284] width 1506 height 163
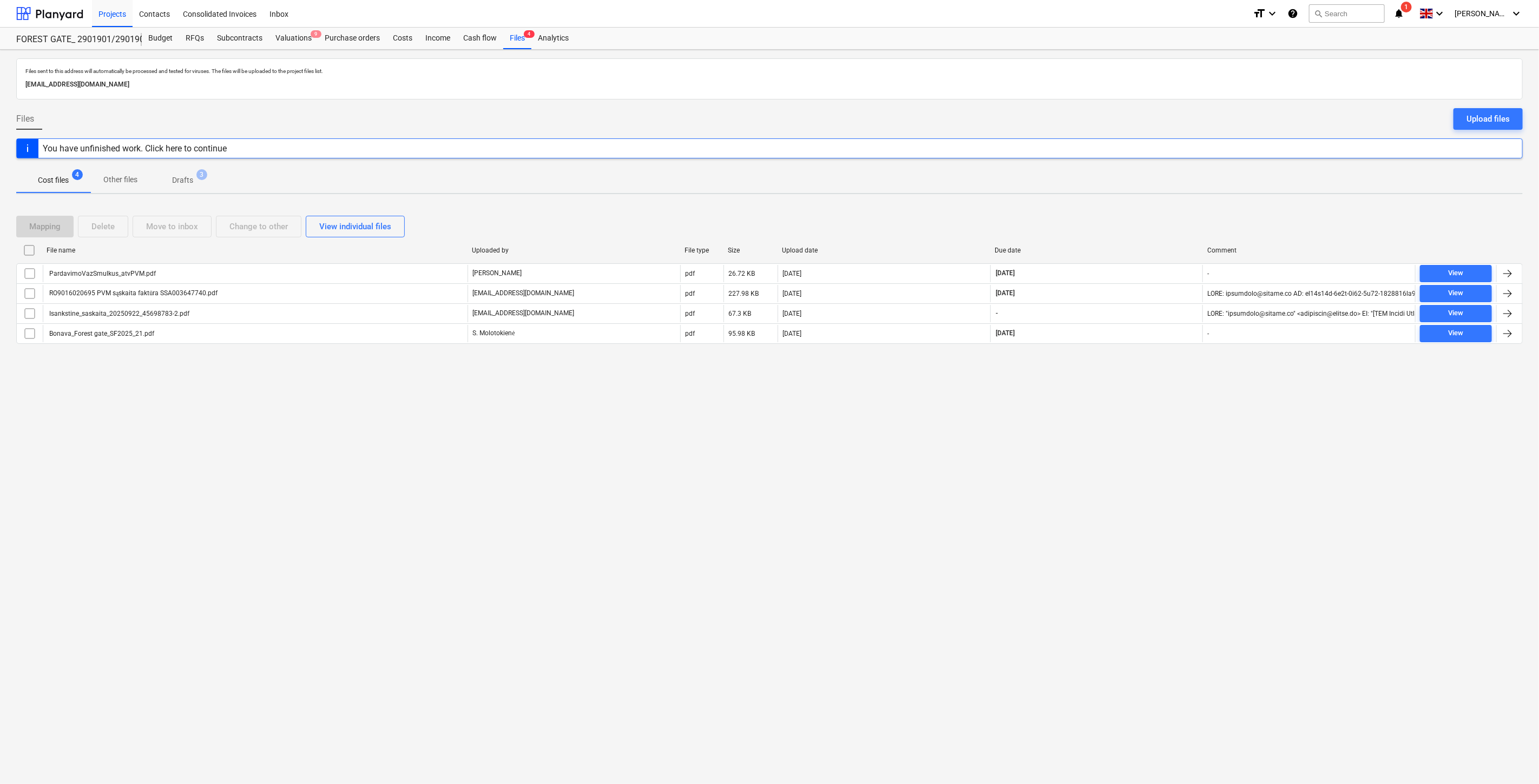
click at [1160, 209] on div "Mapping Delete Move to inbox Change to other View individual files File name Up…" at bounding box center [769, 284] width 1506 height 163
click at [1123, 235] on div "Mapping Delete Move to inbox Change to other View individual files" at bounding box center [769, 227] width 1506 height 22
drag, startPoint x: 1133, startPoint y: 226, endPoint x: 1107, endPoint y: 230, distance: 26.3
click at [1100, 235] on div "Mapping Delete Move to inbox Change to other View individual files" at bounding box center [769, 227] width 1506 height 22
click at [1112, 226] on div "Mapping Delete Move to inbox Change to other View individual files" at bounding box center [769, 227] width 1506 height 22
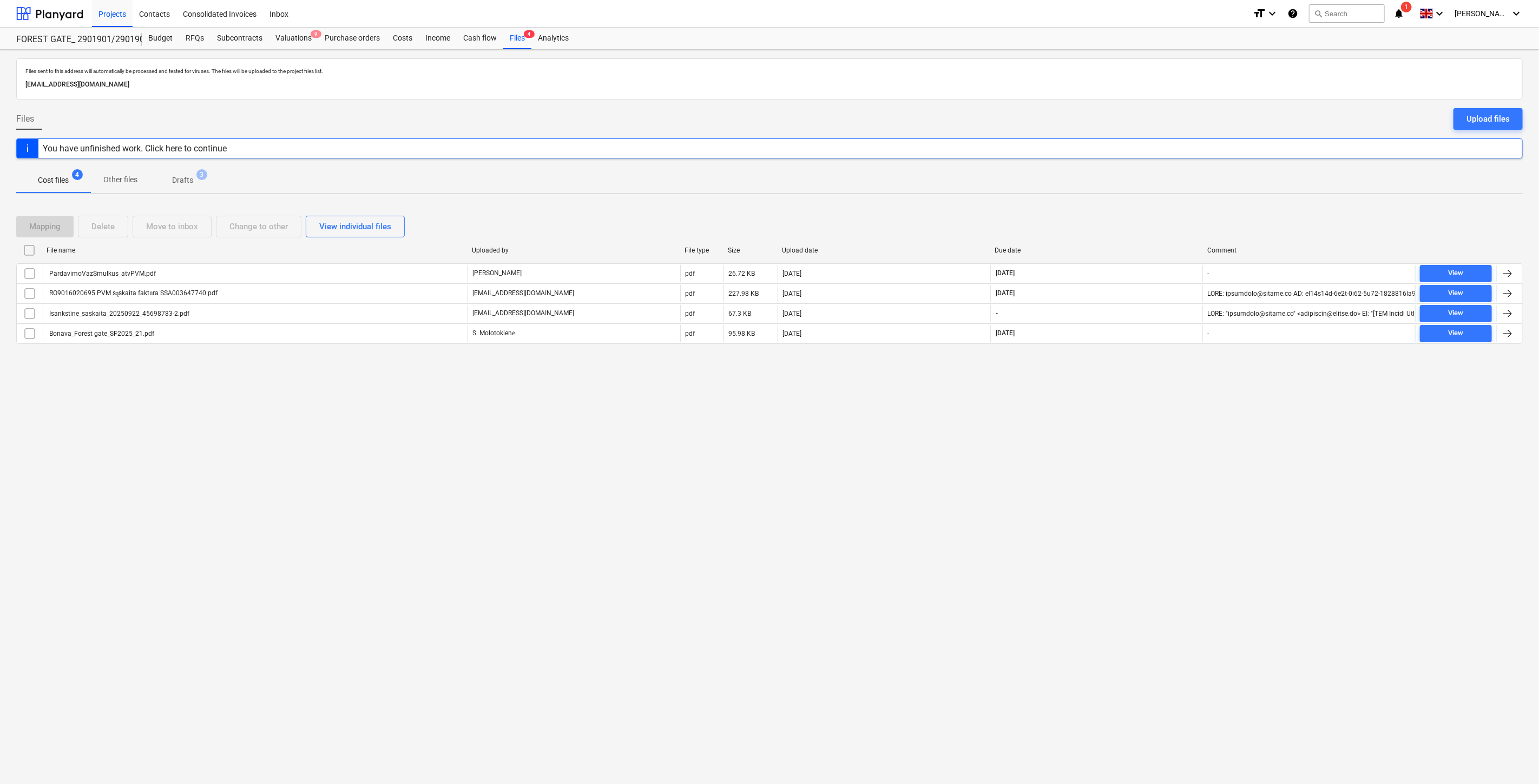
click at [1118, 228] on div "Mapping Delete Move to inbox Change to other View individual files" at bounding box center [769, 227] width 1506 height 22
click at [1134, 218] on div "Mapping Delete Move to inbox Change to other View individual files" at bounding box center [769, 227] width 1506 height 22
click at [1139, 216] on div "Mapping Delete Move to inbox Change to other View individual files" at bounding box center [769, 227] width 1506 height 22
click at [1145, 212] on div "Mapping Delete Move to inbox Change to other View individual files" at bounding box center [769, 226] width 1506 height 31
click at [1145, 232] on div "Mapping Delete Move to inbox Change to other View individual files" at bounding box center [769, 227] width 1506 height 22
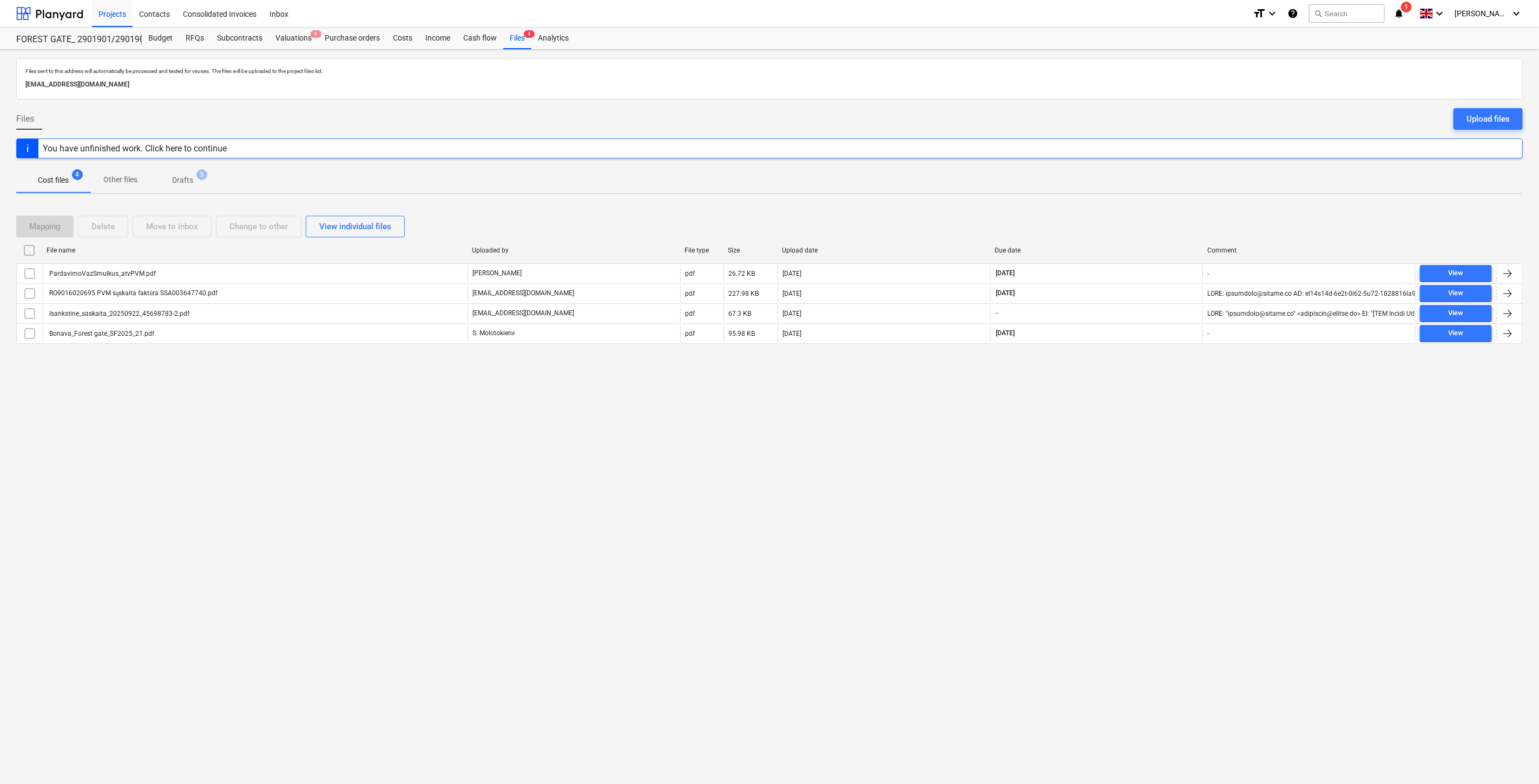
click at [1151, 220] on div "Mapping Delete Move to inbox Change to other View individual files" at bounding box center [769, 227] width 1506 height 22
click at [1154, 217] on div "Mapping Delete Move to inbox Change to other View individual files" at bounding box center [769, 227] width 1506 height 22
click at [1164, 202] on div "Files sent to this address will automatically be processed and tested for virus…" at bounding box center [770, 416] width 1539 height 734
click at [1155, 232] on div "Mapping Delete Move to inbox Change to other View individual files" at bounding box center [769, 227] width 1506 height 22
click at [1156, 228] on div "Mapping Delete Move to inbox Change to other View individual files" at bounding box center [769, 227] width 1506 height 22
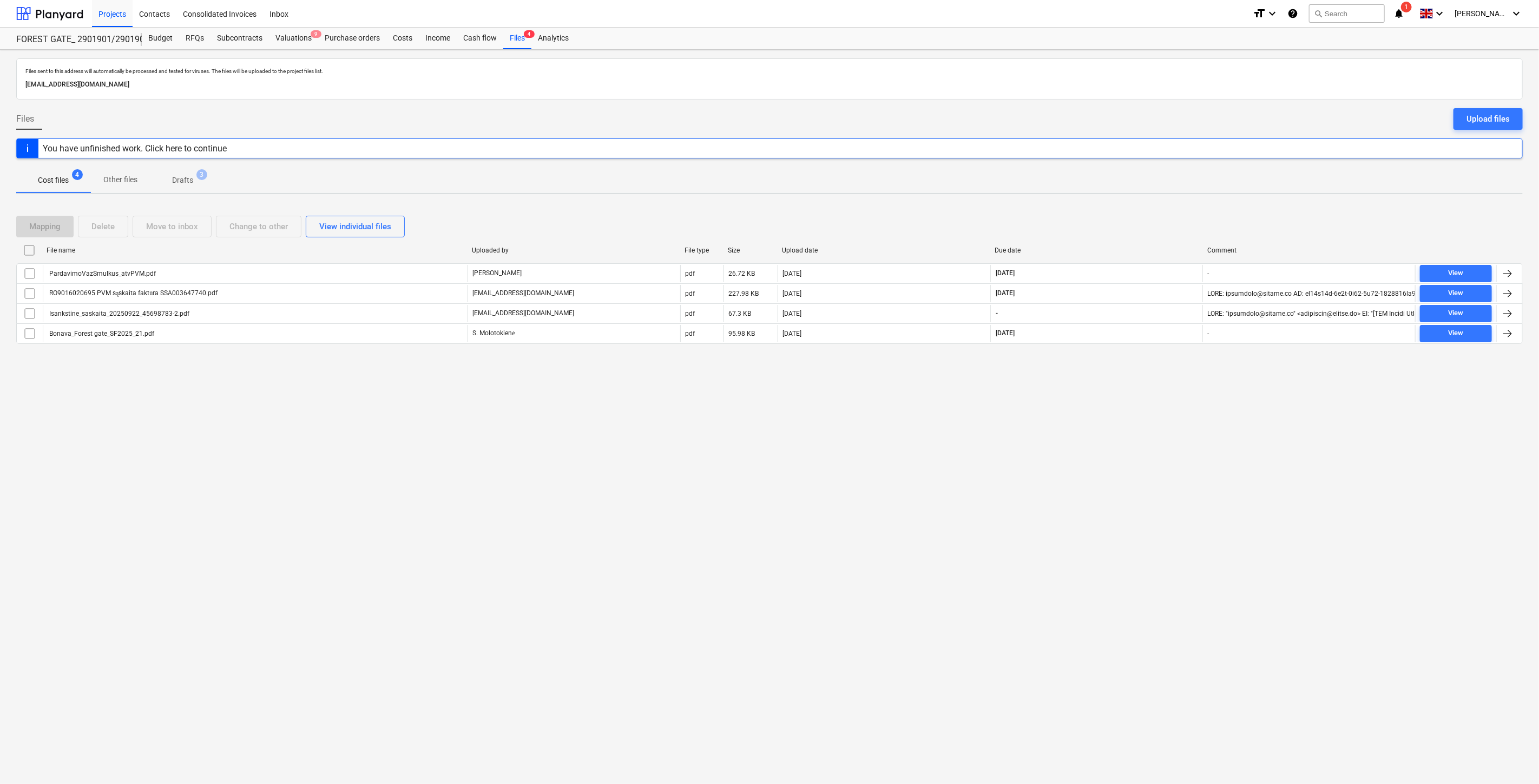
click at [1160, 216] on div "Mapping Delete Move to inbox Change to other View individual files" at bounding box center [769, 227] width 1506 height 22
click at [1166, 207] on div "Mapping Delete Move to inbox Change to other View individual files File name Up…" at bounding box center [769, 284] width 1506 height 163
click at [1141, 212] on div "Mapping Delete Move to inbox Change to other View individual files" at bounding box center [769, 226] width 1506 height 31
click at [1158, 204] on div "Mapping Delete Move to inbox Change to other View individual files File name Up…" at bounding box center [769, 284] width 1506 height 163
click at [303, 42] on div "Valuations 9" at bounding box center [294, 39] width 50 height 22
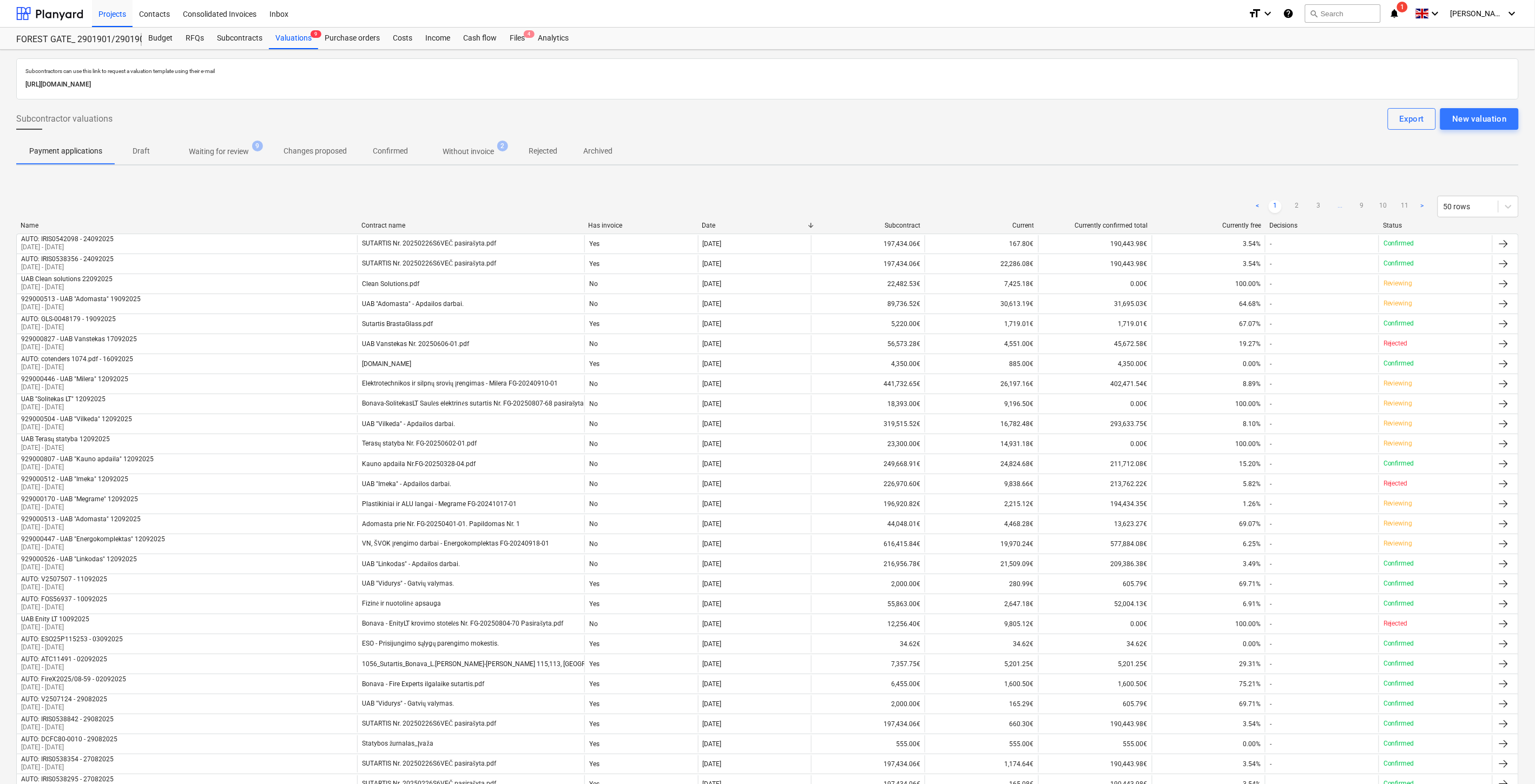
click at [229, 147] on p "Waiting for review" at bounding box center [218, 151] width 60 height 11
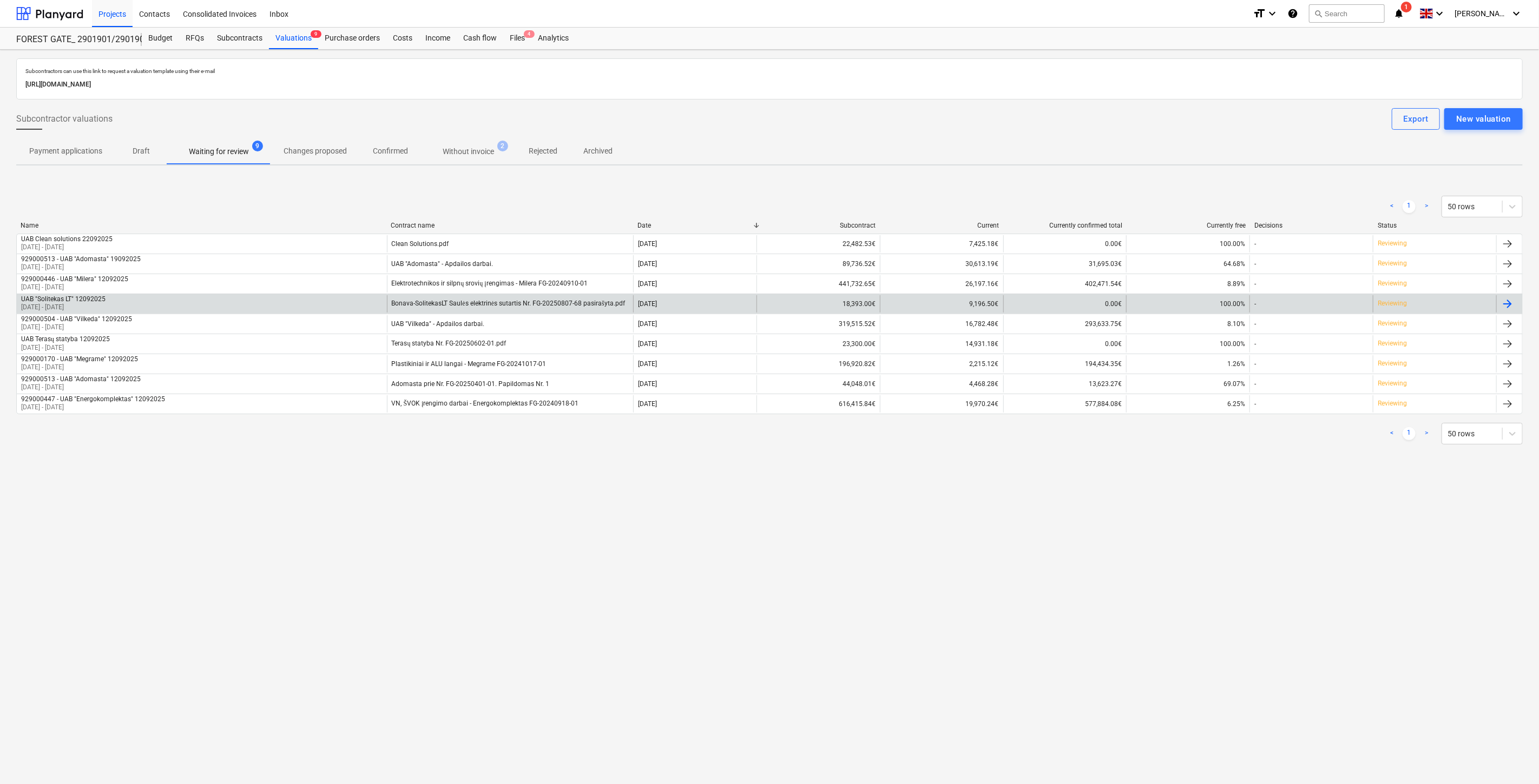
click at [296, 301] on div "UAB "Solitekas LT" 12092025 [DATE] - [DATE]" at bounding box center [201, 303] width 370 height 17
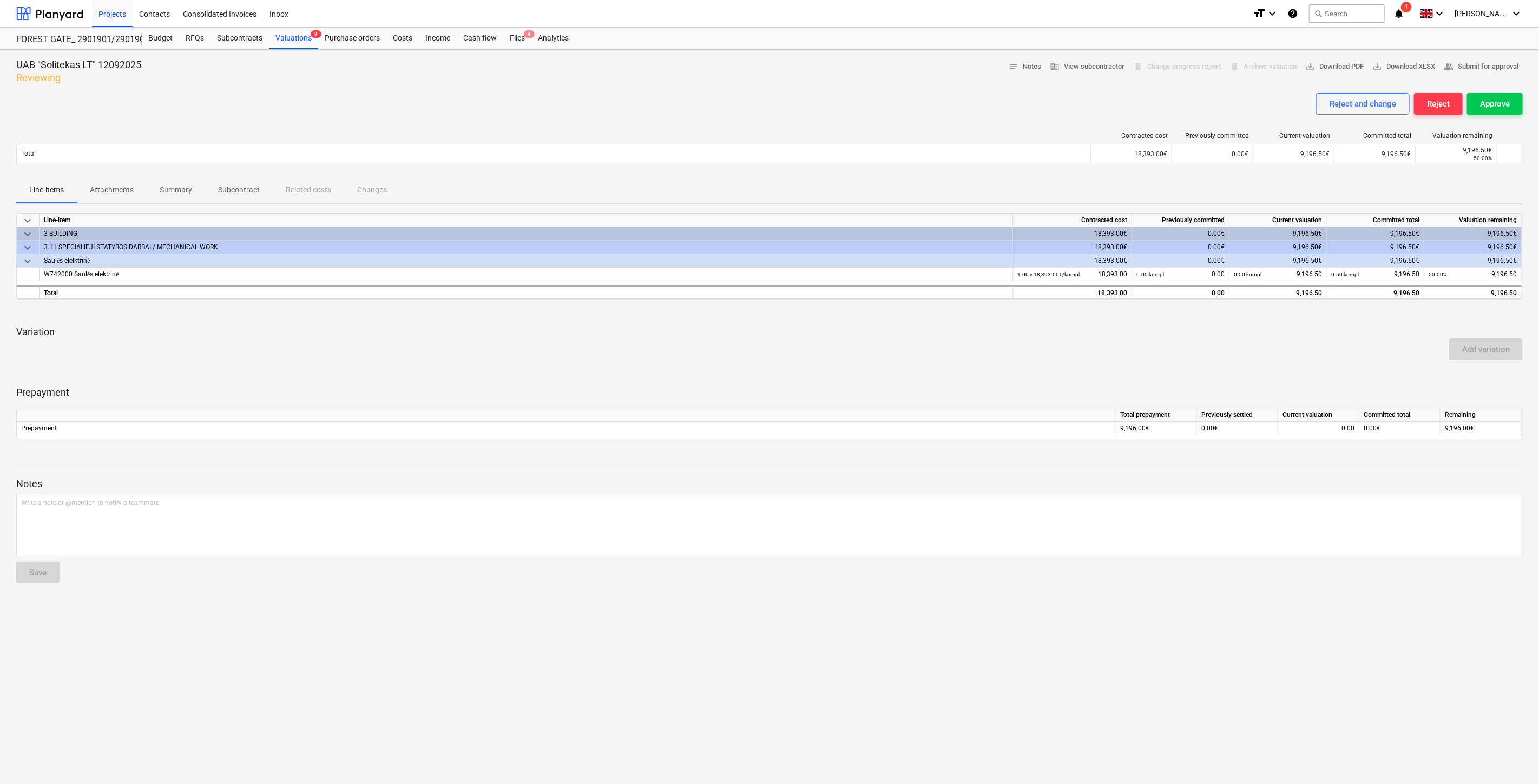
drag, startPoint x: 889, startPoint y: 359, endPoint x: 915, endPoint y: 345, distance: 29.5
click at [890, 359] on div "Add variation" at bounding box center [770, 349] width 1515 height 31
click at [915, 345] on div "Add variation" at bounding box center [770, 349] width 1515 height 31
click at [978, 317] on div "keyboard_arrow_down Line-item Contracted cost Previously committed Current valu…" at bounding box center [769, 326] width 1506 height 227
click at [988, 314] on div at bounding box center [769, 312] width 1506 height 9
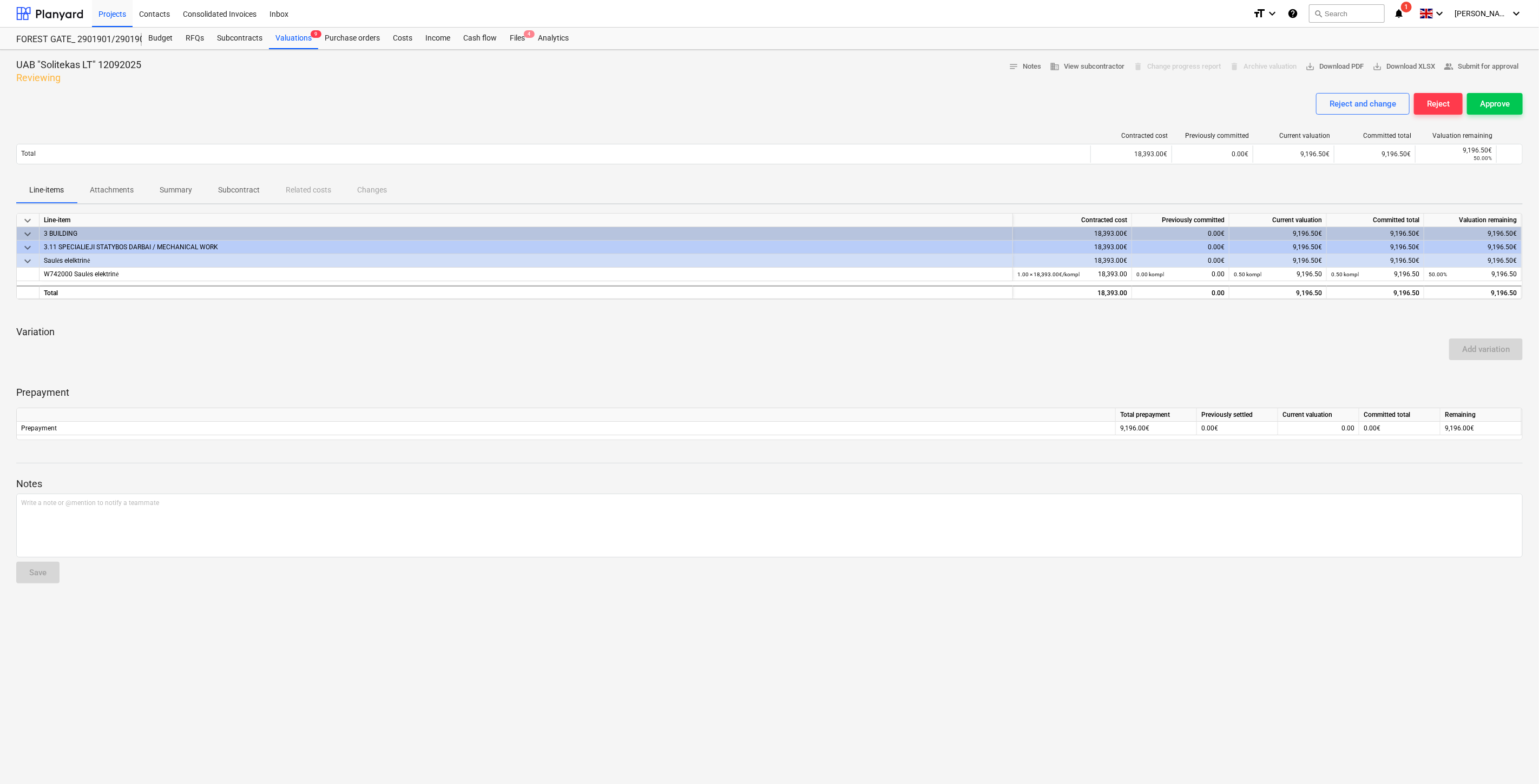
click at [1005, 309] on div at bounding box center [769, 312] width 1506 height 9
click at [1018, 304] on div "keyboard_arrow_down Line-item Contracted cost Previously committed Current valu…" at bounding box center [769, 326] width 1506 height 227
click at [694, 96] on div "Reject and change Reject Approve" at bounding box center [769, 108] width 1506 height 31
drag, startPoint x: 721, startPoint y: 88, endPoint x: 295, endPoint y: 114, distance: 426.8
click at [720, 88] on div at bounding box center [769, 88] width 1506 height 9
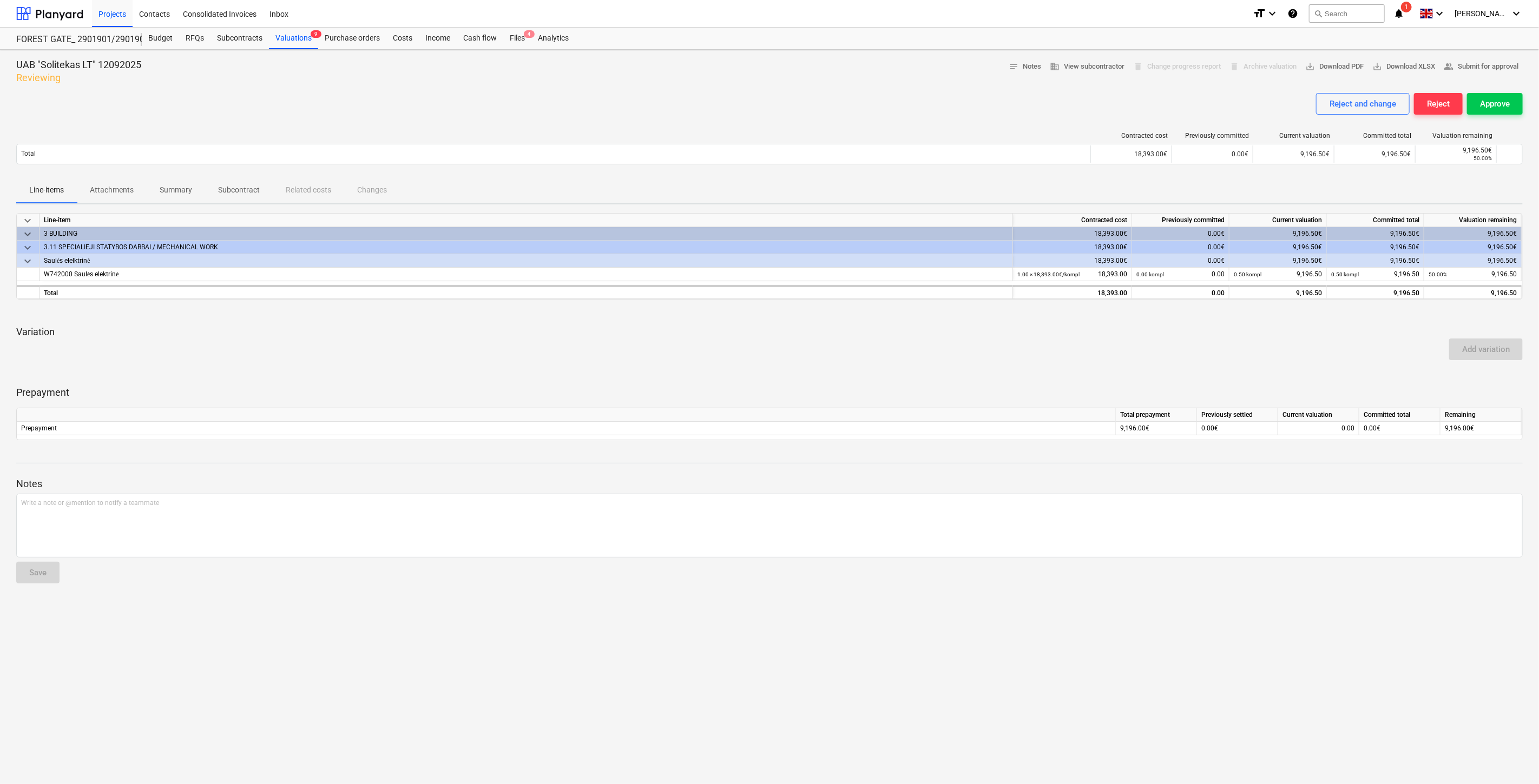
click at [726, 99] on div "Reject and change Reject Approve" at bounding box center [769, 108] width 1506 height 31
click at [764, 93] on div "Reject and change Reject Approve" at bounding box center [769, 108] width 1506 height 31
click at [801, 85] on div at bounding box center [769, 88] width 1506 height 9
click at [818, 81] on div "UAB "Solitekas LT" 12092025 Reviewing notes Notes business View subcontractor d…" at bounding box center [769, 71] width 1506 height 26
click at [818, 96] on div "Reject and change Reject Approve" at bounding box center [769, 108] width 1506 height 31
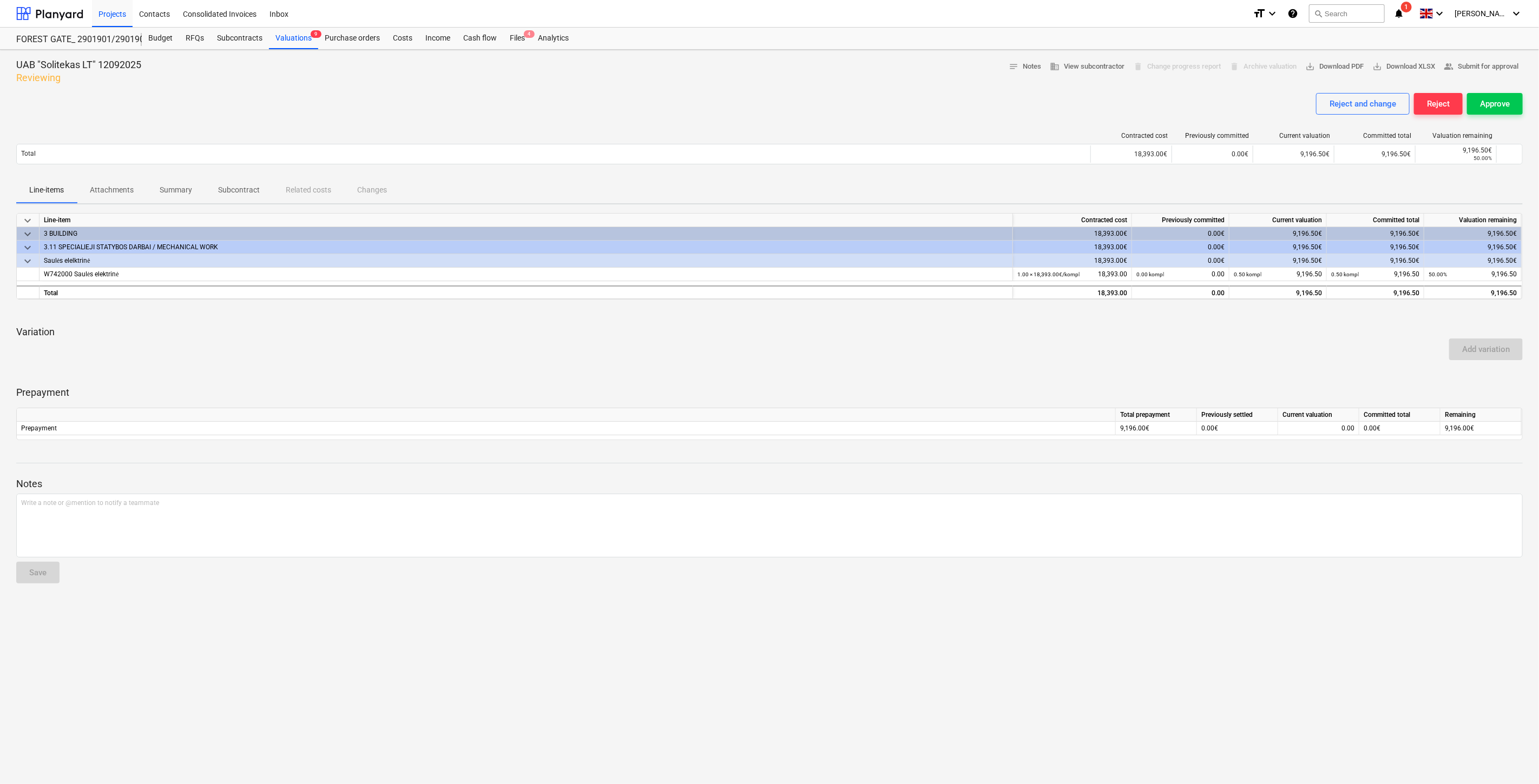
click at [846, 88] on div at bounding box center [769, 88] width 1506 height 9
click at [123, 190] on p "Attachments" at bounding box center [112, 189] width 44 height 11
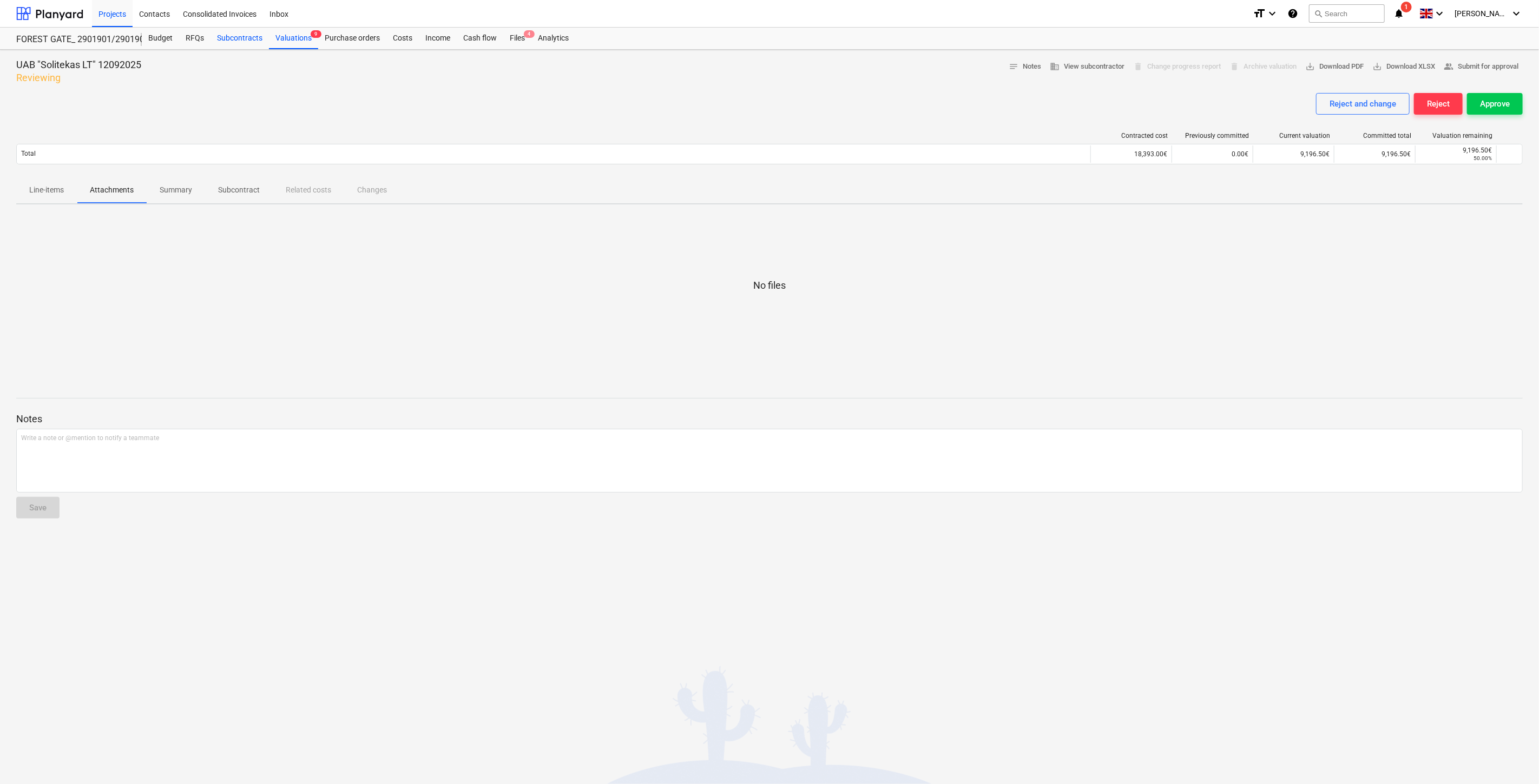
click at [234, 45] on div "Subcontracts" at bounding box center [239, 39] width 59 height 22
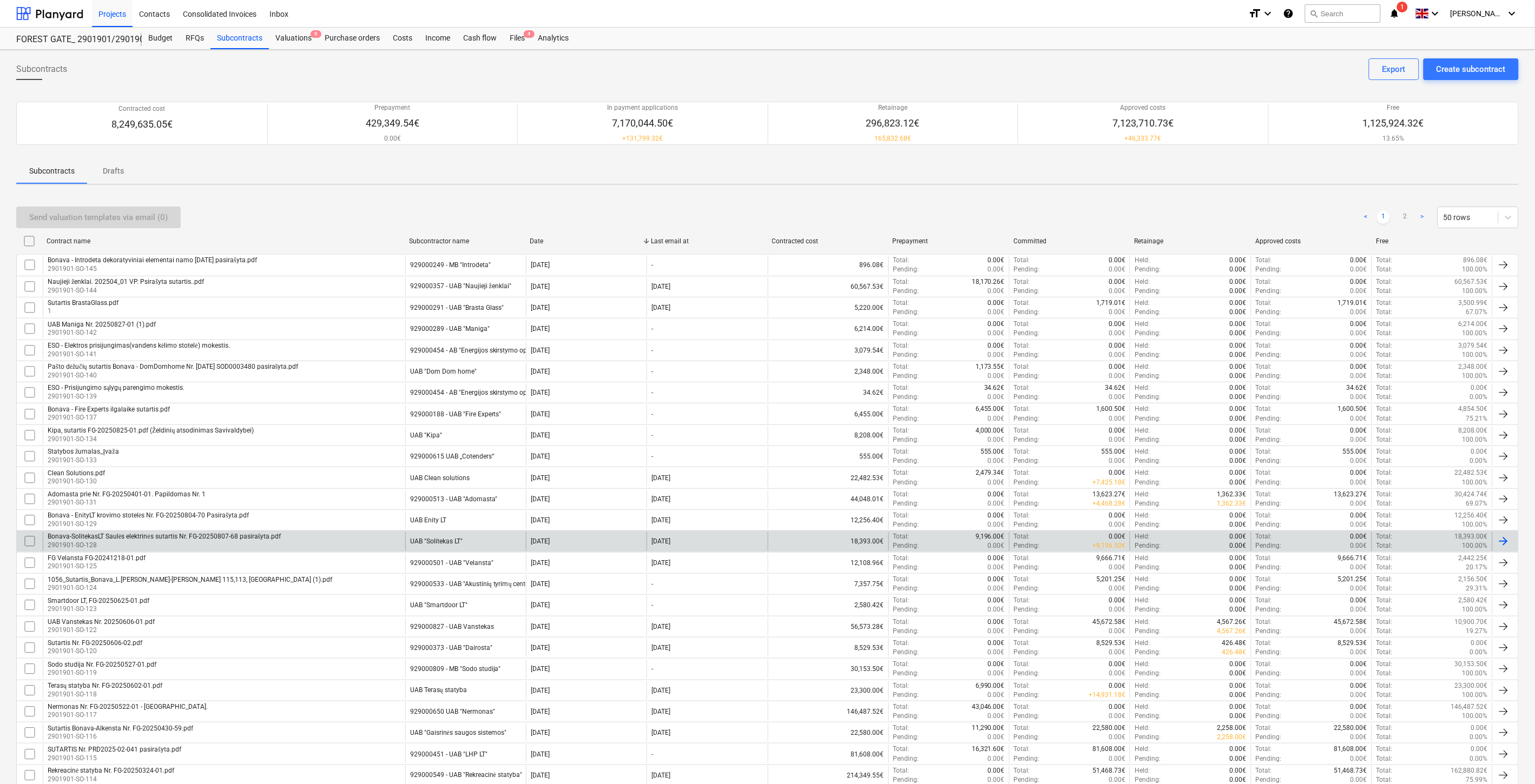
click at [322, 548] on div "Bonava-SolitekasLT Saulės elektrinės sutartis Nr. FG-20250807-68 pasirašyta.pdf…" at bounding box center [224, 541] width 363 height 19
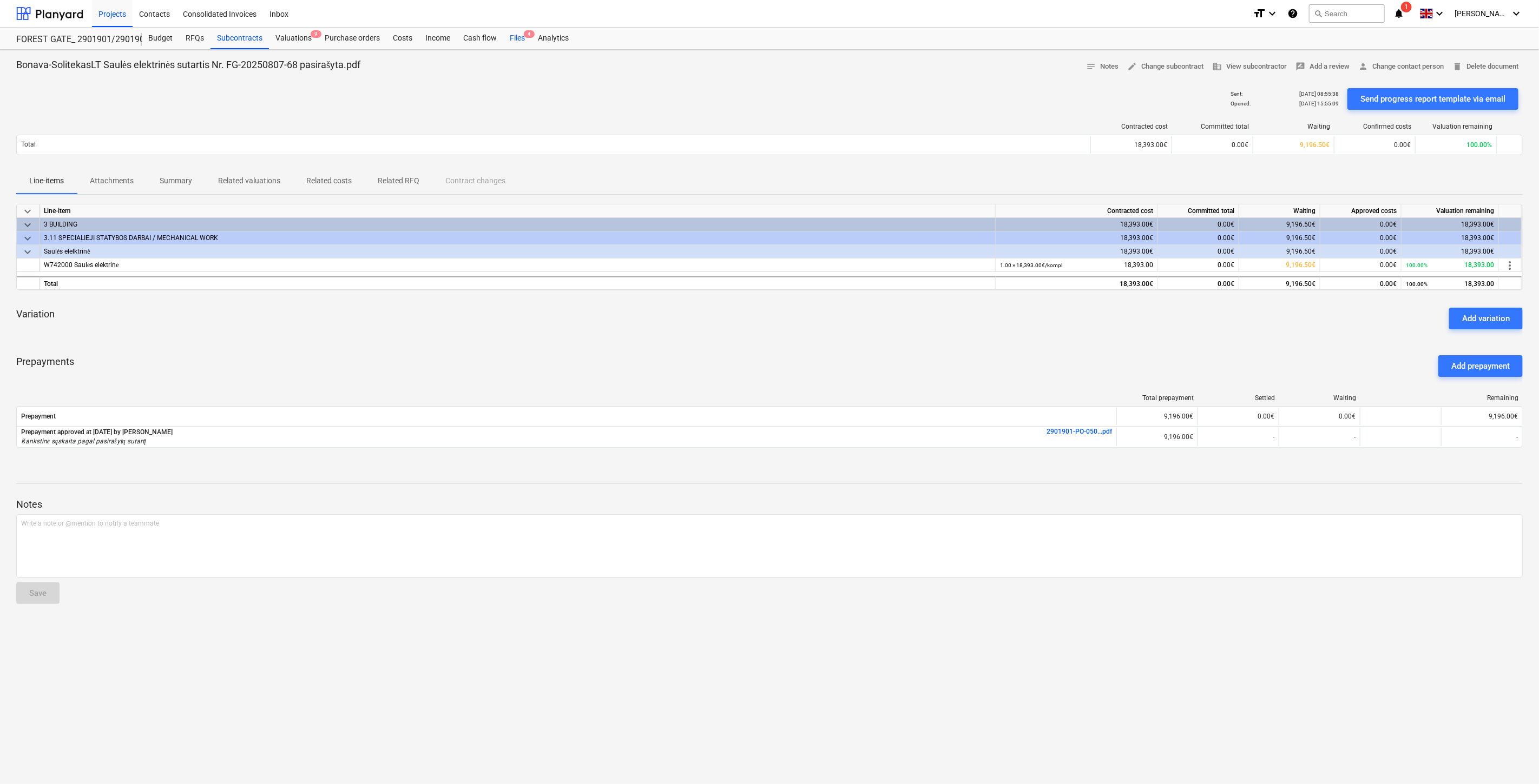
click at [506, 34] on div "Files 4" at bounding box center [517, 39] width 28 height 22
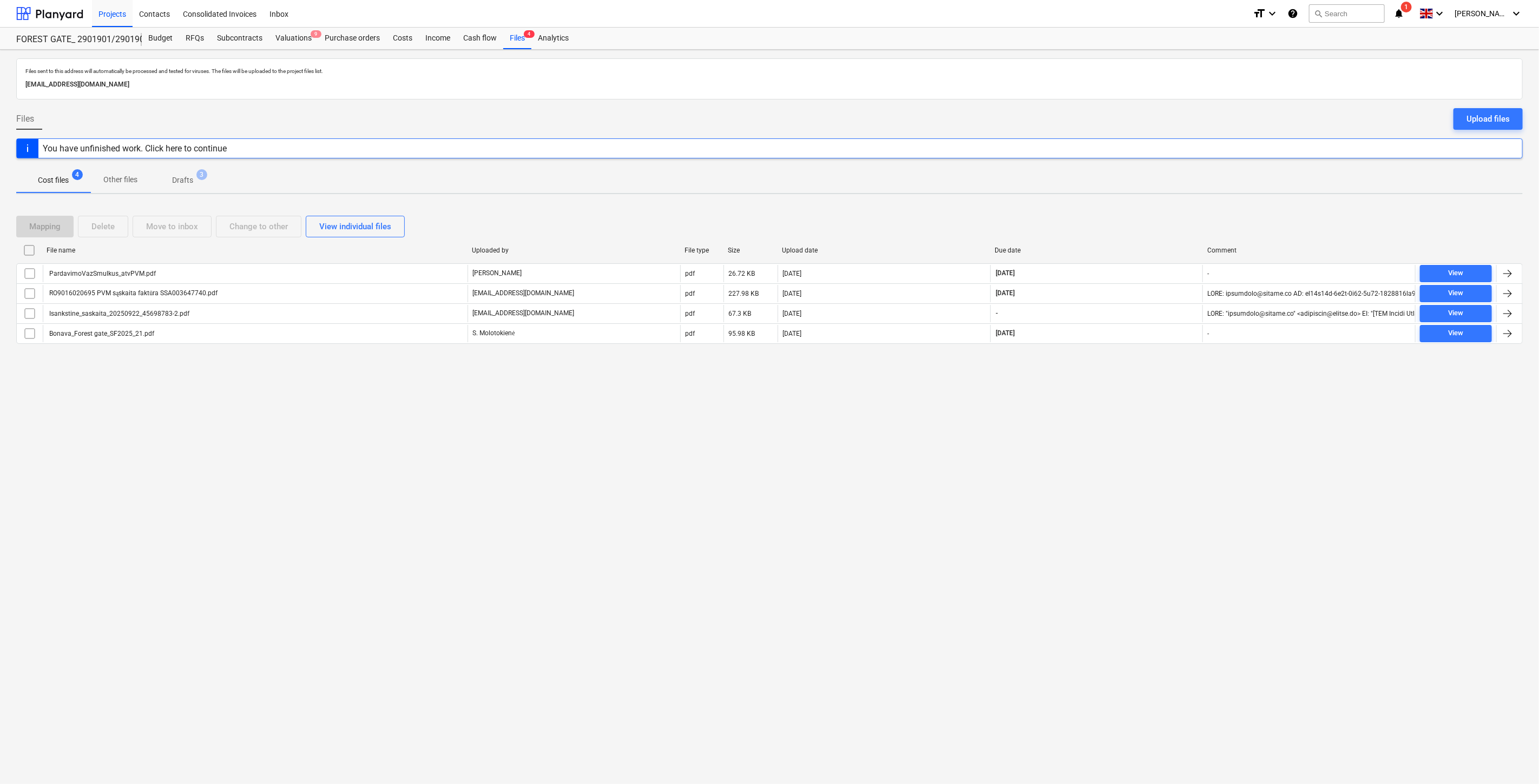
drag, startPoint x: 1089, startPoint y: 487, endPoint x: 1104, endPoint y: 462, distance: 29.2
click at [1089, 487] on div "Files sent to this address will automatically be processed and tested for virus…" at bounding box center [770, 416] width 1539 height 734
click at [1105, 461] on div "Files sent to this address will automatically be processed and tested for virus…" at bounding box center [770, 416] width 1539 height 734
click at [41, 14] on div at bounding box center [50, 13] width 67 height 27
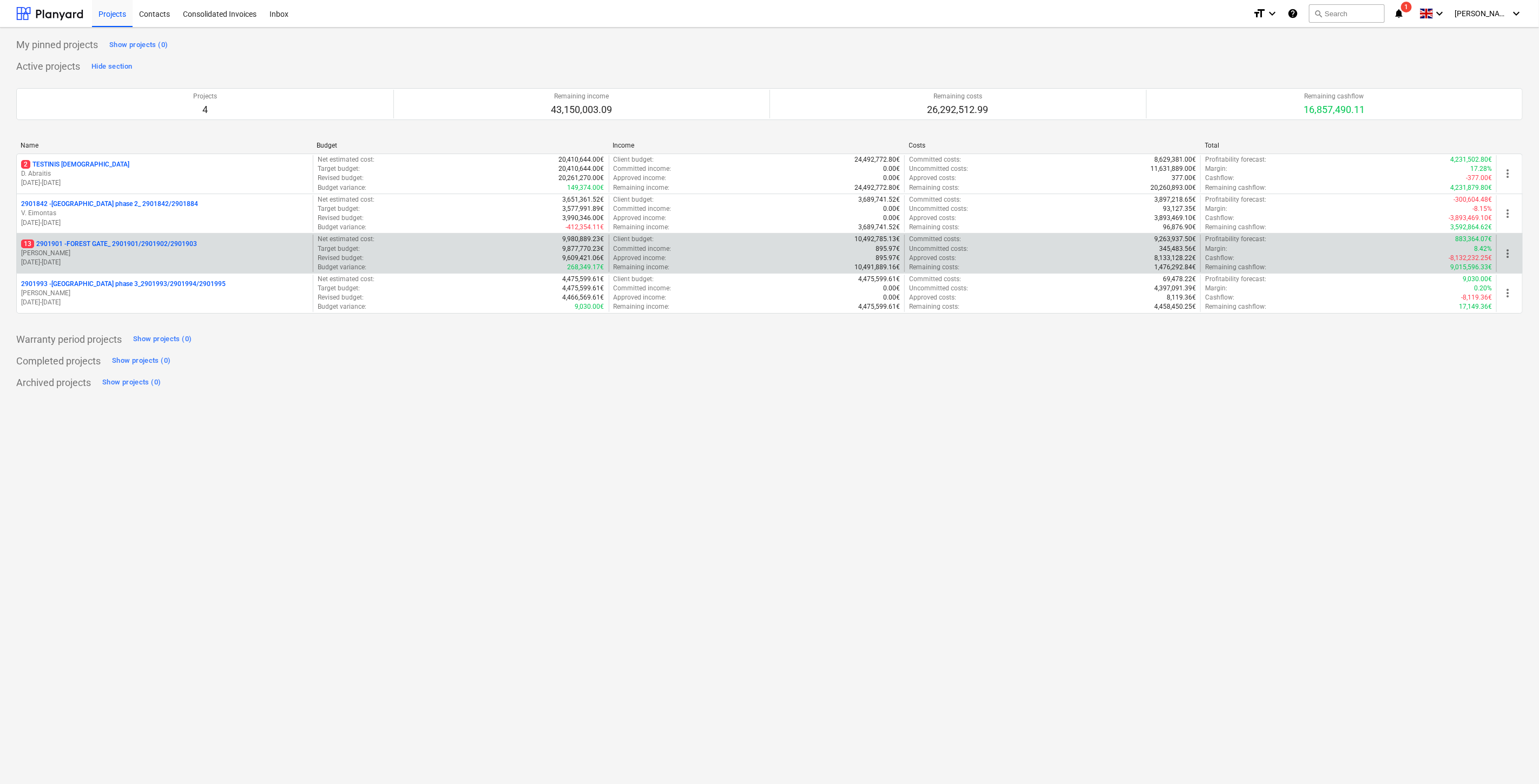
click at [110, 240] on p "13 2901901 - FOREST GATE_ 2901901/2901902/2901903" at bounding box center [108, 244] width 176 height 9
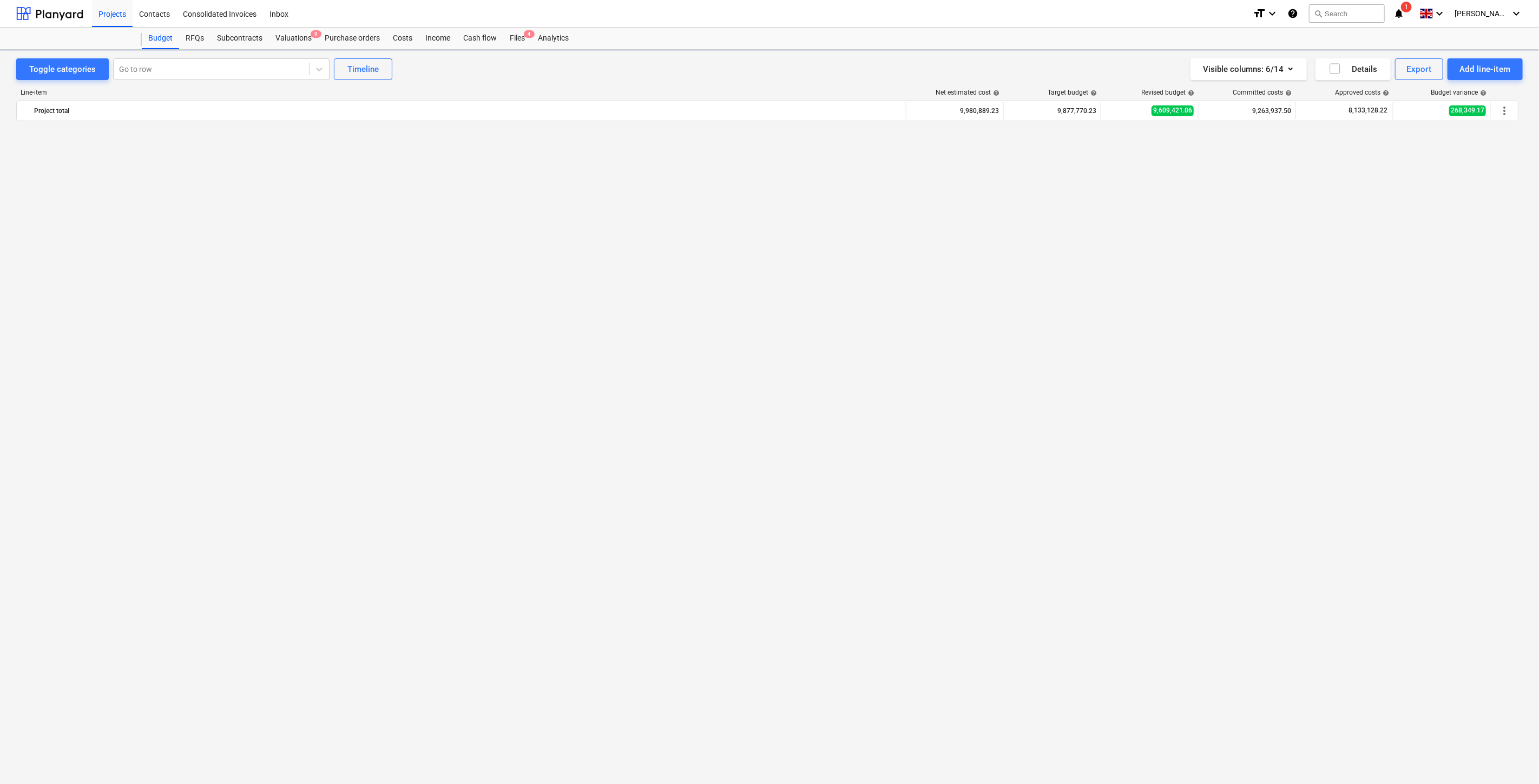
scroll to position [1242, 0]
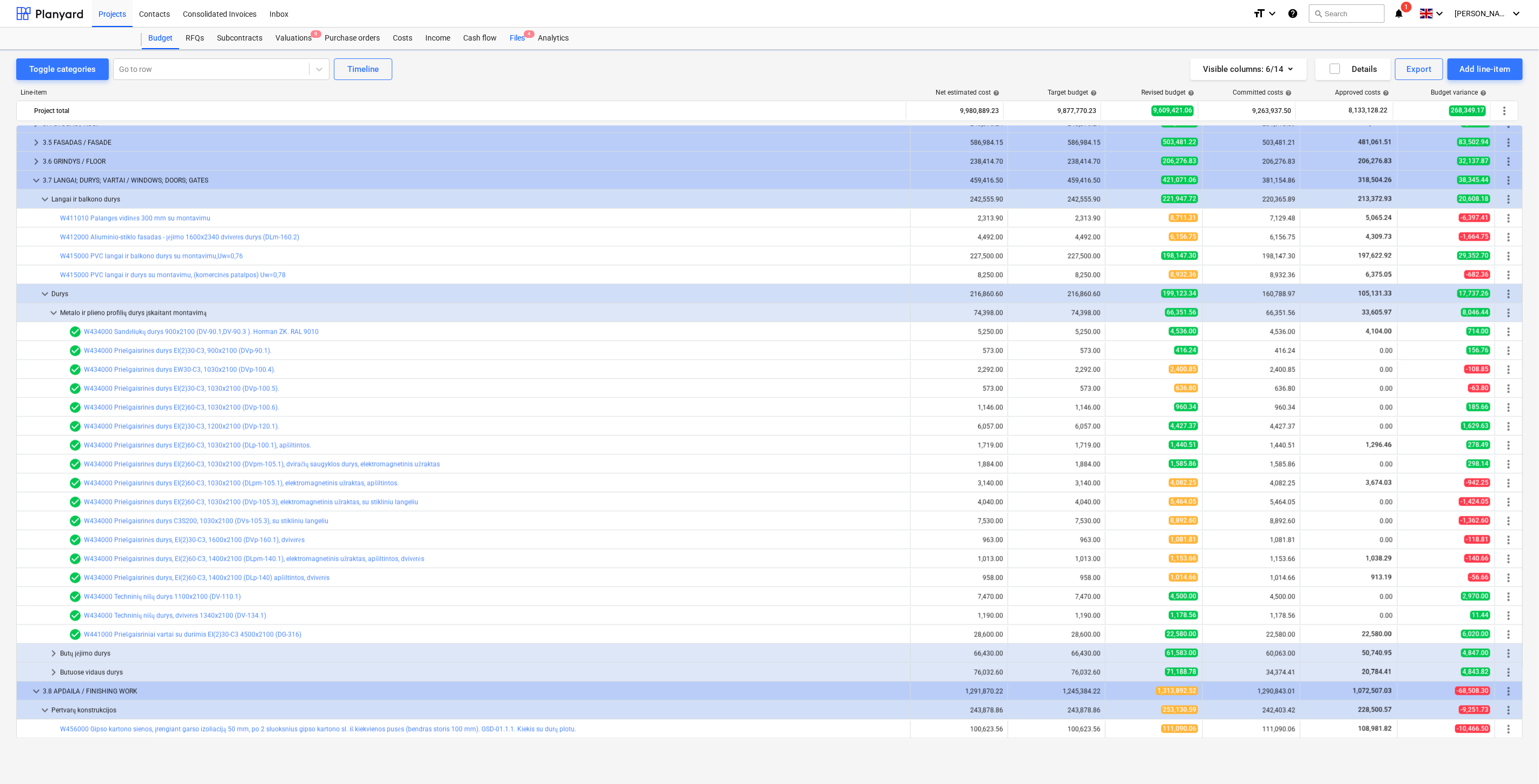
click at [508, 43] on div "Files 4" at bounding box center [517, 39] width 28 height 22
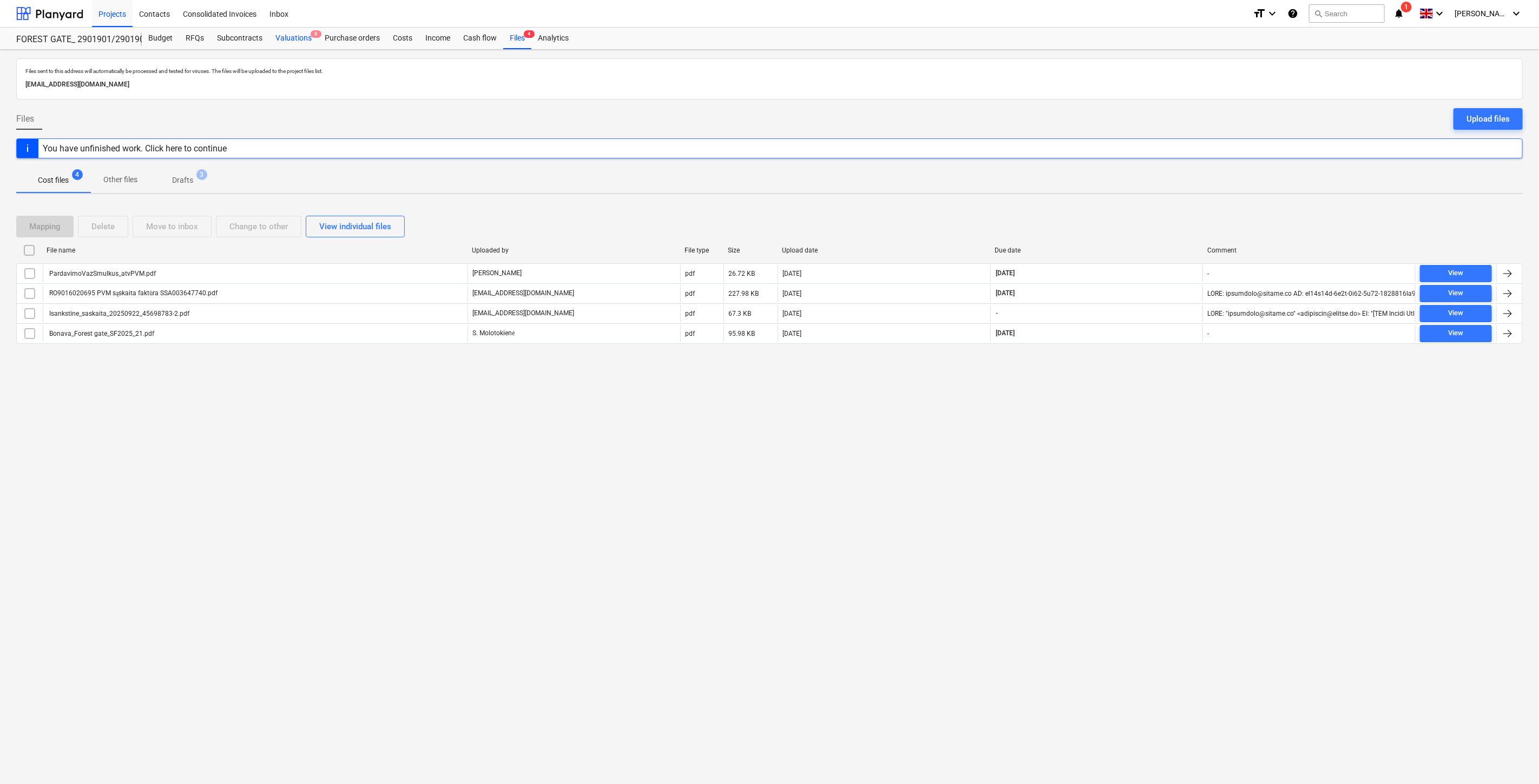
click at [288, 45] on div "Valuations 9" at bounding box center [294, 39] width 50 height 22
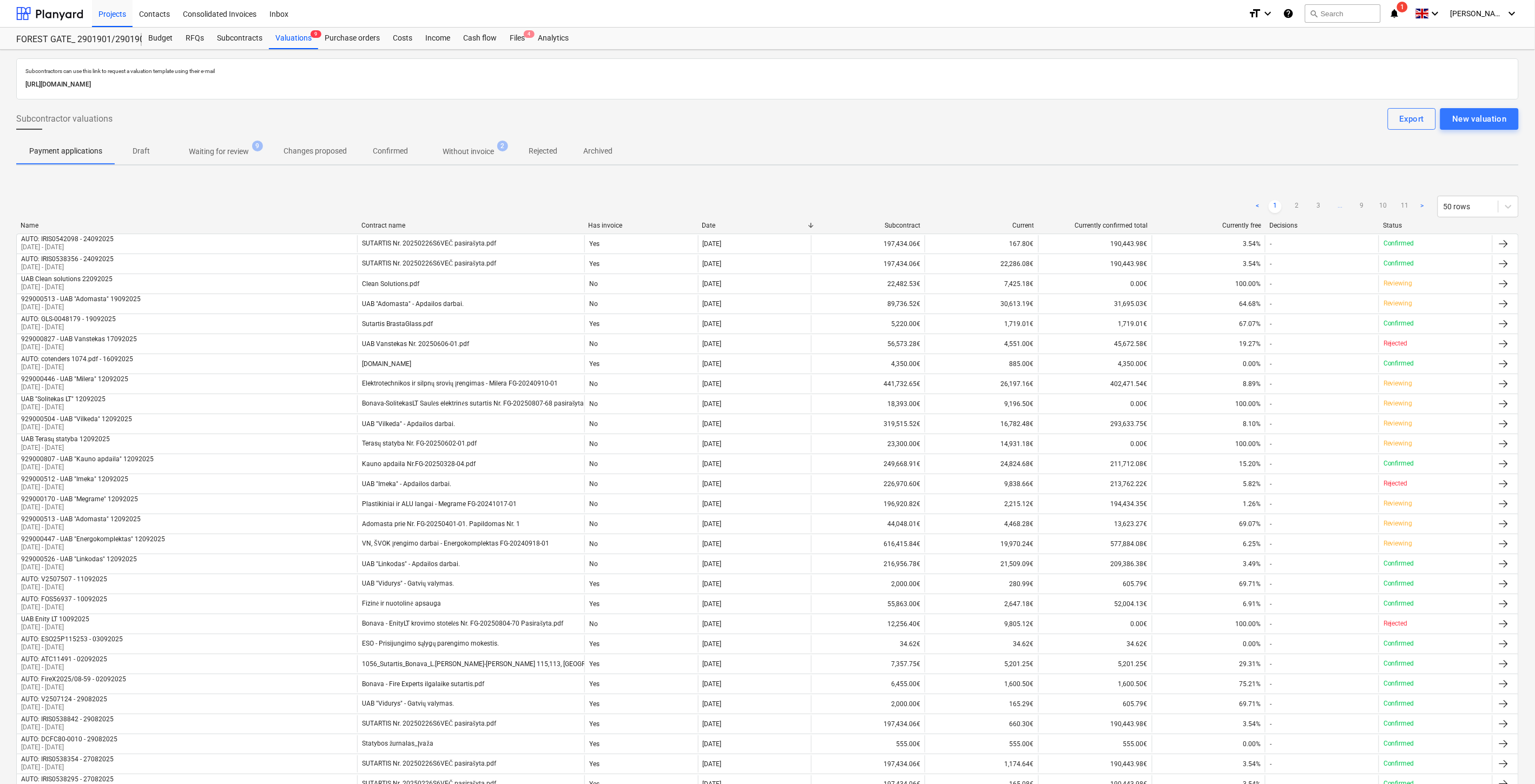
click at [456, 153] on p "Without invoice" at bounding box center [468, 151] width 52 height 11
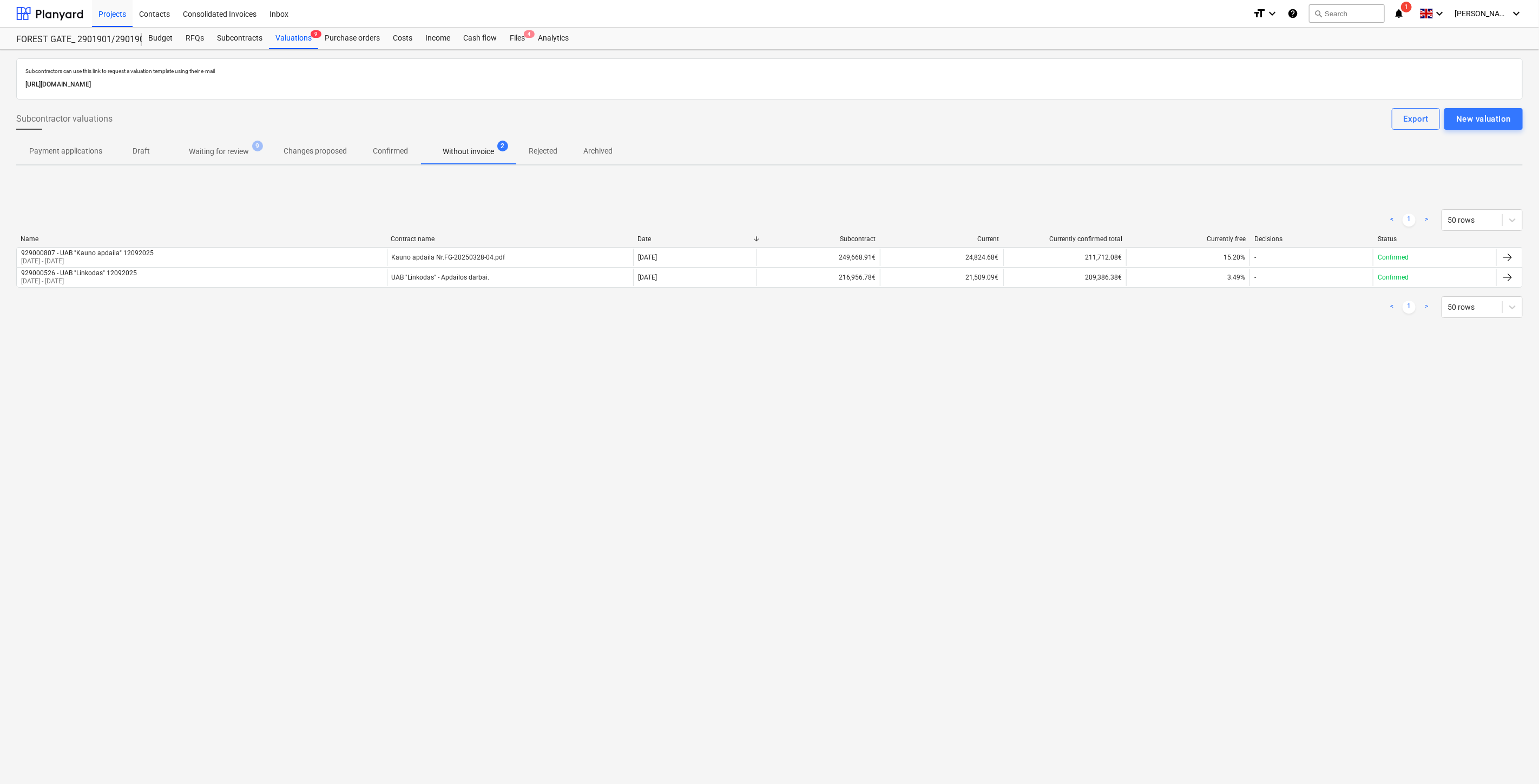
click at [235, 151] on p "Waiting for review" at bounding box center [218, 151] width 60 height 11
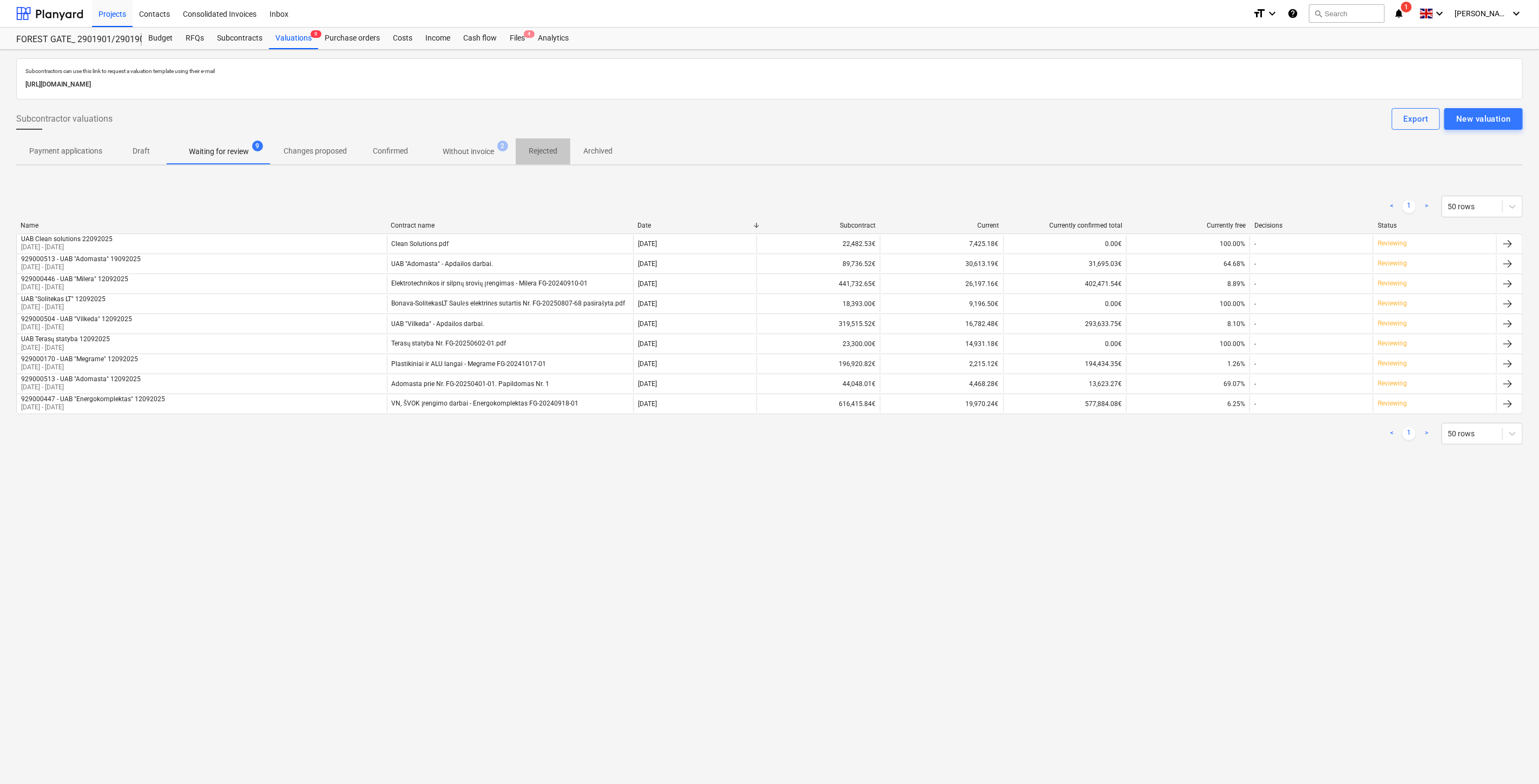
click at [552, 148] on p "Rejected" at bounding box center [542, 151] width 29 height 11
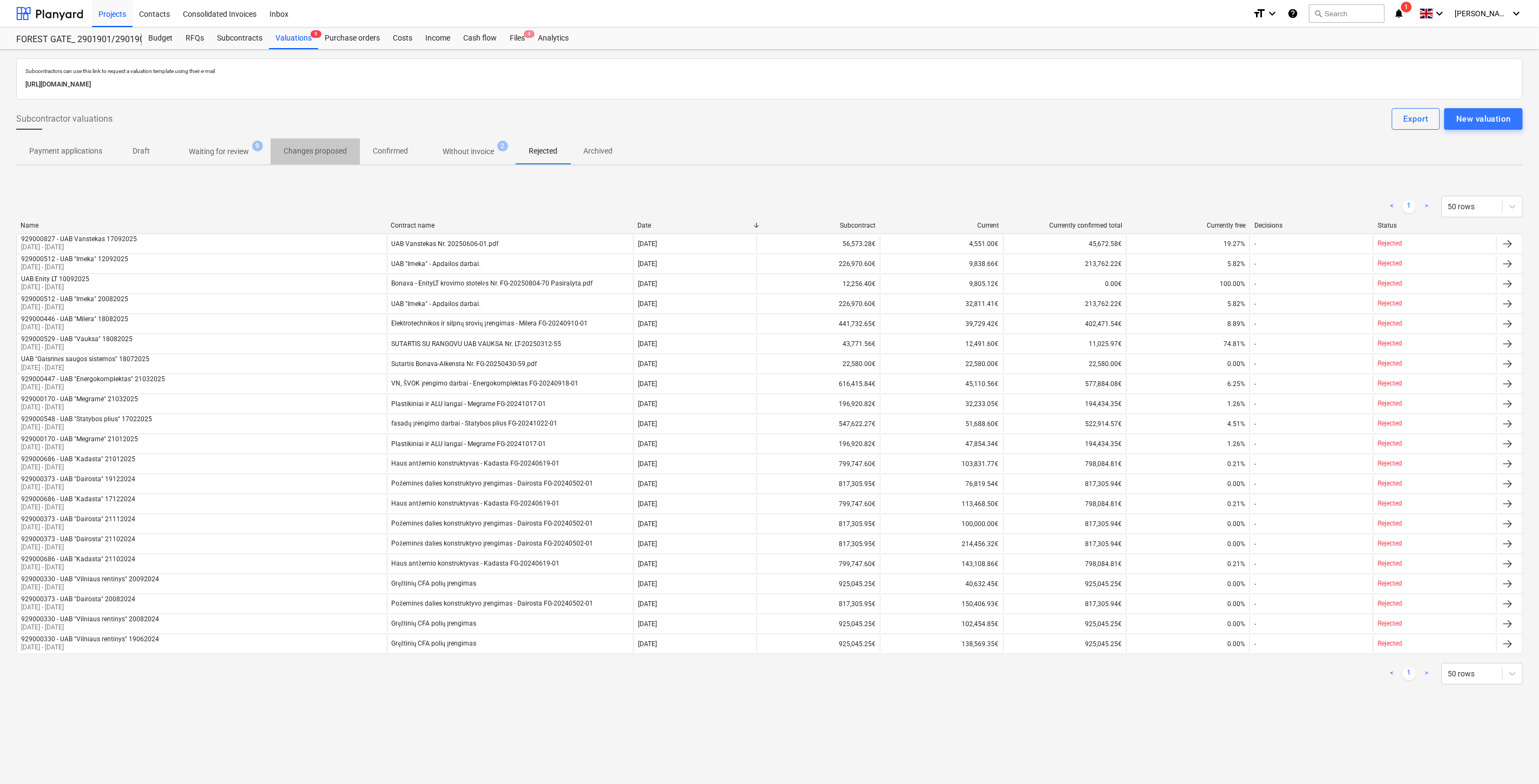
click at [331, 153] on p "Changes proposed" at bounding box center [315, 151] width 63 height 11
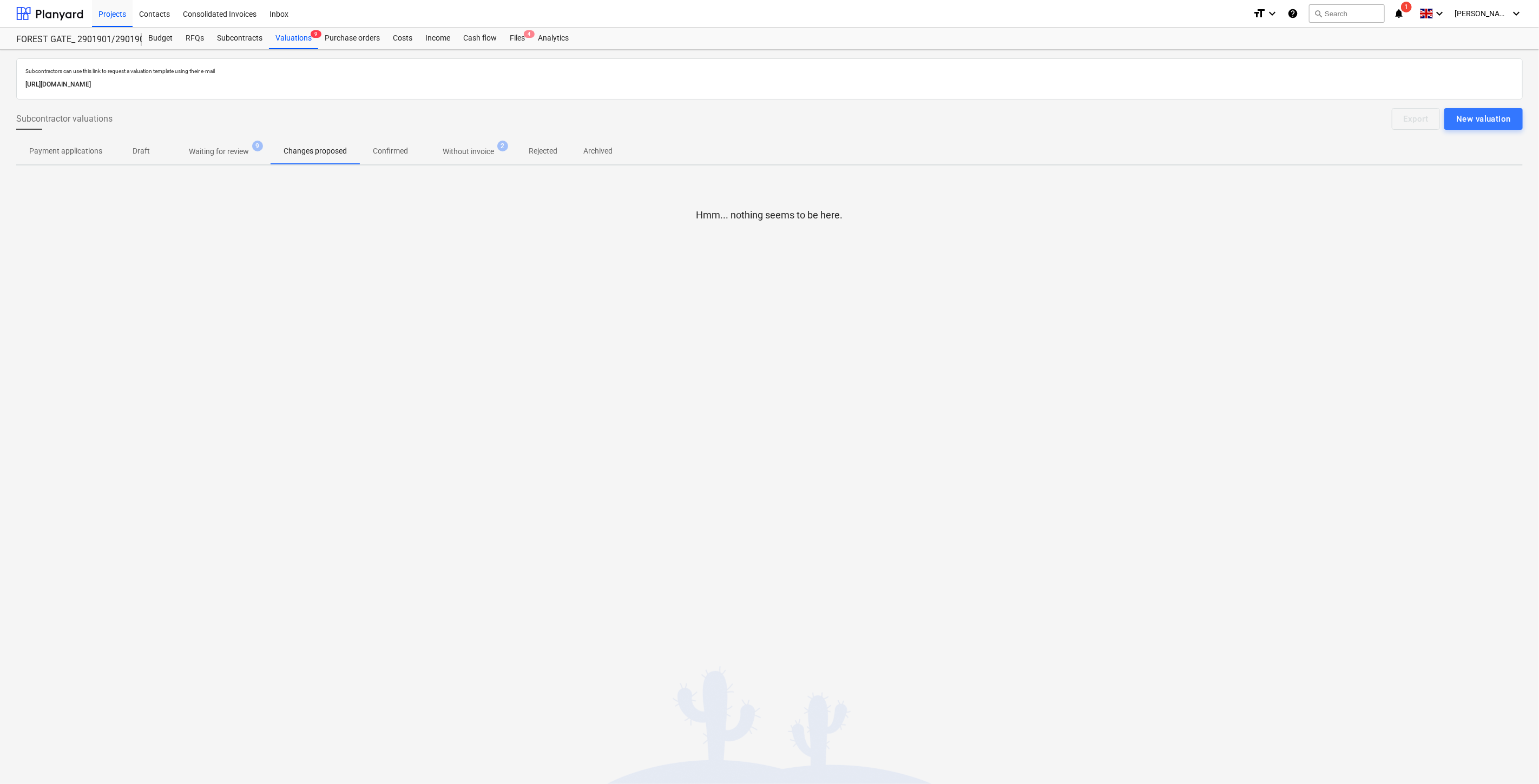
click at [490, 142] on span "Without invoice 2" at bounding box center [467, 152] width 94 height 20
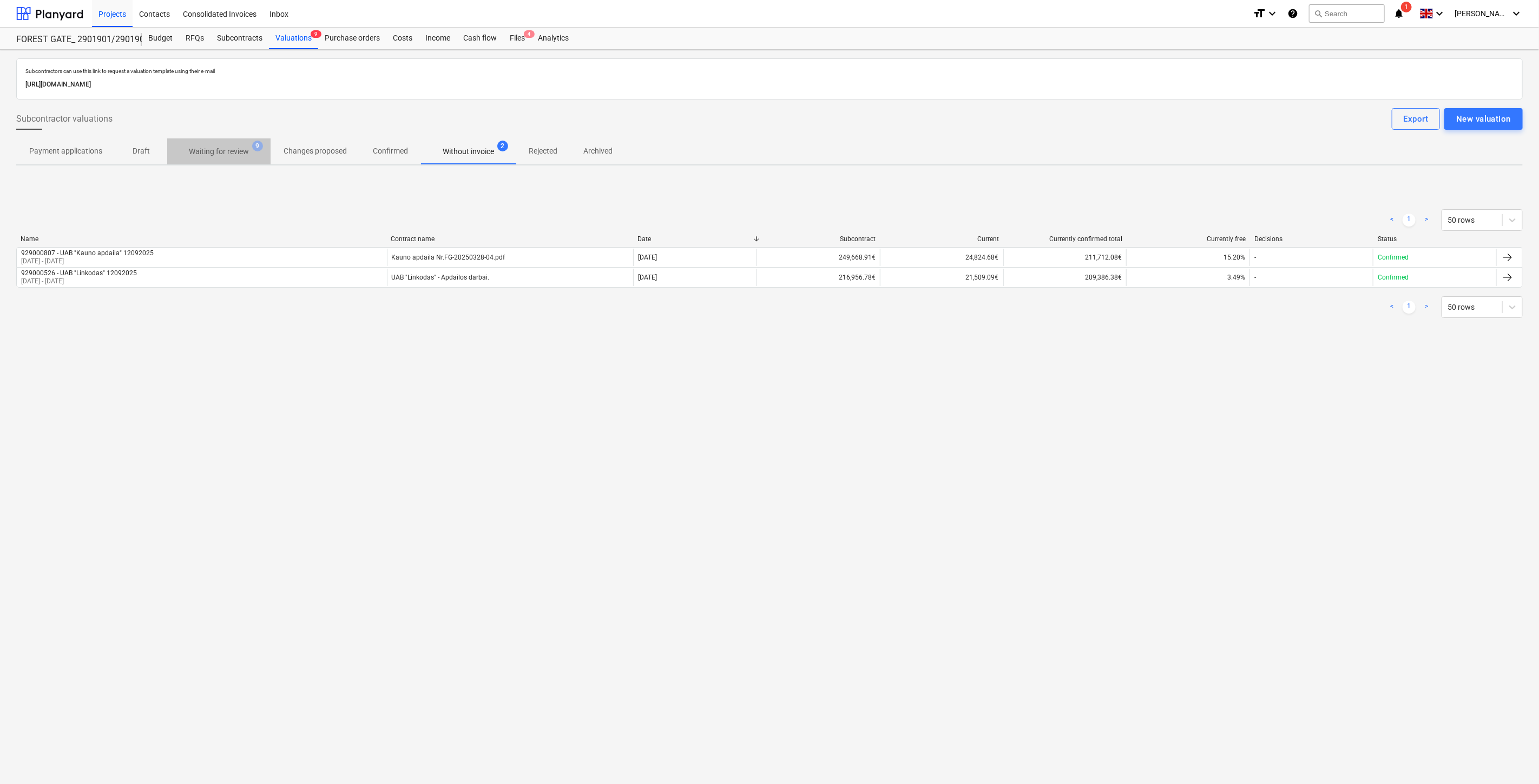
click at [236, 157] on p "Waiting for review" at bounding box center [218, 151] width 60 height 11
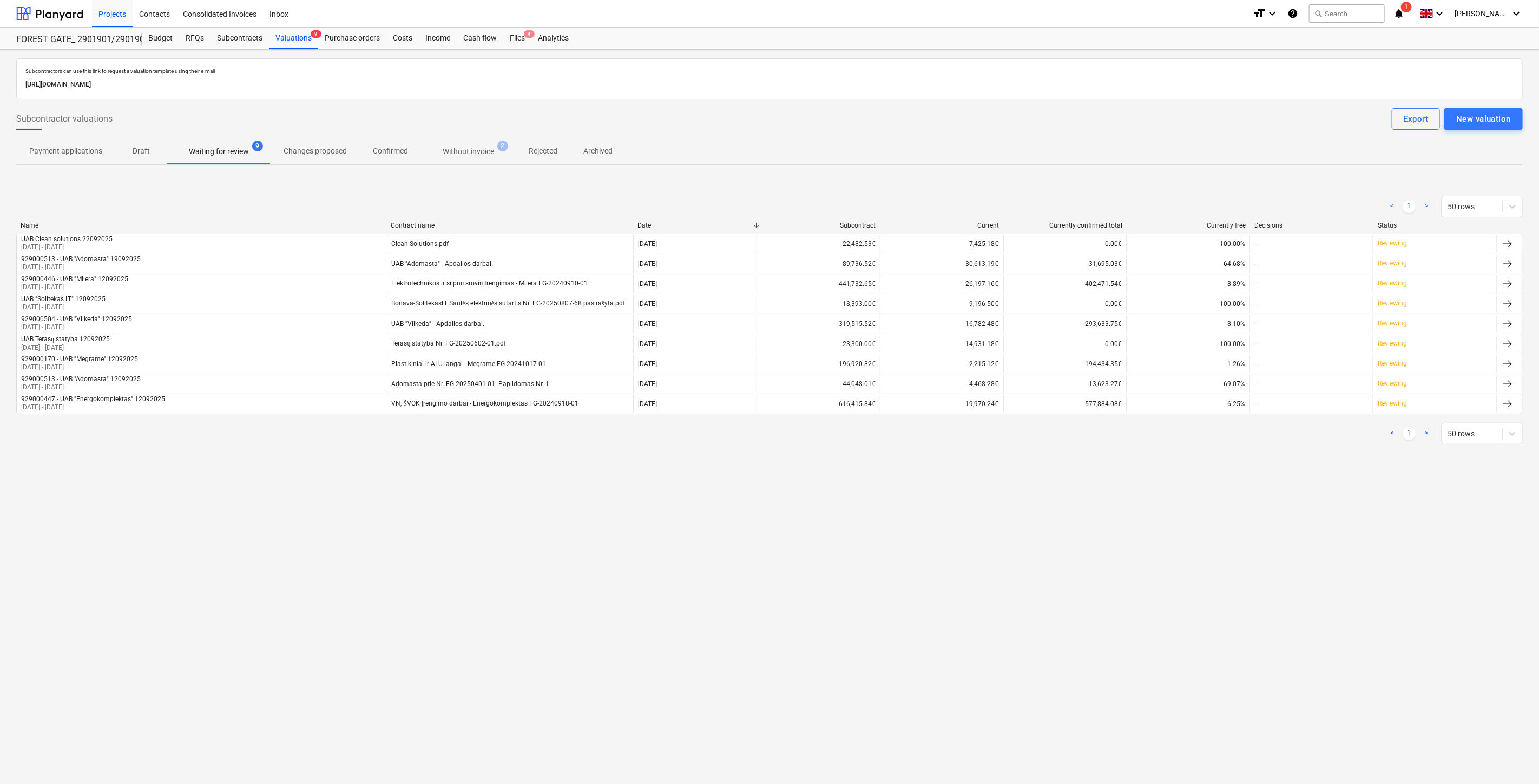
click at [358, 154] on span "Changes proposed" at bounding box center [315, 151] width 89 height 18
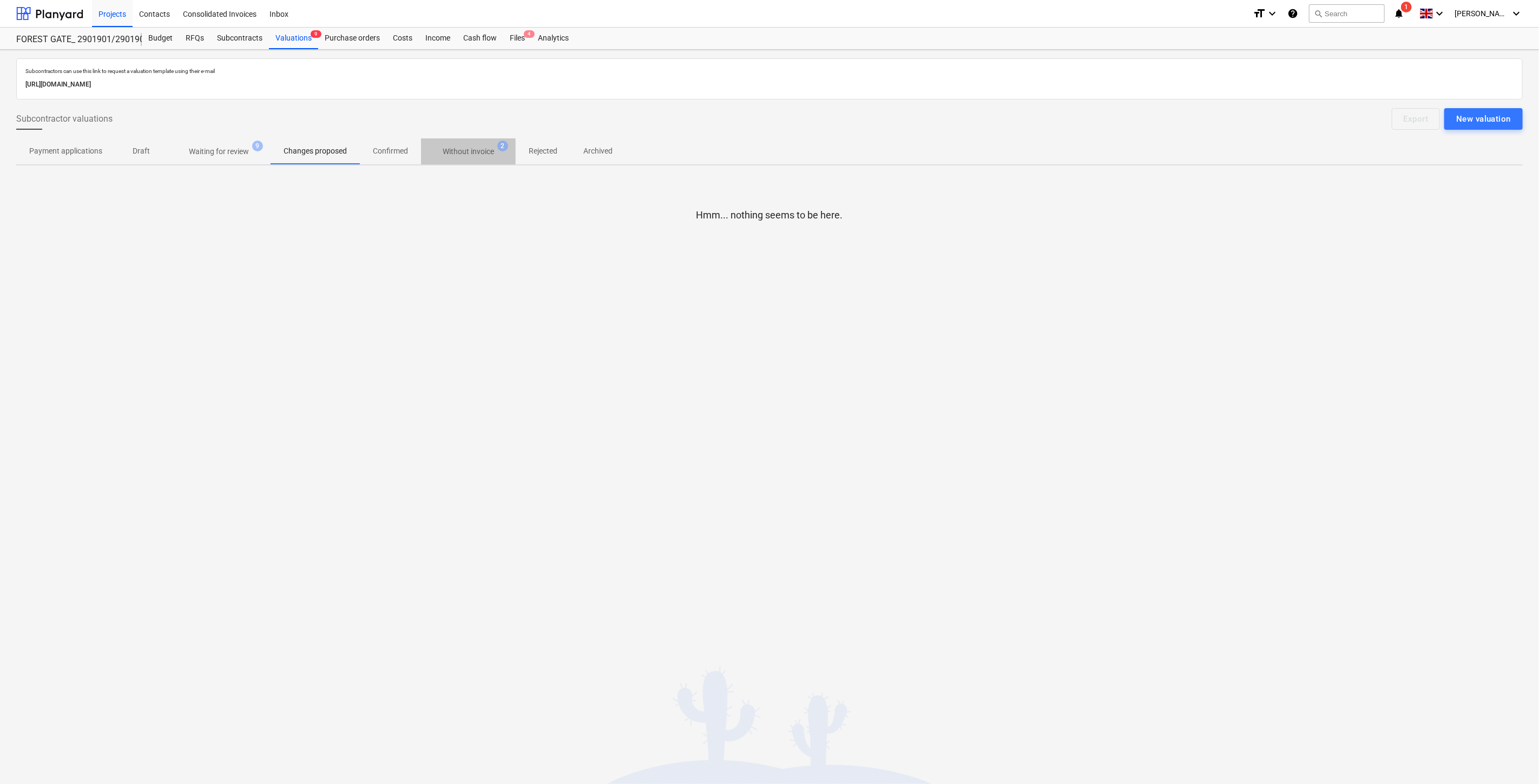
click at [446, 154] on p "Without invoice" at bounding box center [468, 151] width 52 height 11
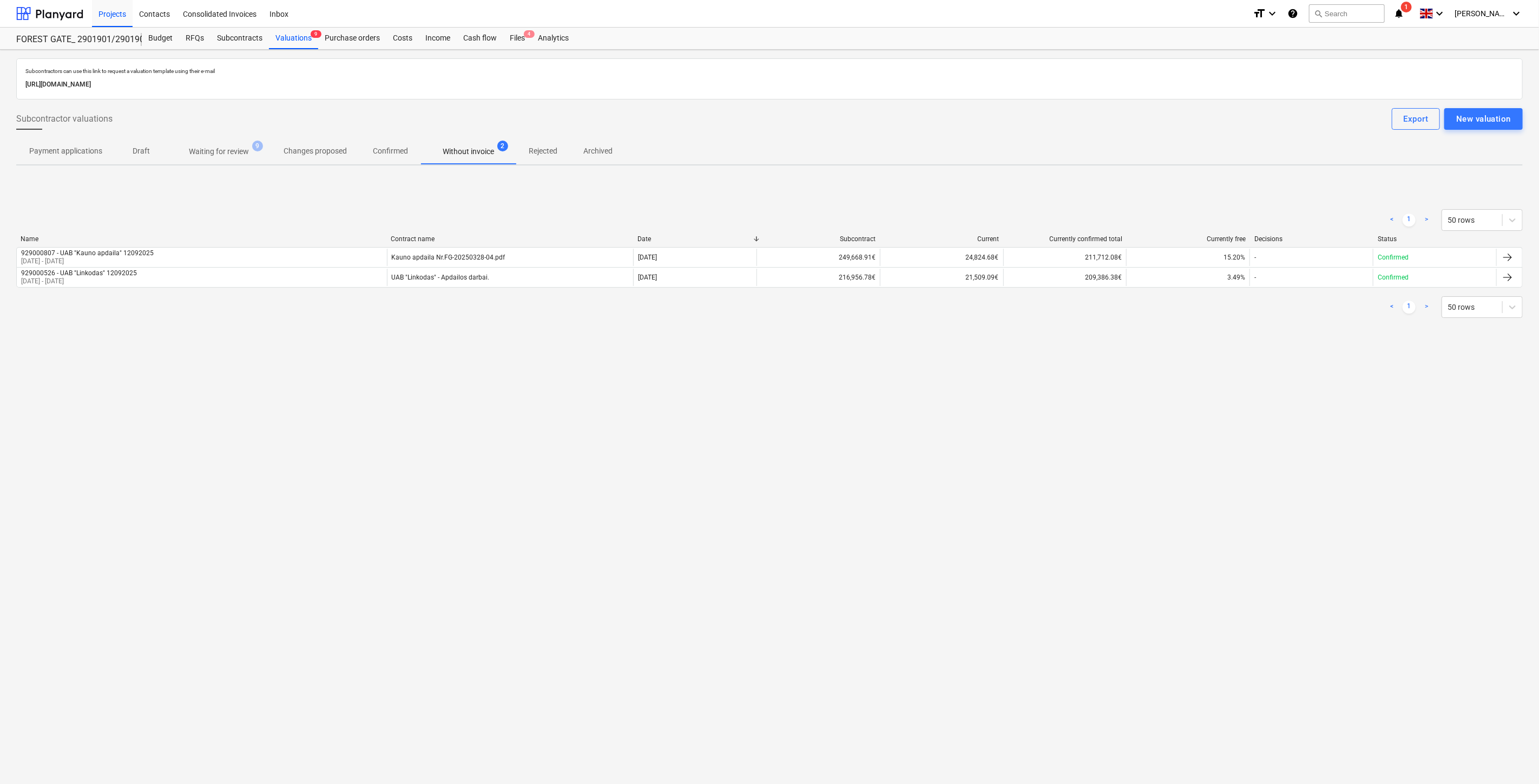
drag, startPoint x: 962, startPoint y: 474, endPoint x: 1018, endPoint y: 438, distance: 66.6
click at [962, 473] on div "Subcontractors can use this link to request a valuation template using their e-…" at bounding box center [770, 416] width 1539 height 734
click at [1018, 438] on div "Subcontractors can use this link to request a valuation template using their e-…" at bounding box center [770, 416] width 1539 height 734
click at [1069, 458] on div "Subcontractors can use this link to request a valuation template using their e-…" at bounding box center [770, 416] width 1539 height 734
click at [1136, 424] on div "Subcontractors can use this link to request a valuation template using their e-…" at bounding box center [770, 416] width 1539 height 734
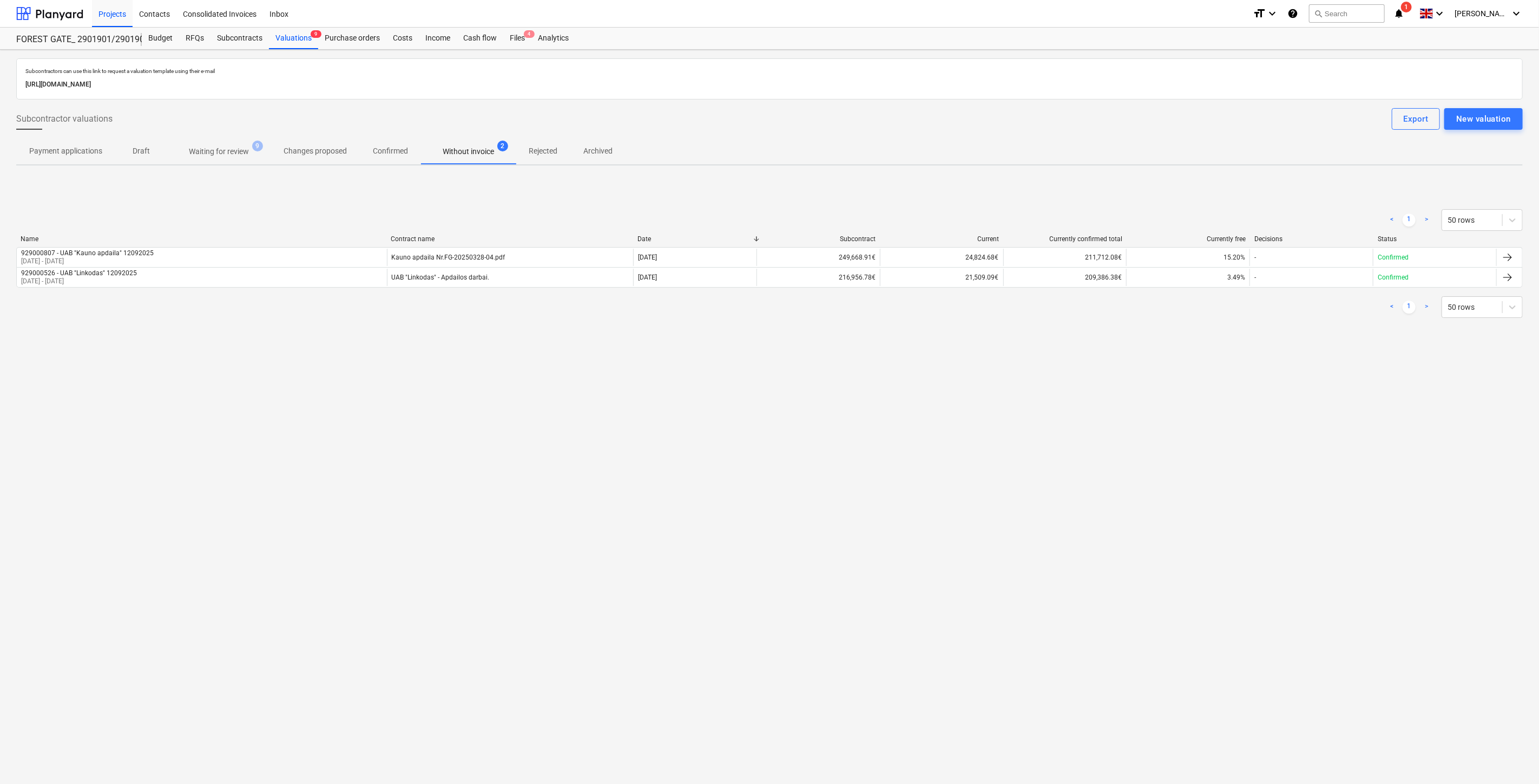
click at [1183, 403] on div "Subcontractors can use this link to request a valuation template using their e-…" at bounding box center [770, 416] width 1539 height 734
click at [1205, 383] on div "Subcontractors can use this link to request a valuation template using their e-…" at bounding box center [770, 416] width 1539 height 734
click at [459, 200] on div "< 1 > 50 rows Name Contract name Date Subcontract Current Currently confirmed t…" at bounding box center [769, 264] width 1506 height 135
click at [233, 154] on p "Waiting for review" at bounding box center [218, 151] width 60 height 11
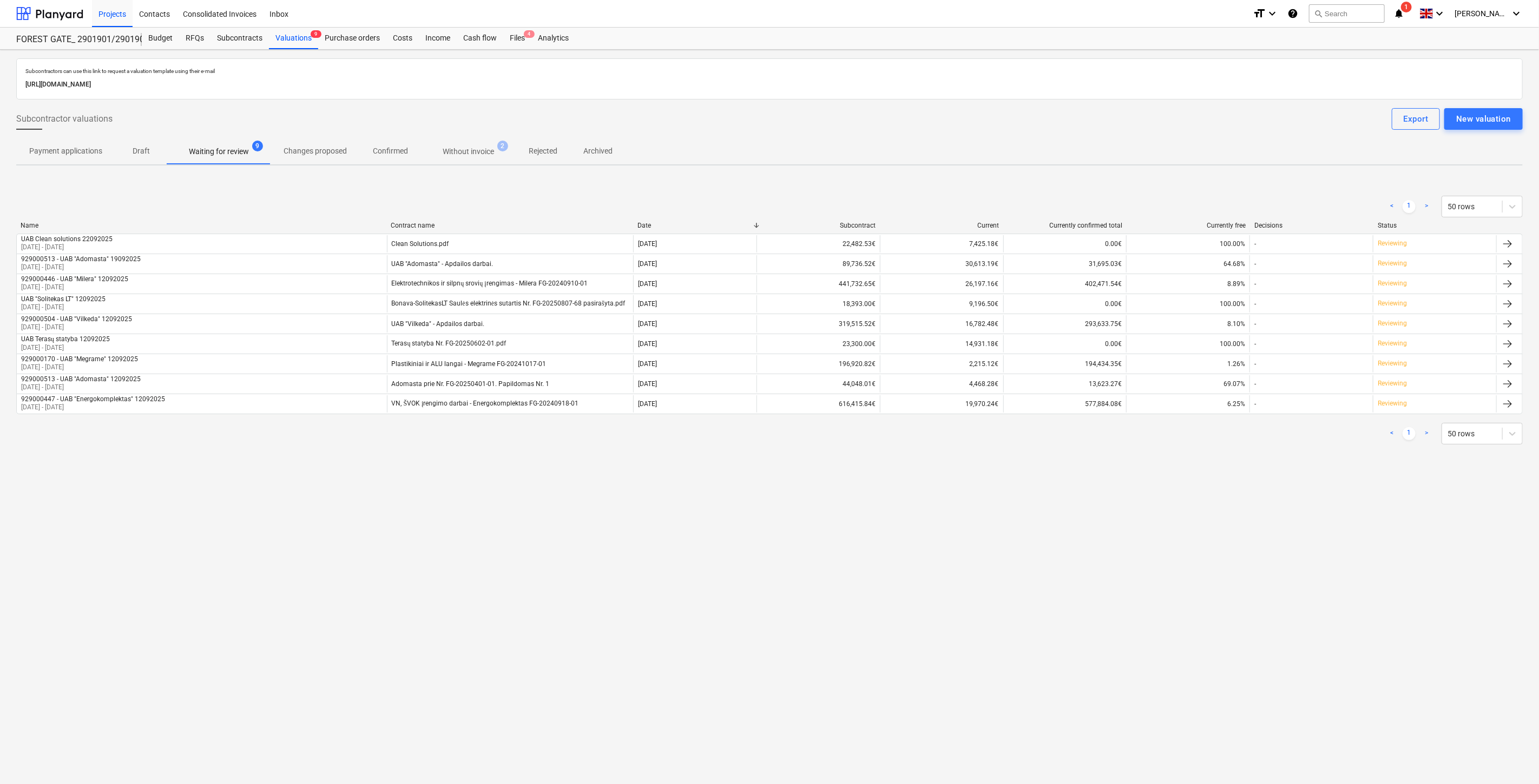
click at [557, 152] on p "Rejected" at bounding box center [542, 151] width 29 height 11
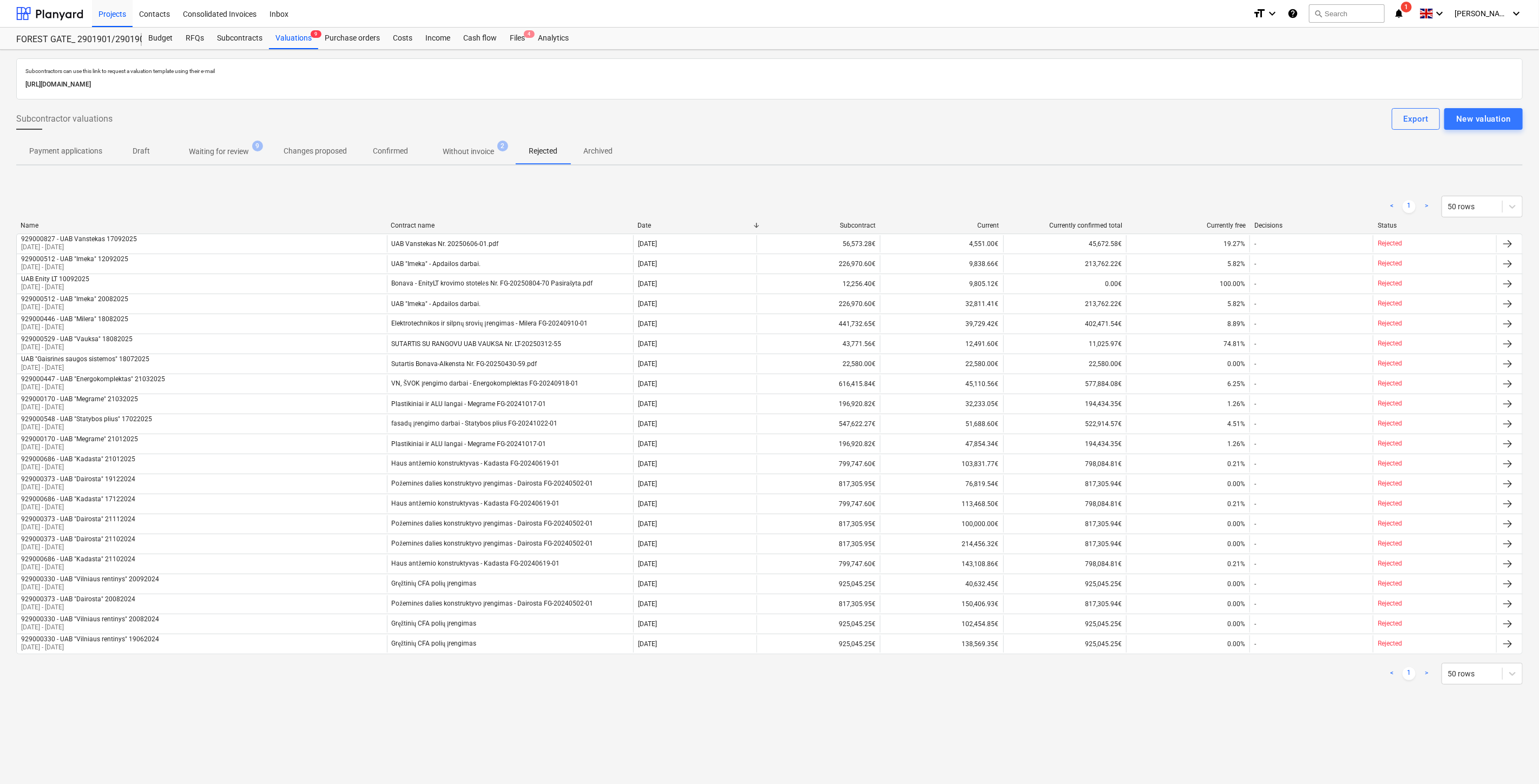
click at [258, 153] on span "Waiting for review 9" at bounding box center [219, 152] width 103 height 20
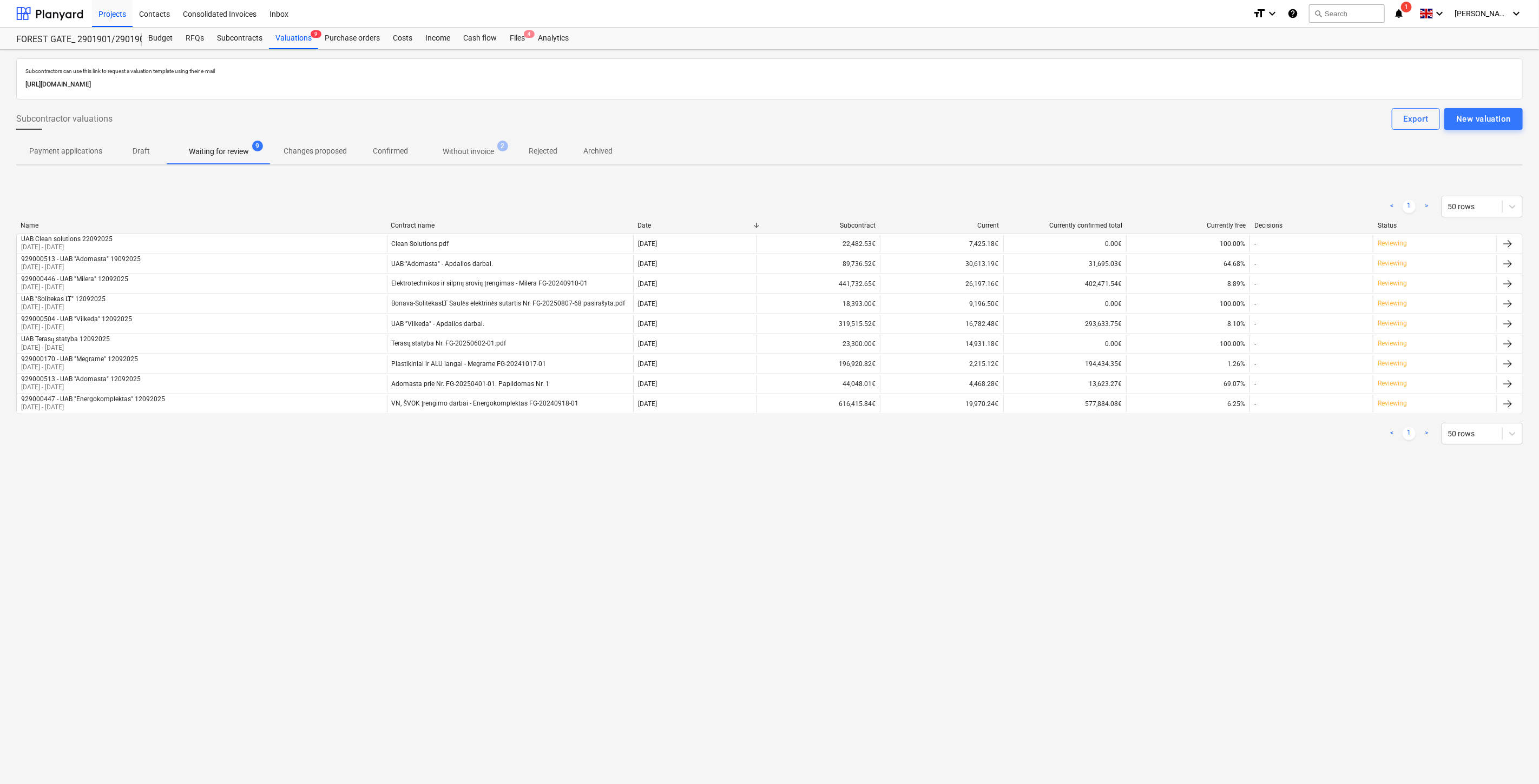
drag, startPoint x: 906, startPoint y: 602, endPoint x: 1046, endPoint y: 529, distance: 157.9
click at [911, 599] on div "Subcontractors can use this link to request a valuation template using their e-…" at bounding box center [770, 416] width 1539 height 734
click at [1046, 529] on div "Subcontractors can use this link to request a valuation template using their e-…" at bounding box center [770, 416] width 1539 height 734
click at [1075, 505] on div "Subcontractors can use this link to request a valuation template using their e-…" at bounding box center [770, 416] width 1539 height 734
click at [1095, 488] on div "Subcontractors can use this link to request a valuation template using their e-…" at bounding box center [770, 416] width 1539 height 734
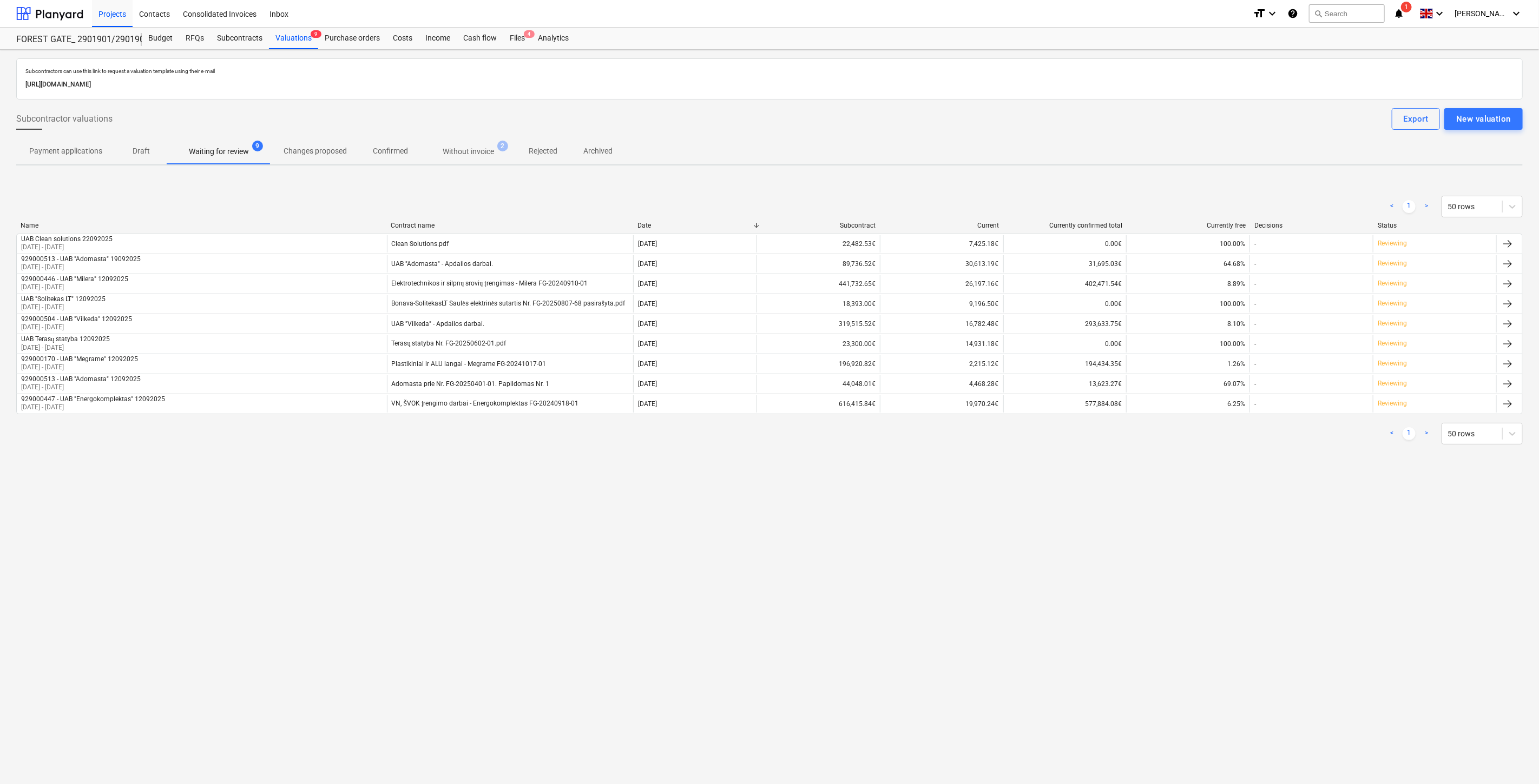
click at [947, 197] on div "< 1 > 50 rows" at bounding box center [769, 207] width 1506 height 22
click at [963, 191] on div "< 1 > 50 rows" at bounding box center [769, 206] width 1506 height 31
click at [1041, 190] on div "< 1 > 50 rows Name Contract name Date Subcontract Current Currently confirmed t…" at bounding box center [769, 319] width 1506 height 275
click at [1060, 185] on div "< 1 > 50 rows Name Contract name Date Subcontract Current Currently confirmed t…" at bounding box center [769, 319] width 1506 height 275
click at [1102, 193] on div "< 1 > 50 rows" at bounding box center [769, 206] width 1506 height 31
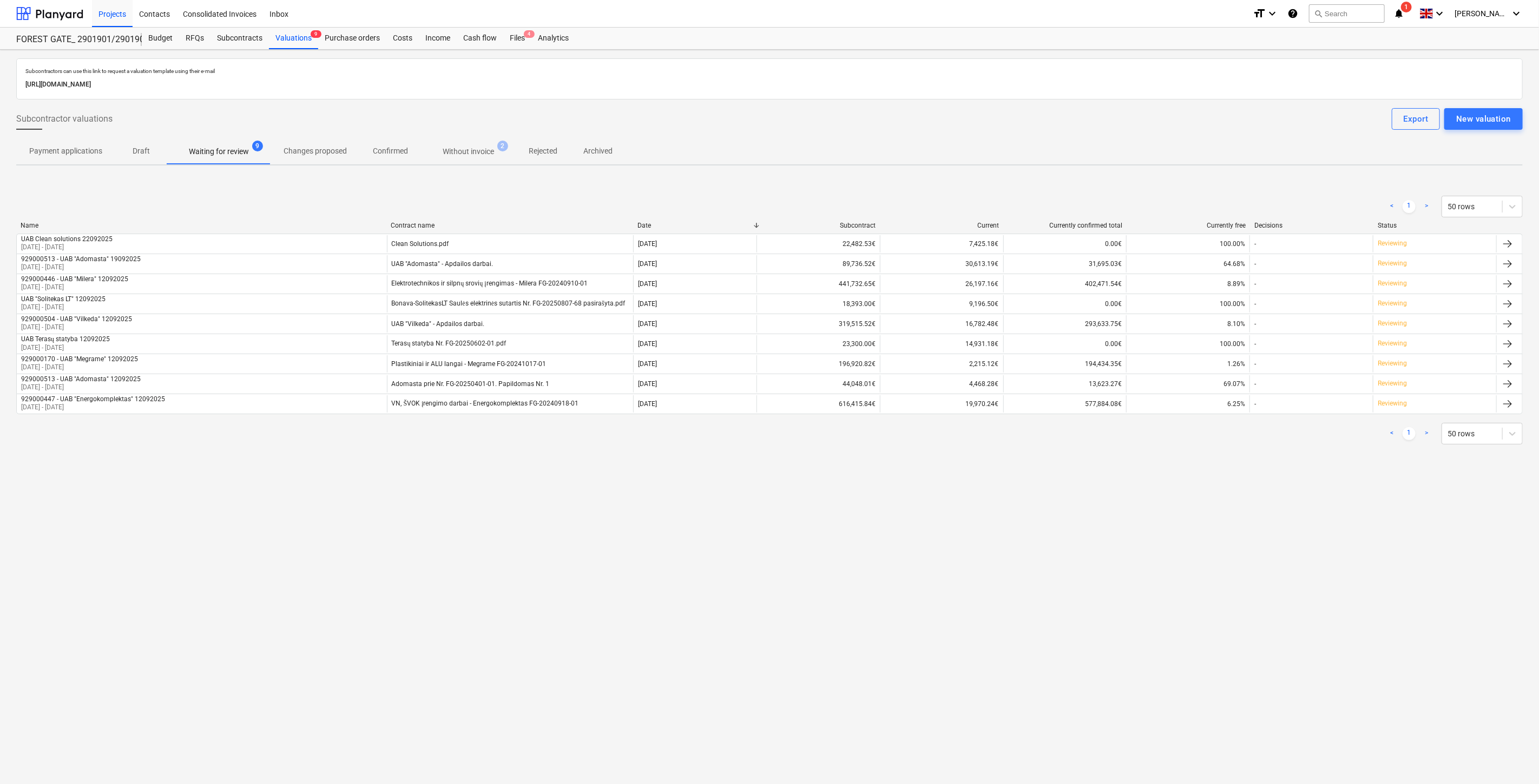
click at [1113, 182] on div "< 1 > 50 rows Name Contract name Date Subcontract Current Currently confirmed t…" at bounding box center [769, 319] width 1506 height 275
click at [1115, 179] on div "Subcontractors can use this link to request a valuation template using their e-…" at bounding box center [769, 262] width 1506 height 407
click at [1123, 170] on div "Subcontractors can use this link to request a valuation template using their e-…" at bounding box center [769, 262] width 1506 height 407
click at [1077, 192] on div "< 1 > 50 rows" at bounding box center [769, 206] width 1506 height 31
click at [1080, 191] on div "< 1 > 50 rows" at bounding box center [769, 206] width 1506 height 31
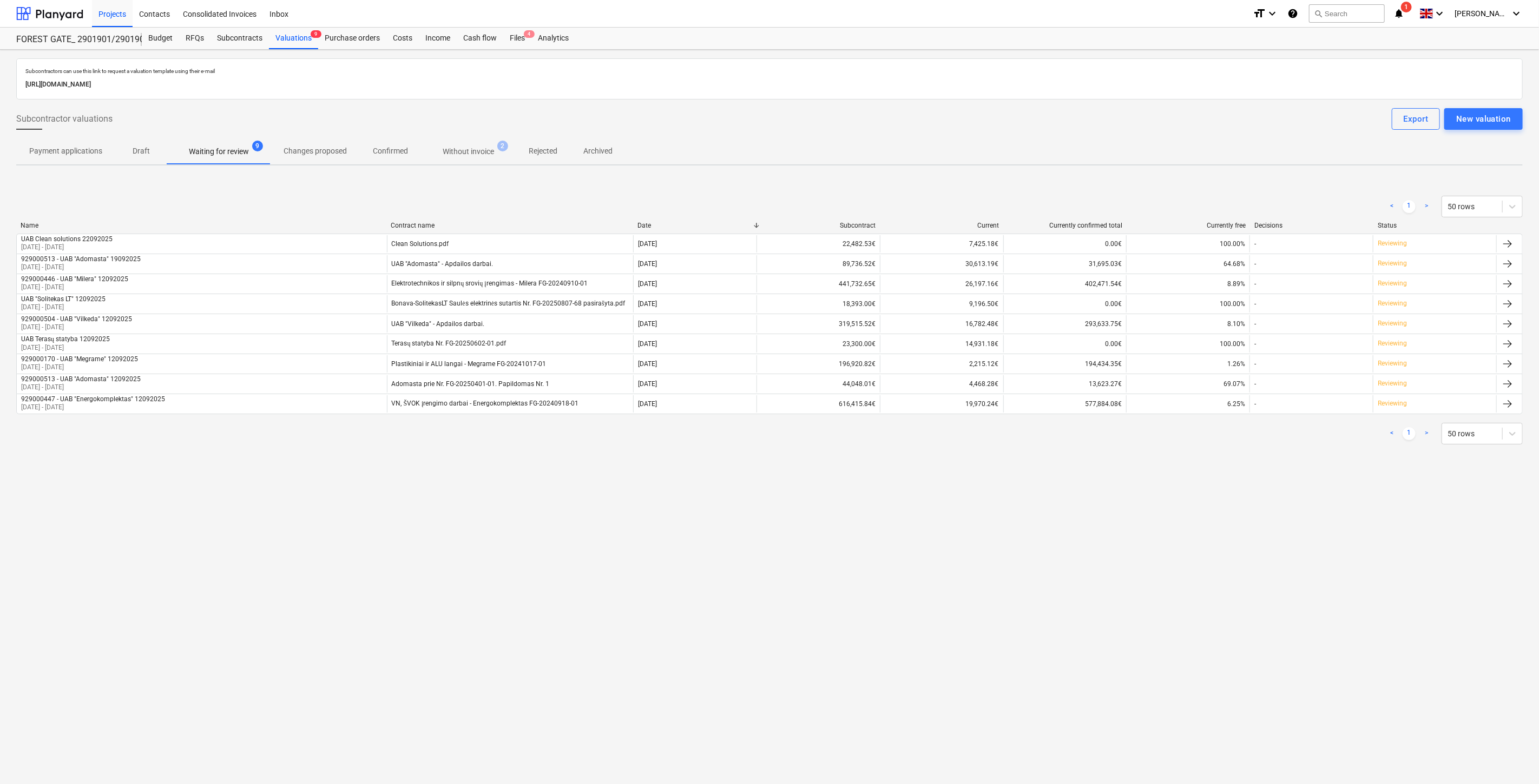
click at [1090, 182] on div "< 1 > 50 rows Name Contract name Date Subcontract Current Currently confirmed t…" at bounding box center [769, 319] width 1506 height 275
click at [1112, 172] on div "Subcontractors can use this link to request a valuation template using their e-…" at bounding box center [769, 262] width 1506 height 407
drag, startPoint x: 1089, startPoint y: 195, endPoint x: 1099, endPoint y: 184, distance: 14.9
click at [1089, 193] on div "< 1 > 50 rows" at bounding box center [769, 206] width 1506 height 31
click at [1099, 184] on div "< 1 > 50 rows Name Contract name Date Subcontract Current Currently confirmed t…" at bounding box center [769, 319] width 1506 height 275
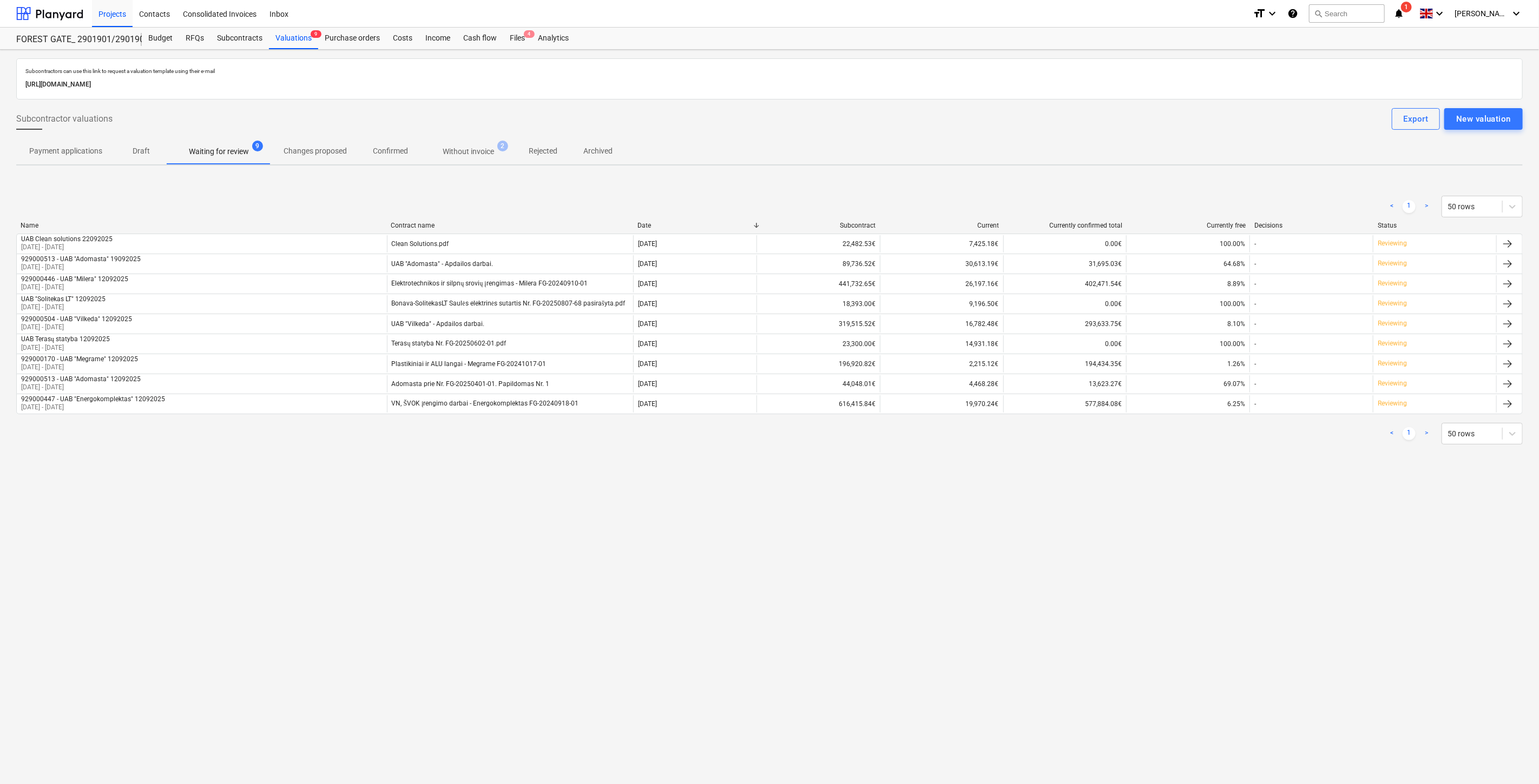
click at [1081, 174] on div "Subcontractors can use this link to request a valuation template using their e-…" at bounding box center [769, 262] width 1506 height 407
click at [1102, 168] on div "Subcontractors can use this link to request a valuation template using their e-…" at bounding box center [769, 262] width 1506 height 407
click at [464, 159] on span "Without invoice 2" at bounding box center [467, 152] width 94 height 20
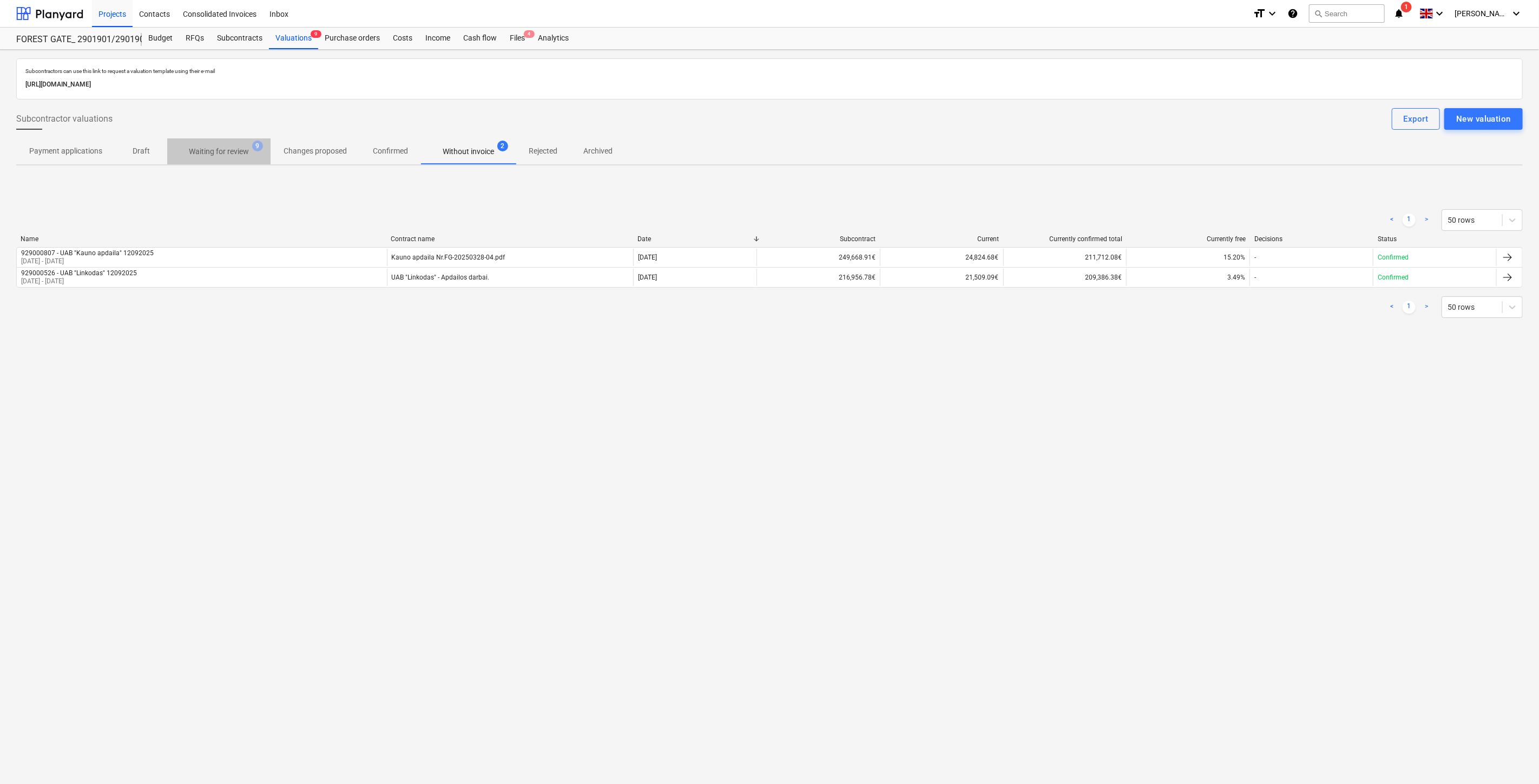
click at [222, 156] on p "Waiting for review" at bounding box center [218, 151] width 60 height 11
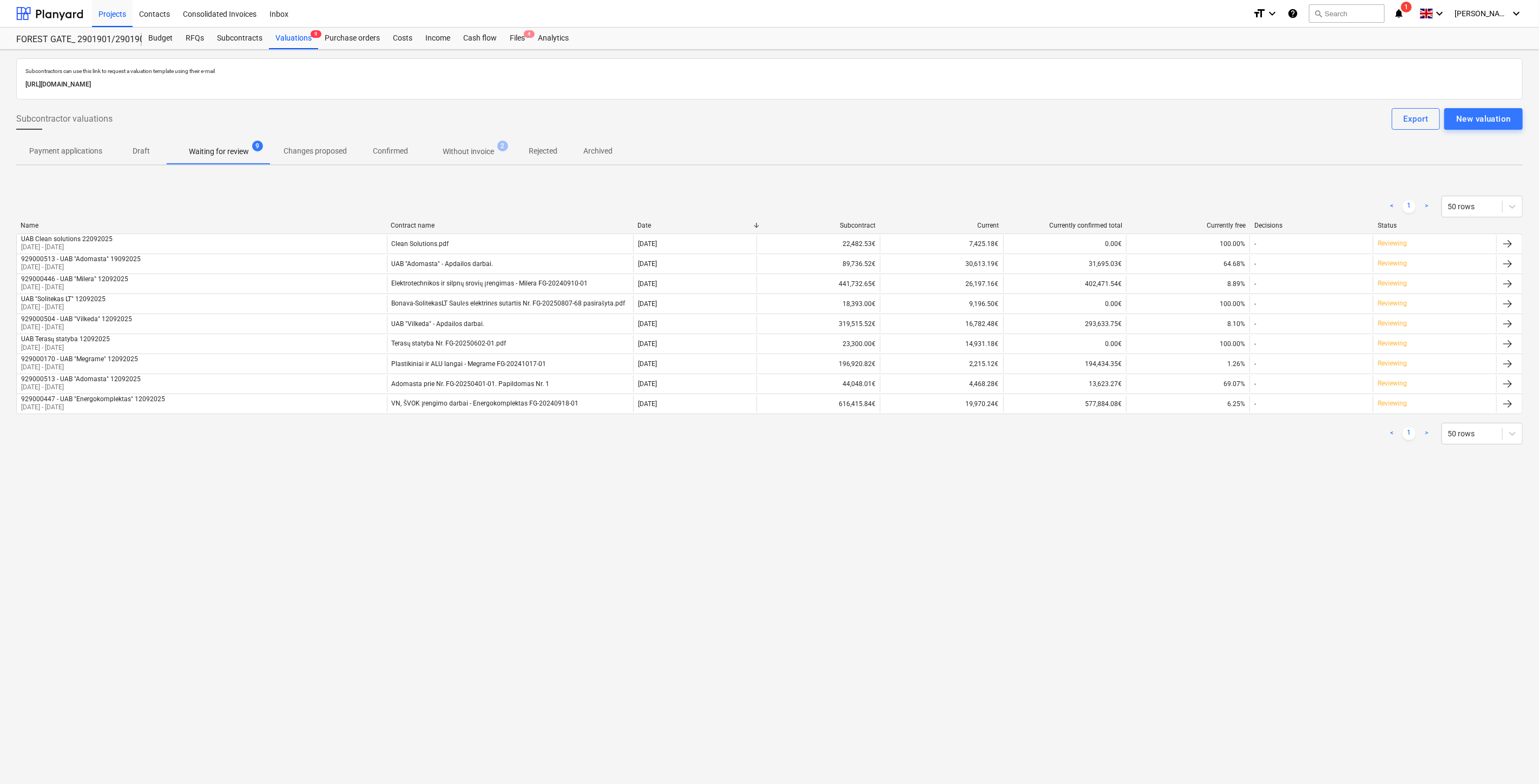
click at [729, 204] on div "< 1 > 50 rows" at bounding box center [769, 207] width 1506 height 22
click at [770, 191] on div "< 1 > 50 rows" at bounding box center [769, 206] width 1506 height 31
click at [512, 33] on div "Files 4" at bounding box center [517, 39] width 28 height 22
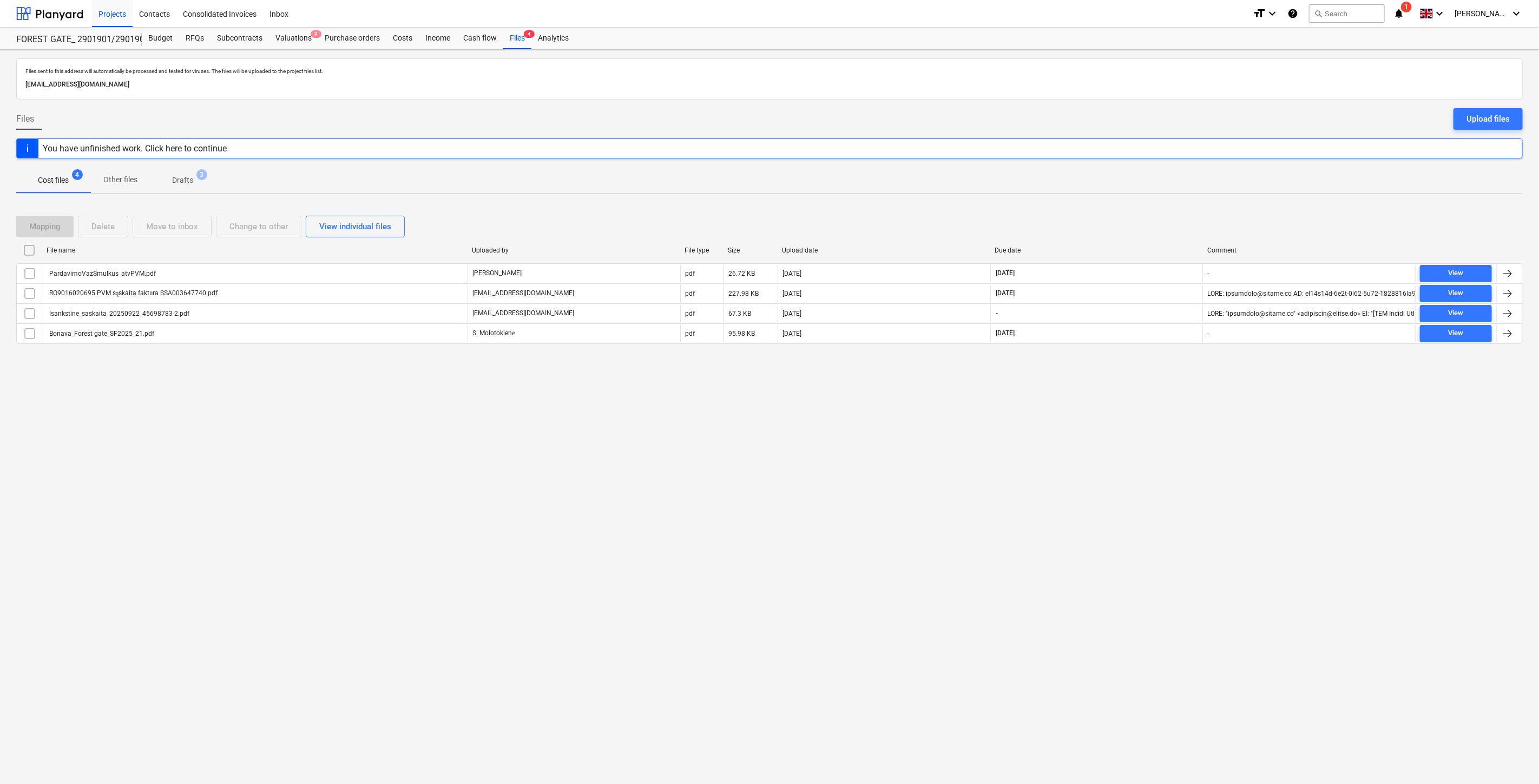
drag, startPoint x: 1094, startPoint y: 418, endPoint x: 1106, endPoint y: 406, distance: 17.0
click at [1094, 418] on div "Files sent to this address will automatically be processed and tested for virus…" at bounding box center [770, 416] width 1539 height 734
click at [1111, 400] on div "Files sent to this address will automatically be processed and tested for virus…" at bounding box center [770, 416] width 1539 height 734
click at [298, 43] on div "Valuations 9" at bounding box center [294, 39] width 50 height 22
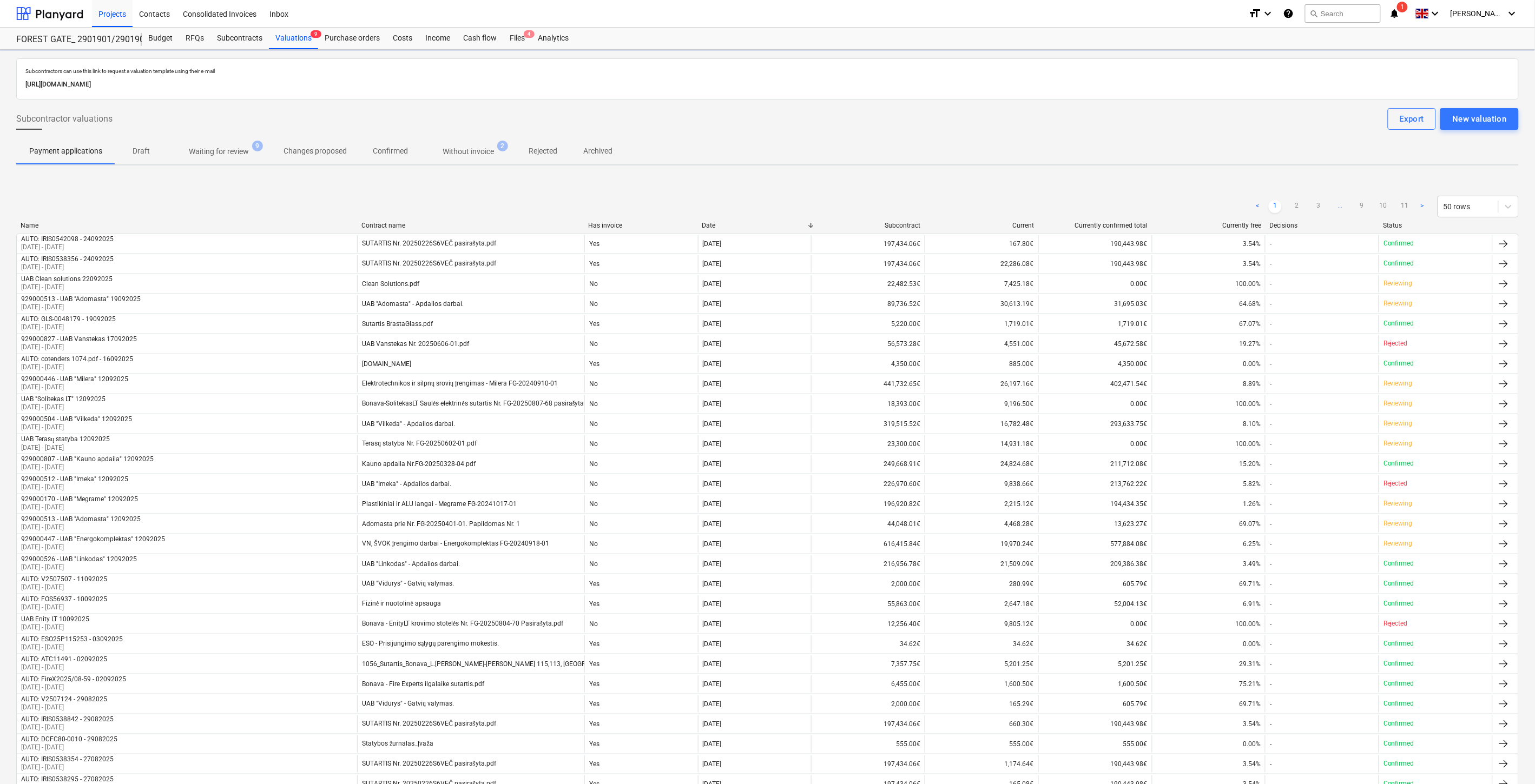
click at [246, 156] on p "Waiting for review" at bounding box center [218, 151] width 60 height 11
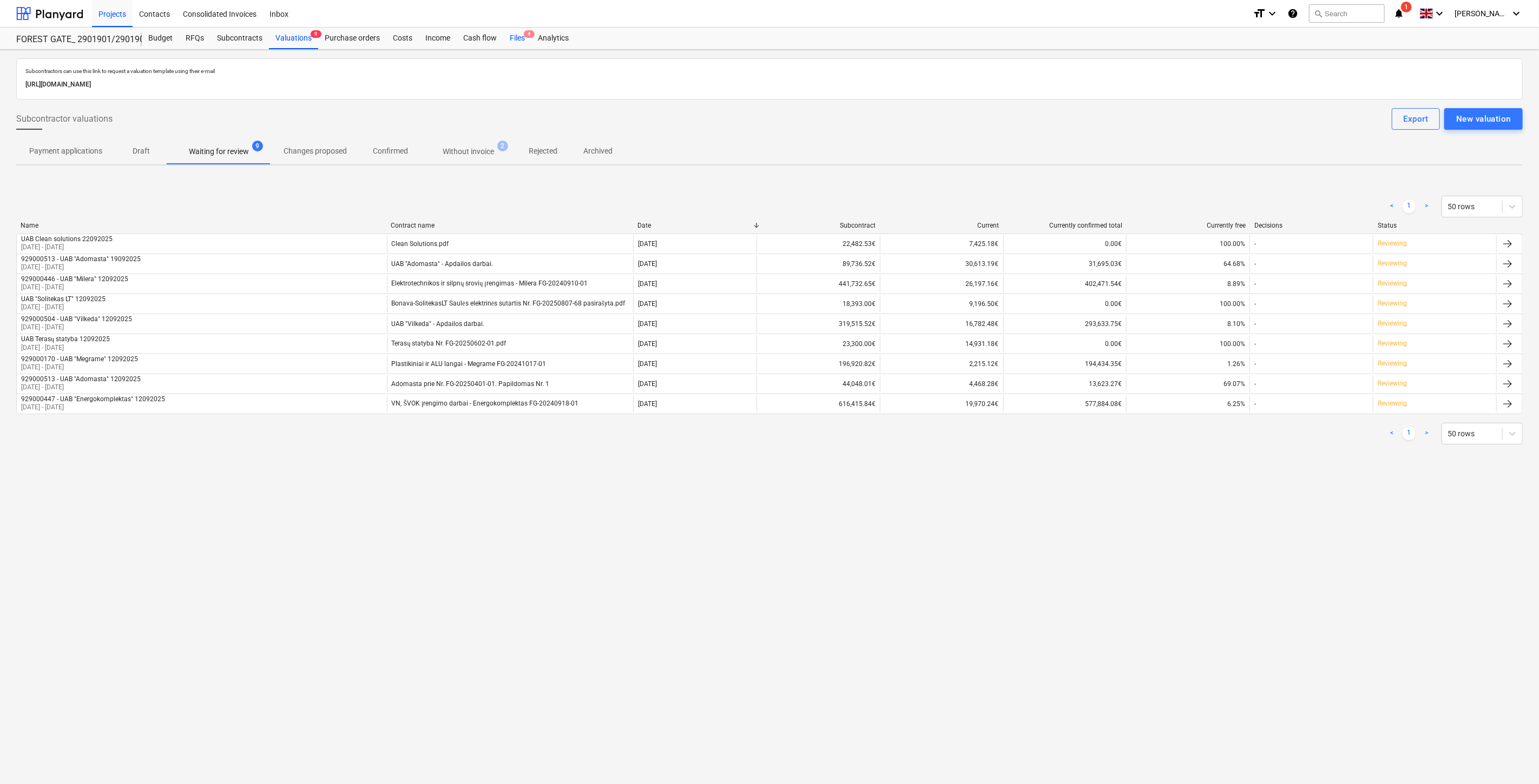
click at [506, 47] on div "Files 4" at bounding box center [517, 39] width 28 height 22
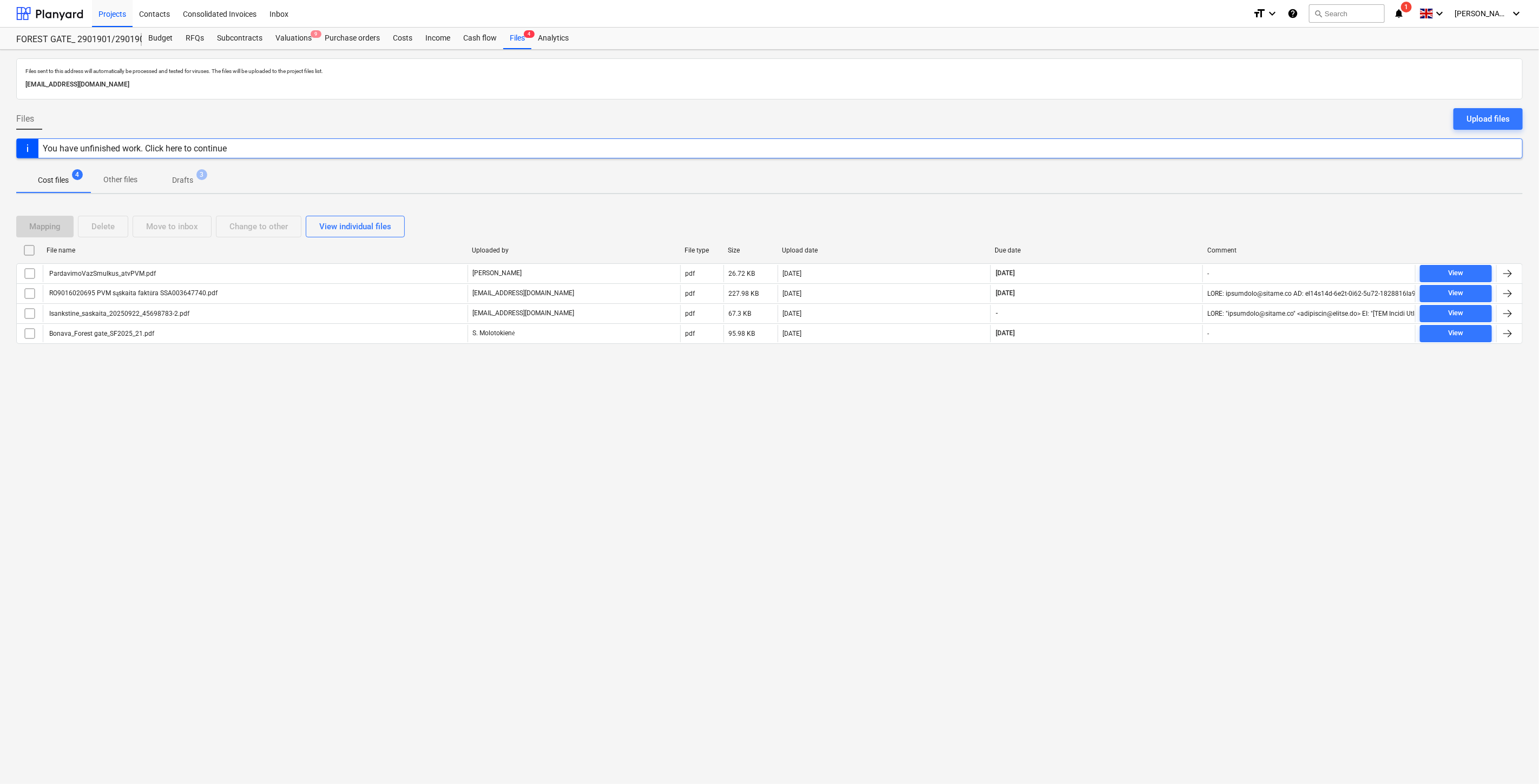
click at [1106, 220] on div "Mapping Delete Move to inbox Change to other View individual files" at bounding box center [769, 227] width 1506 height 22
click at [1133, 209] on div "Mapping Delete Move to inbox Change to other View individual files File name Up…" at bounding box center [769, 284] width 1506 height 163
click at [1139, 208] on div "Mapping Delete Move to inbox Change to other View individual files File name Up…" at bounding box center [769, 284] width 1506 height 163
click at [1142, 206] on div "Mapping Delete Move to inbox Change to other View individual files File name Up…" at bounding box center [769, 284] width 1506 height 163
click at [1129, 220] on div "Mapping Delete Move to inbox Change to other View individual files" at bounding box center [769, 227] width 1506 height 22
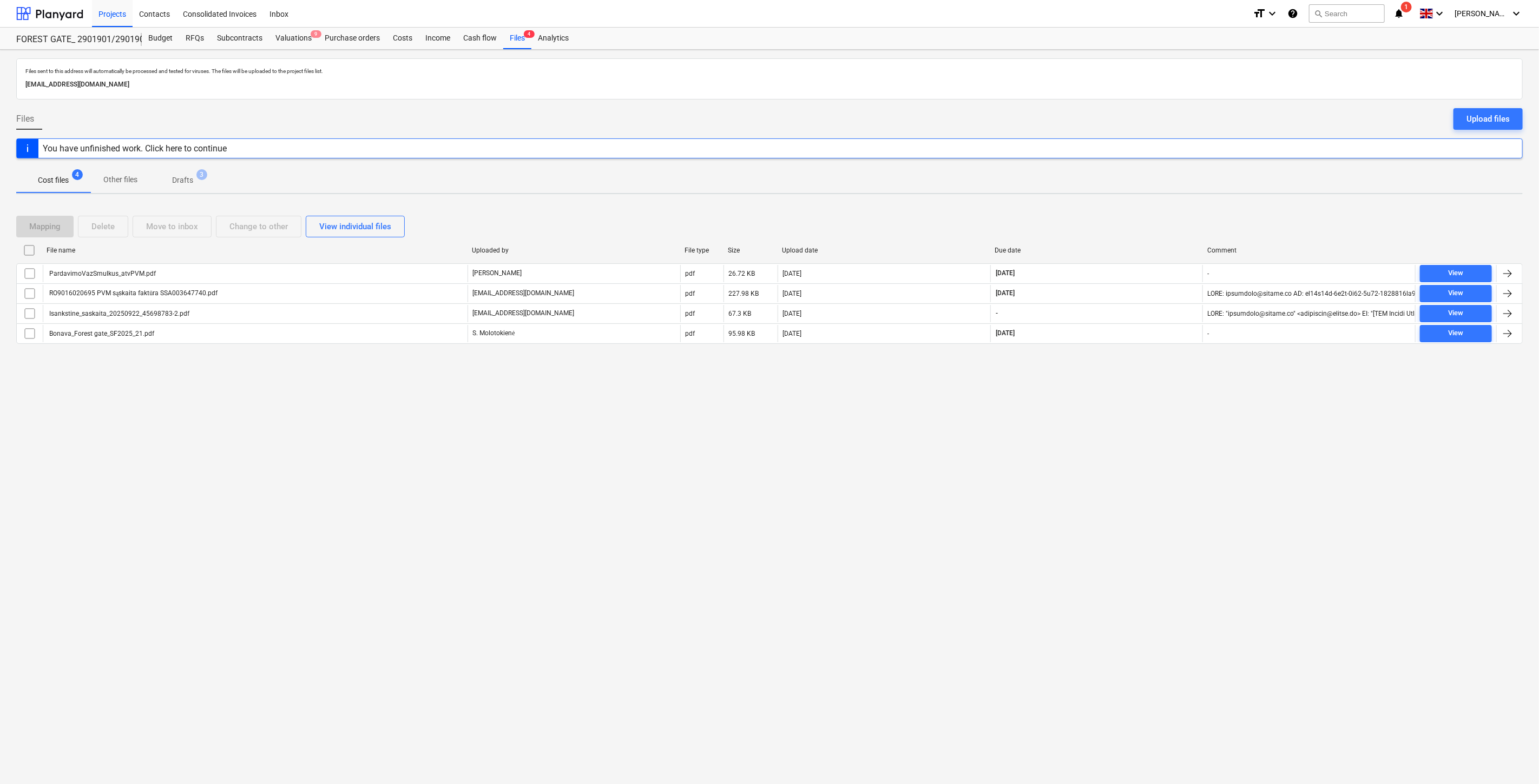
click at [1154, 208] on div "Mapping Delete Move to inbox Change to other View individual files File name Up…" at bounding box center [769, 284] width 1506 height 163
click at [1121, 223] on div "Mapping Delete Move to inbox Change to other View individual files" at bounding box center [769, 227] width 1506 height 22
click at [1139, 217] on div "Mapping Delete Move to inbox Change to other View individual files" at bounding box center [769, 227] width 1506 height 22
click at [1154, 214] on div "Mapping Delete Move to inbox Change to other View individual files" at bounding box center [769, 226] width 1506 height 31
click at [1178, 205] on div "Mapping Delete Move to inbox Change to other View individual files File name Up…" at bounding box center [769, 284] width 1506 height 163
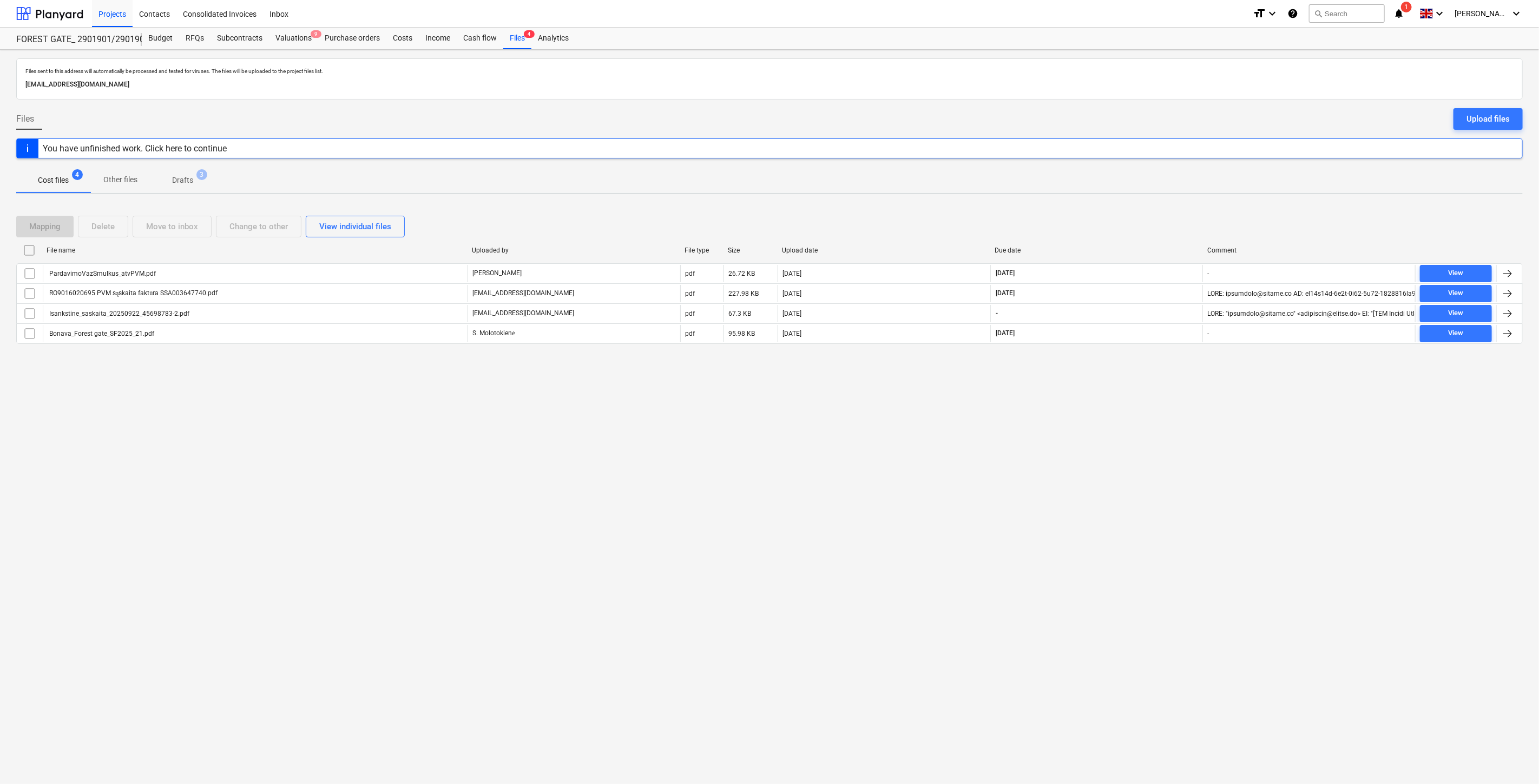
click at [1174, 200] on div "Files sent to this address will automatically be processed and tested for virus…" at bounding box center [770, 416] width 1539 height 734
click at [1153, 228] on div "Mapping Delete Move to inbox Change to other View individual files" at bounding box center [769, 227] width 1506 height 22
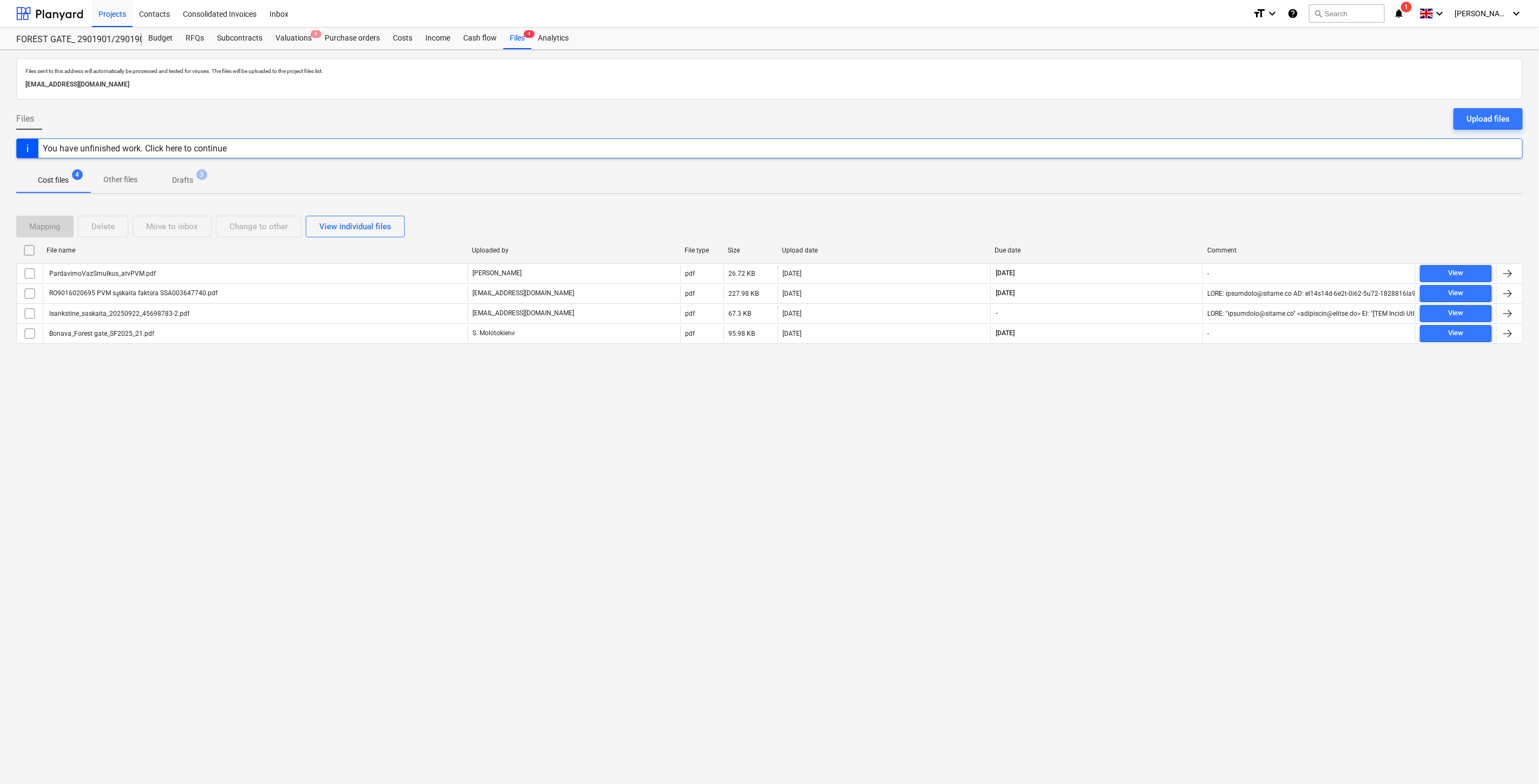
click at [1153, 215] on div "Mapping Delete Move to inbox Change to other View individual files" at bounding box center [769, 226] width 1506 height 31
click at [1058, 226] on div "Mapping Delete Move to inbox Change to other View individual files" at bounding box center [769, 227] width 1506 height 22
click at [1097, 210] on div "Mapping Delete Move to inbox Change to other View individual files File name Up…" at bounding box center [769, 284] width 1506 height 163
click at [1158, 213] on div "Mapping Delete Move to inbox Change to other View individual files" at bounding box center [769, 226] width 1506 height 31
click at [1161, 203] on div "Mapping Delete Move to inbox Change to other View individual files File name Up…" at bounding box center [769, 284] width 1506 height 163
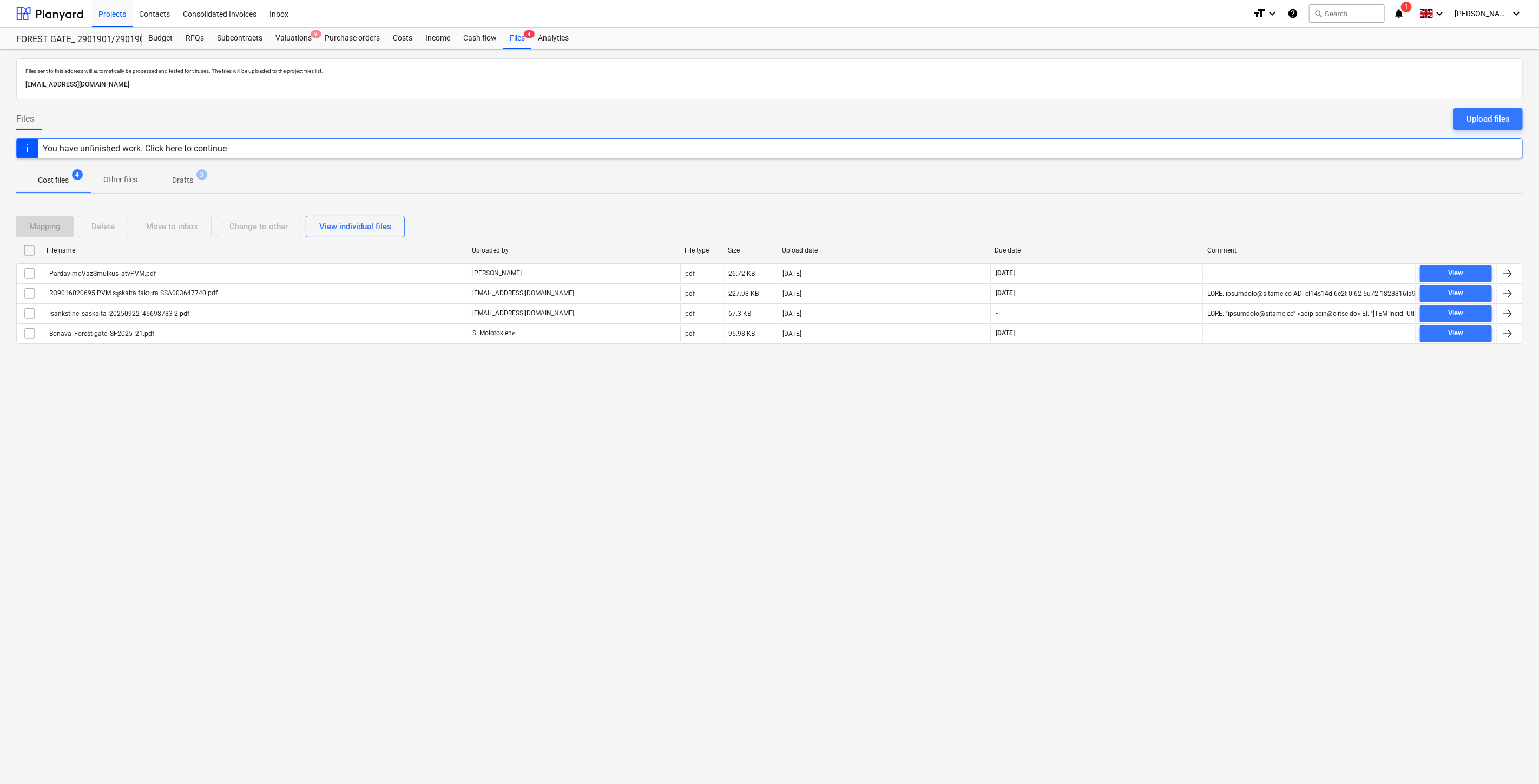
click at [1125, 207] on div "Mapping Delete Move to inbox Change to other View individual files File name Up…" at bounding box center [769, 284] width 1506 height 163
click at [1148, 200] on div "Files sent to this address will automatically be processed and tested for virus…" at bounding box center [770, 416] width 1539 height 734
click at [1150, 199] on div "Files sent to this address will automatically be processed and tested for virus…" at bounding box center [770, 416] width 1539 height 734
click at [1164, 193] on div "Cost files 4 Other files Drafts 3" at bounding box center [769, 180] width 1506 height 27
click at [1151, 223] on div "Mapping Delete Move to inbox Change to other View individual files" at bounding box center [769, 227] width 1506 height 22
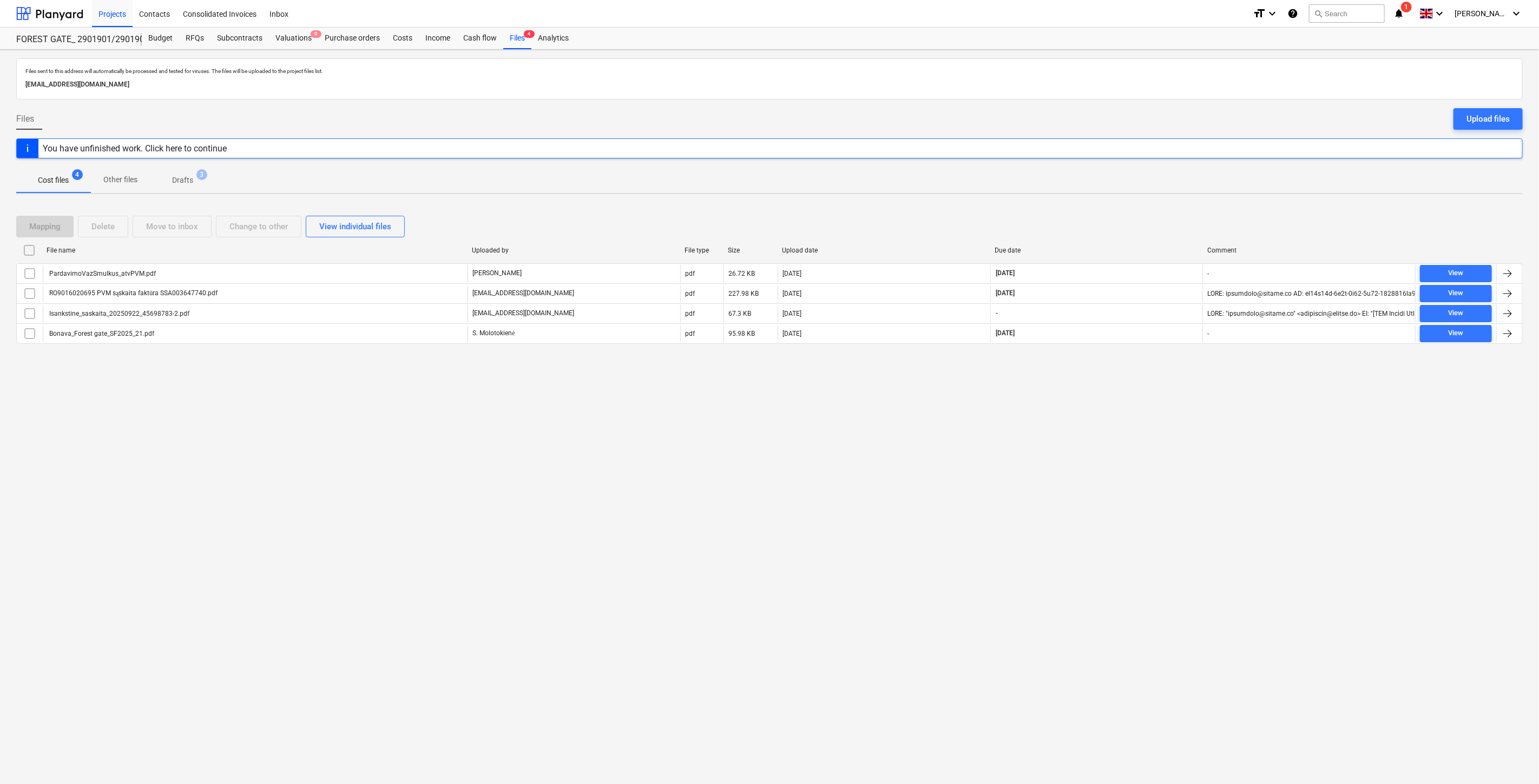
click at [1171, 210] on div "Mapping Delete Move to inbox Change to other View individual files File name Up…" at bounding box center [769, 284] width 1506 height 163
click at [1083, 376] on div "Files sent to this address will automatically be processed and tested for virus…" at bounding box center [770, 416] width 1539 height 734
drag, startPoint x: 1094, startPoint y: 371, endPoint x: 1063, endPoint y: 373, distance: 31.1
click at [1082, 371] on div "Files sent to this address will automatically be processed and tested for virus…" at bounding box center [770, 416] width 1539 height 734
drag, startPoint x: 169, startPoint y: 41, endPoint x: 191, endPoint y: 21, distance: 29.7
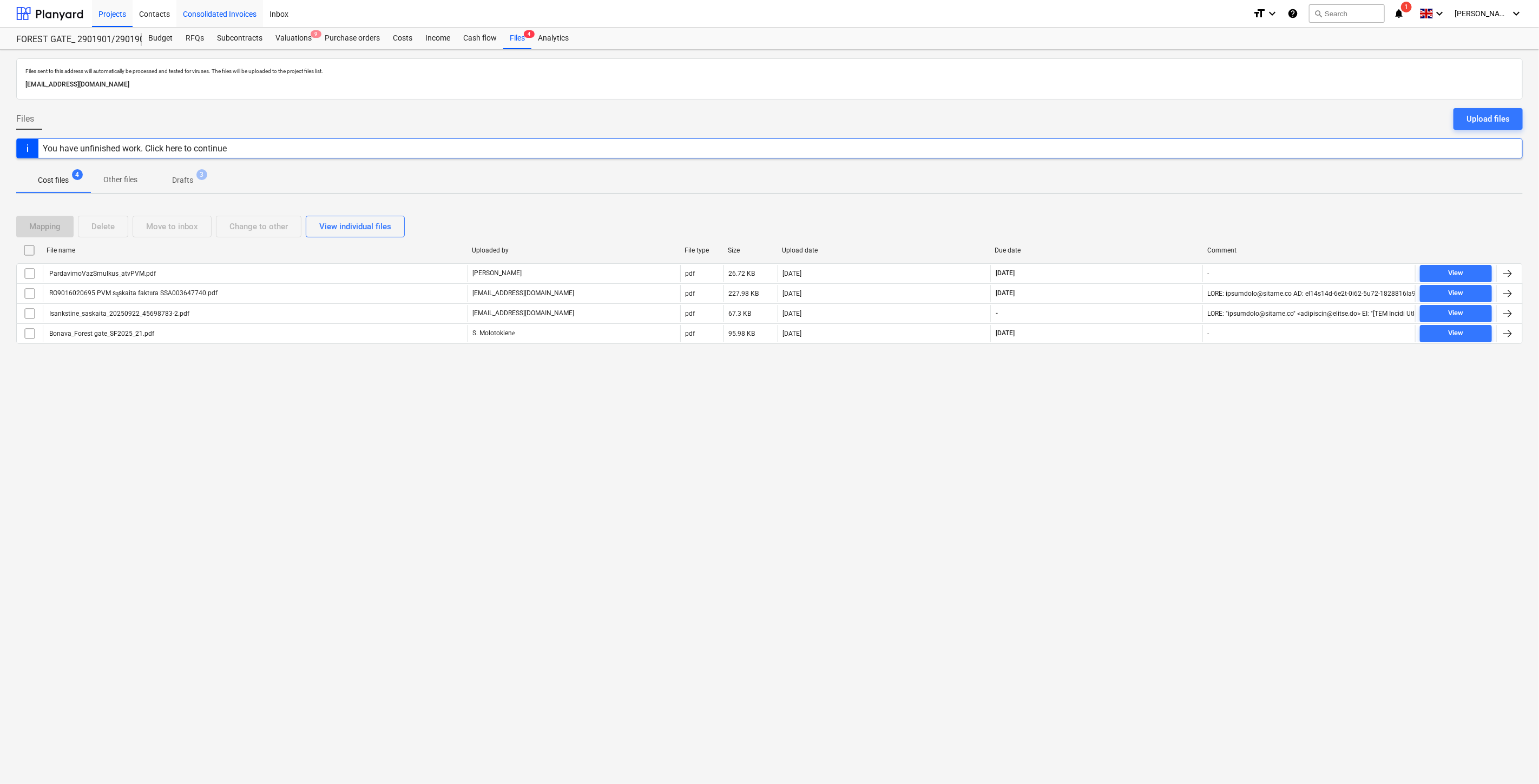
click at [169, 41] on div "Budget" at bounding box center [161, 39] width 38 height 22
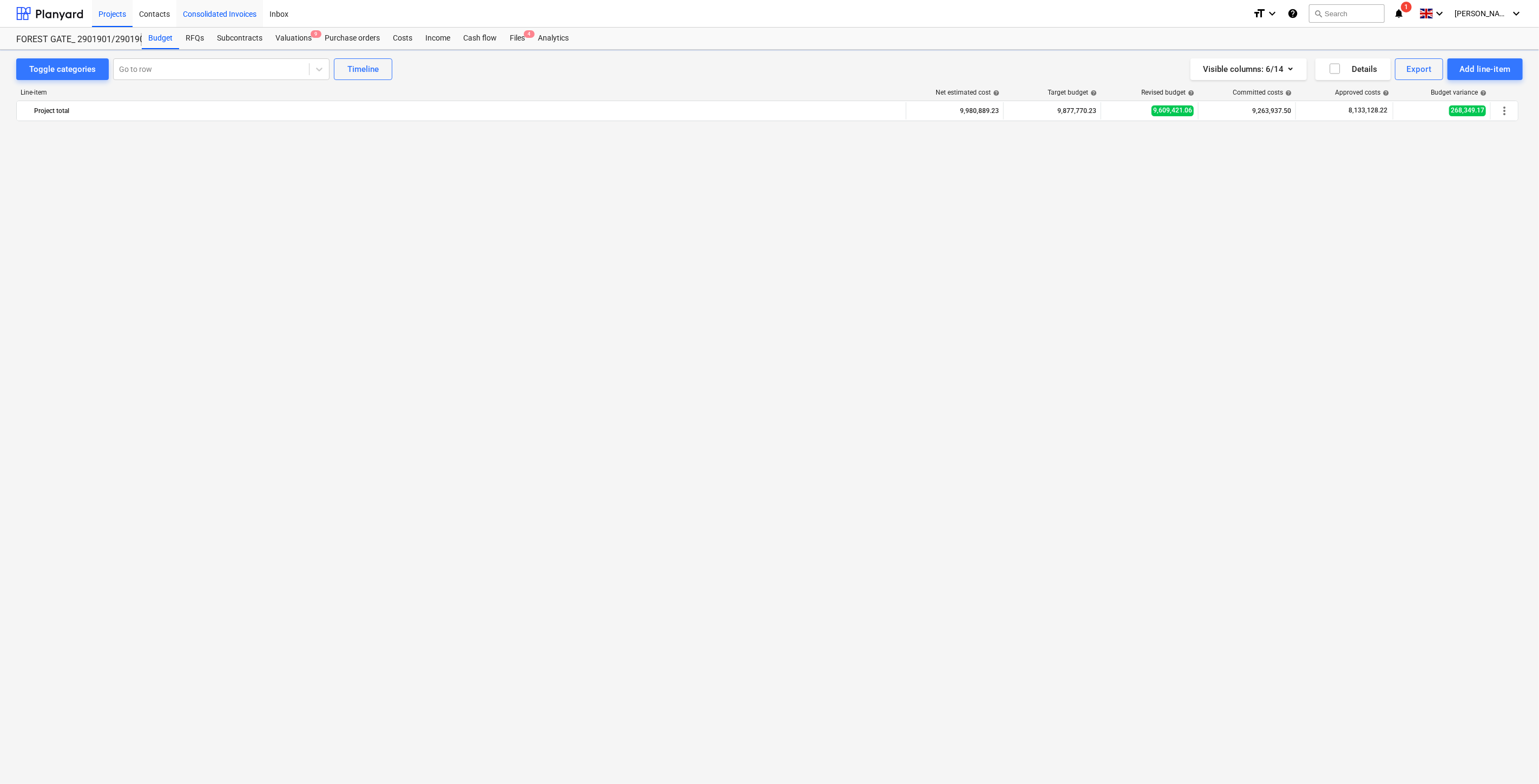
scroll to position [1242, 0]
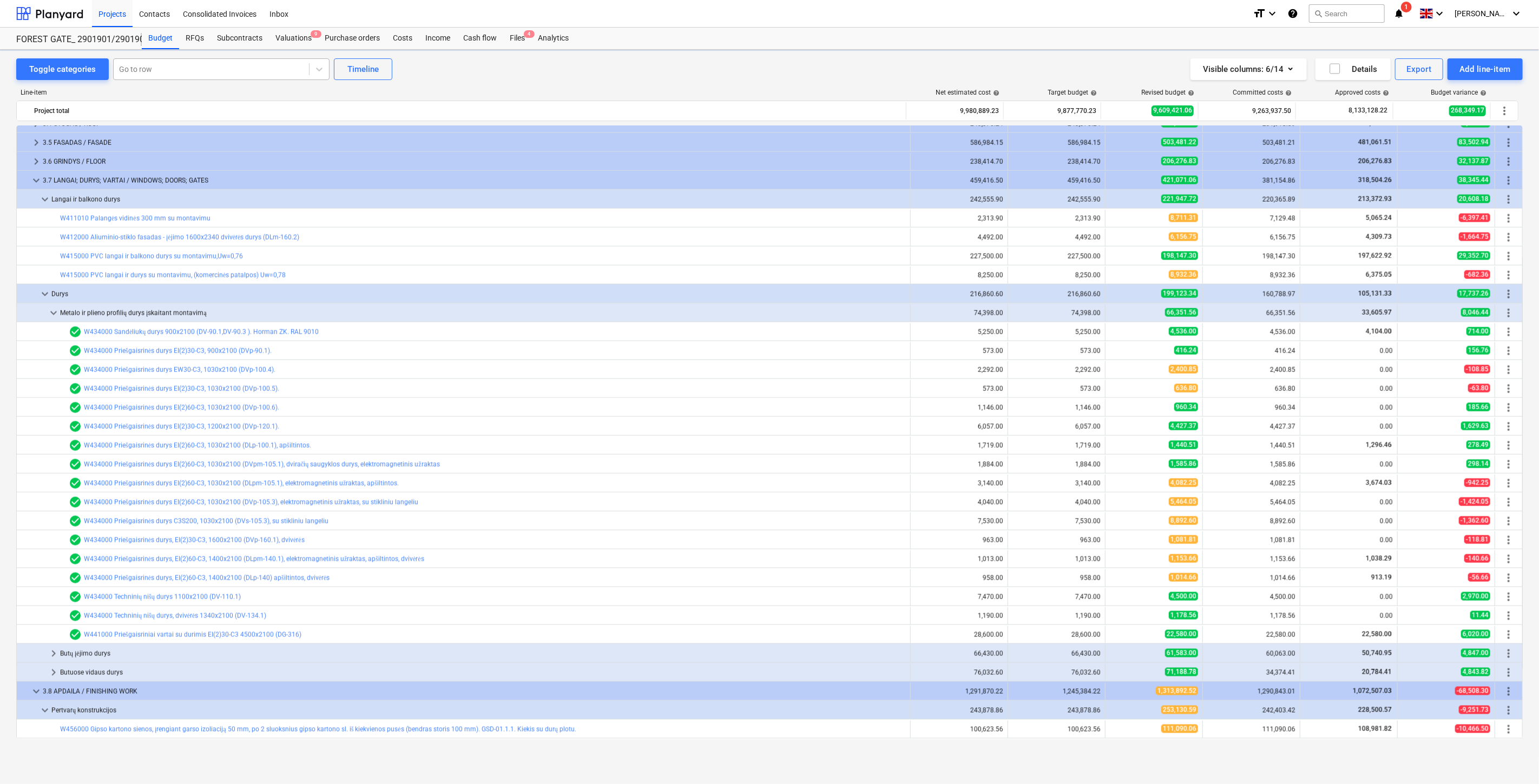
click at [214, 76] on div "Go to row" at bounding box center [211, 68] width 195 height 15
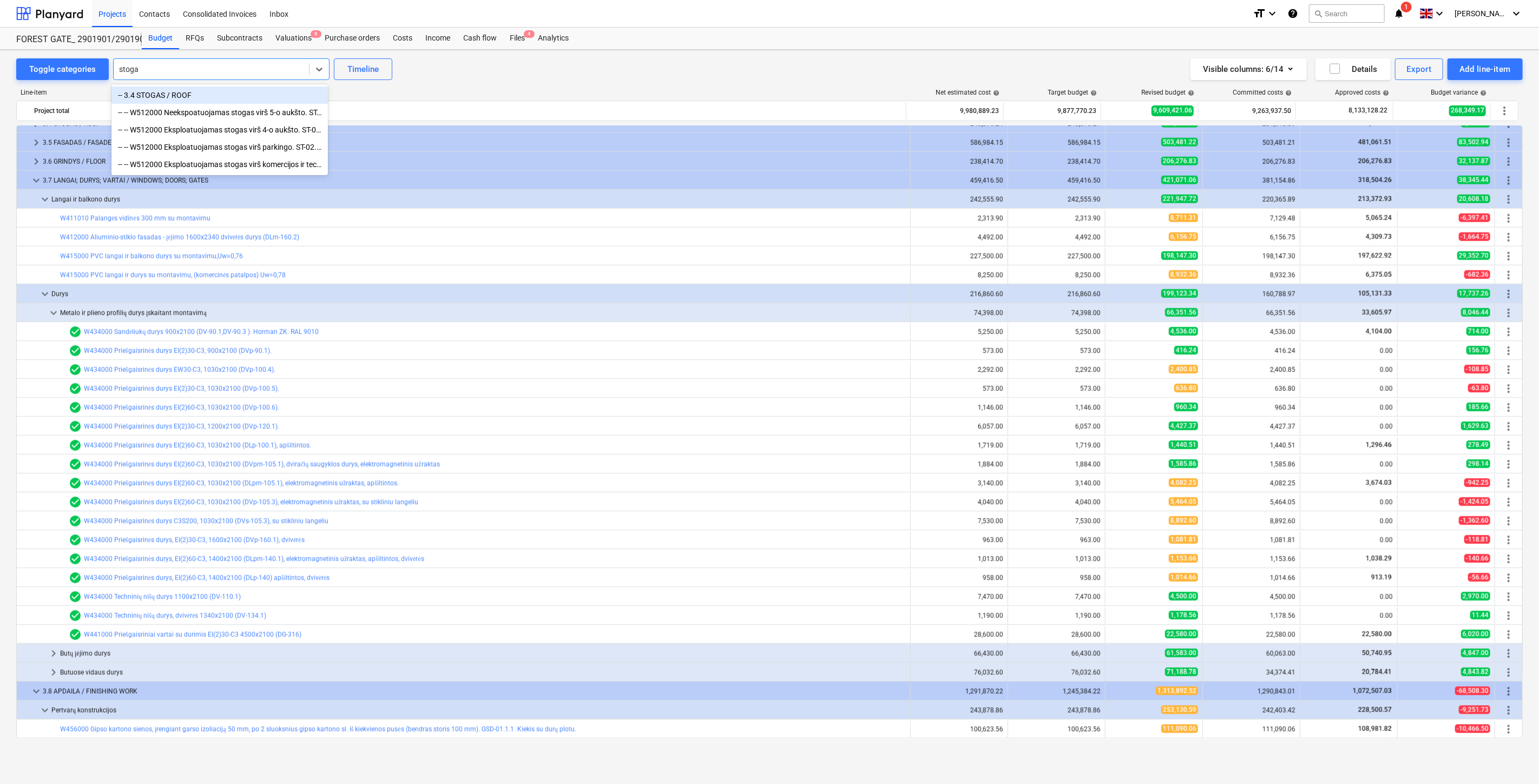
type input "stogas"
click at [233, 97] on div "-- 3.4 STOGAS / ROOF" at bounding box center [219, 94] width 216 height 17
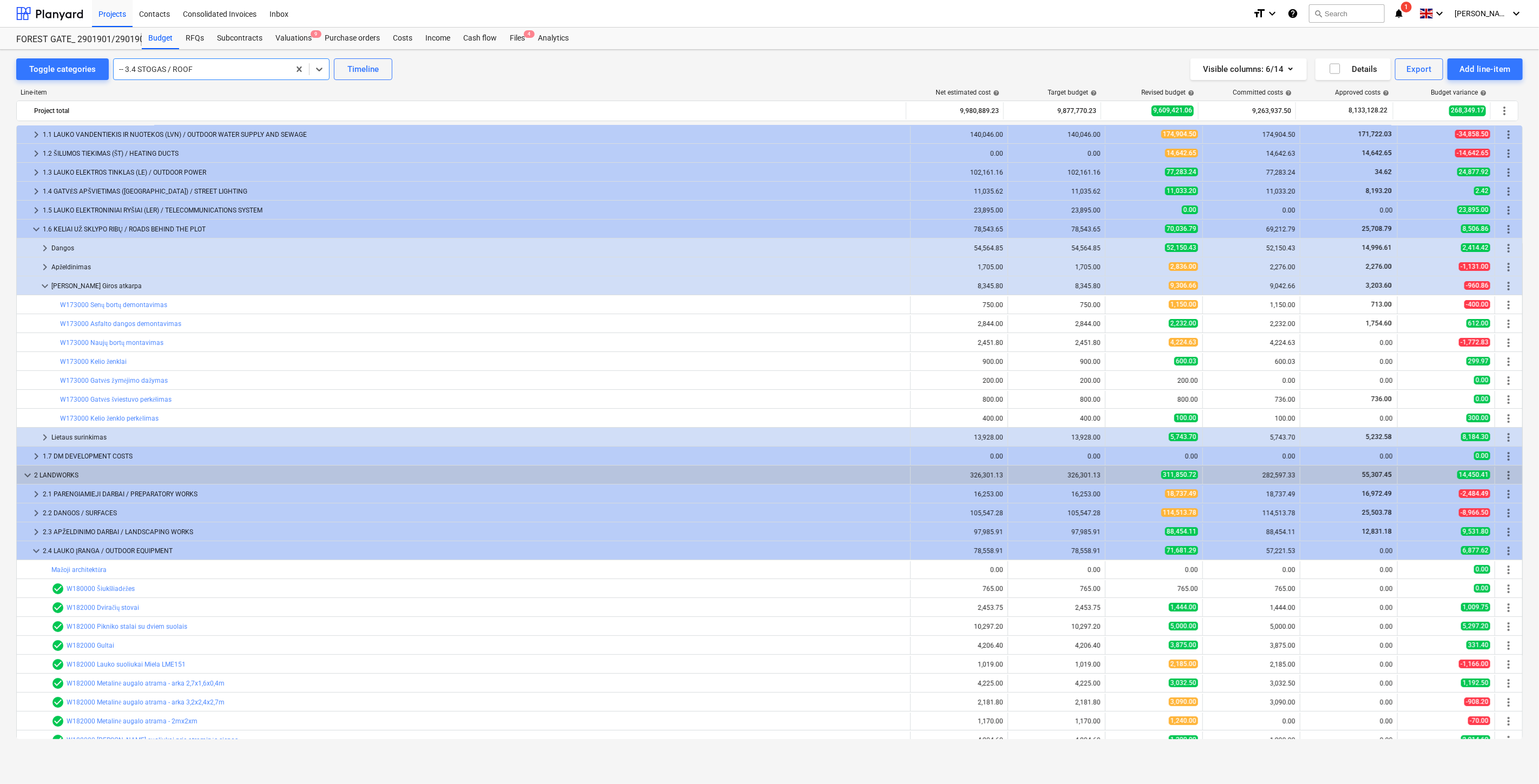
scroll to position [0, 0]
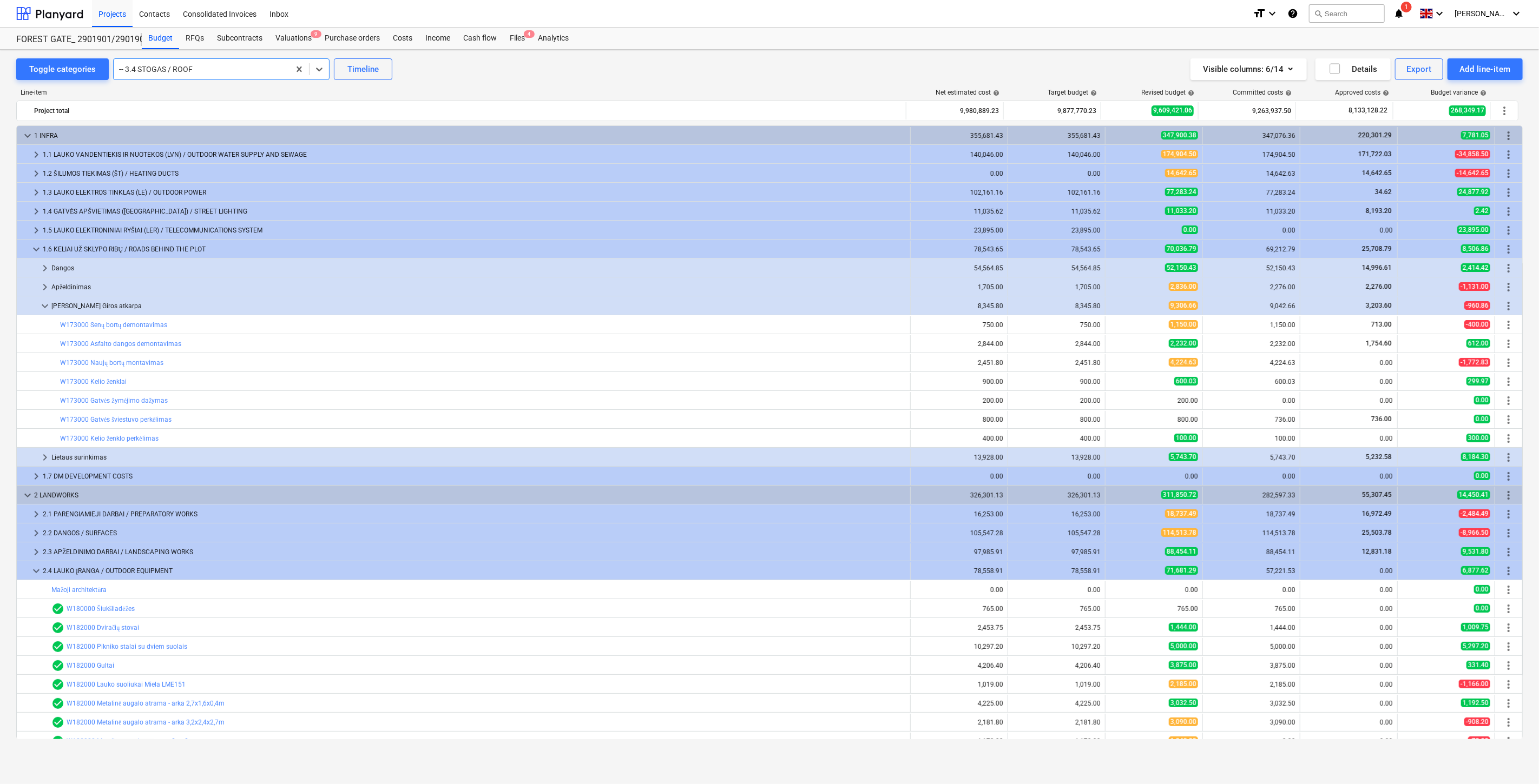
click at [222, 68] on div at bounding box center [201, 68] width 165 height 11
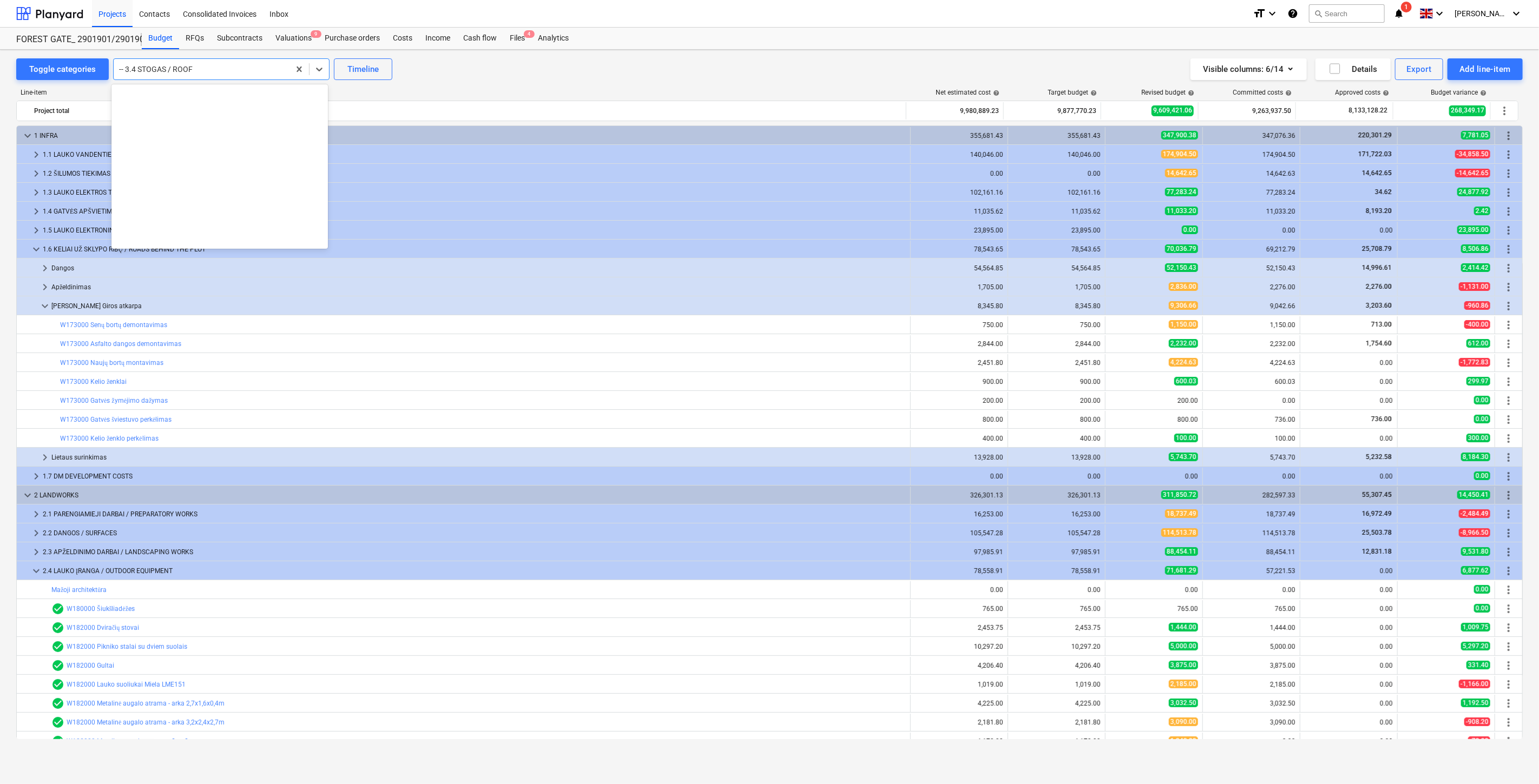
scroll to position [4278, 0]
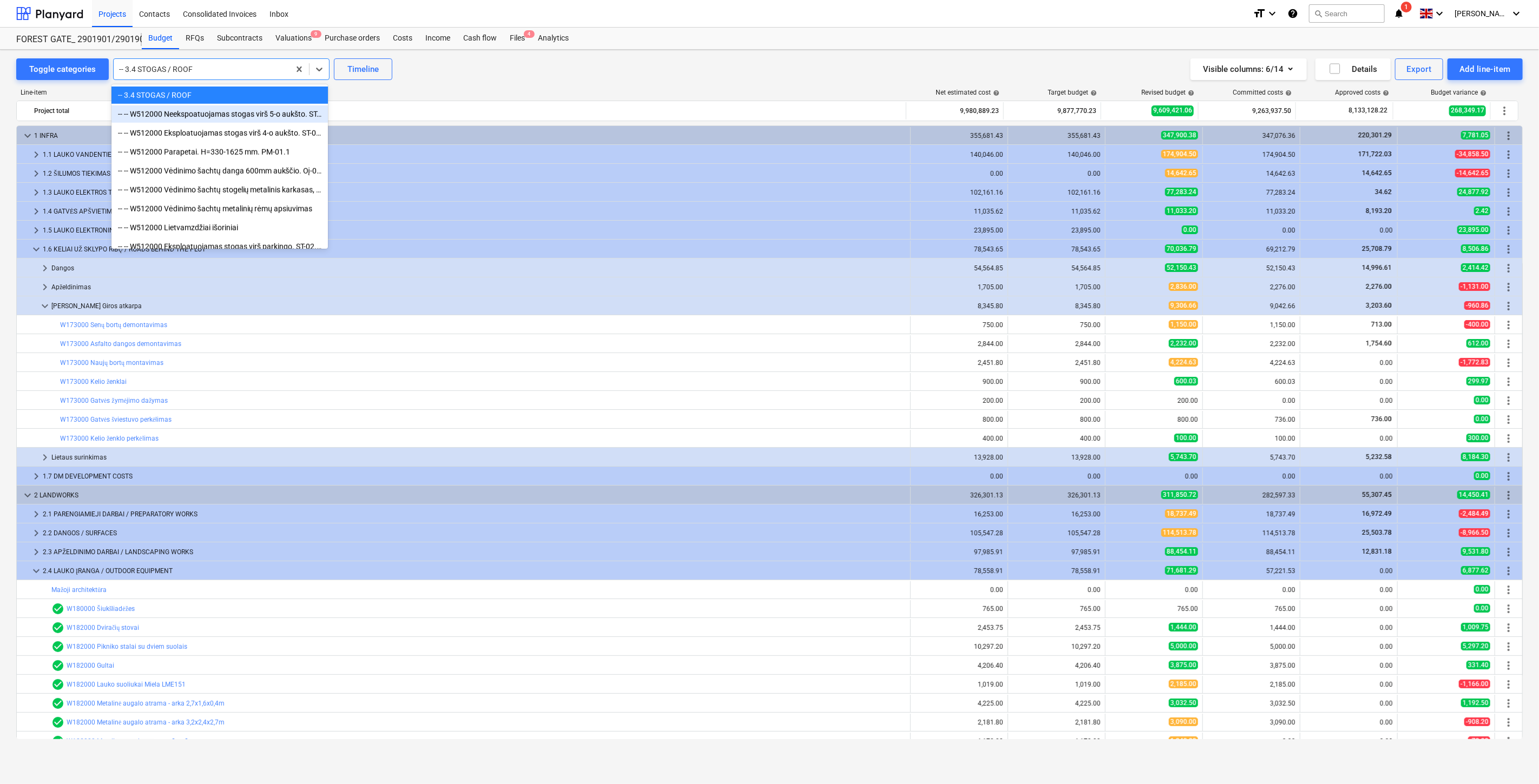
click at [204, 106] on div "-- -- W512000 Neekspoatuojamas stogas virš 5-o aukšto. ST-01.1." at bounding box center [219, 113] width 216 height 17
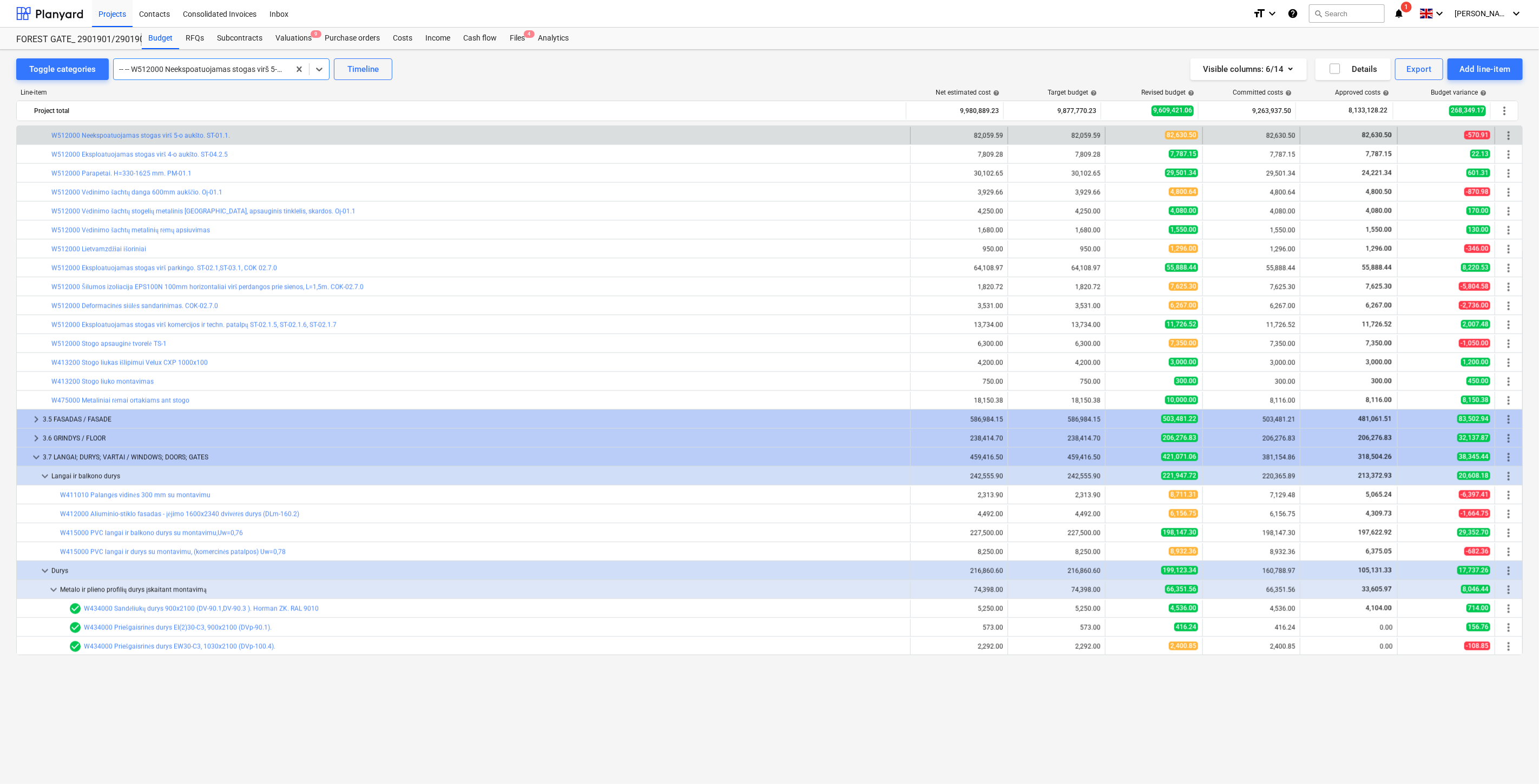
scroll to position [1129, 0]
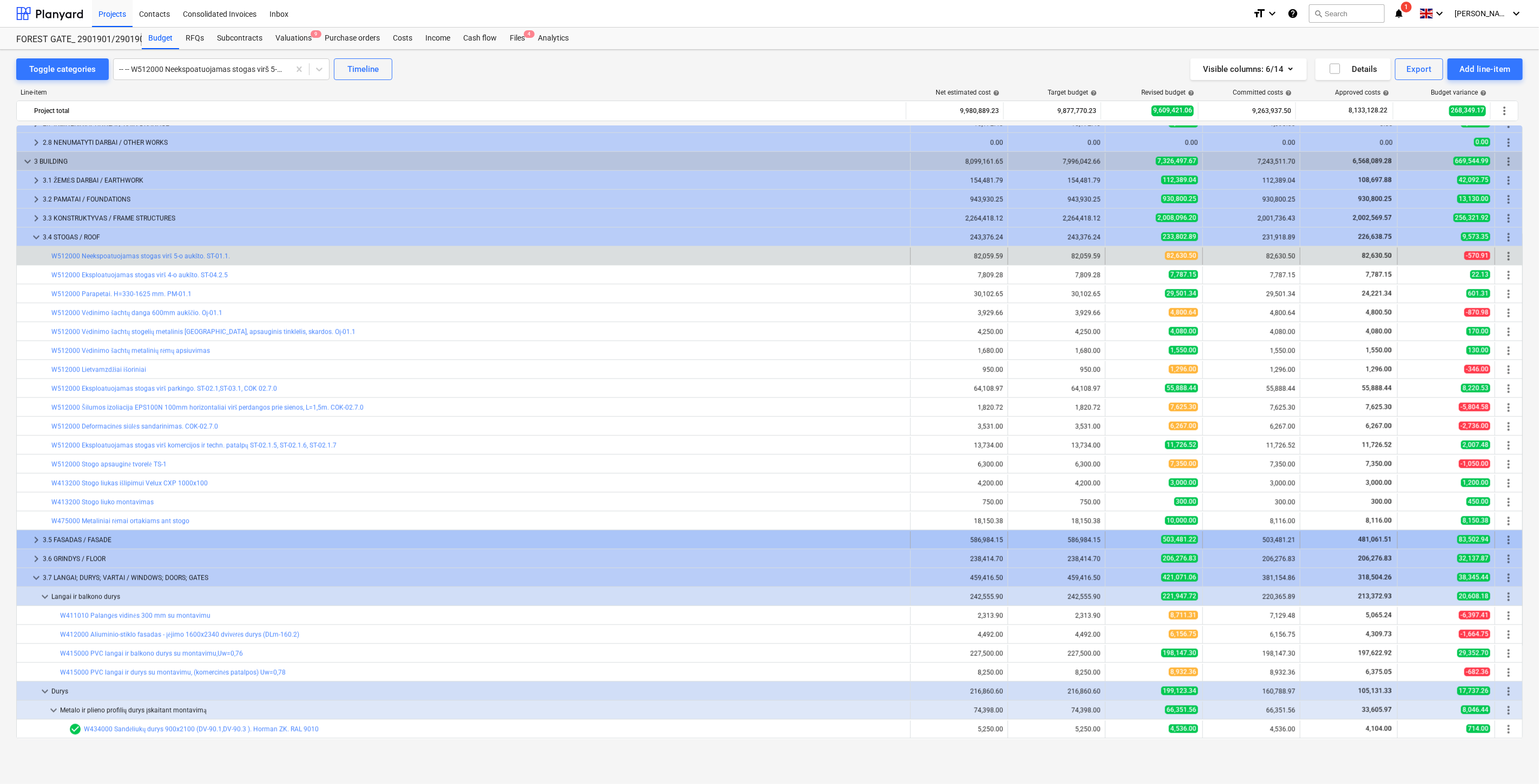
click at [184, 542] on div "3.5 FASADAS / FASADE" at bounding box center [474, 539] width 863 height 17
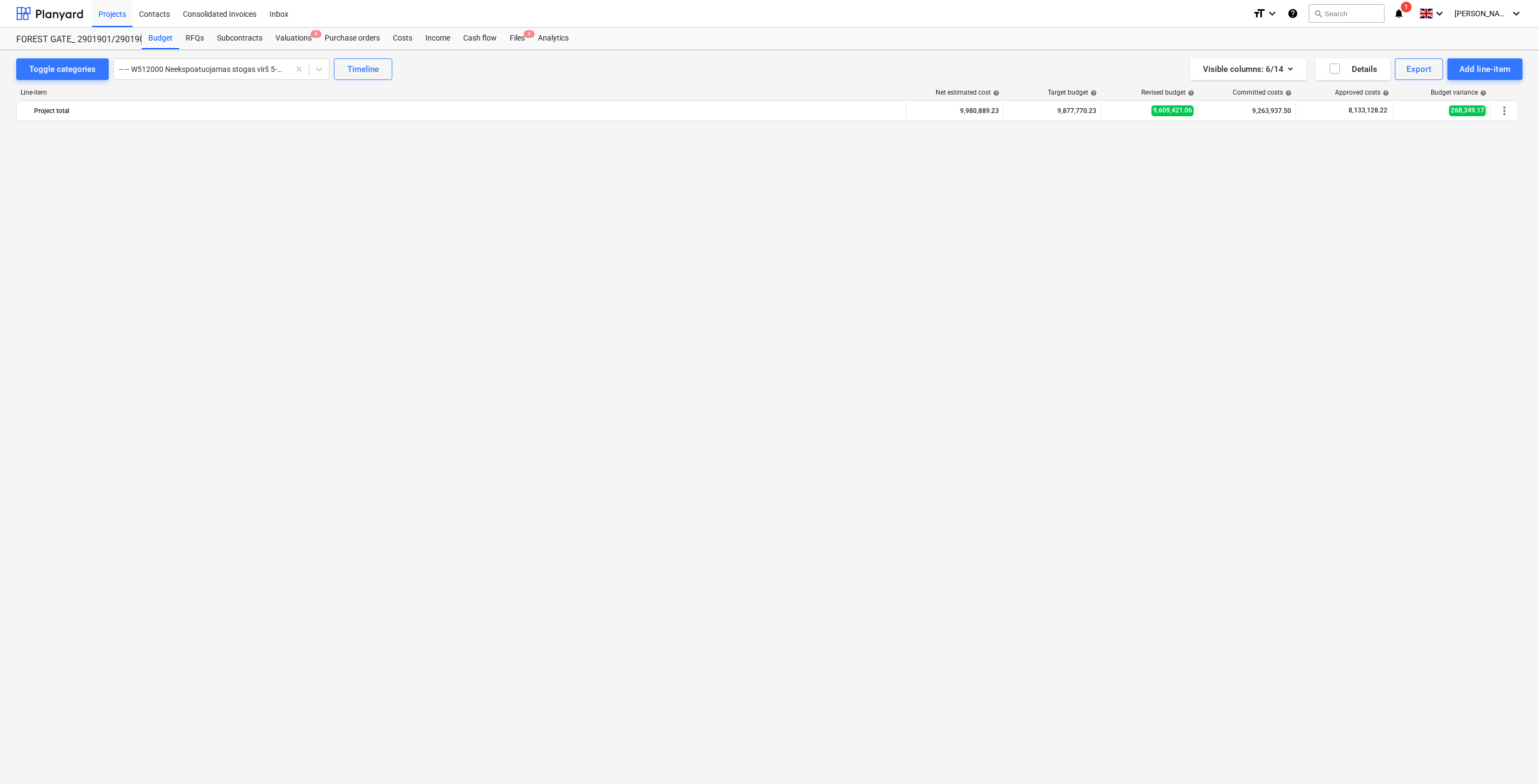
scroll to position [2660, 0]
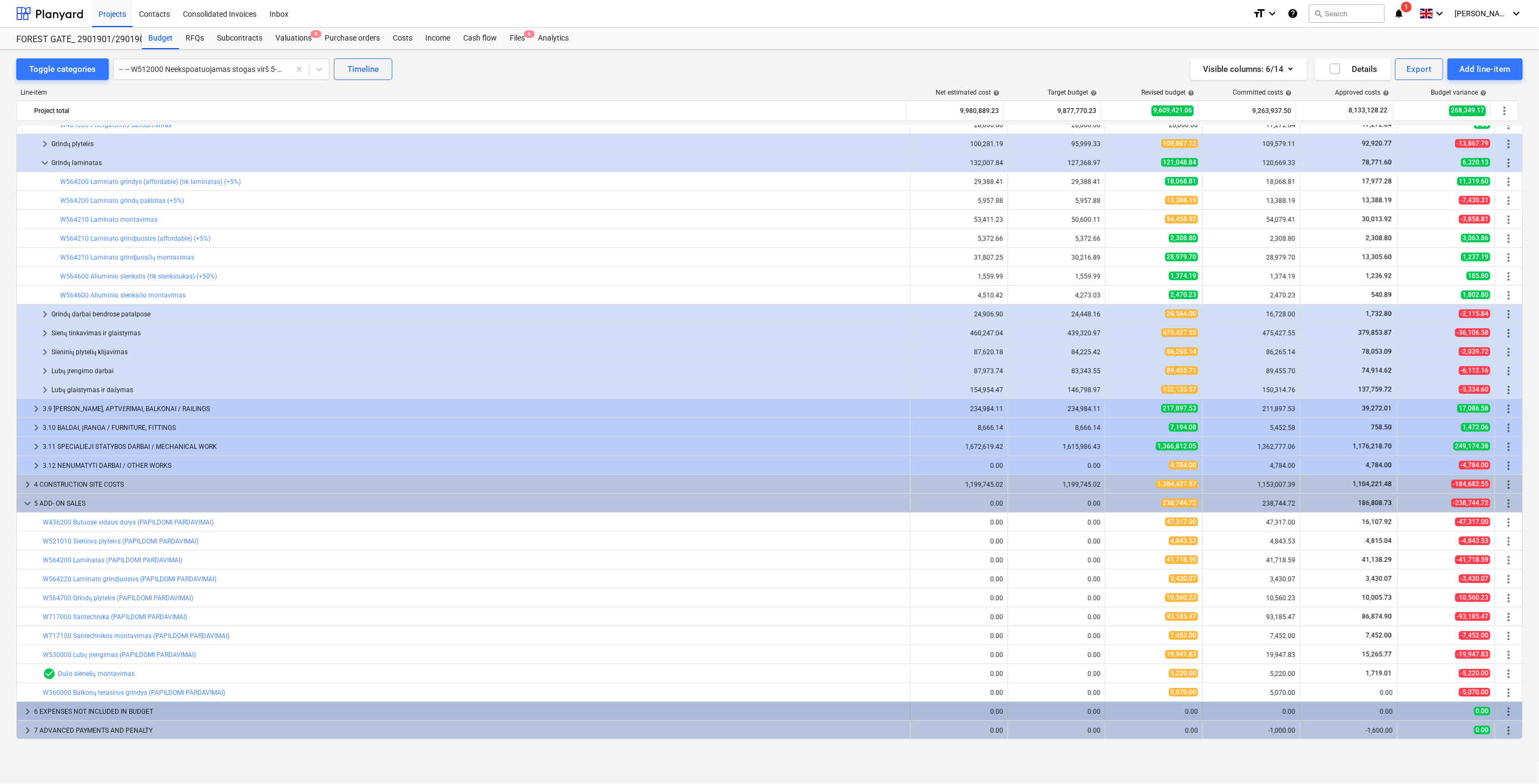
click at [215, 705] on div "6 EXPENSES NOT INCLUDED IN BUDGET" at bounding box center [469, 711] width 872 height 17
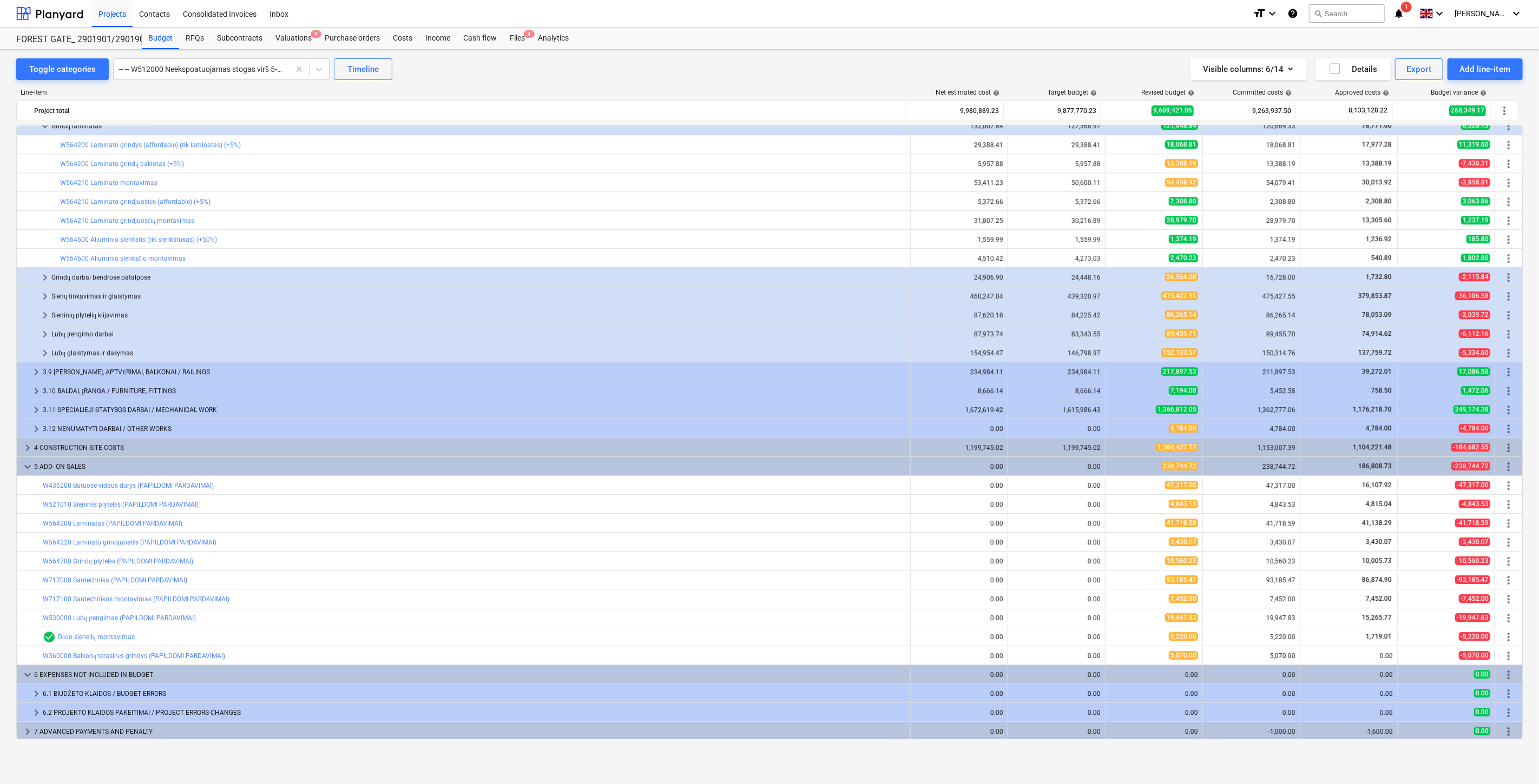
scroll to position [2699, 0]
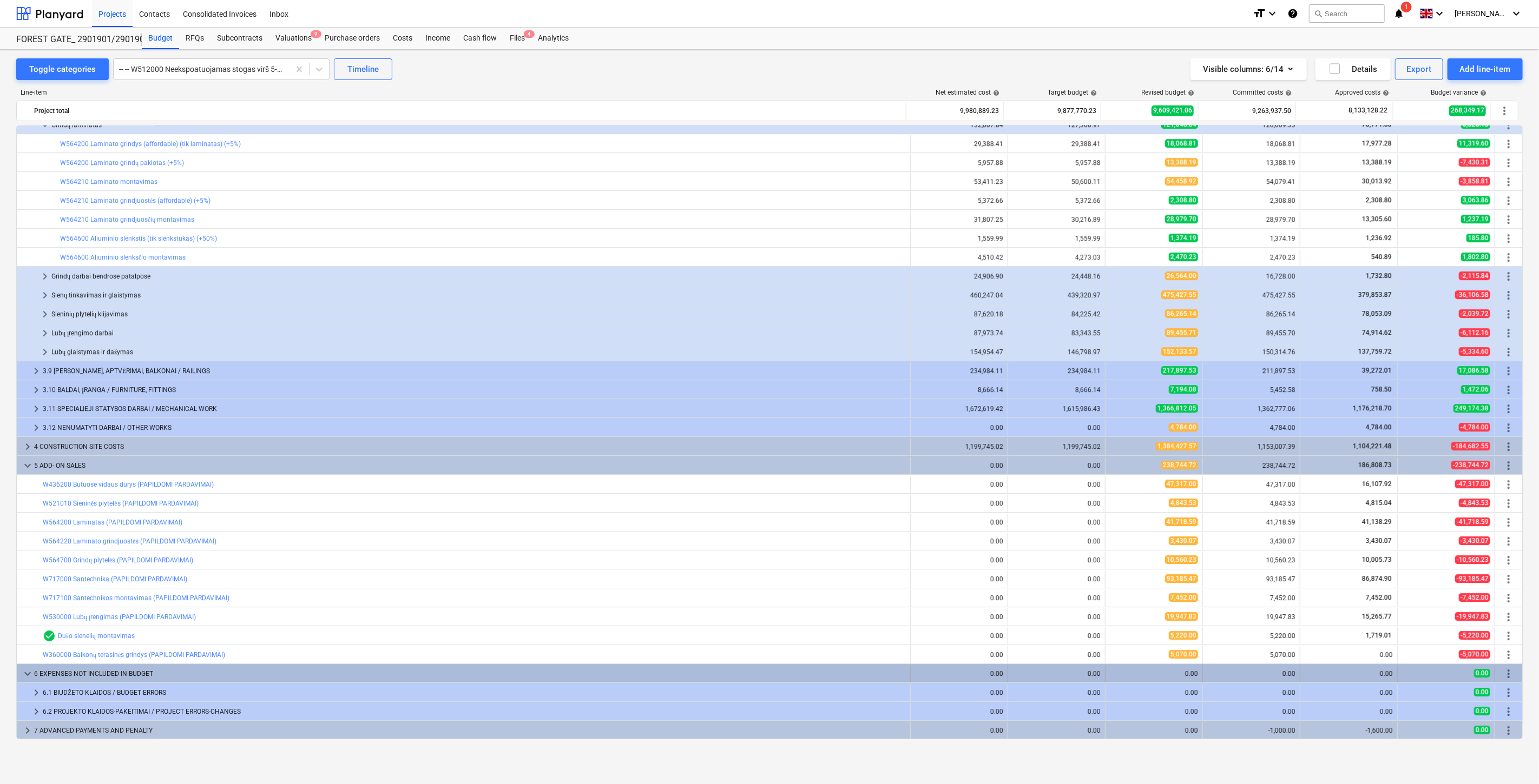
click at [222, 671] on div "6 EXPENSES NOT INCLUDED IN BUDGET" at bounding box center [469, 673] width 872 height 17
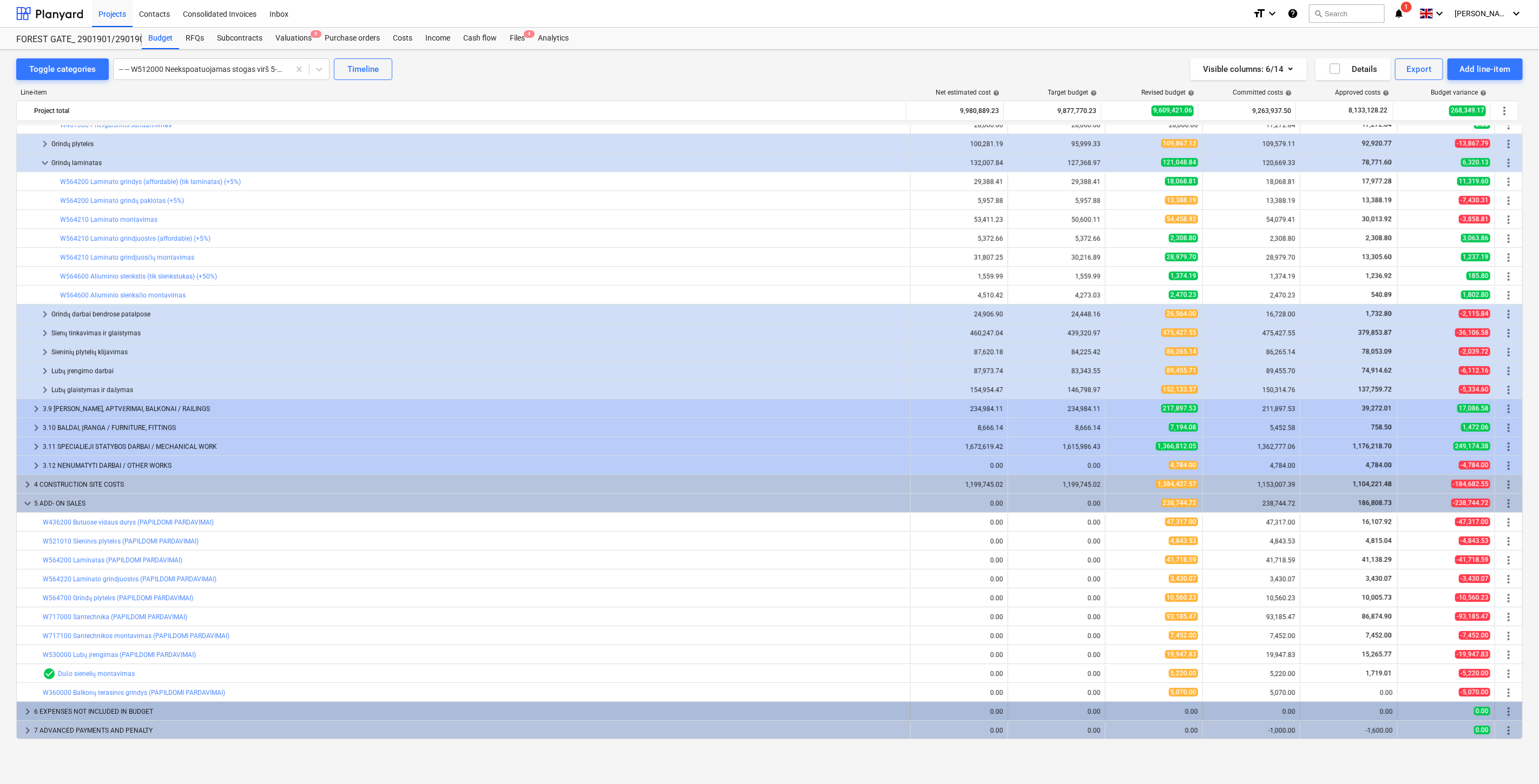
scroll to position [2660, 0]
click at [198, 726] on div "7 ADVANCED PAYMENTS AND PENALTY" at bounding box center [469, 729] width 872 height 17
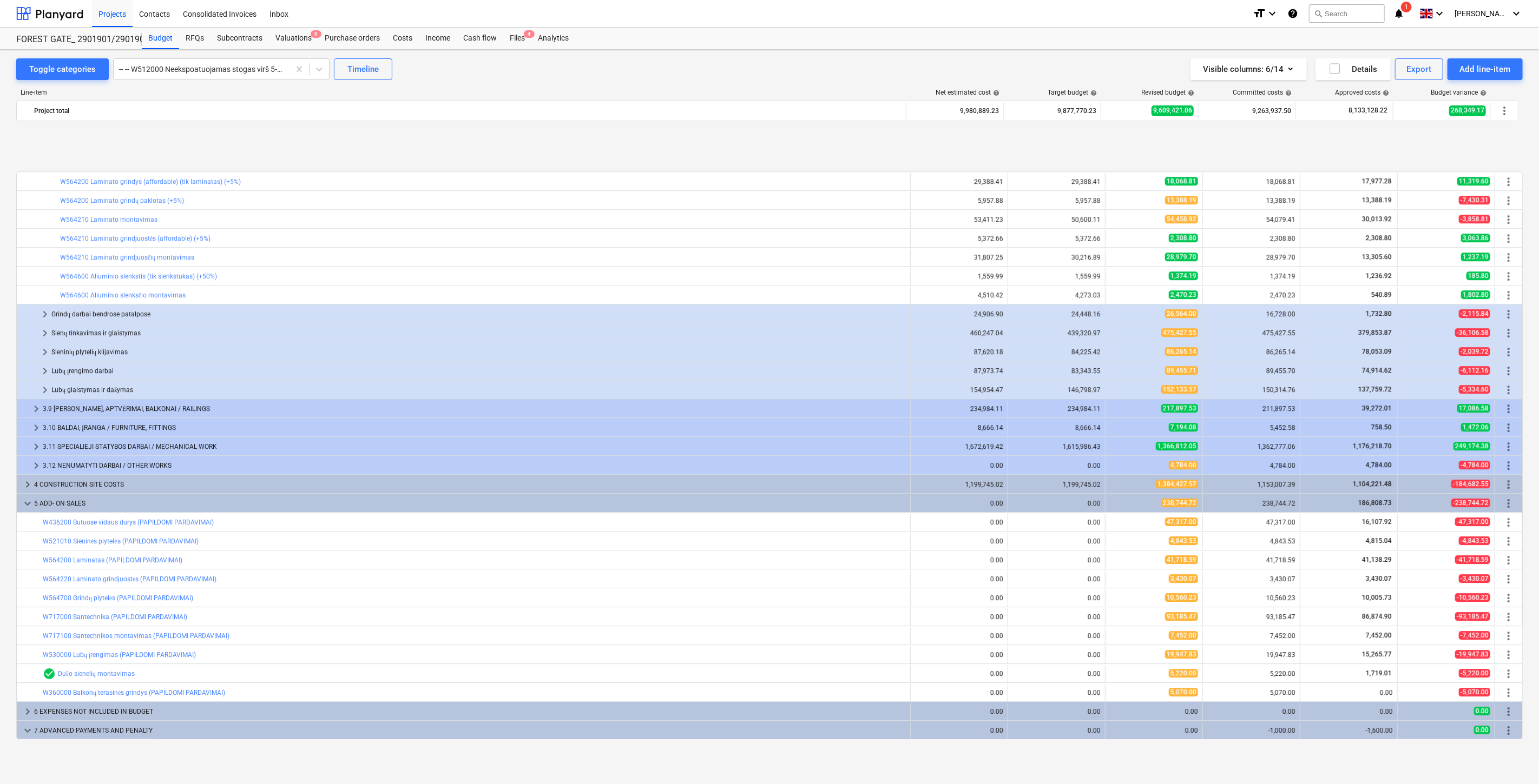
scroll to position [2754, 0]
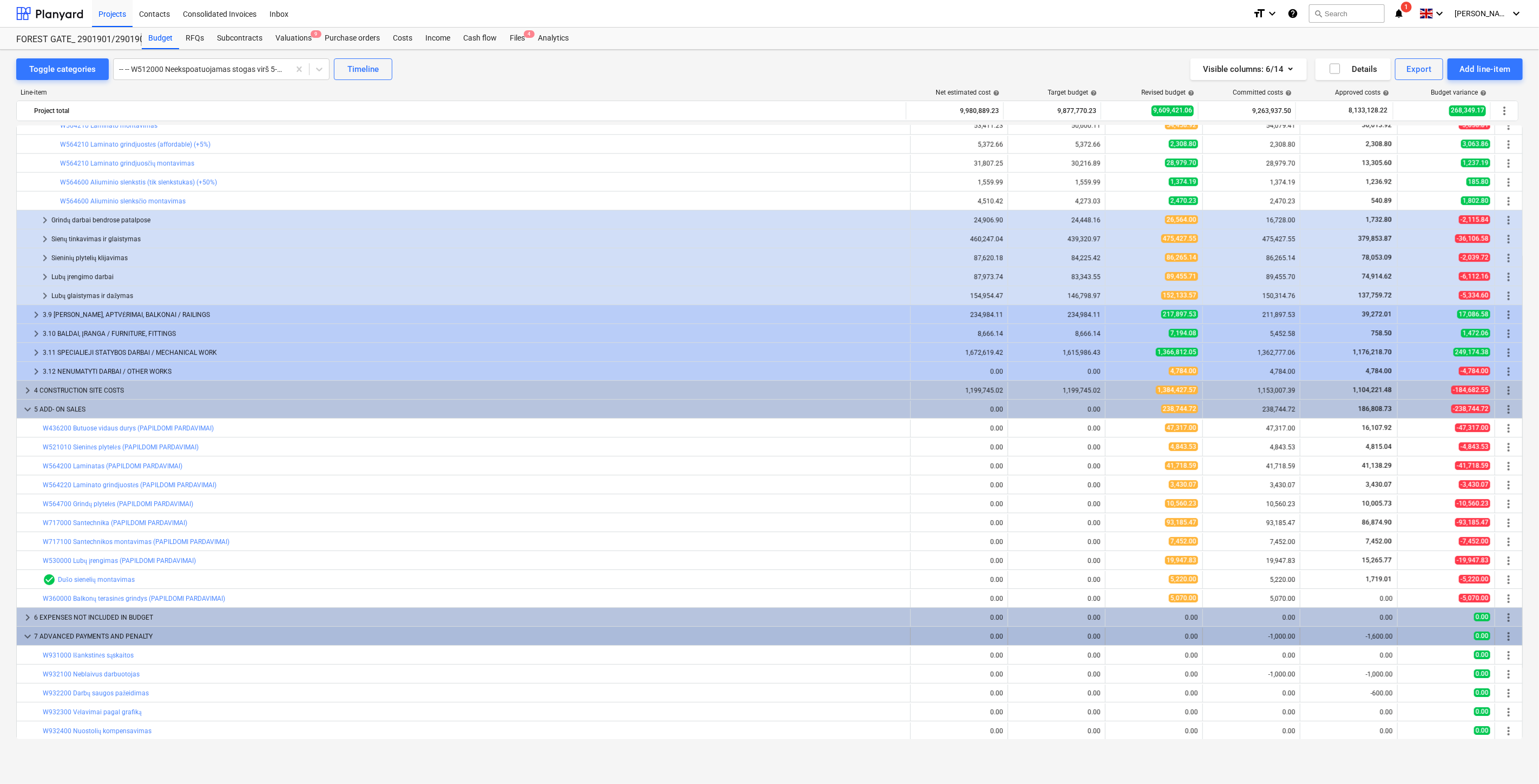
click at [164, 636] on div "7 ADVANCED PAYMENTS AND PENALTY" at bounding box center [469, 635] width 872 height 17
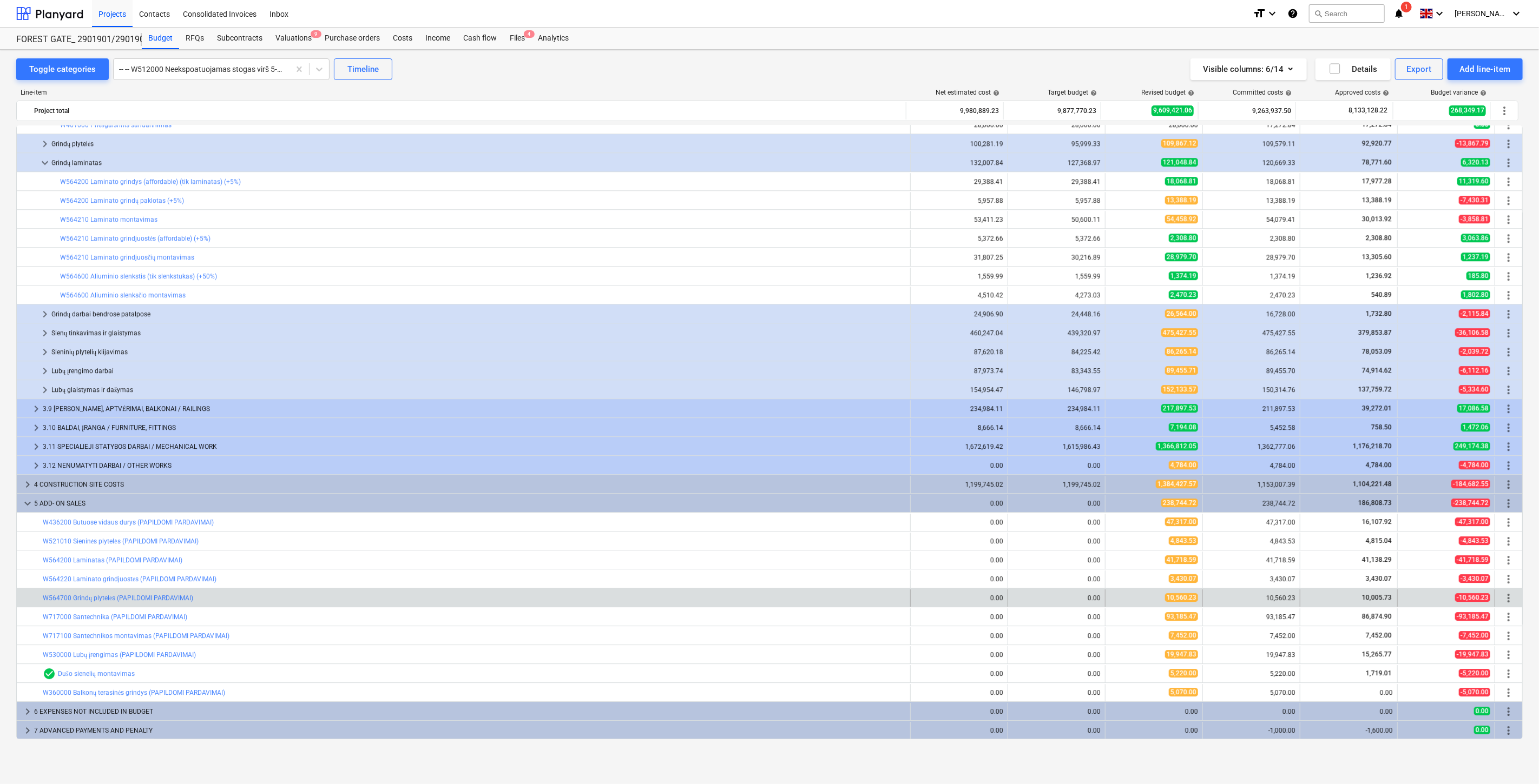
scroll to position [2660, 0]
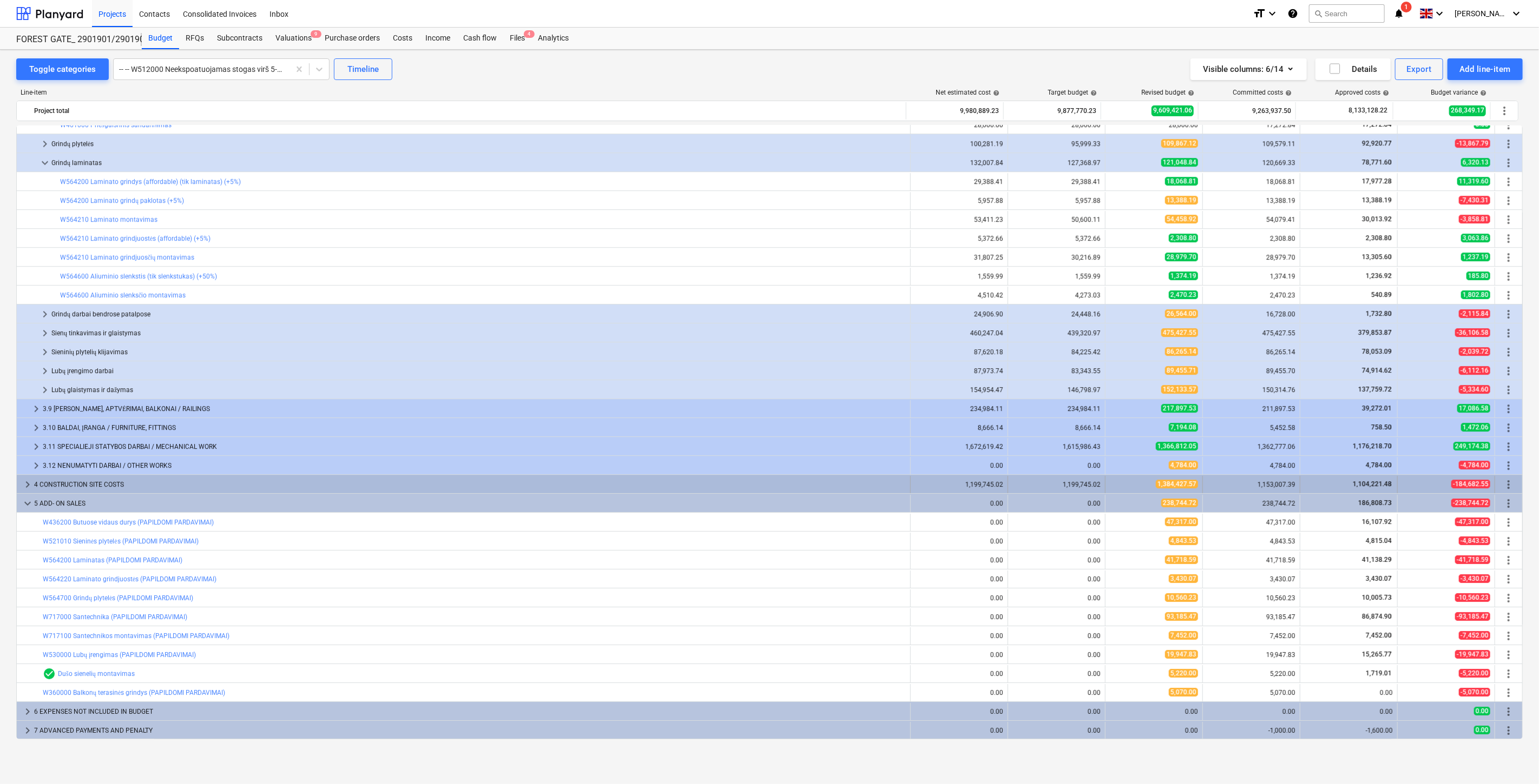
click at [199, 493] on div "4 CONSTRUCTION SITE COSTS" at bounding box center [469, 484] width 872 height 17
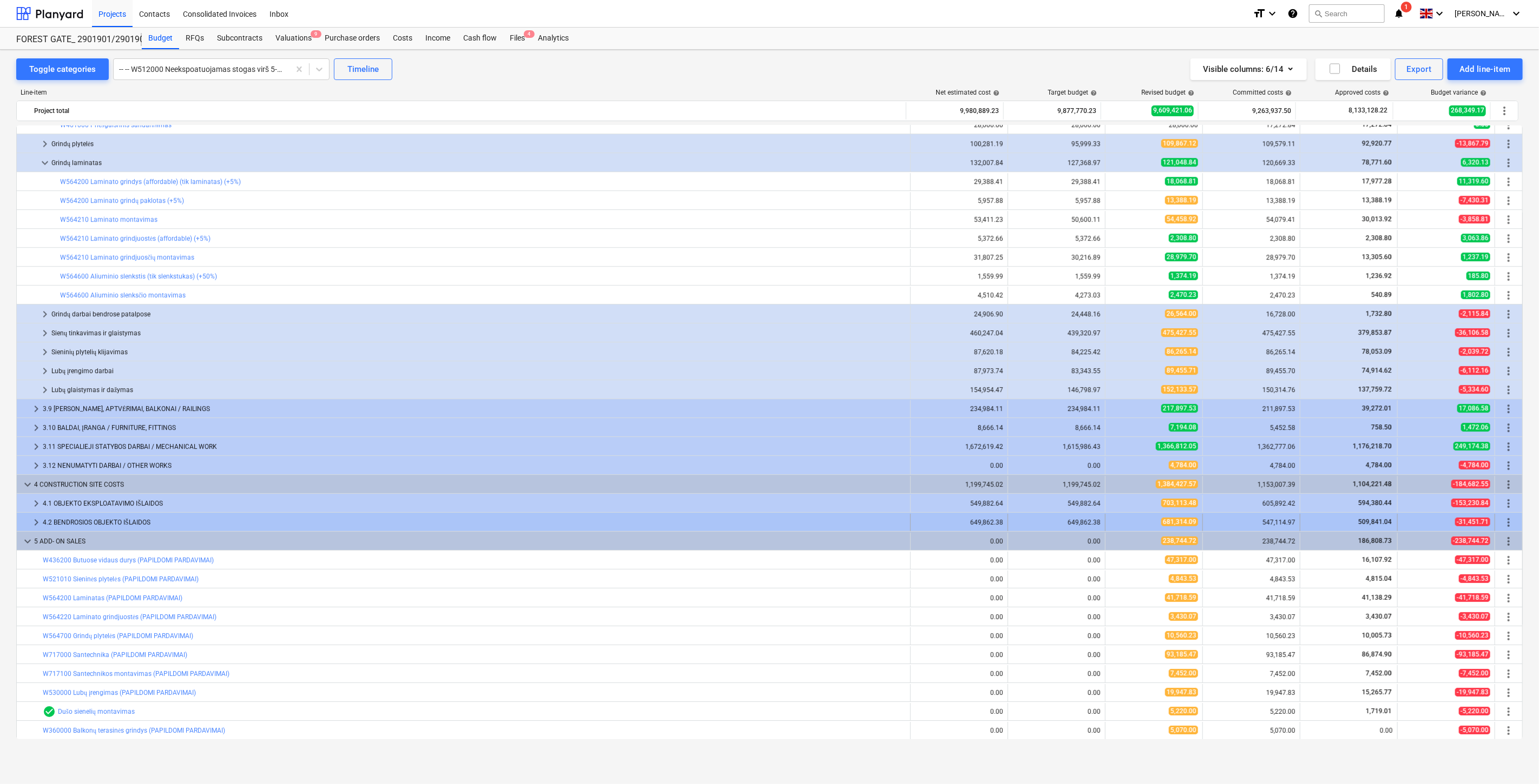
click at [179, 519] on div "4.2 BENDROSIOS OBJEKTO IŠLAIDOS" at bounding box center [474, 521] width 863 height 17
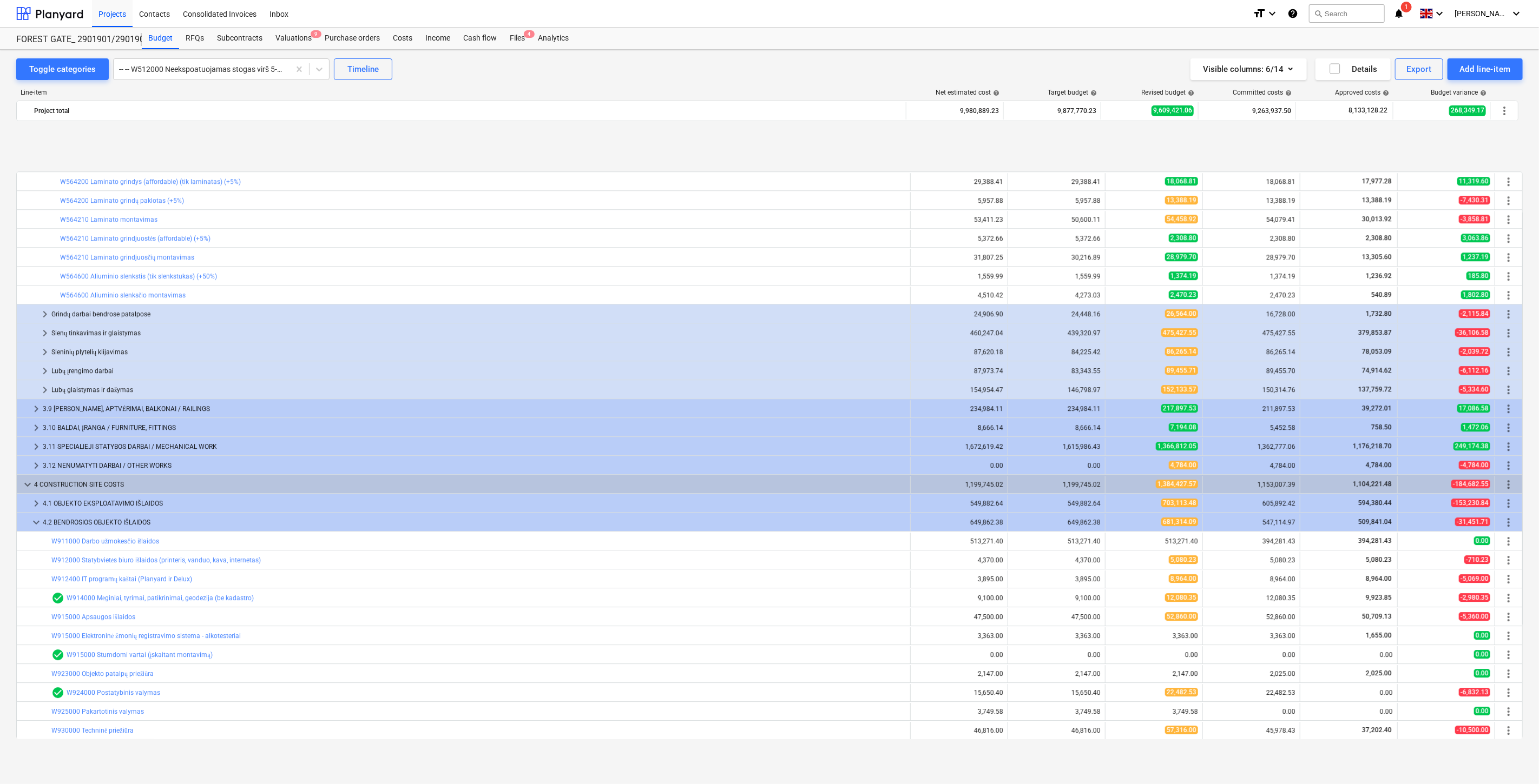
scroll to position [2781, 0]
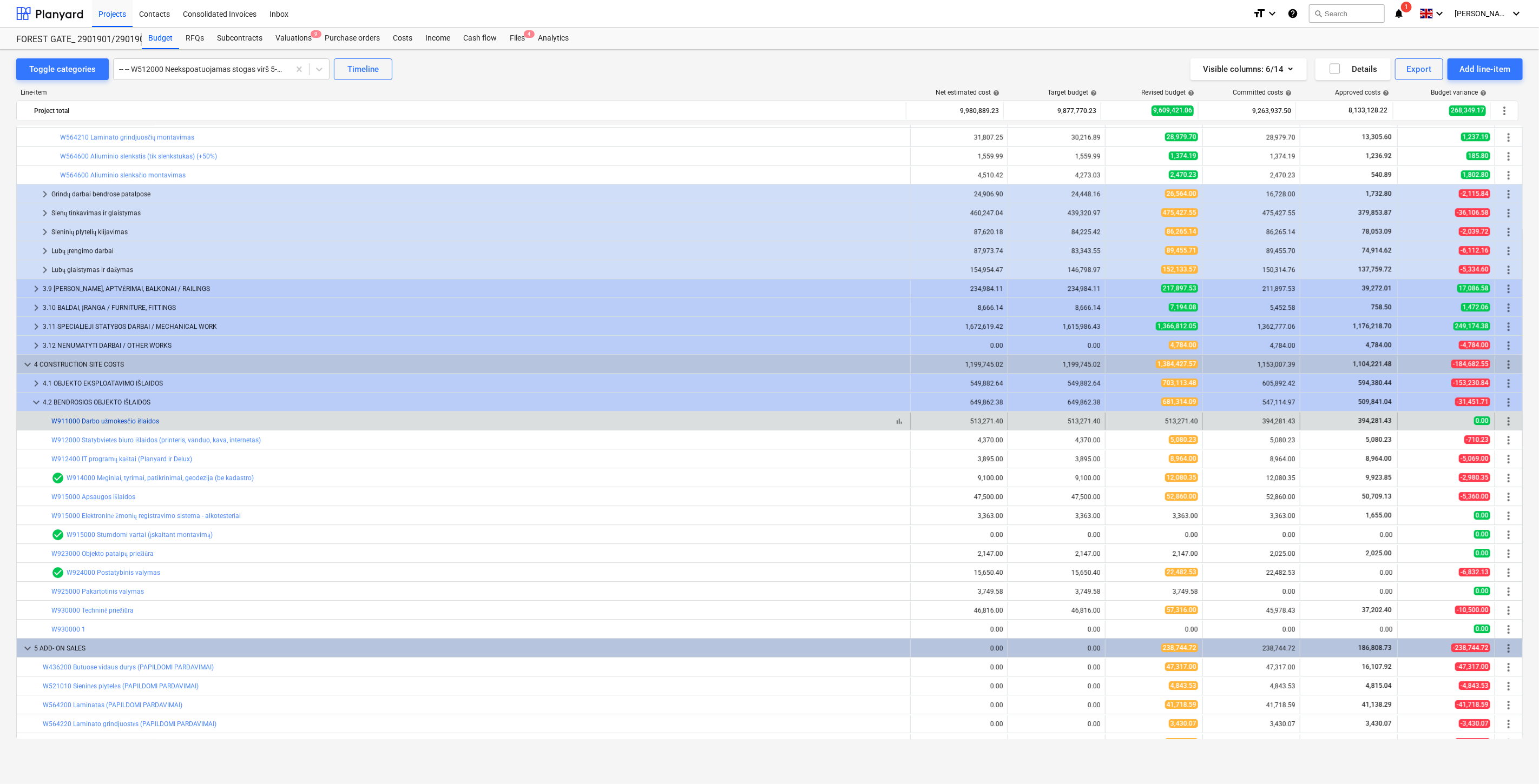
click at [134, 423] on link "W911000 Darbo užmokesčio išlaidos" at bounding box center [105, 421] width 108 height 8
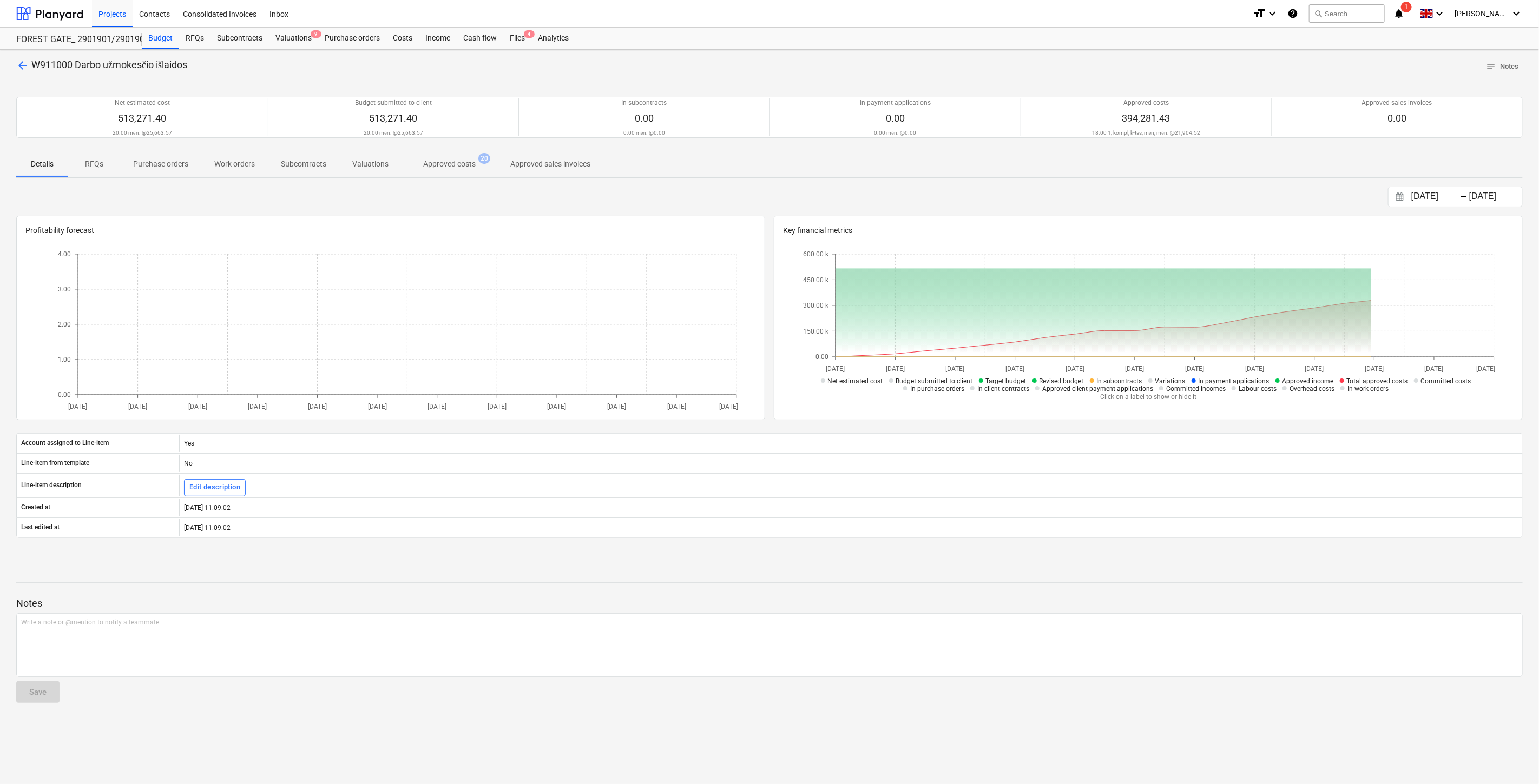
click at [431, 169] on span "Approved costs 20" at bounding box center [449, 164] width 96 height 20
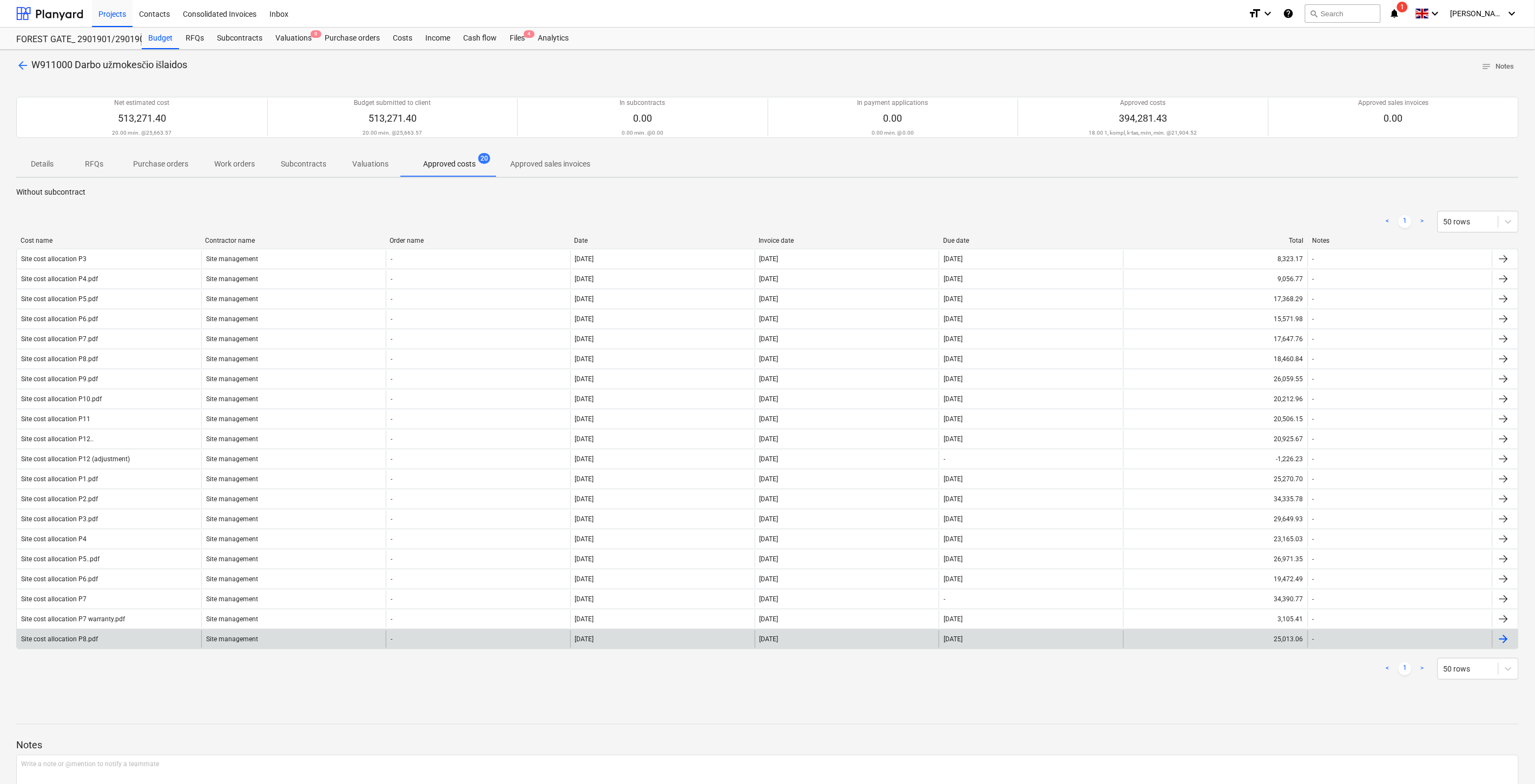
click at [471, 644] on div "-" at bounding box center [478, 638] width 184 height 17
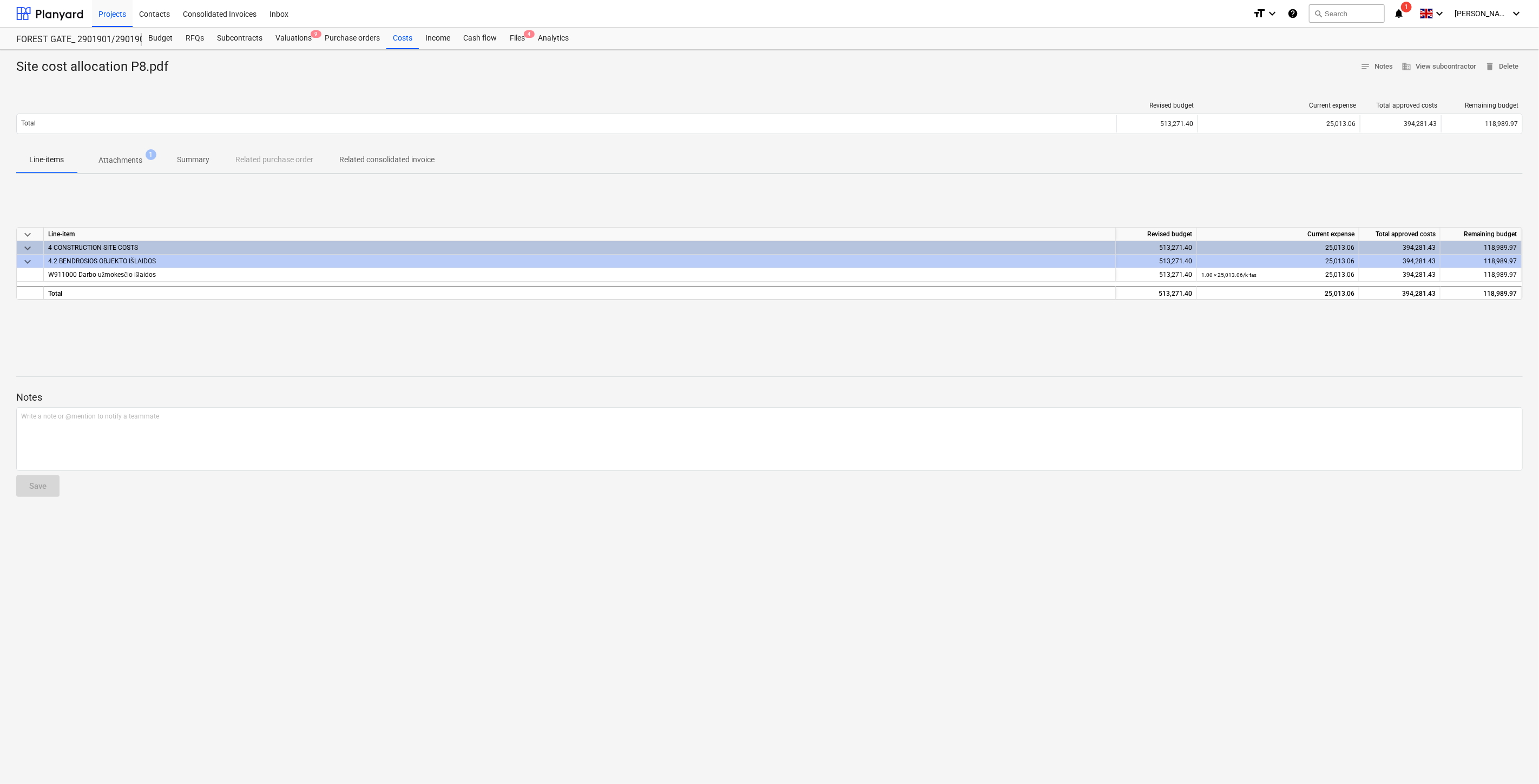
click at [745, 327] on div "keyboard_arrow_down Line-item Revised budget Current expense Total approved cos…" at bounding box center [769, 264] width 1506 height 163
drag, startPoint x: 770, startPoint y: 327, endPoint x: 763, endPoint y: 326, distance: 7.1
click at [763, 326] on div "keyboard_arrow_down Line-item Revised budget Current expense Total approved cos…" at bounding box center [769, 264] width 1506 height 163
click at [142, 159] on span "Attachments 1" at bounding box center [121, 160] width 61 height 11
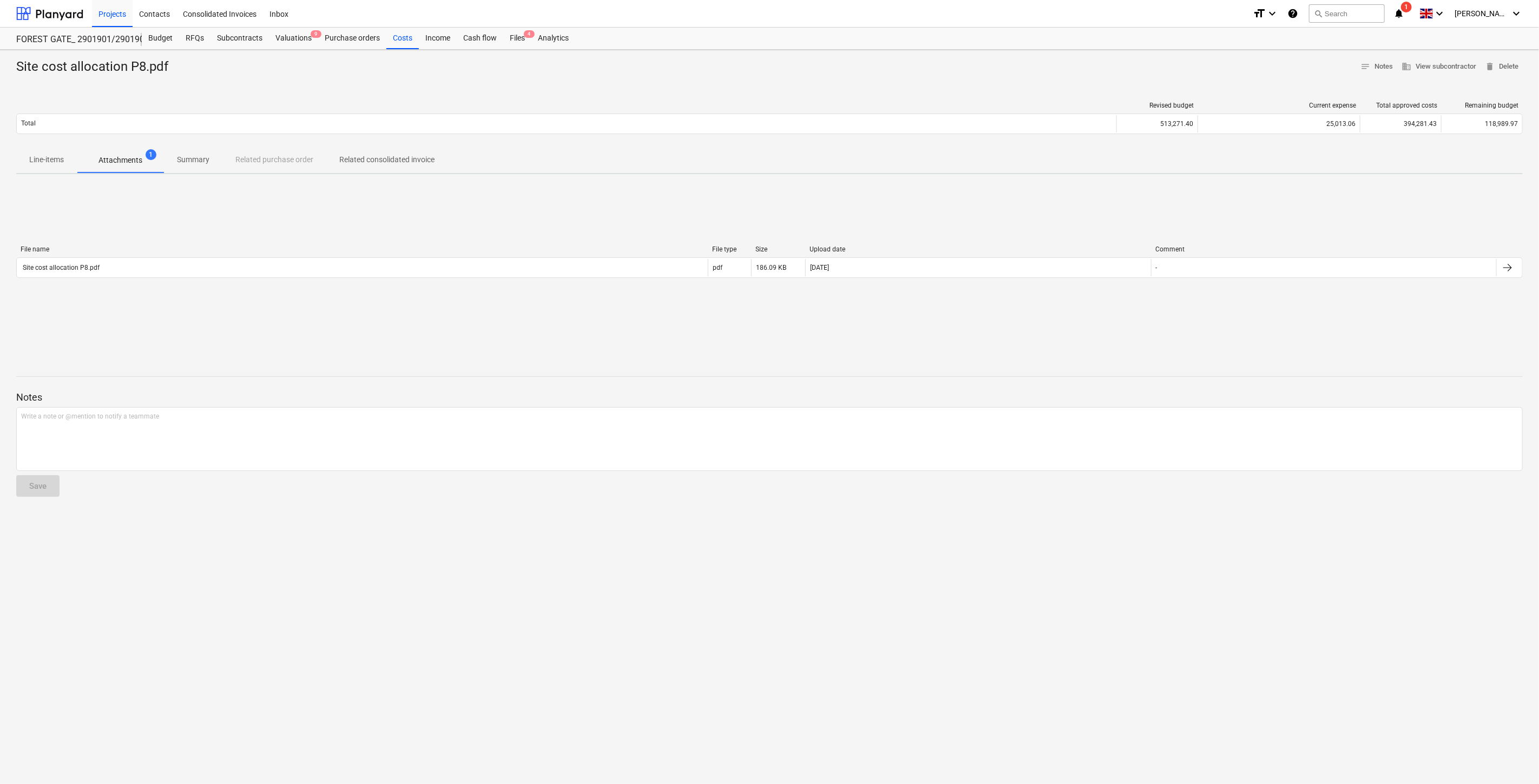
click at [164, 256] on div "File name File type Size Upload date Comment" at bounding box center [769, 252] width 1506 height 12
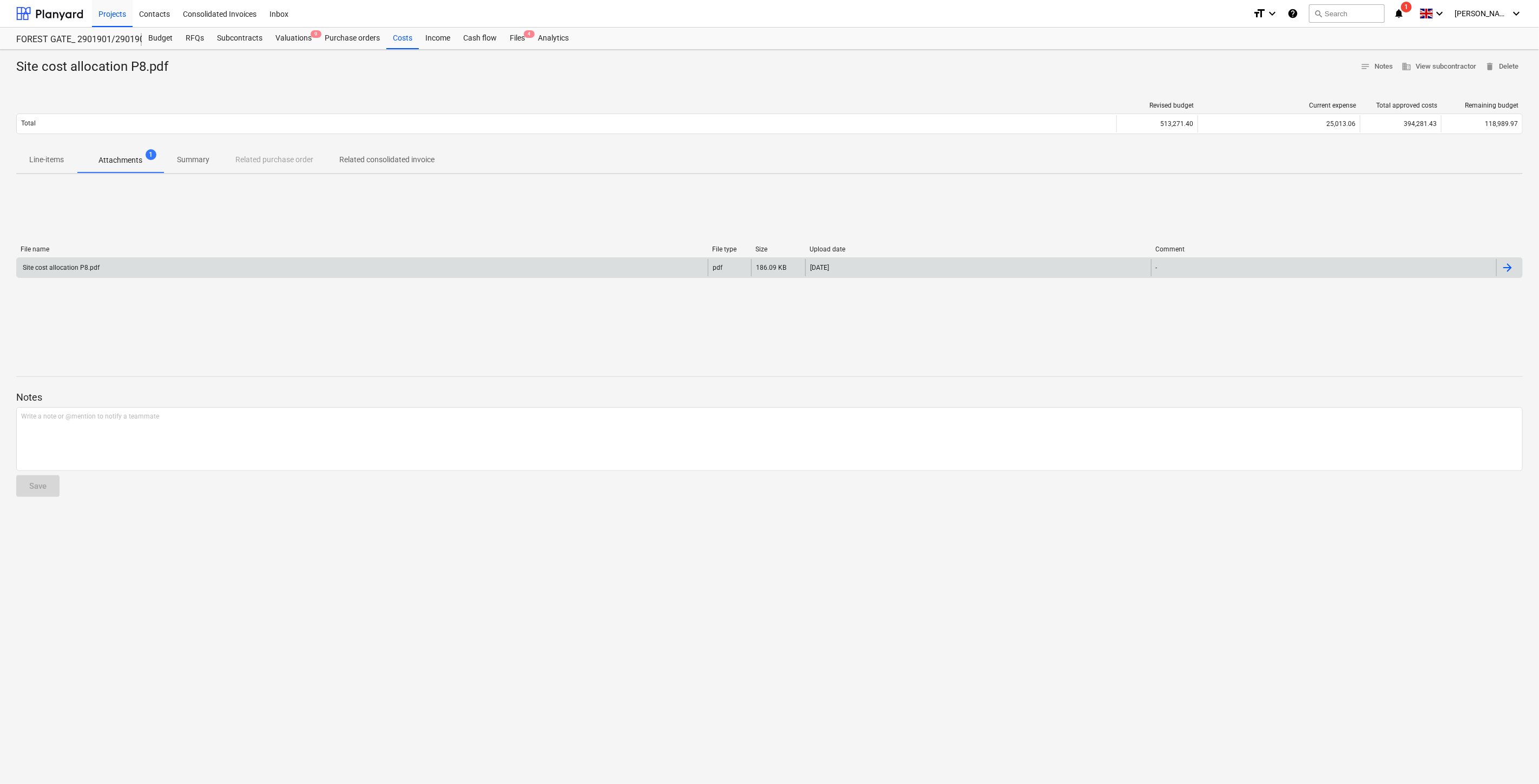
click at [169, 265] on div "Site cost allocation P8.pdf" at bounding box center [362, 267] width 691 height 17
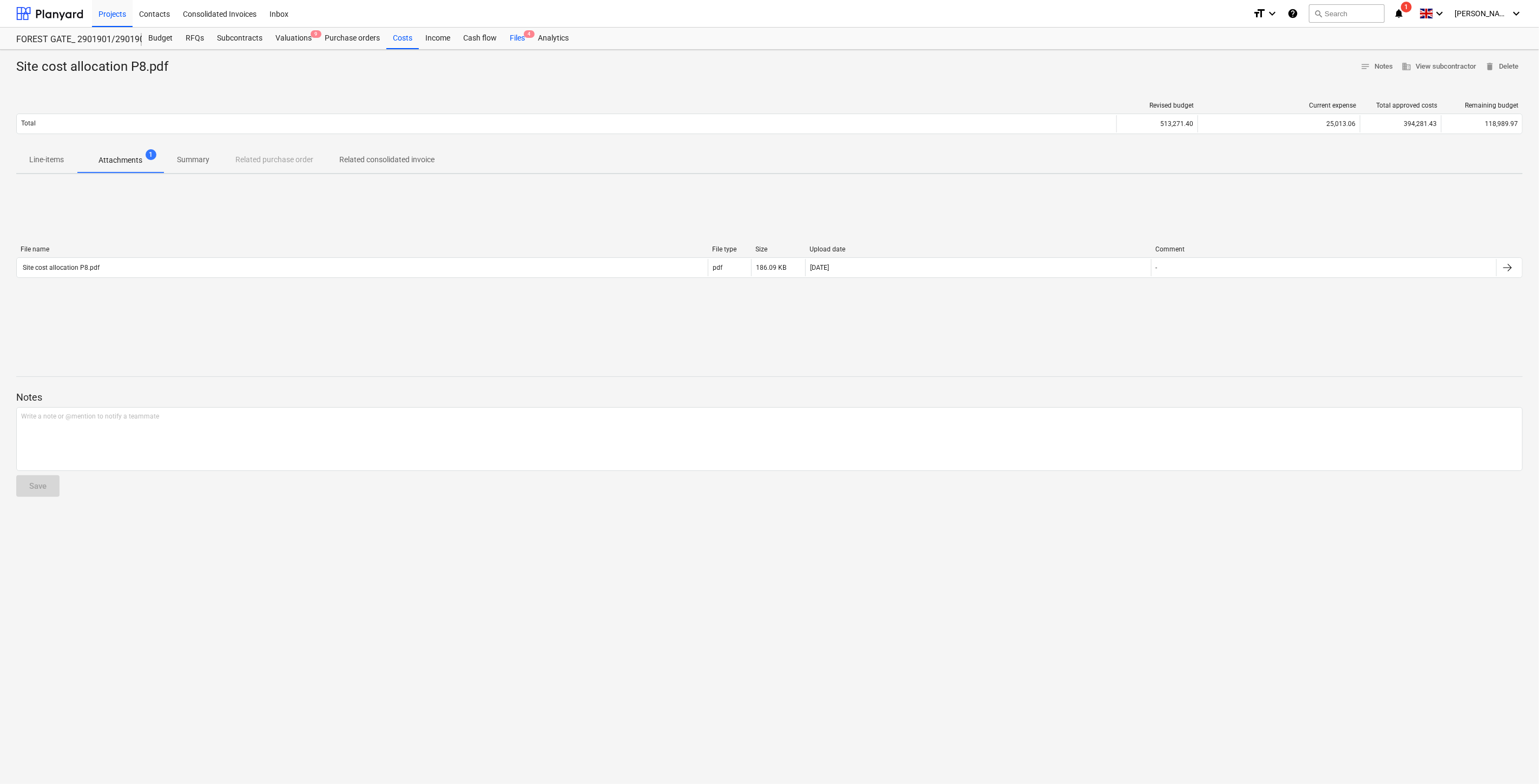
click at [516, 35] on div "Files 4" at bounding box center [517, 39] width 28 height 22
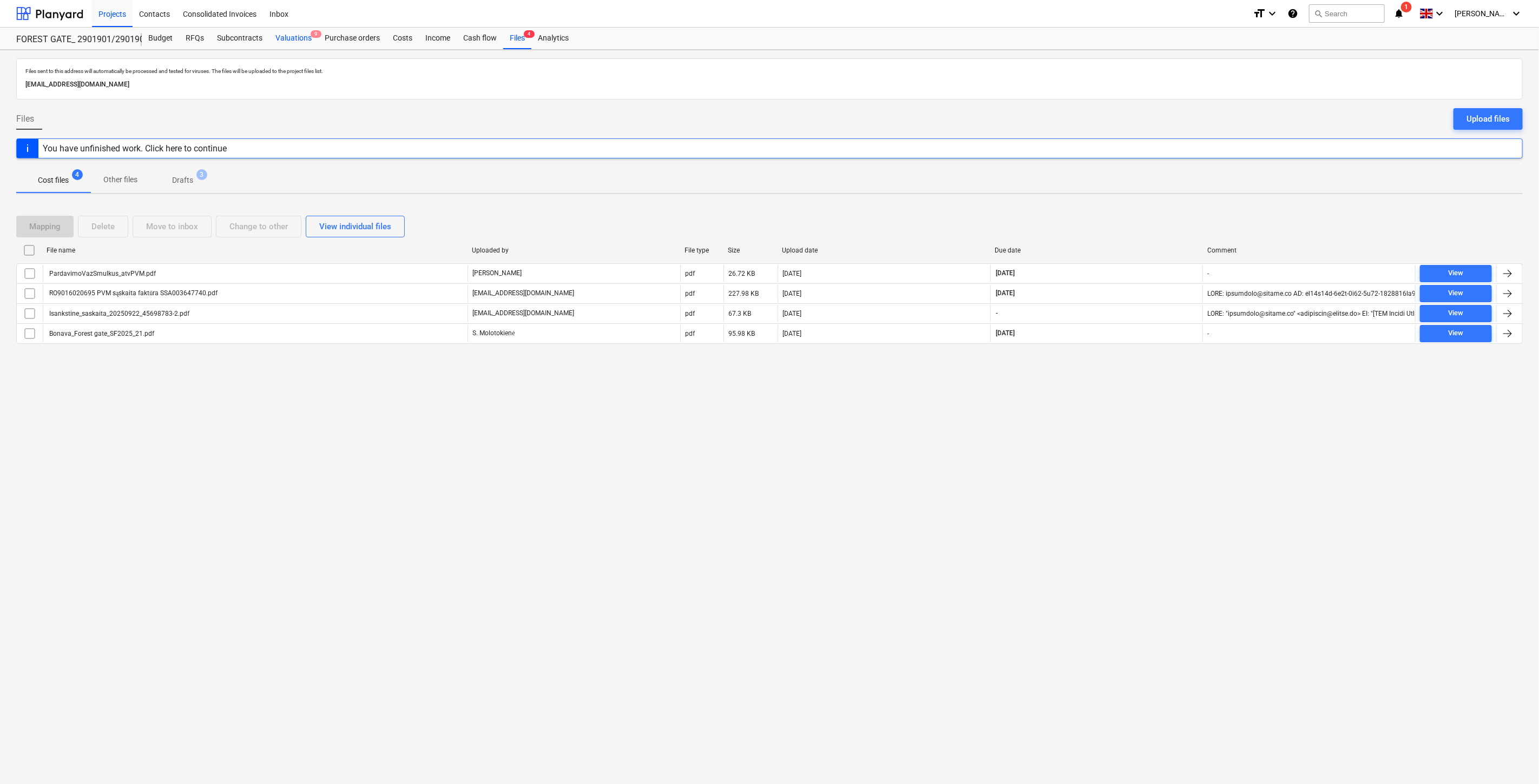
click at [301, 43] on div "Valuations 9" at bounding box center [294, 39] width 50 height 22
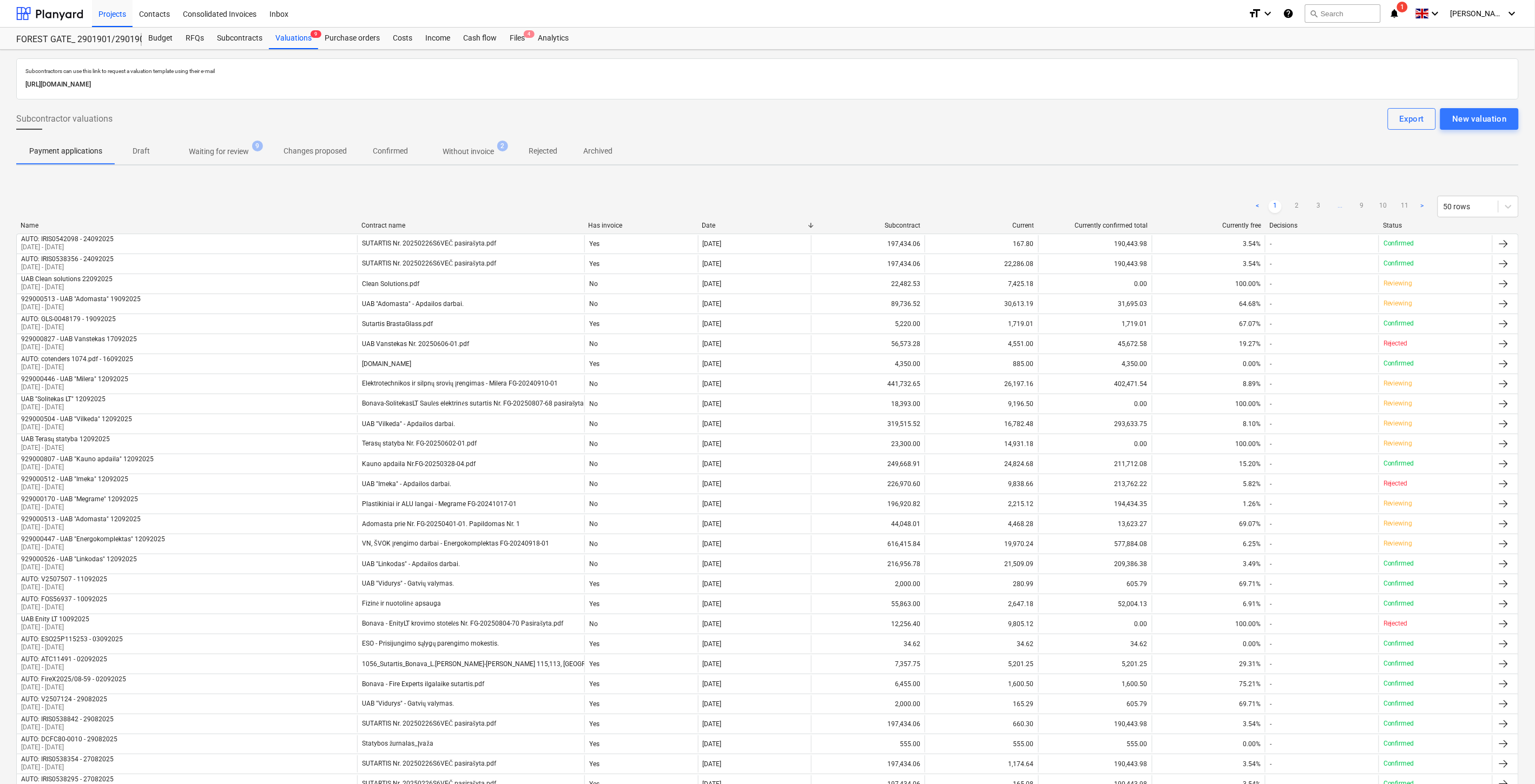
click at [236, 149] on p "Waiting for review" at bounding box center [218, 151] width 60 height 11
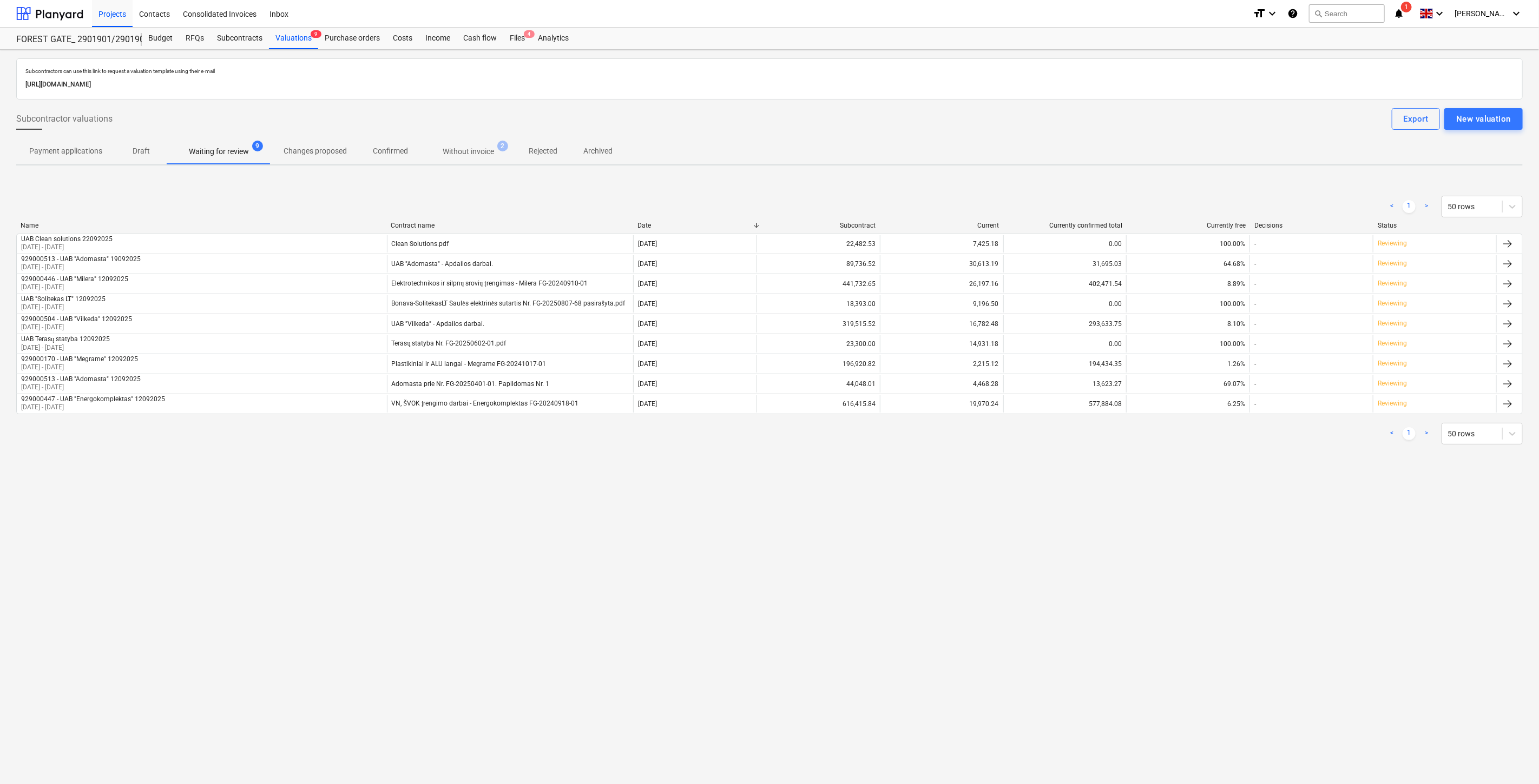
click at [520, 153] on span "Rejected" at bounding box center [542, 151] width 55 height 18
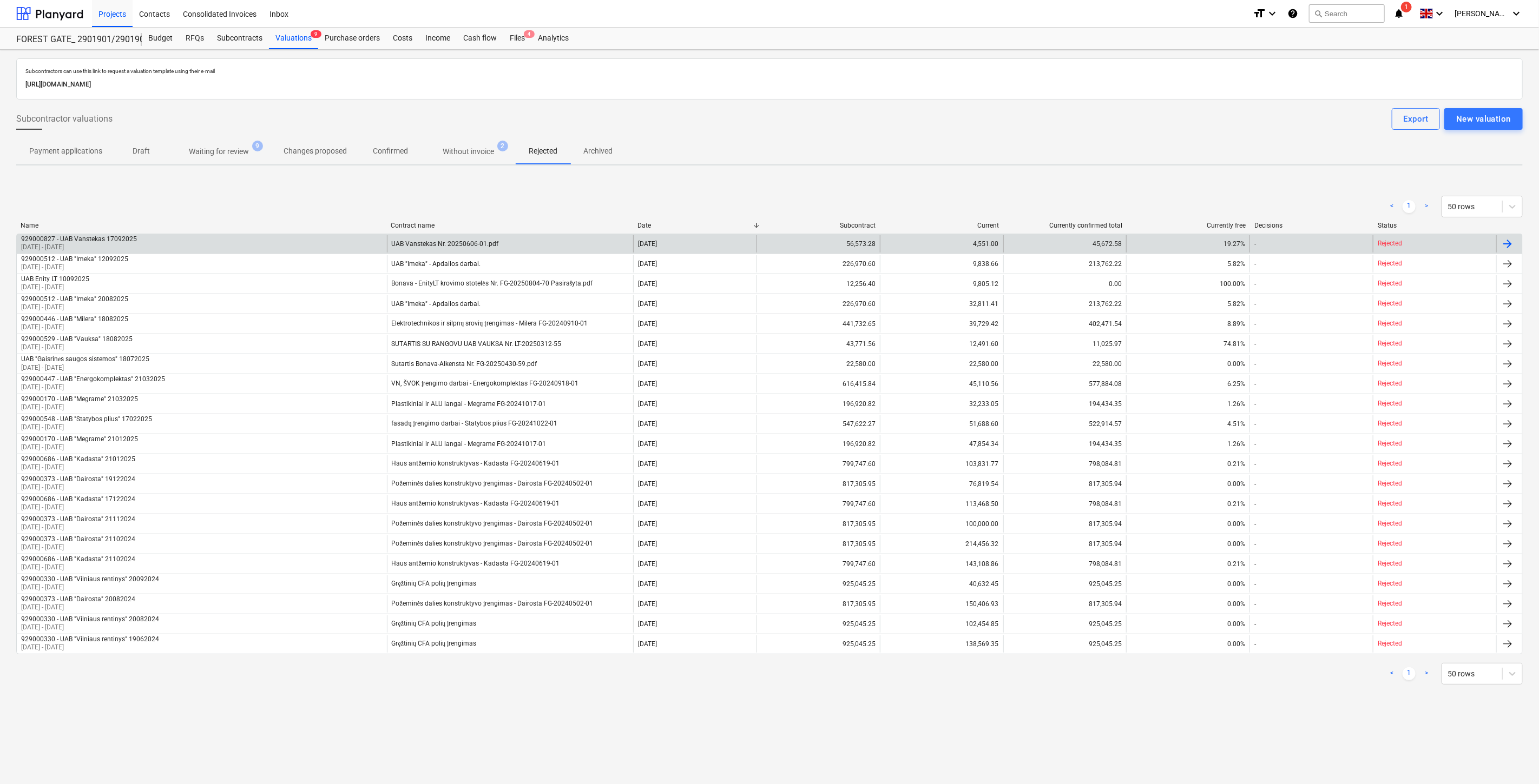
click at [552, 239] on div "UAB Vanstekas Nr. 20250606-01.pdf" at bounding box center [510, 243] width 247 height 17
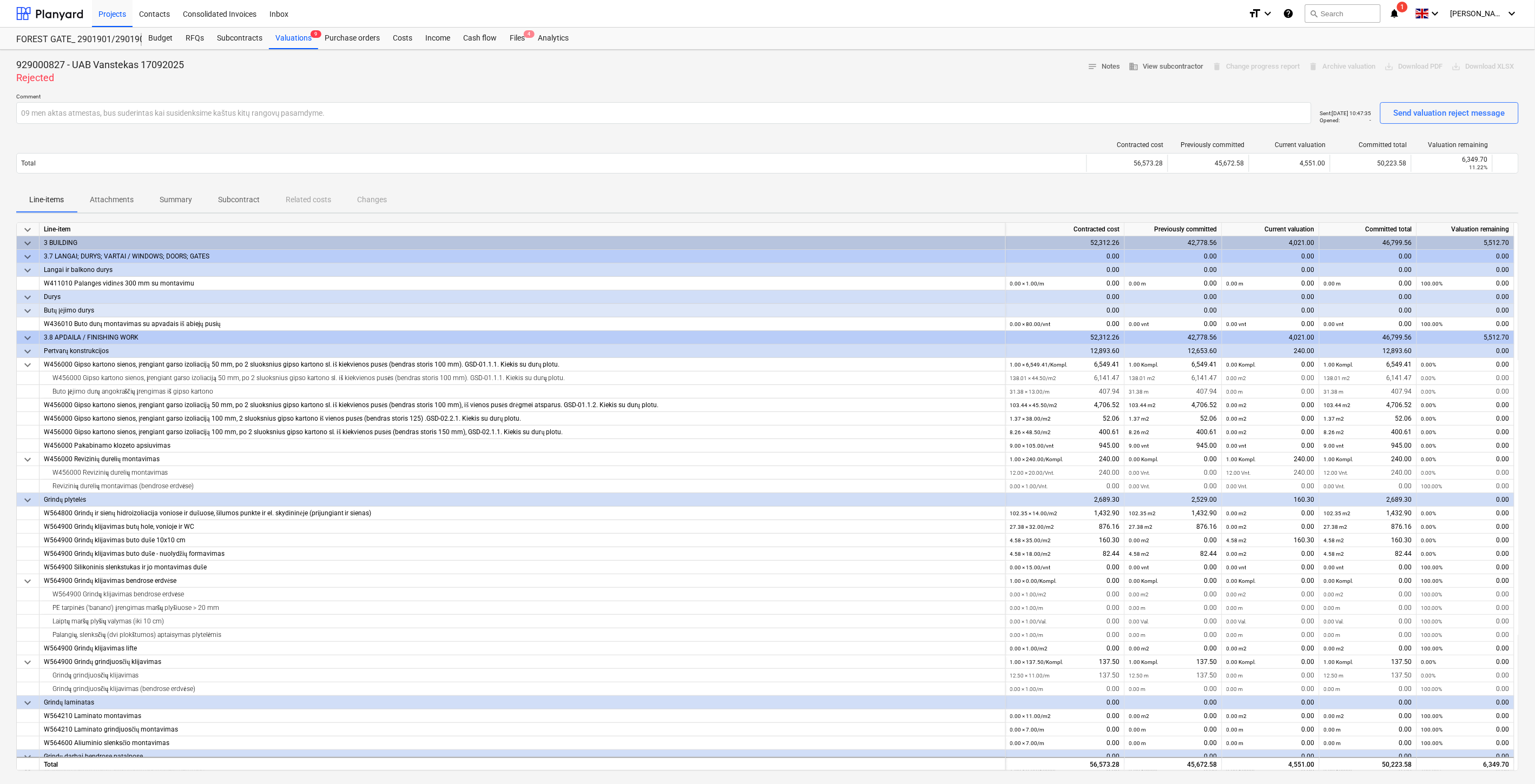
click at [608, 79] on div "929000827 - UAB Vanstekas 17092025 Rejected notes Notes business View subcontra…" at bounding box center [767, 71] width 1502 height 26
click at [649, 72] on div "929000827 - UAB Vanstekas 17092025 Rejected notes Notes business View subcontra…" at bounding box center [767, 71] width 1502 height 26
drag, startPoint x: 688, startPoint y: 84, endPoint x: 720, endPoint y: 73, distance: 33.8
click at [689, 82] on div "929000827 - UAB Vanstekas 17092025 Rejected notes Notes business View subcontra…" at bounding box center [768, 561] width 1535 height 1023
click at [720, 73] on div "929000827 - UAB Vanstekas 17092025 Rejected notes Notes business View subcontra…" at bounding box center [767, 71] width 1502 height 26
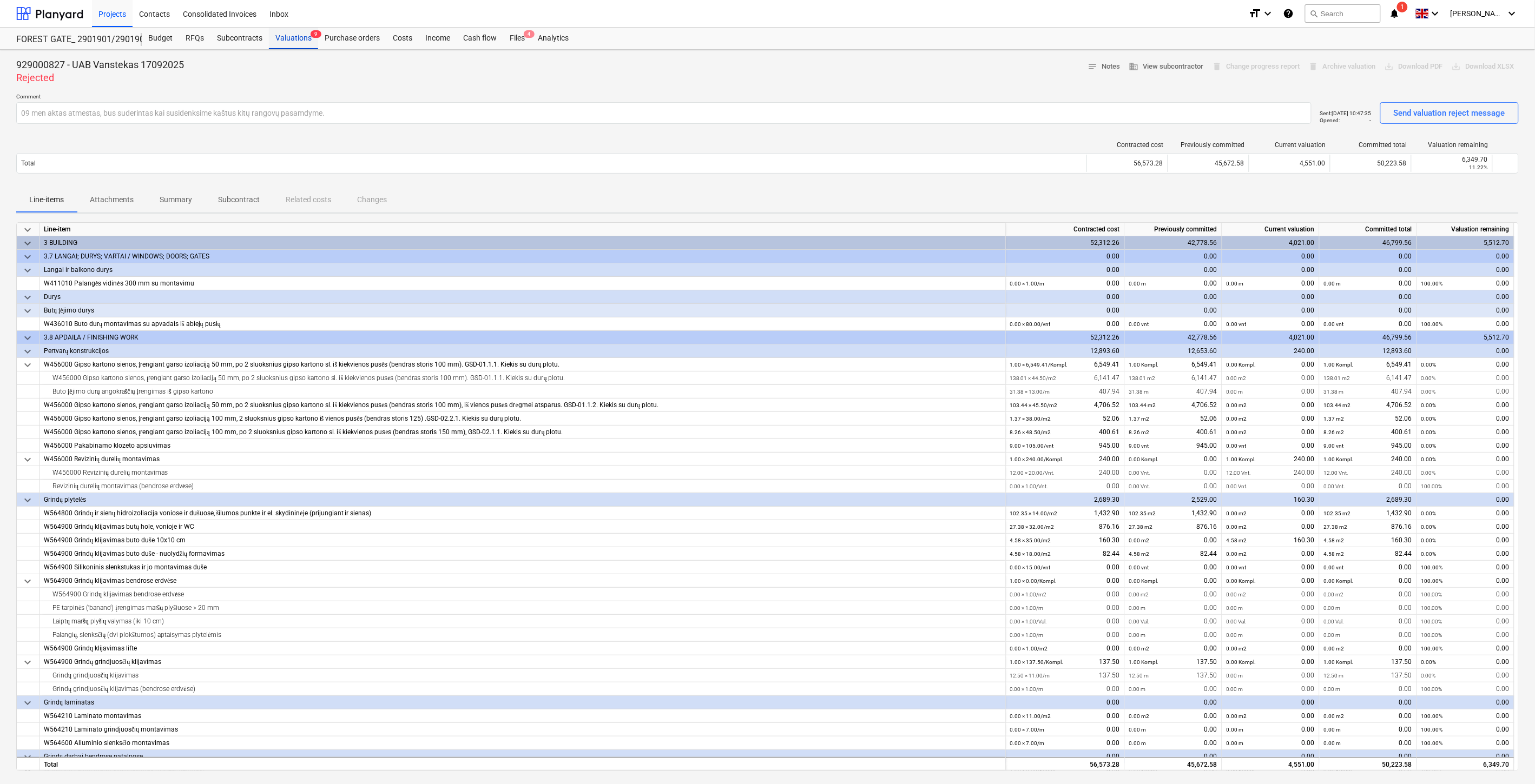
click at [300, 40] on div "Valuations 9" at bounding box center [294, 39] width 50 height 22
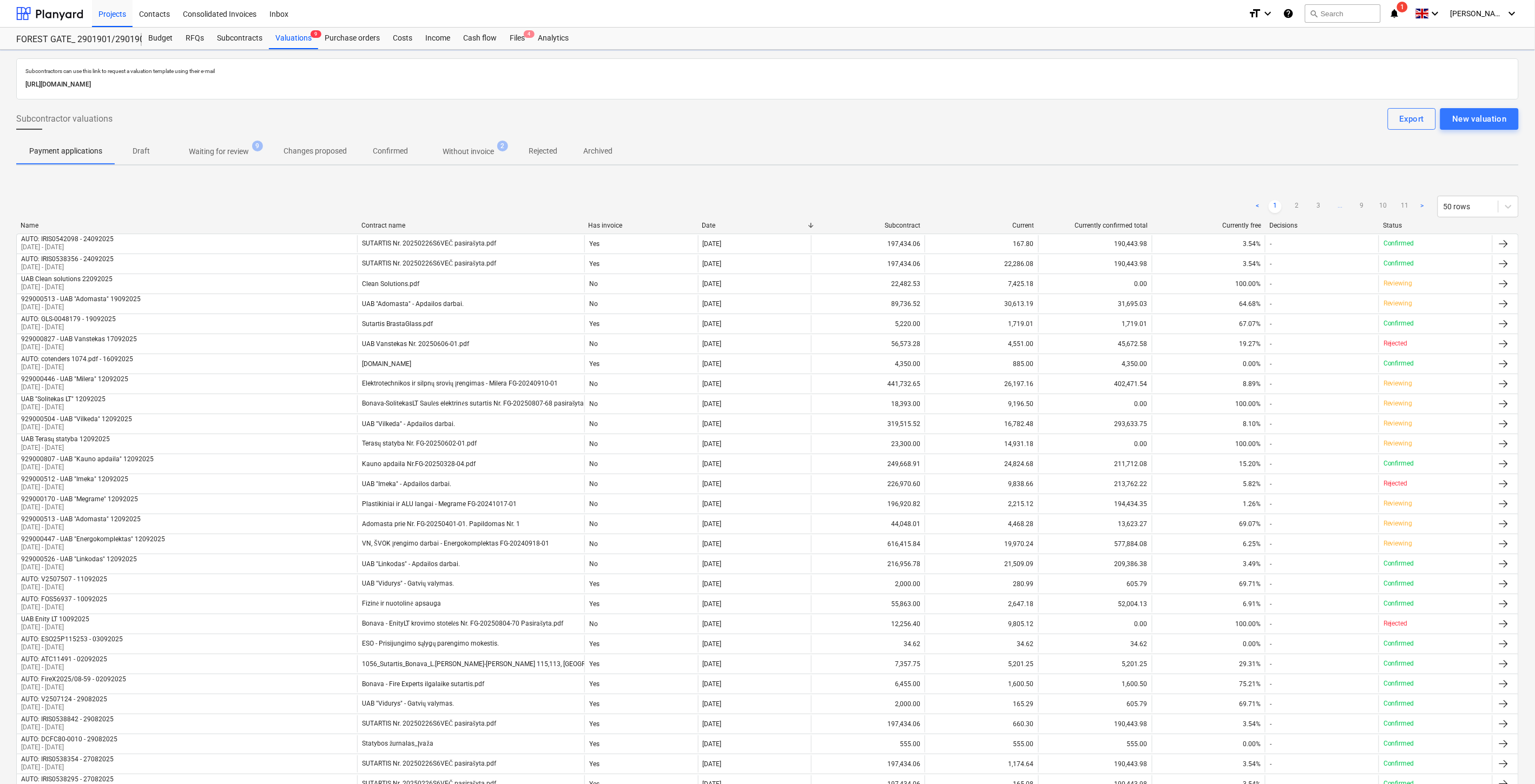
click at [453, 140] on button "Without invoice 2" at bounding box center [467, 152] width 94 height 26
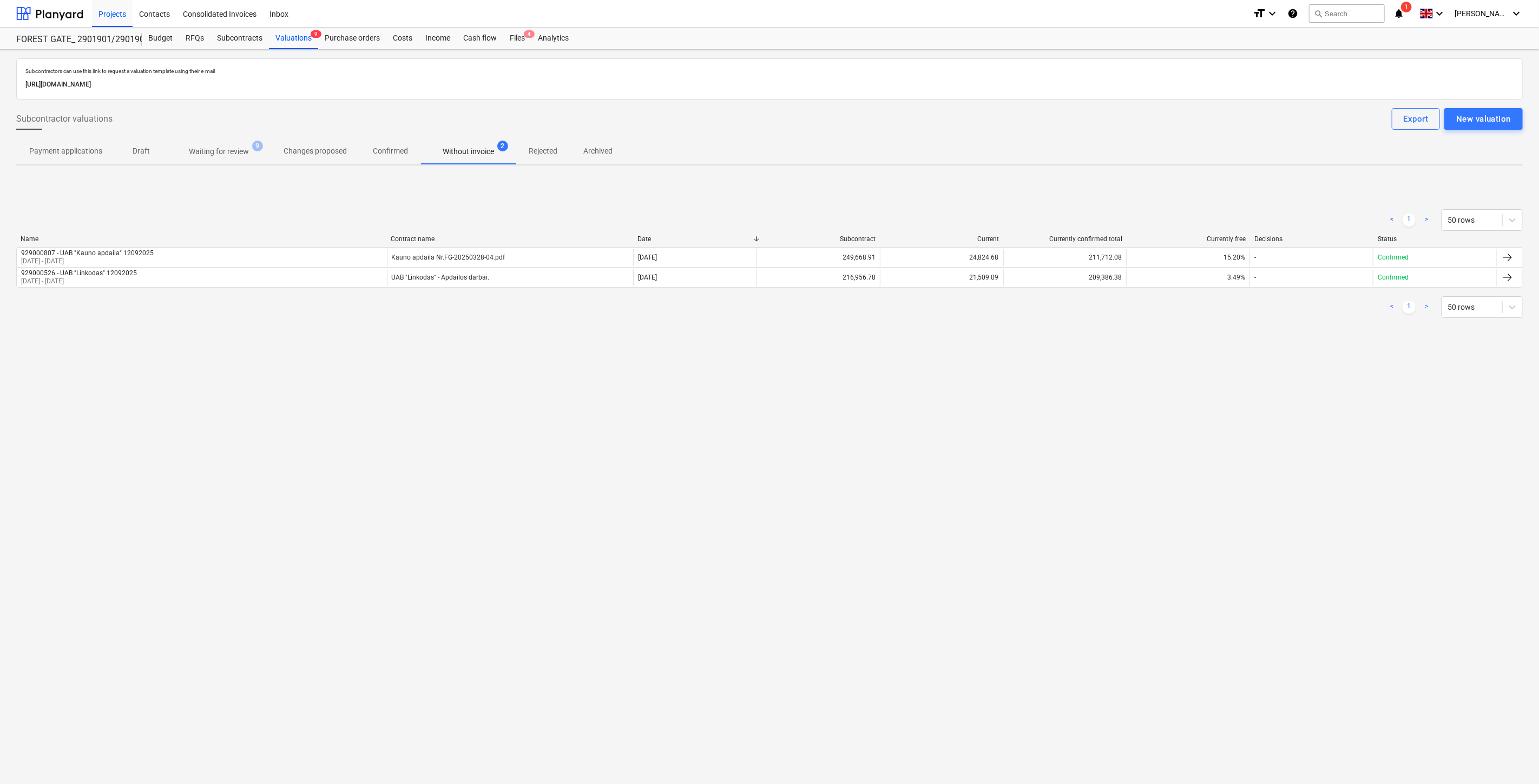
click at [222, 148] on p "Waiting for review" at bounding box center [218, 151] width 60 height 11
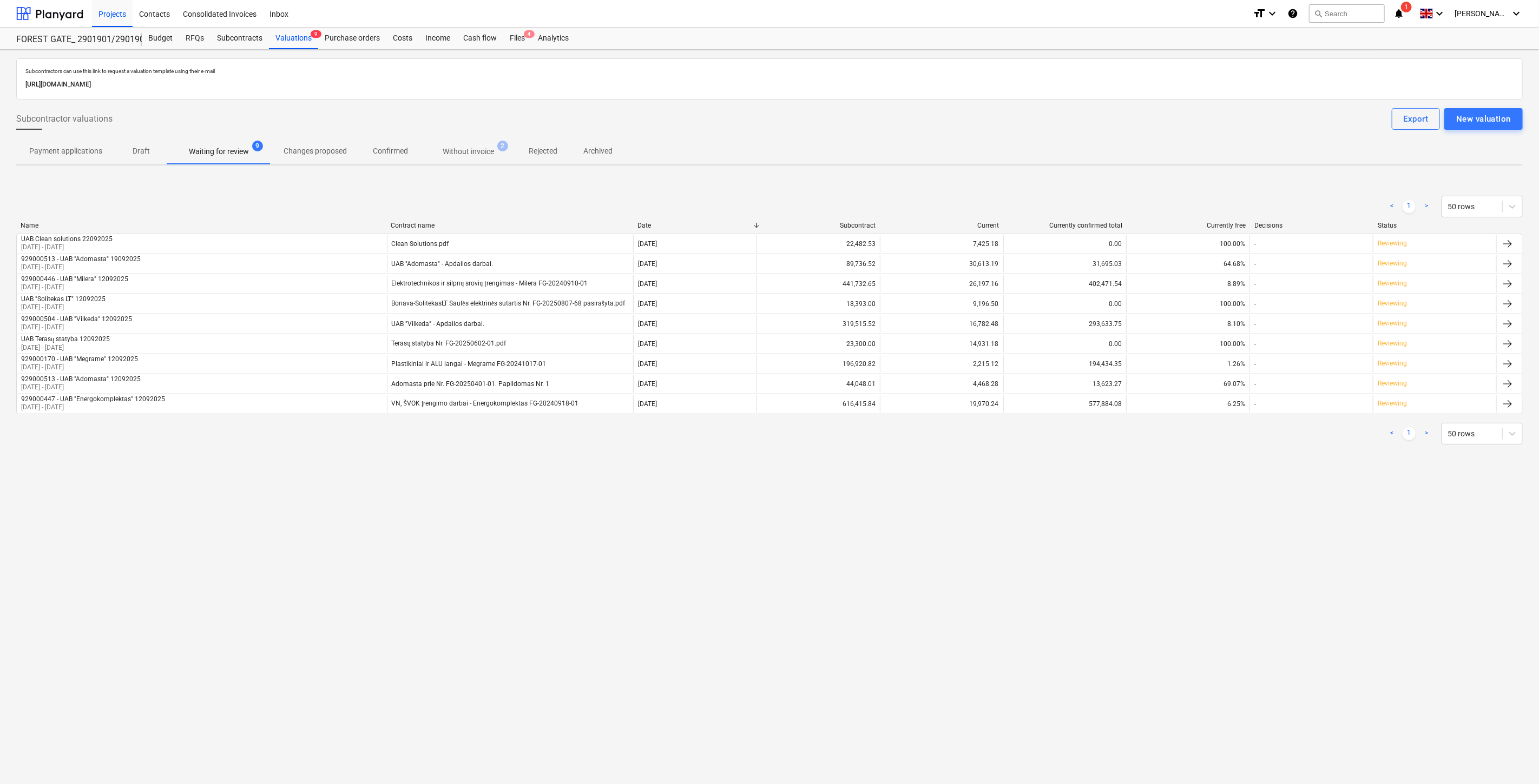
click at [918, 598] on div "Subcontractors can use this link to request a valuation template using their e-…" at bounding box center [770, 416] width 1539 height 734
click at [956, 571] on div "Subcontractors can use this link to request a valuation template using their e-…" at bounding box center [770, 416] width 1539 height 734
click at [988, 553] on div "Subcontractors can use this link to request a valuation template using their e-…" at bounding box center [770, 416] width 1539 height 734
click at [1018, 532] on div "Subcontractors can use this link to request a valuation template using their e-…" at bounding box center [770, 416] width 1539 height 734
